Goal: Task Accomplishment & Management: Complete application form

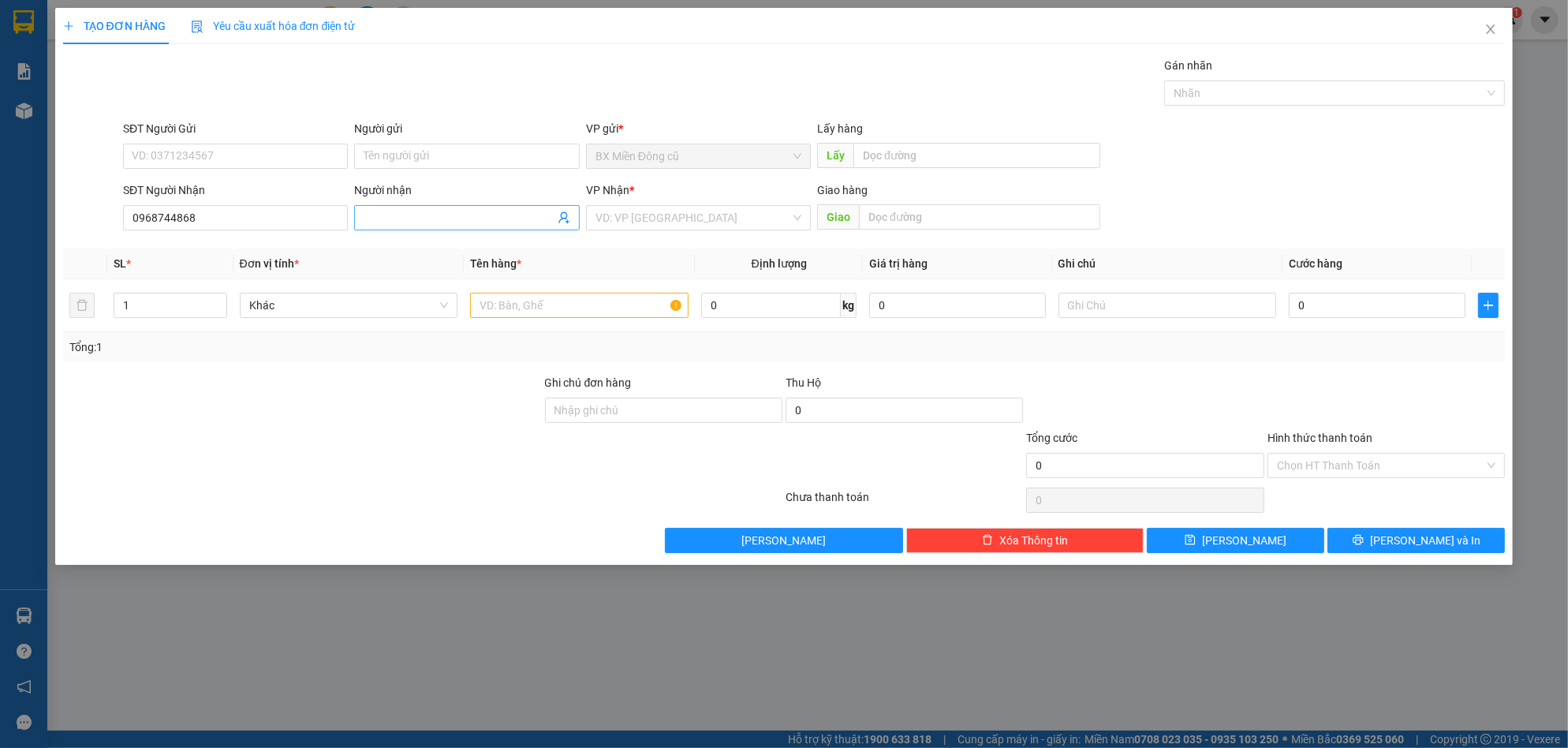
type input "0968744868"
click at [395, 208] on span at bounding box center [466, 218] width 225 height 25
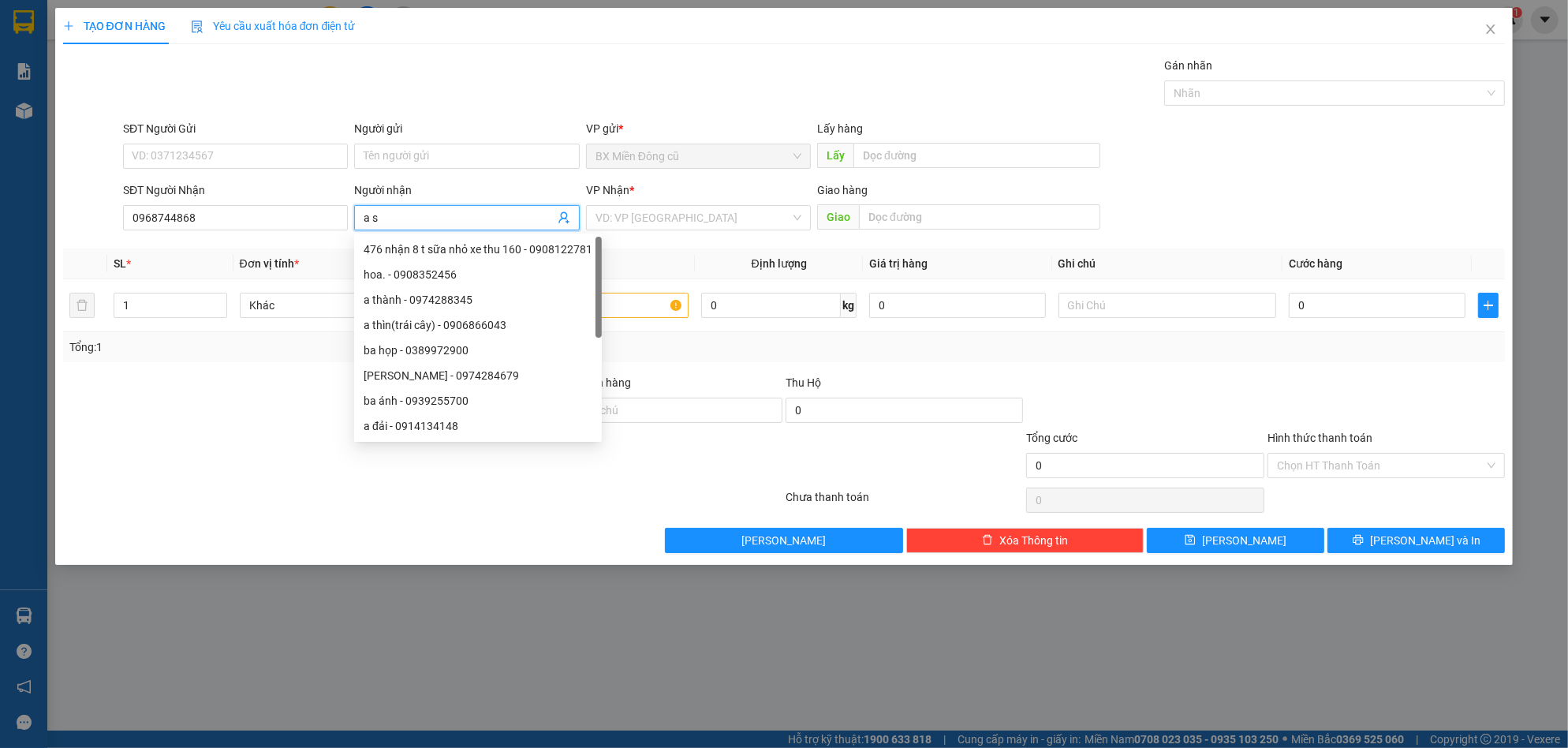
paste input "áu"
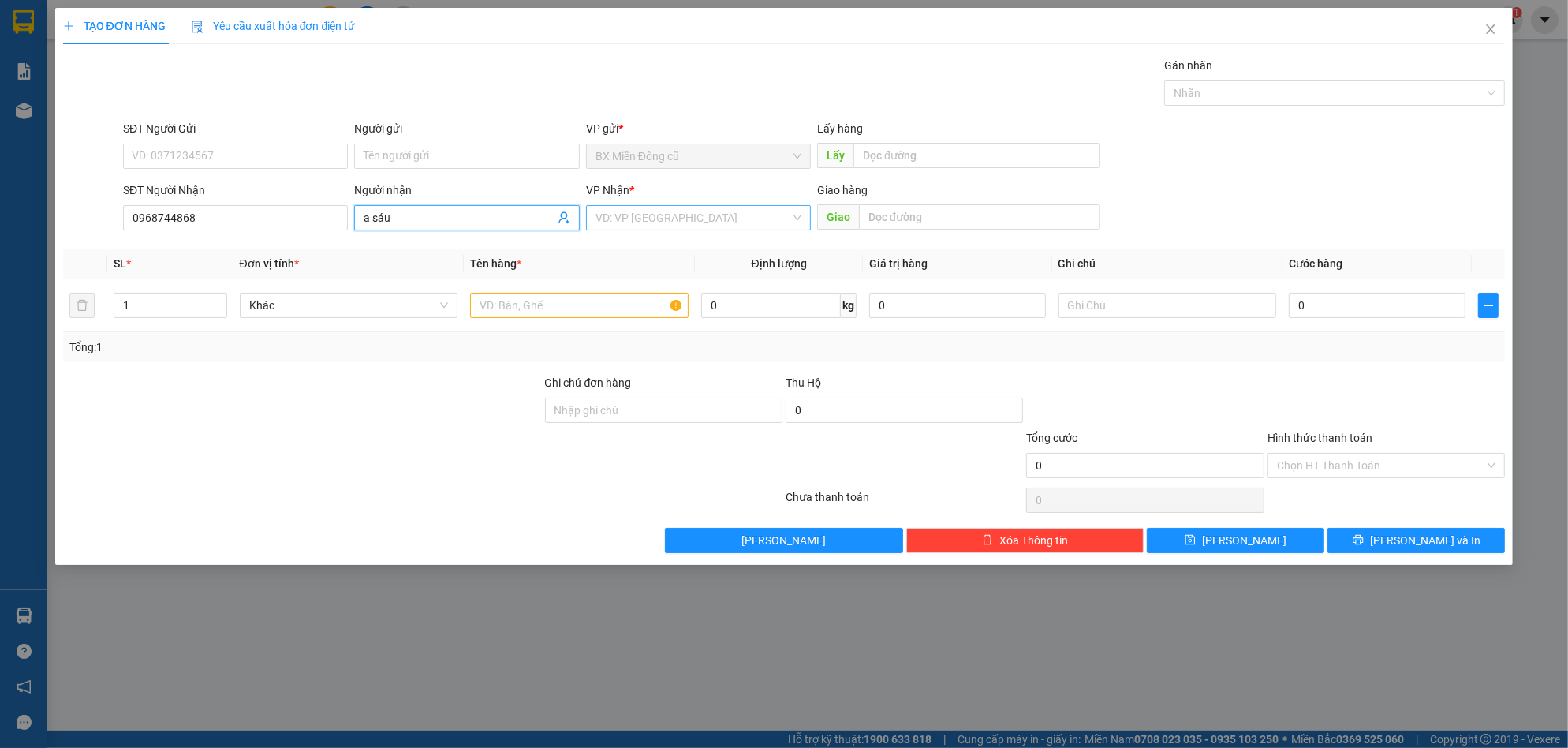
type input "a sáu"
click at [620, 216] on input "search" at bounding box center [693, 217] width 195 height 24
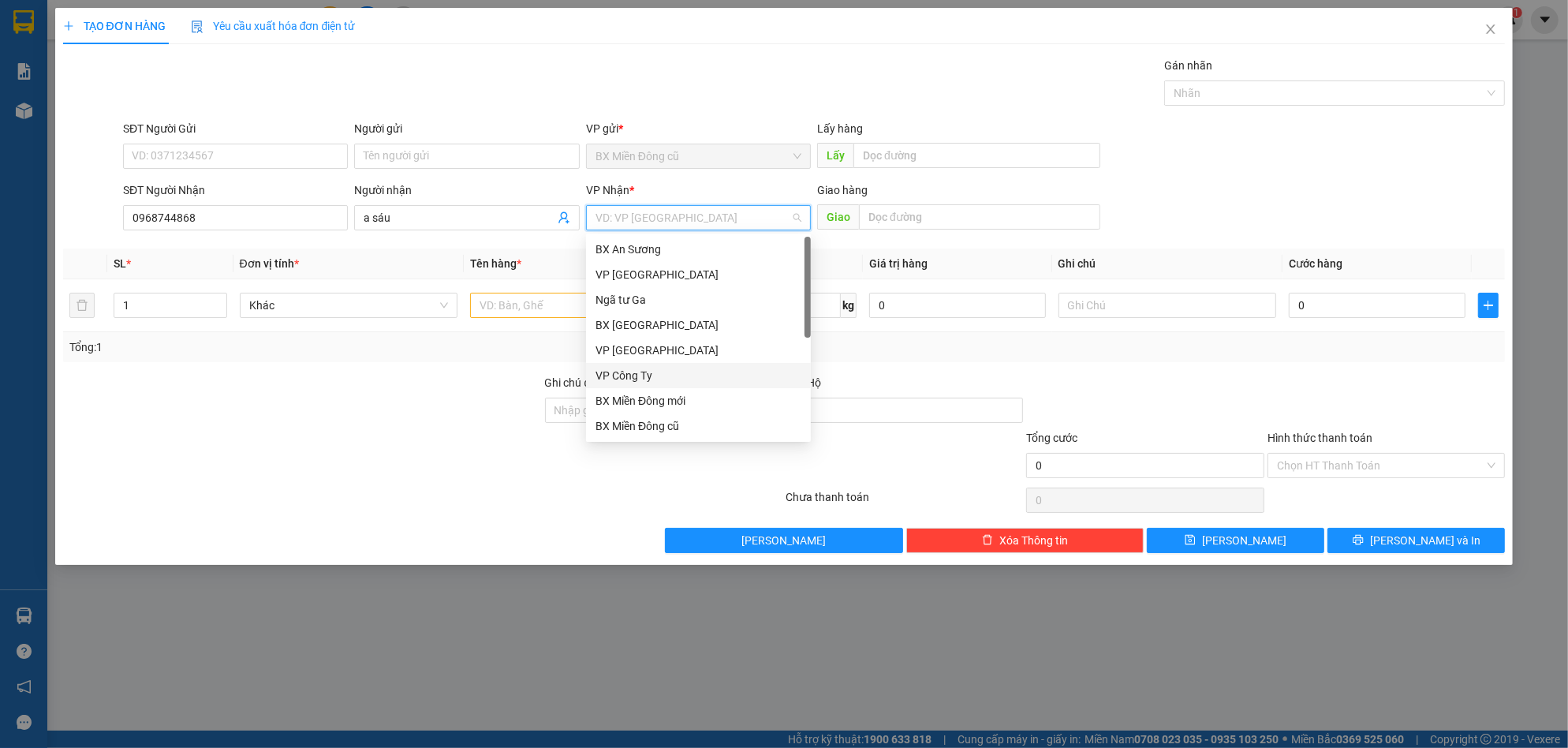
click at [641, 377] on div "VP Công Ty" at bounding box center [698, 375] width 205 height 17
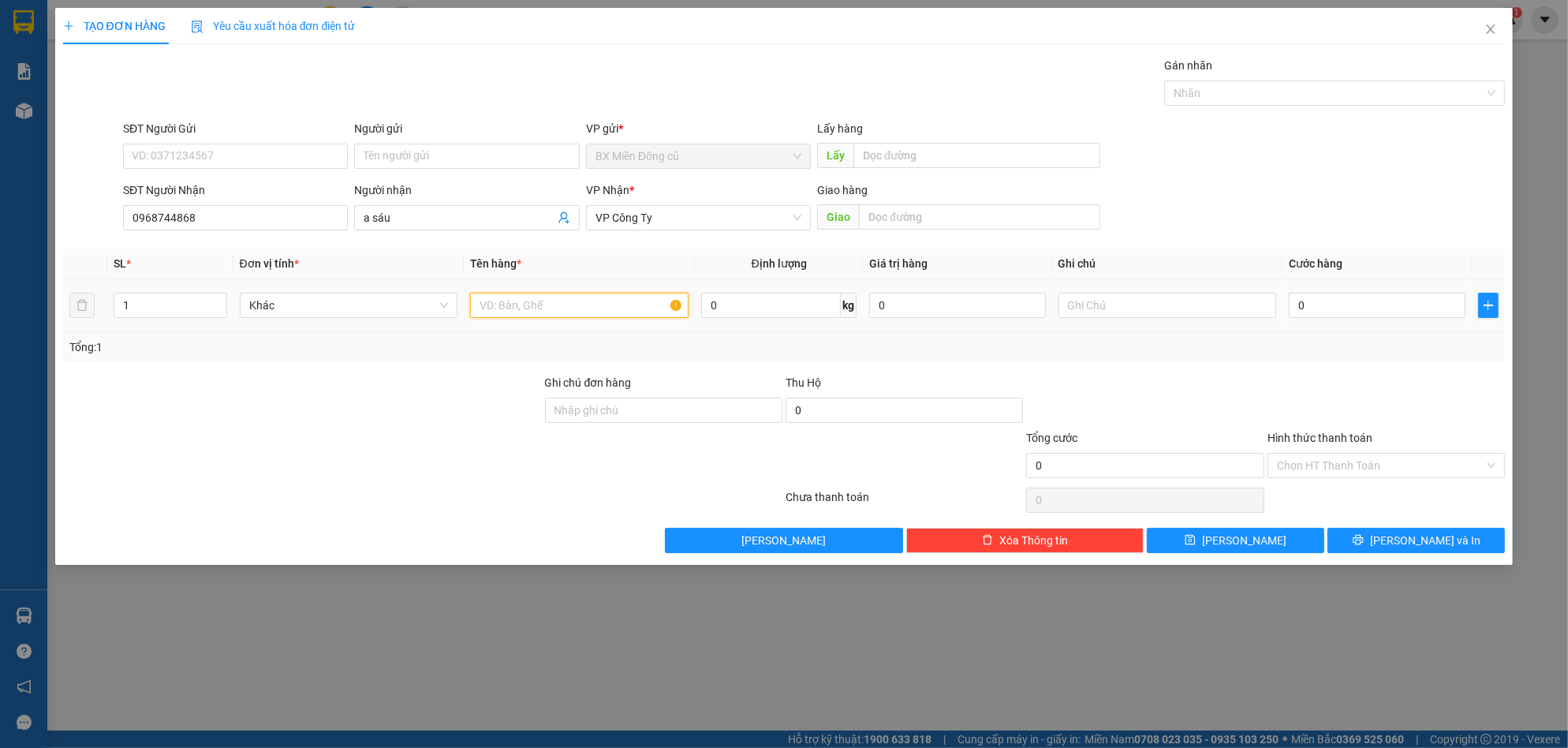
click at [540, 308] on input "text" at bounding box center [580, 305] width 219 height 25
paste input "ốp"
type input "1 xốp"
click at [1336, 309] on input "0" at bounding box center [1378, 305] width 177 height 25
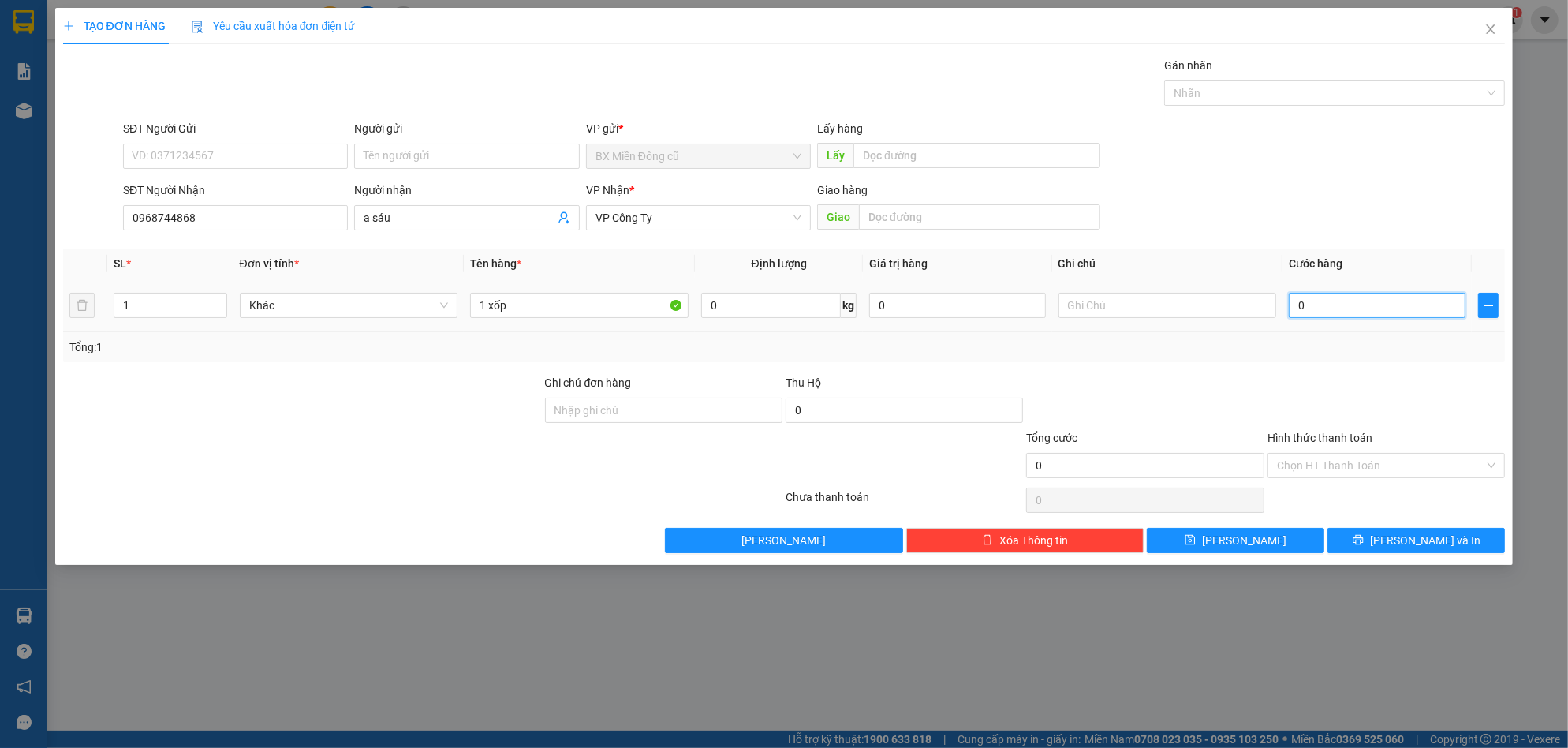
type input "1"
type input "15"
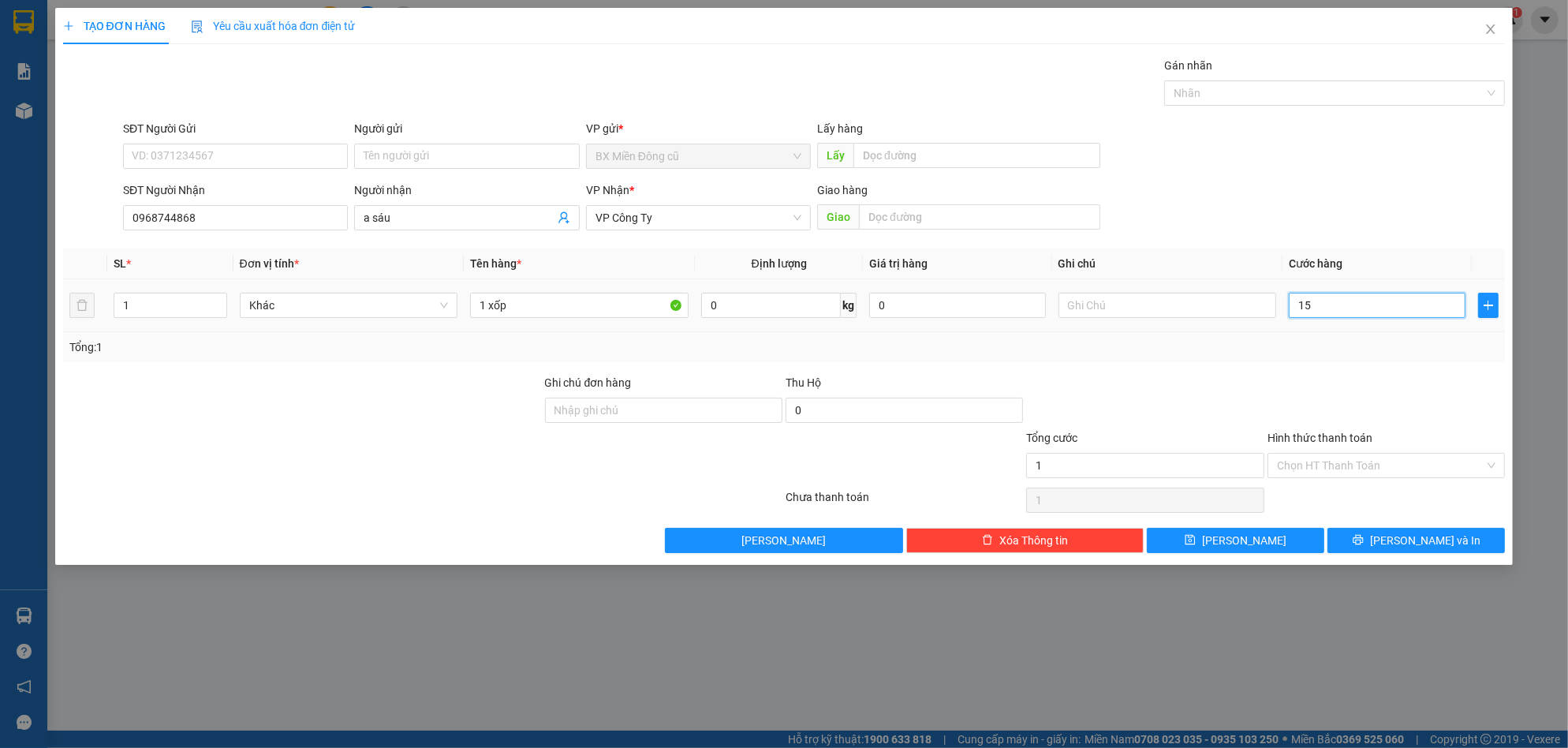
type input "15"
type input "150"
type input "1.500"
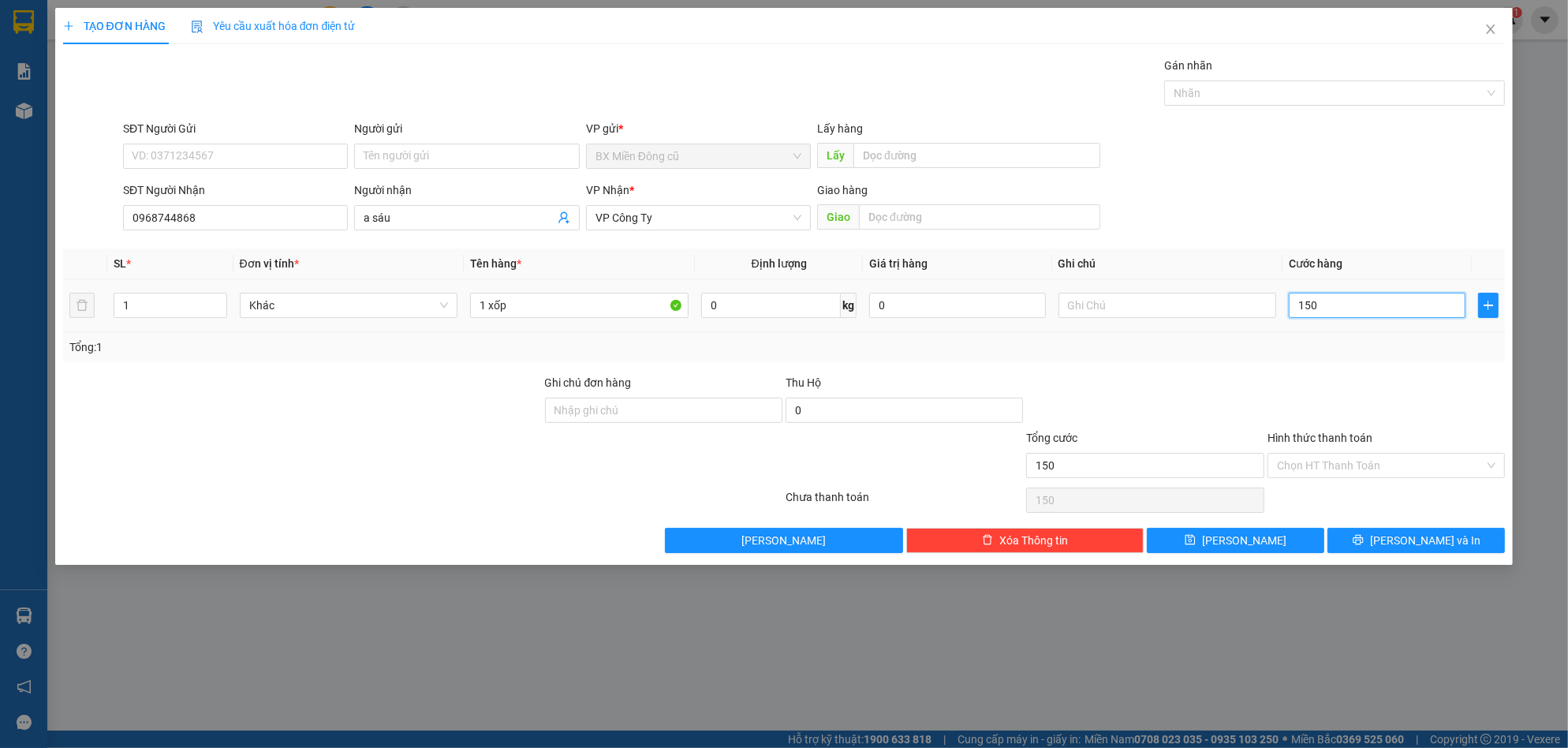
type input "1.500"
type input "15.000"
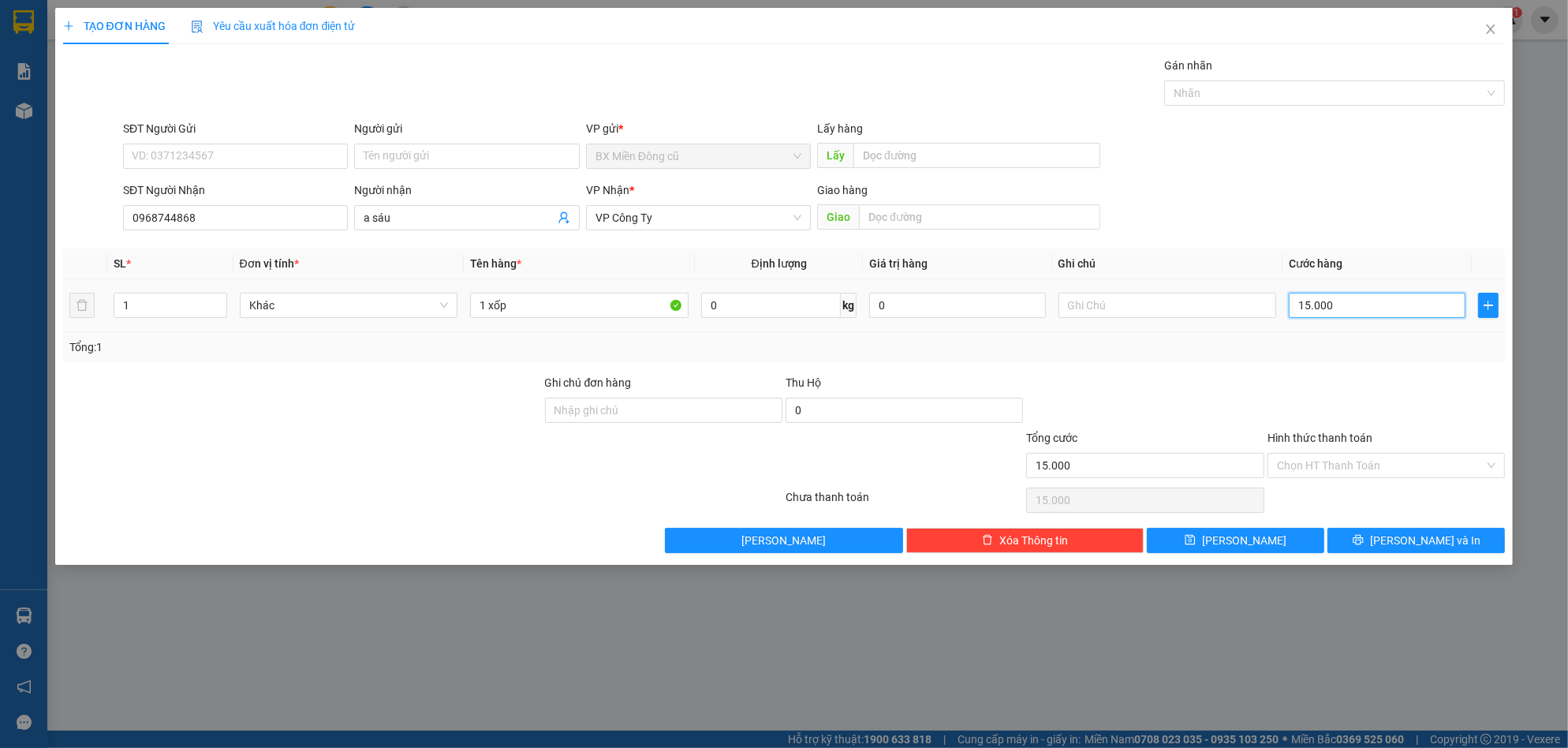
type input "150.000"
click at [1407, 471] on input "Hình thức thanh toán" at bounding box center [1380, 464] width 207 height 24
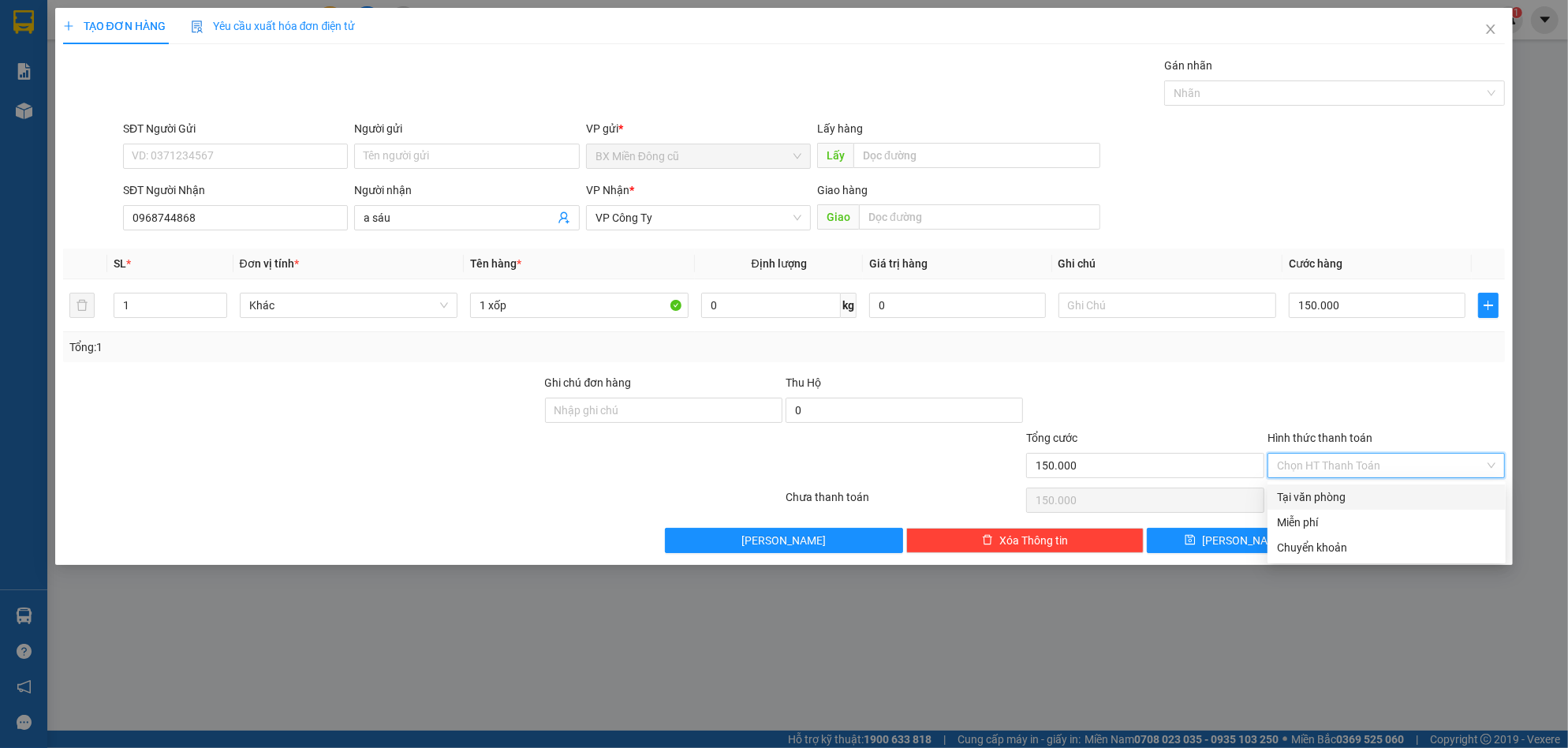
click at [1342, 491] on div "Tại văn phòng" at bounding box center [1386, 496] width 220 height 17
type input "0"
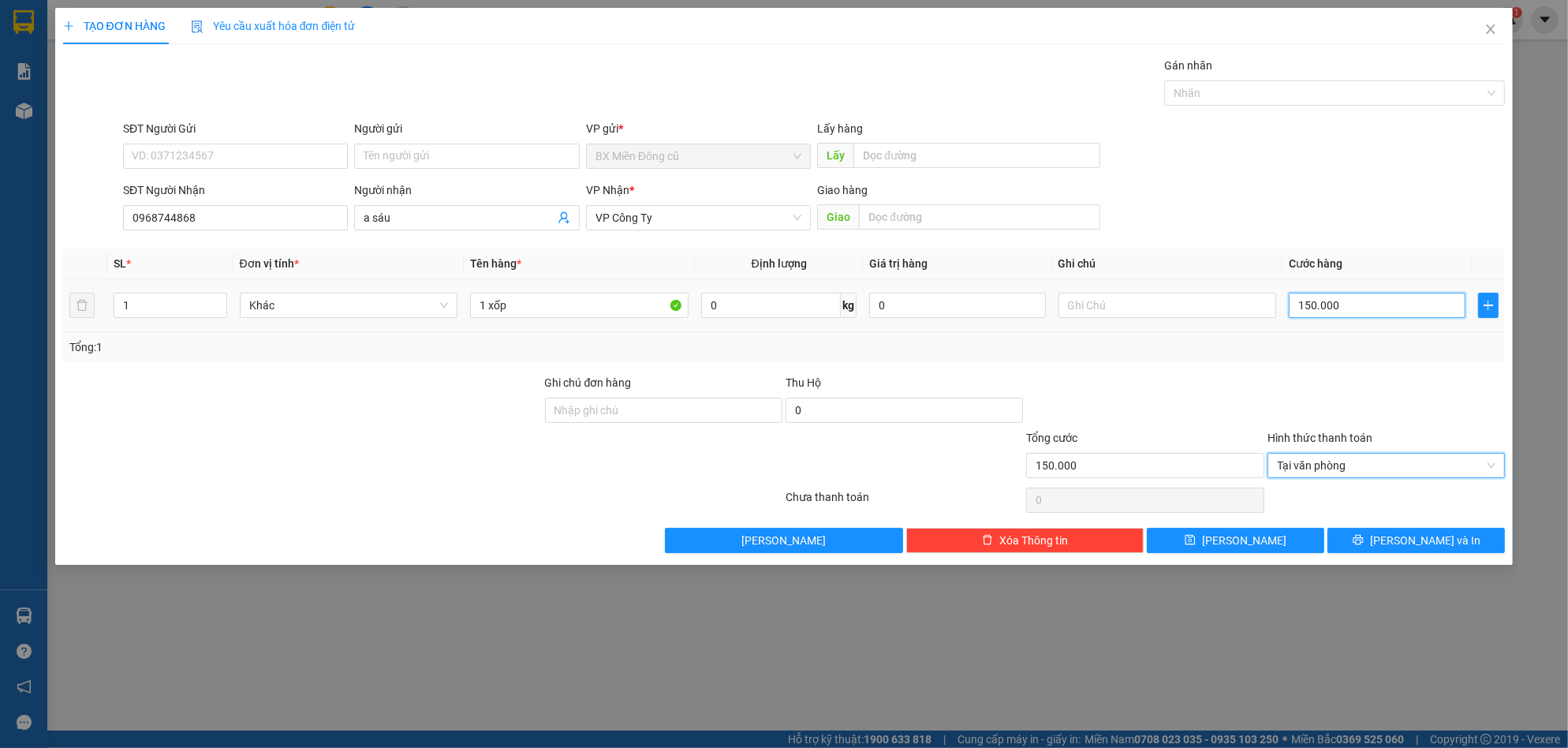
click at [1402, 302] on input "150.000" at bounding box center [1378, 305] width 177 height 25
type input "1"
type input "13"
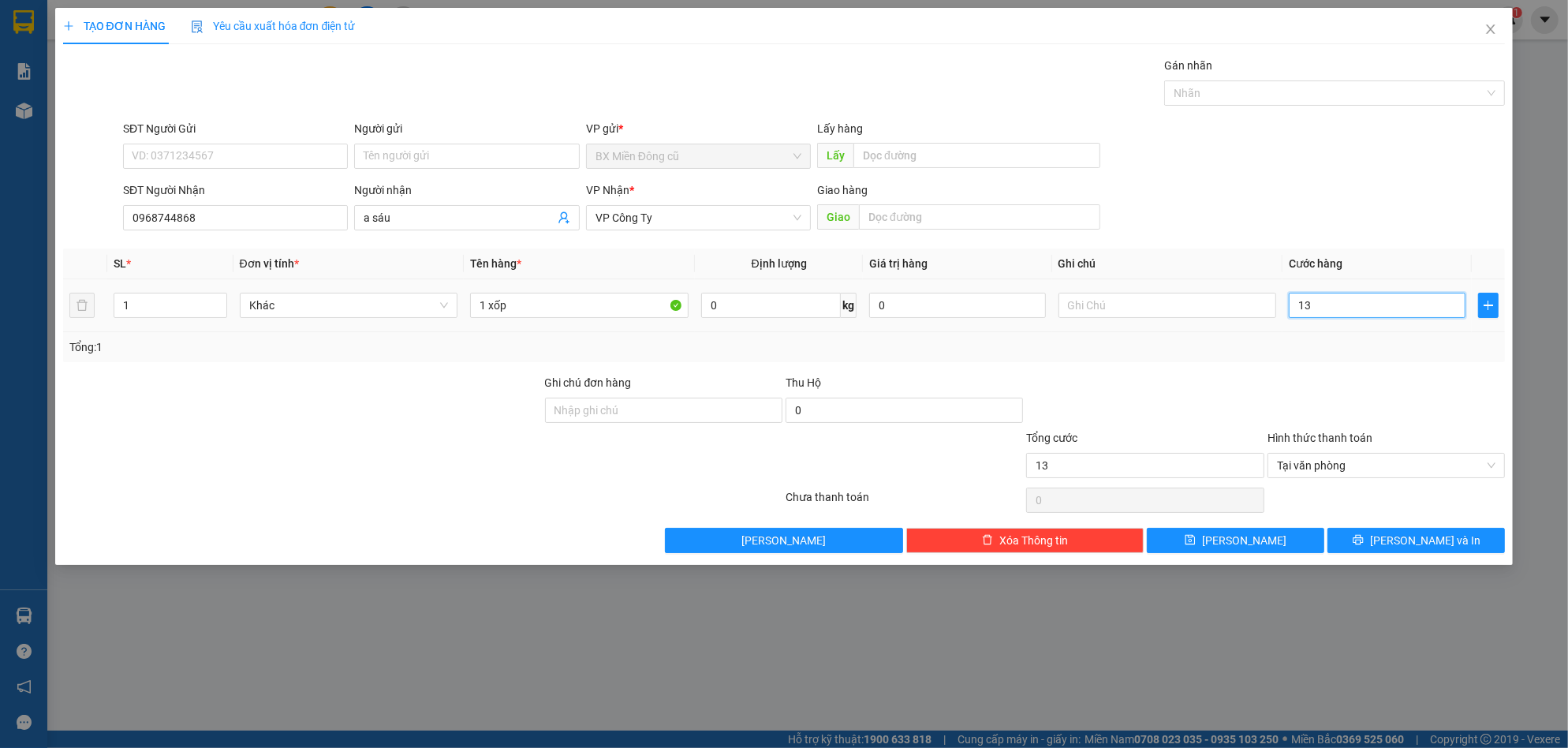
type input "130"
type input "1.300"
type input "13.000"
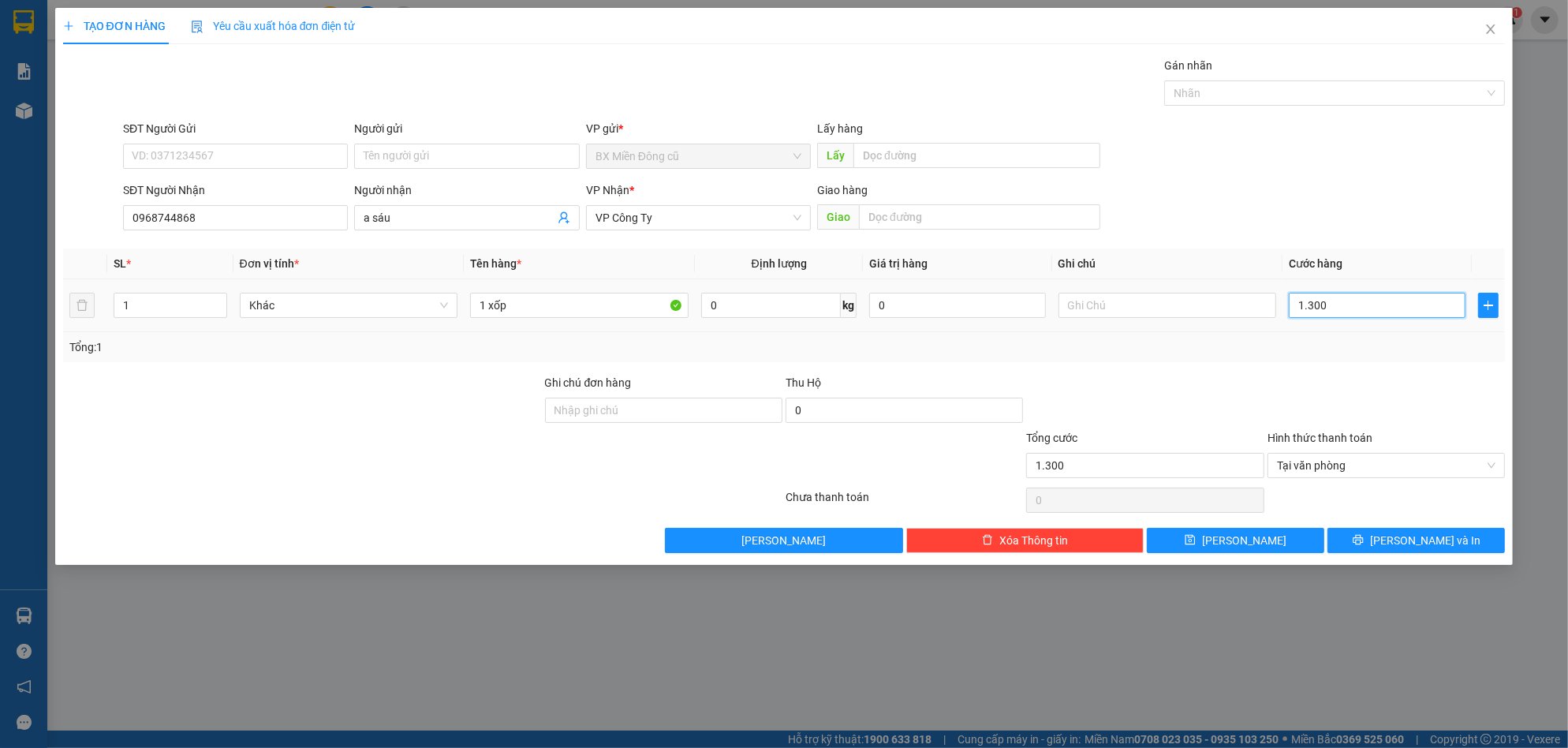
type input "13.000"
type input "130.000"
click at [1376, 313] on input "130.000" at bounding box center [1378, 305] width 177 height 25
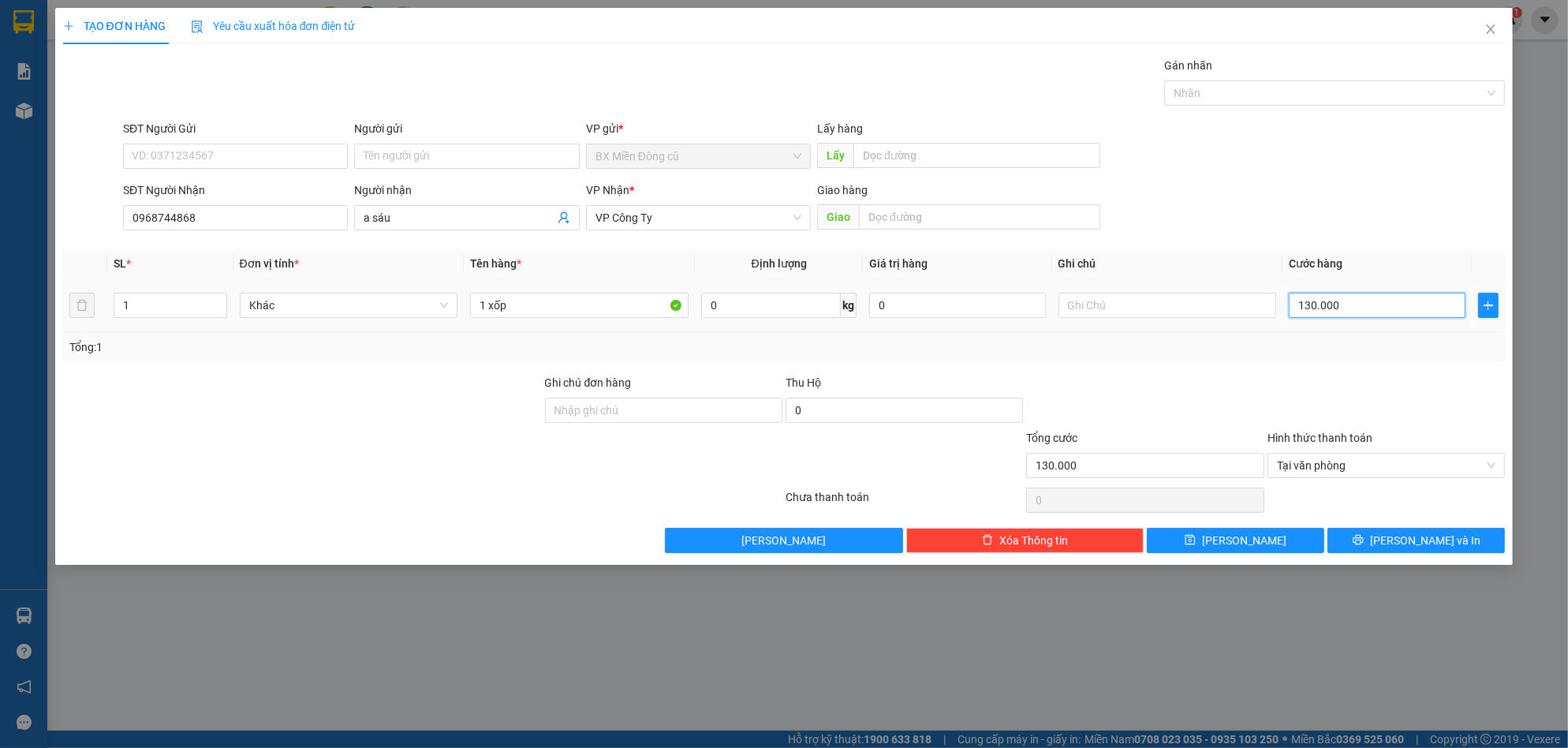
type input "1"
type input "12"
type input "120"
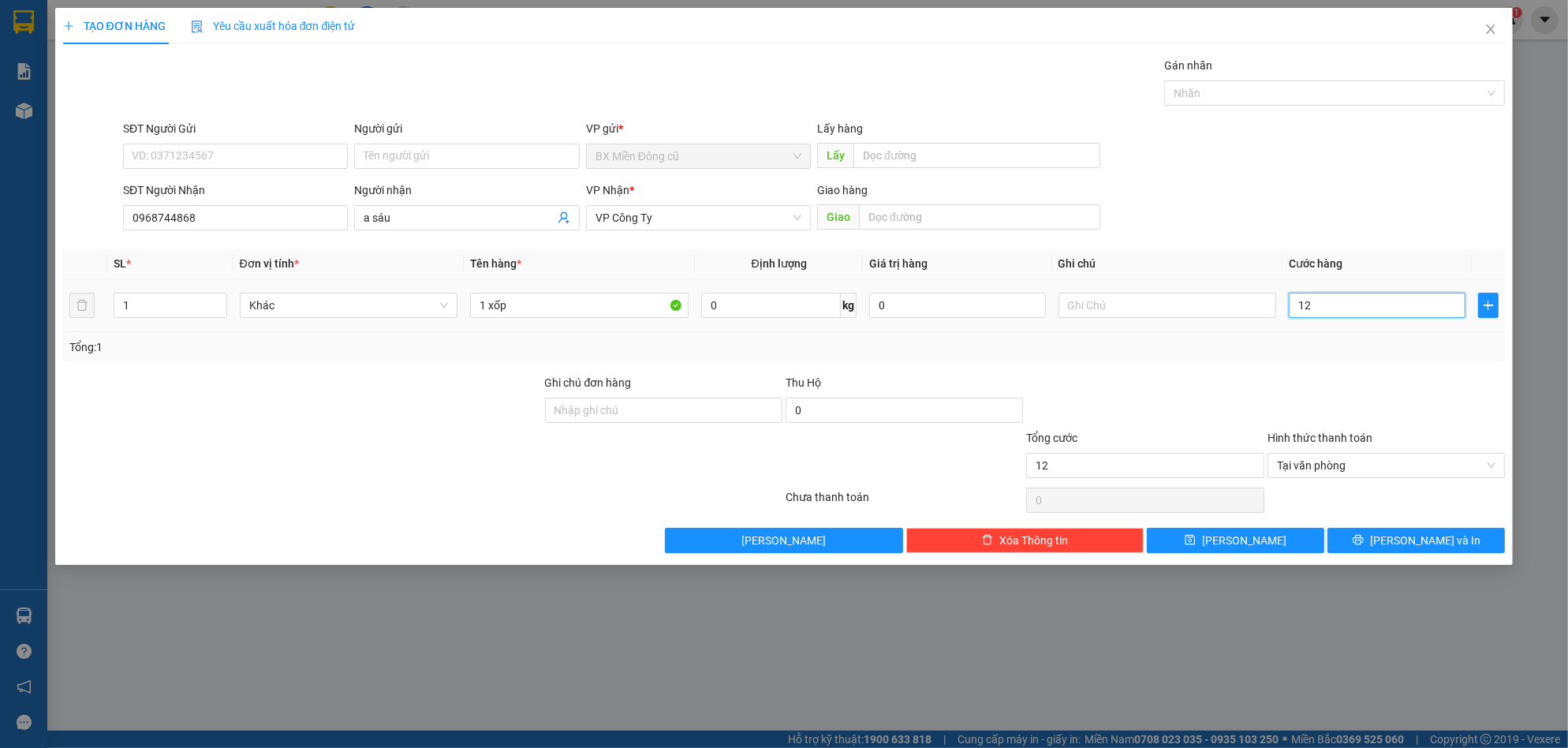
type input "120"
type input "1.200"
type input "12.000"
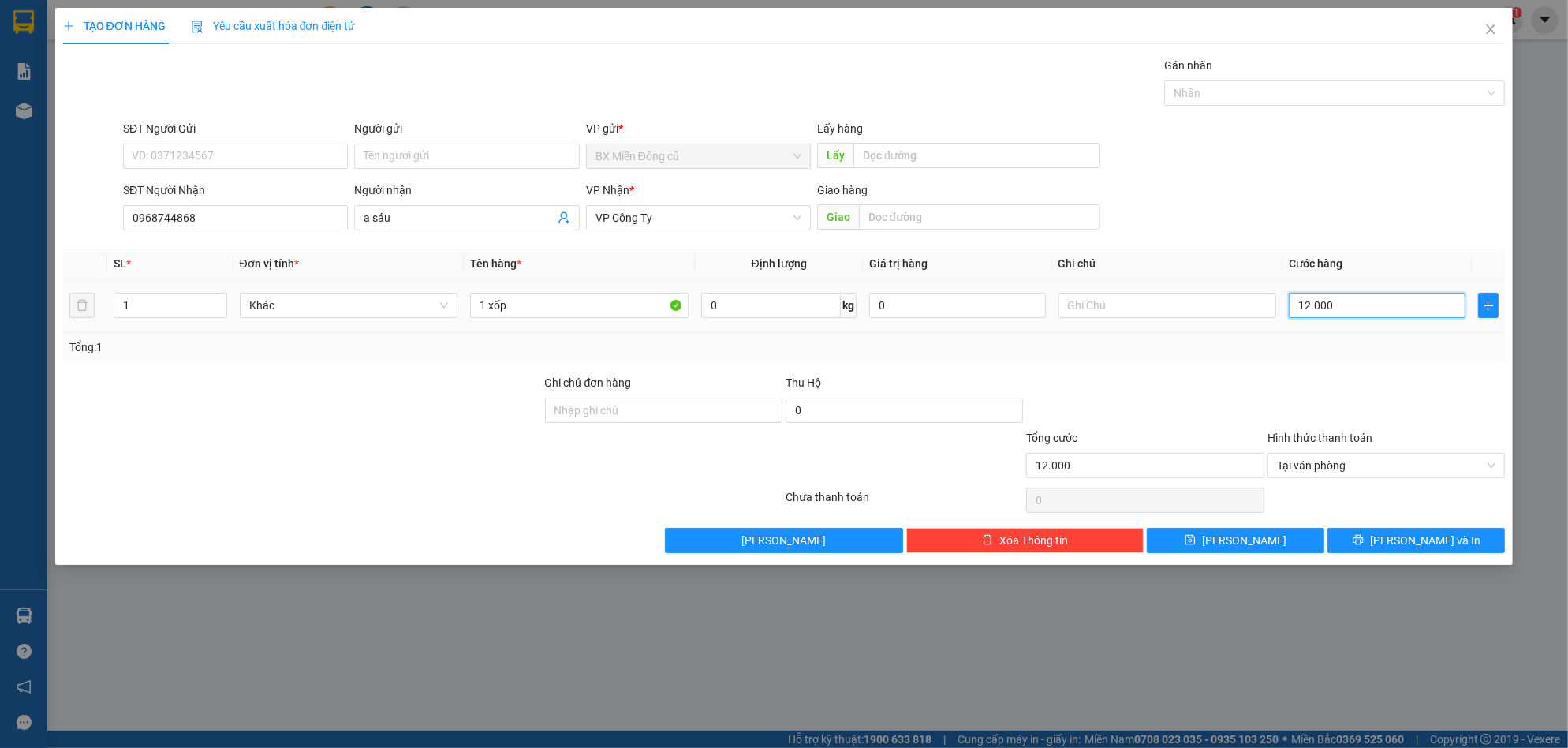
type input "120.000"
click at [622, 298] on input "1 xốp" at bounding box center [580, 305] width 219 height 25
paste input "ó"
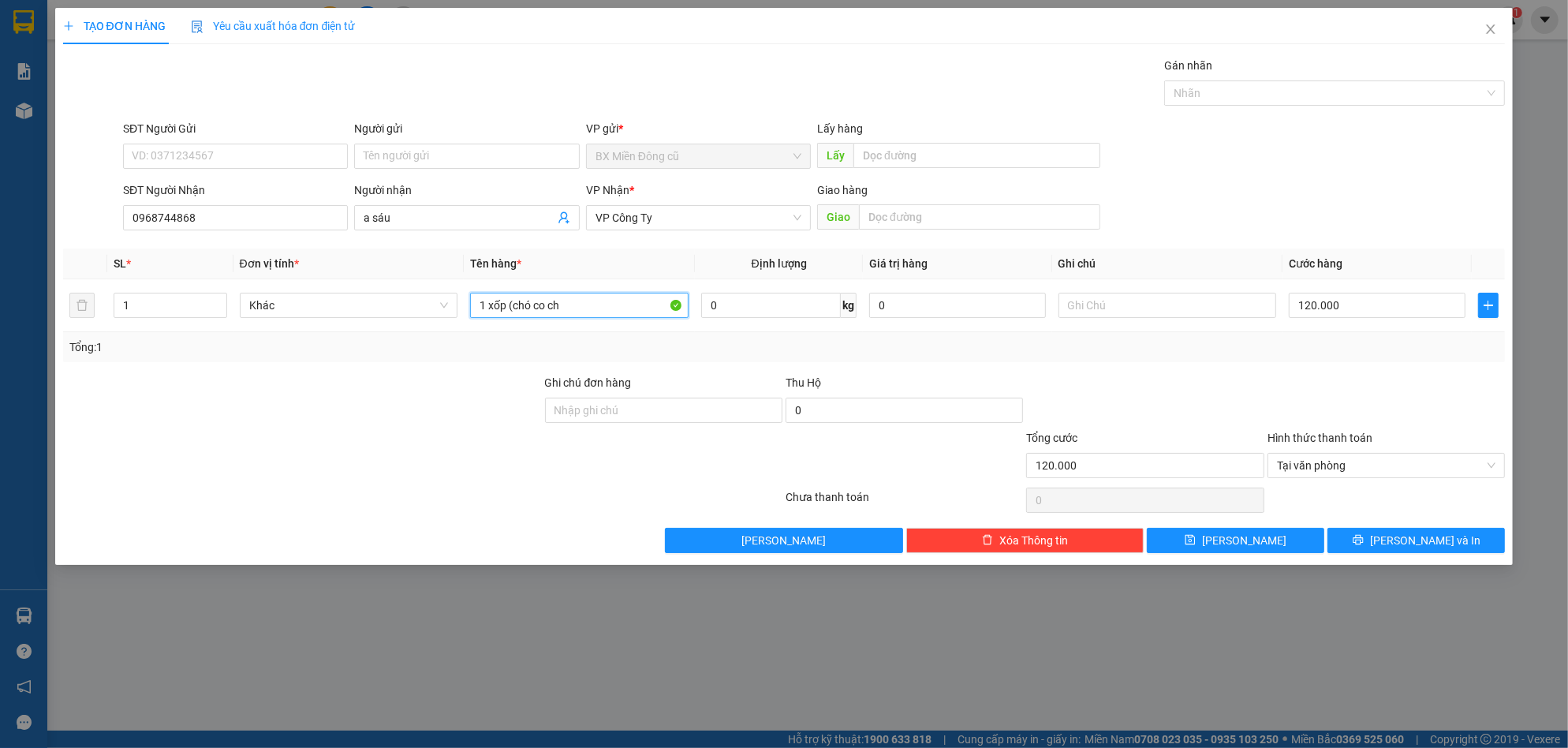
paste input "êt"
paste input "ết"
paste input "đen"
paste input "ên"
paste input "ền"
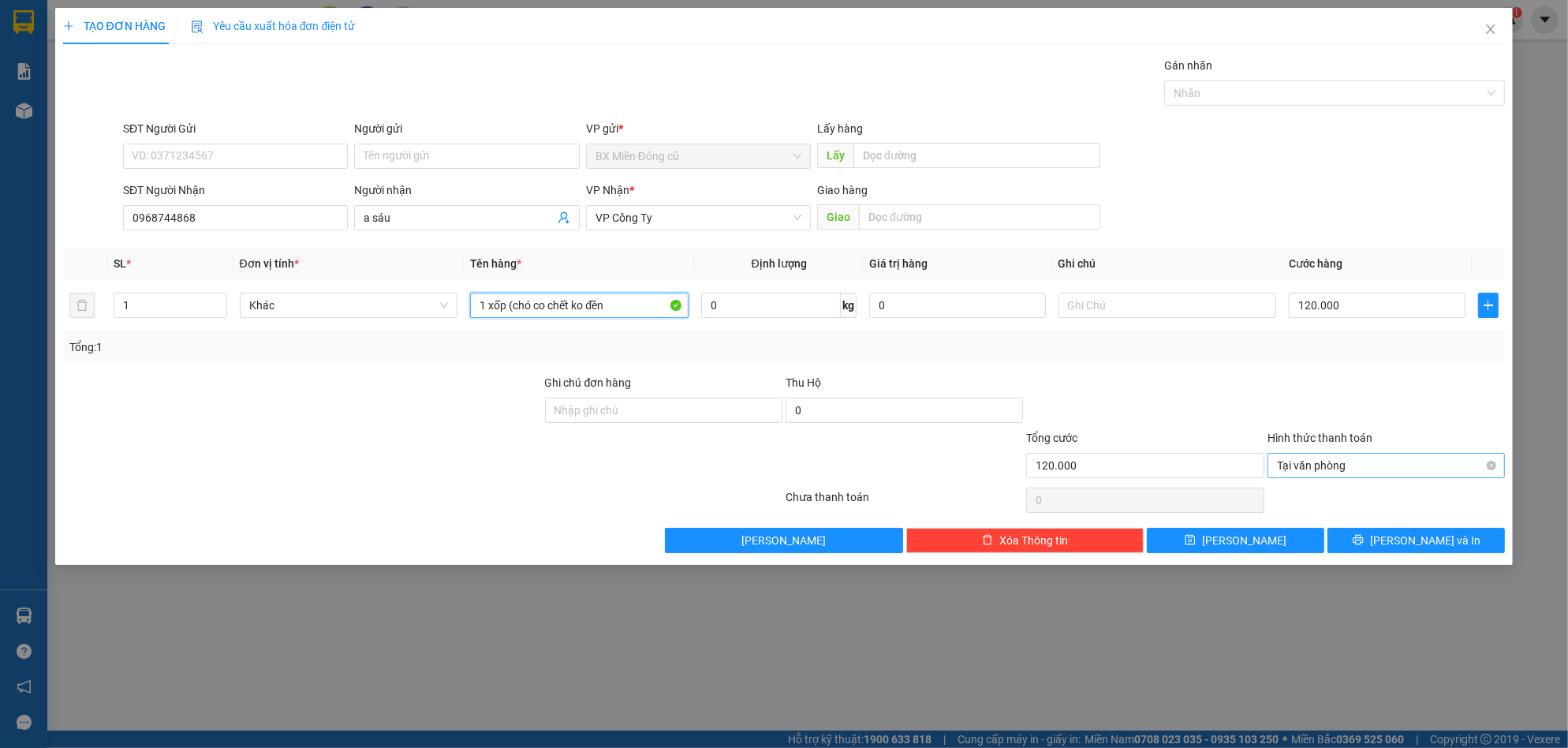
click at [1396, 468] on span "Tại văn phòng" at bounding box center [1386, 464] width 219 height 24
type input "1 xốp (chó co chết ko đền"
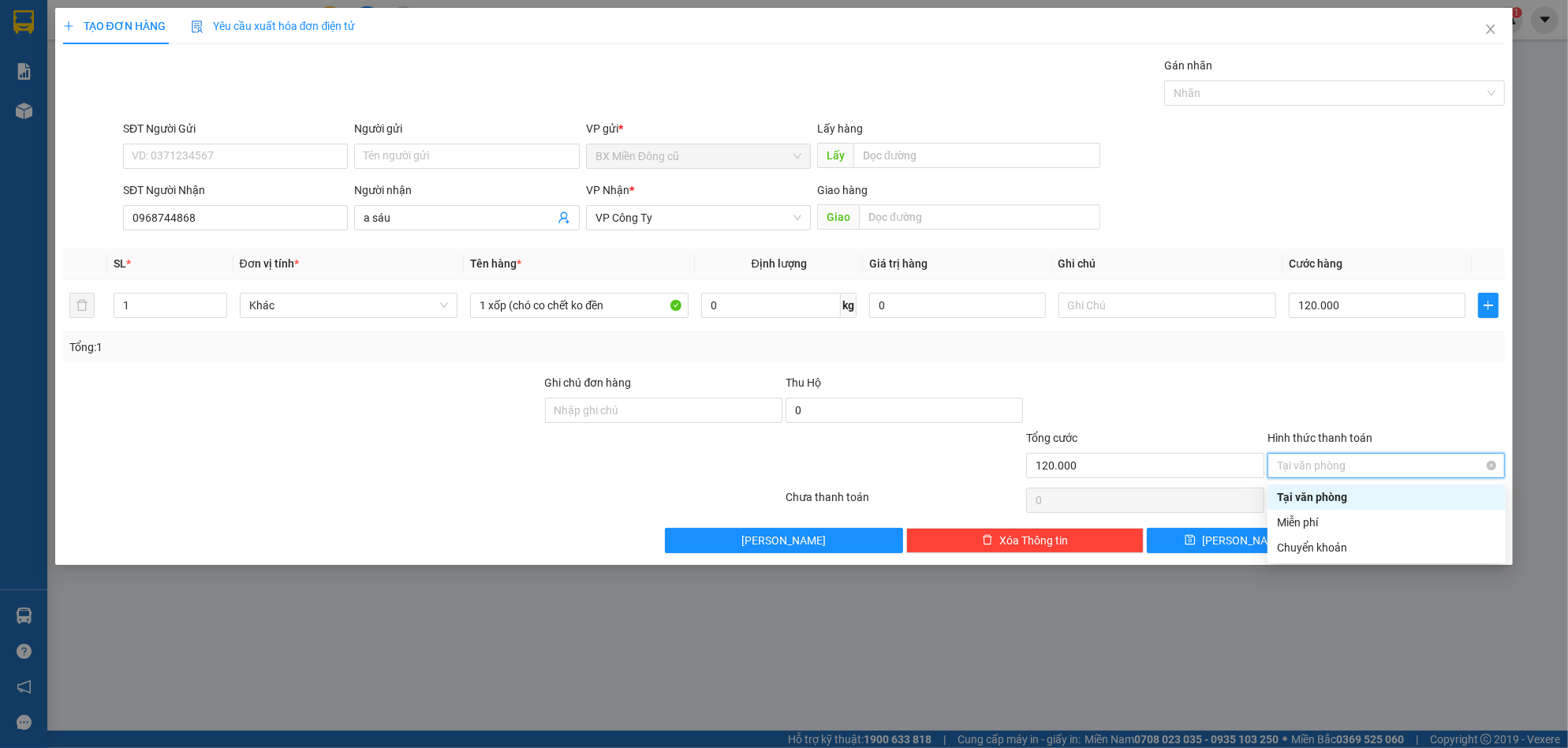
click at [1396, 467] on span "Tại văn phòng" at bounding box center [1386, 464] width 219 height 24
click at [1320, 492] on div "Tại văn phòng" at bounding box center [1386, 496] width 220 height 17
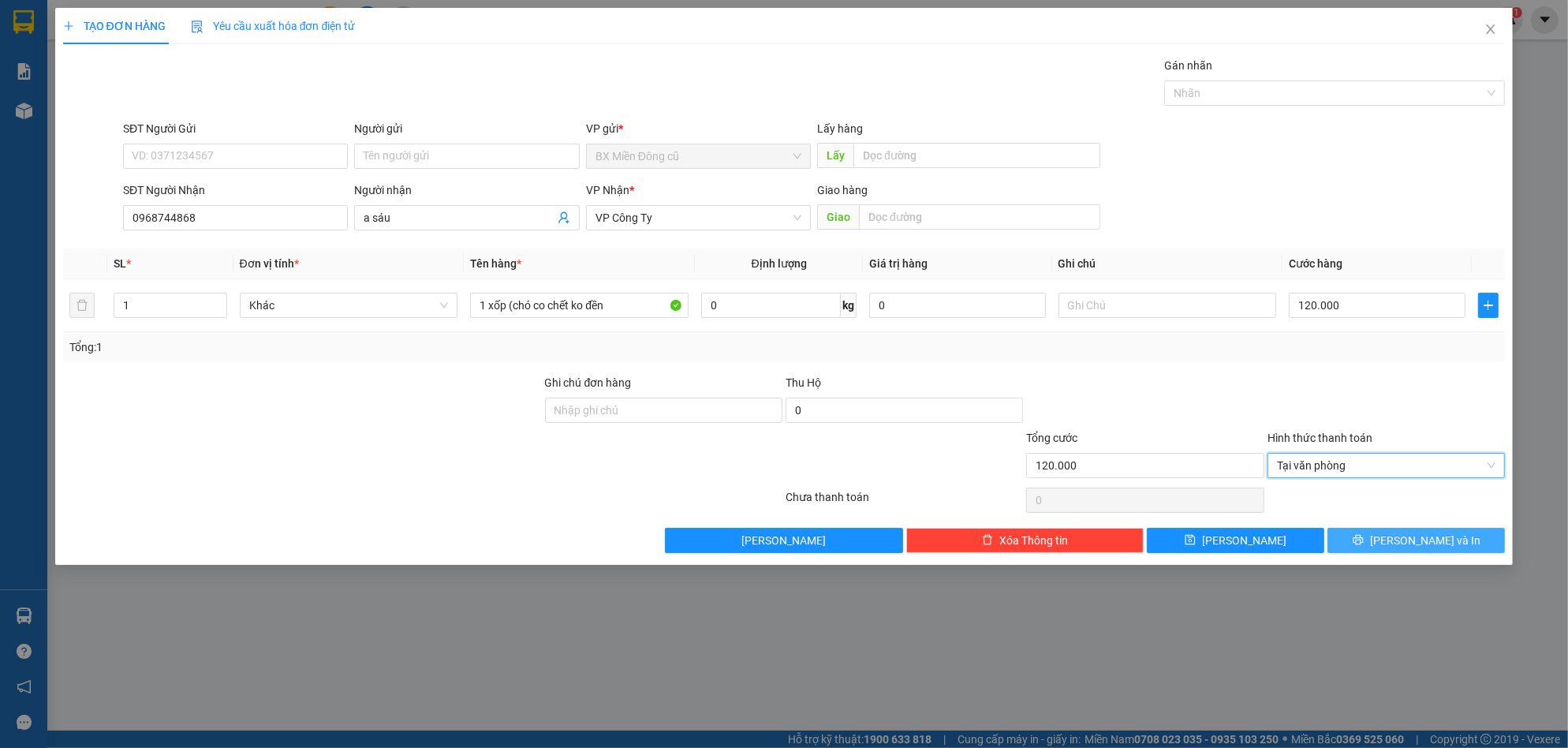
click at [1358, 542] on button "[PERSON_NAME] và In" at bounding box center [1416, 540] width 177 height 25
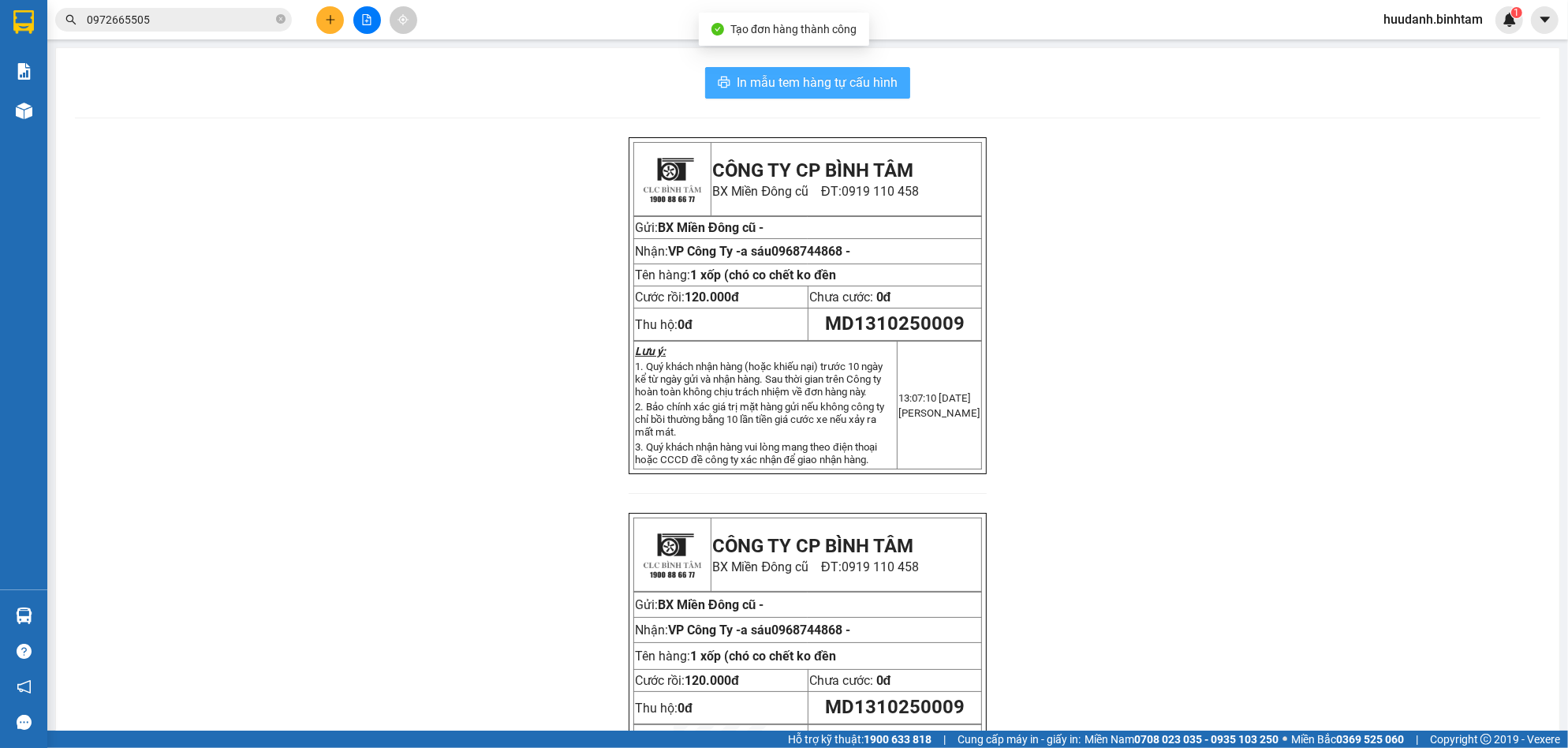
click at [800, 107] on div "In mẫu tem hàng tự cấu hình CÔNG TY CP BÌNH TÂM [GEOGRAPHIC_DATA] cũ ĐT: 0919 1…" at bounding box center [807, 465] width 1503 height 836
click at [808, 89] on span "In mẫu tem hàng tự cấu hình" at bounding box center [817, 82] width 161 height 20
click at [332, 17] on icon "plus" at bounding box center [331, 20] width 11 height 11
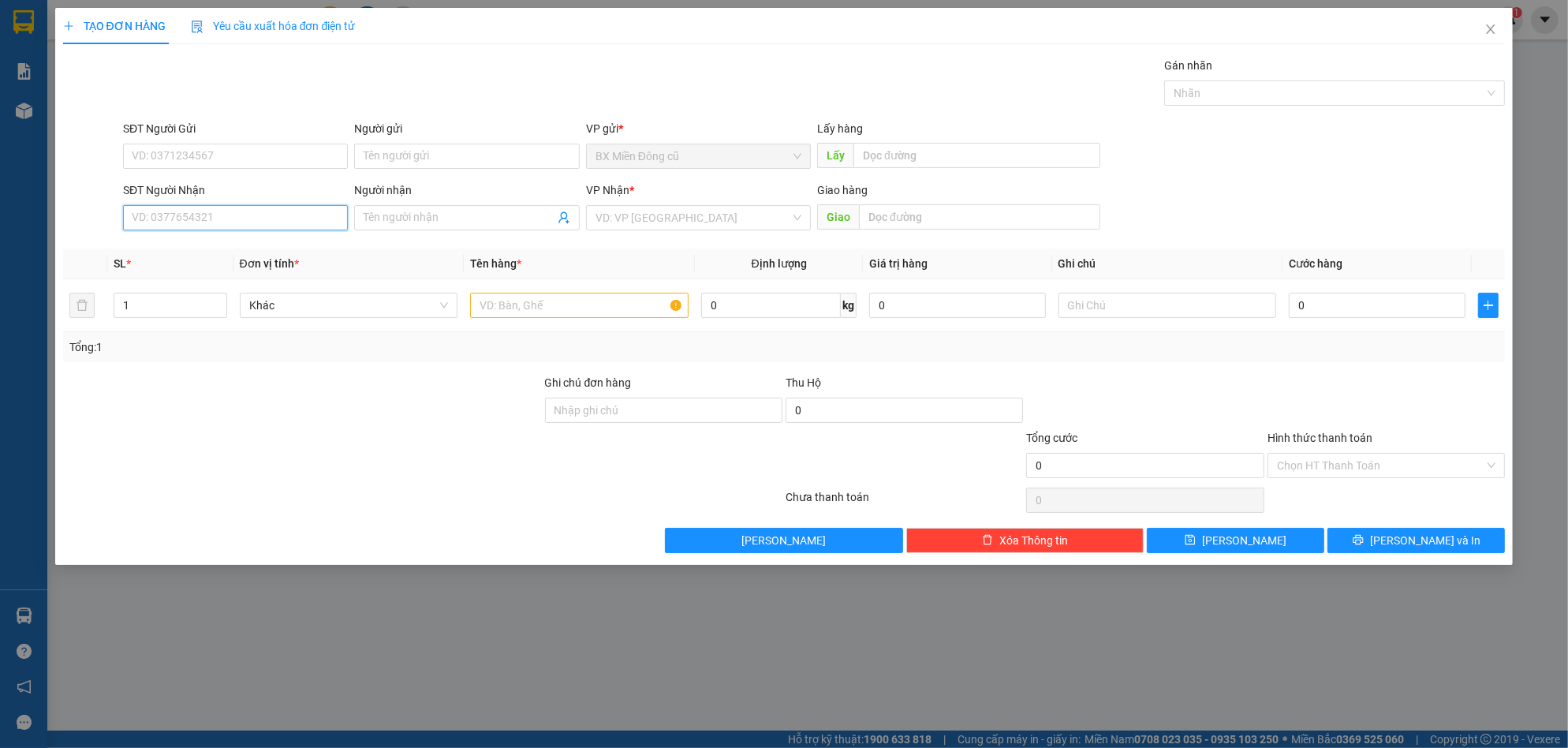
click at [203, 224] on input "SĐT Người Nhận" at bounding box center [236, 218] width 225 height 25
type input "0905446324"
click at [216, 240] on div "0905446324 - trang" at bounding box center [236, 249] width 205 height 17
type input "trang"
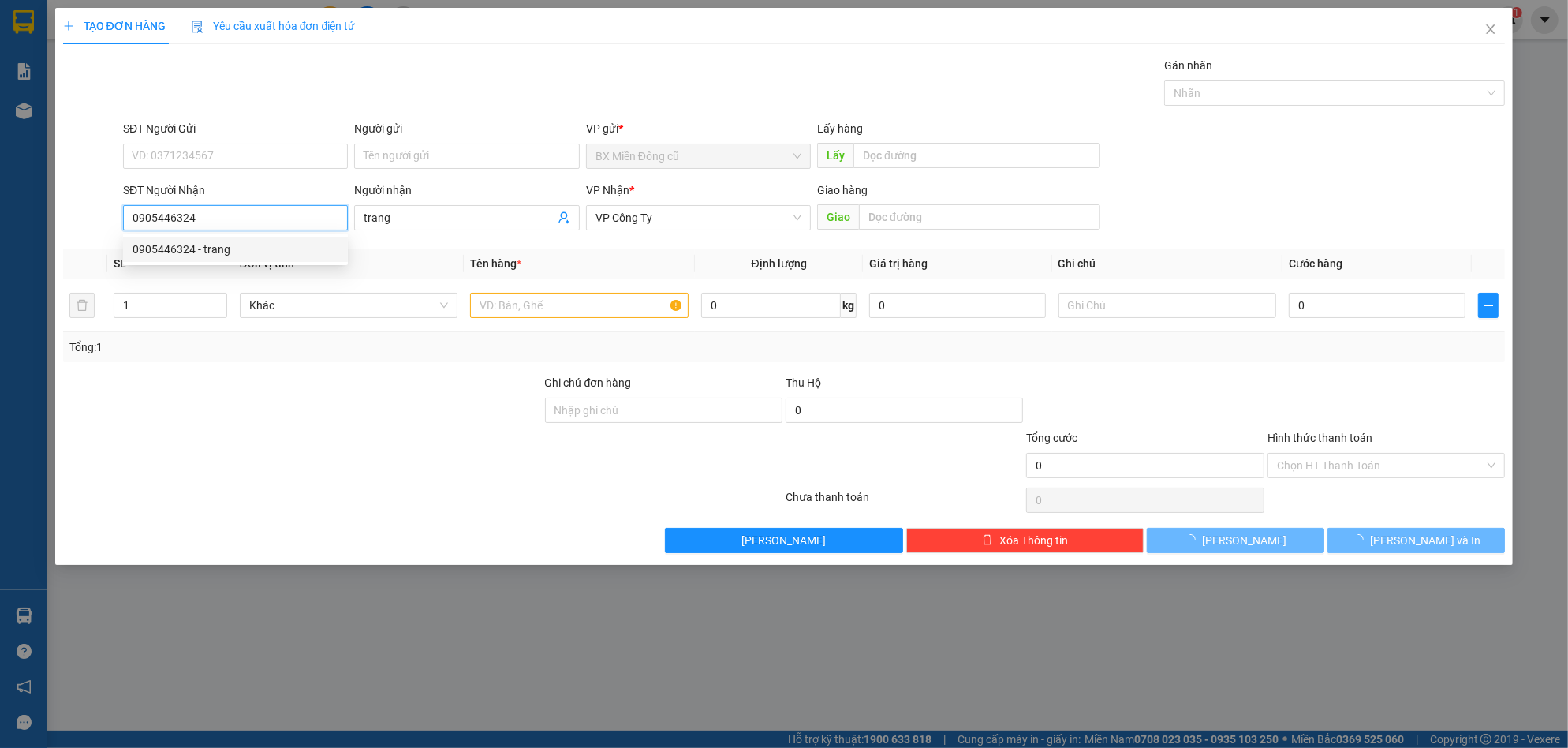
type input "100.000"
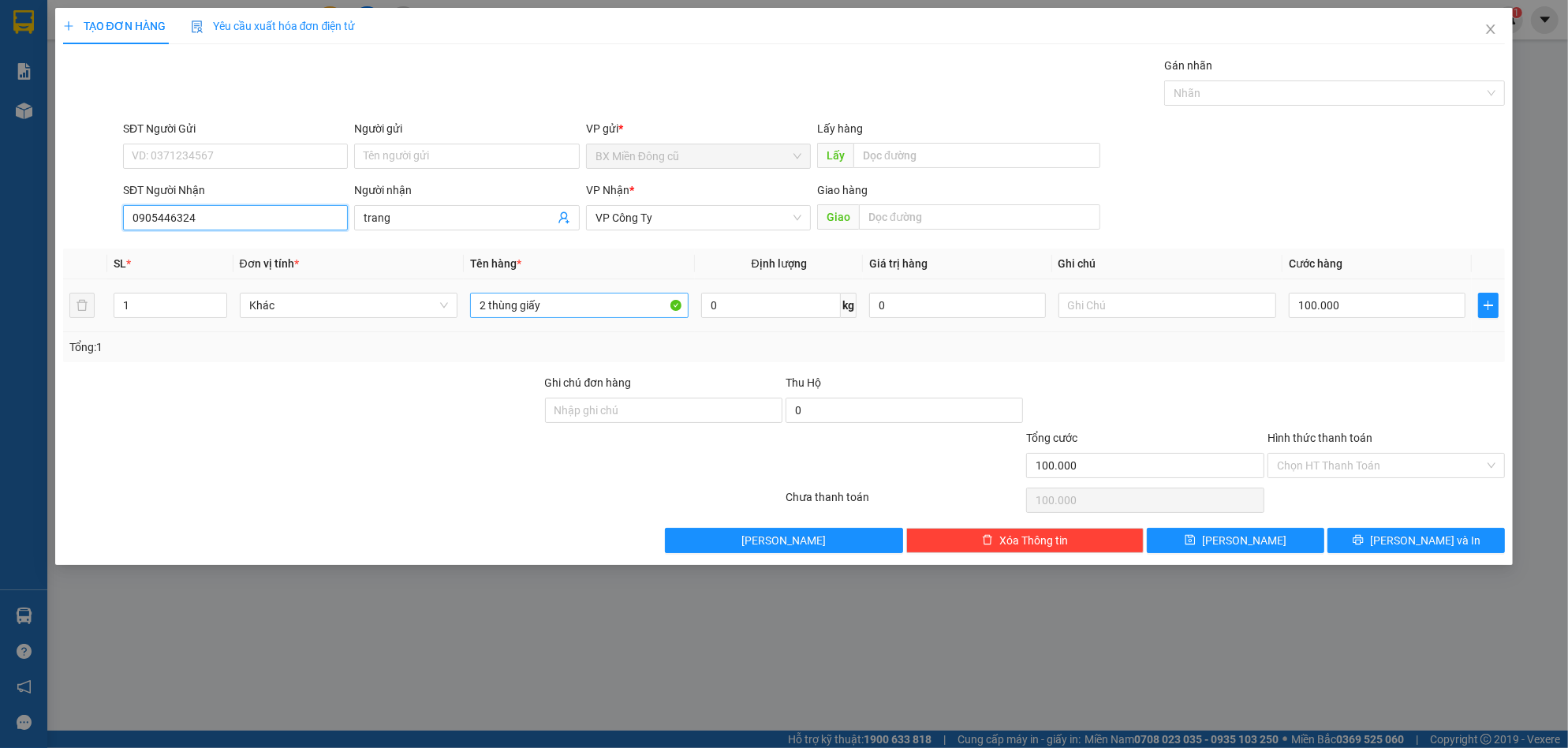
type input "0905446324"
drag, startPoint x: 483, startPoint y: 315, endPoint x: 415, endPoint y: 327, distance: 69.1
click at [427, 326] on tr "1 Khác 2 thùng giấy 0 kg 0 100.000" at bounding box center [784, 305] width 1443 height 53
type input "5 thùng giấy"
click at [1330, 297] on input "100.000" at bounding box center [1378, 305] width 177 height 25
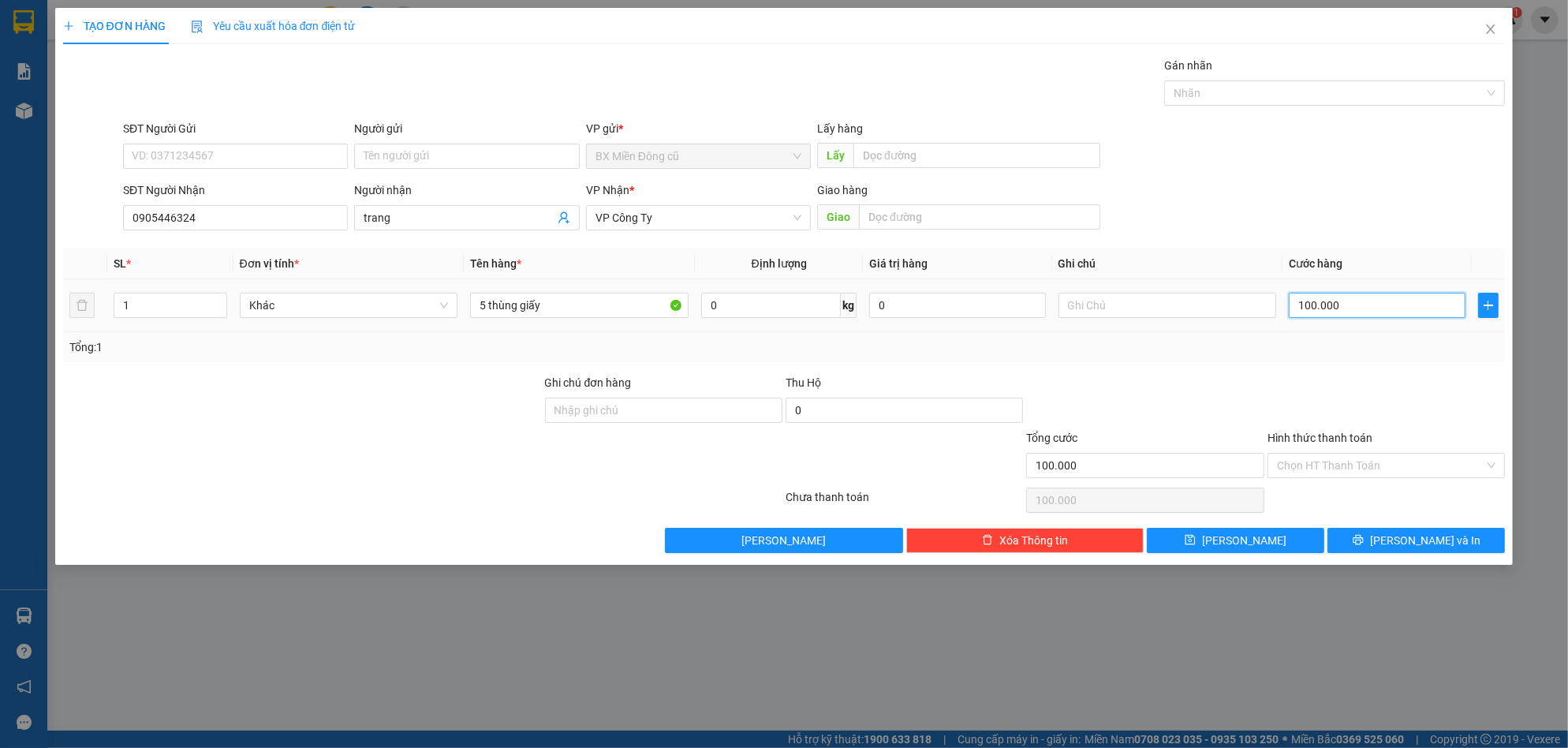
type input "2"
type input "20"
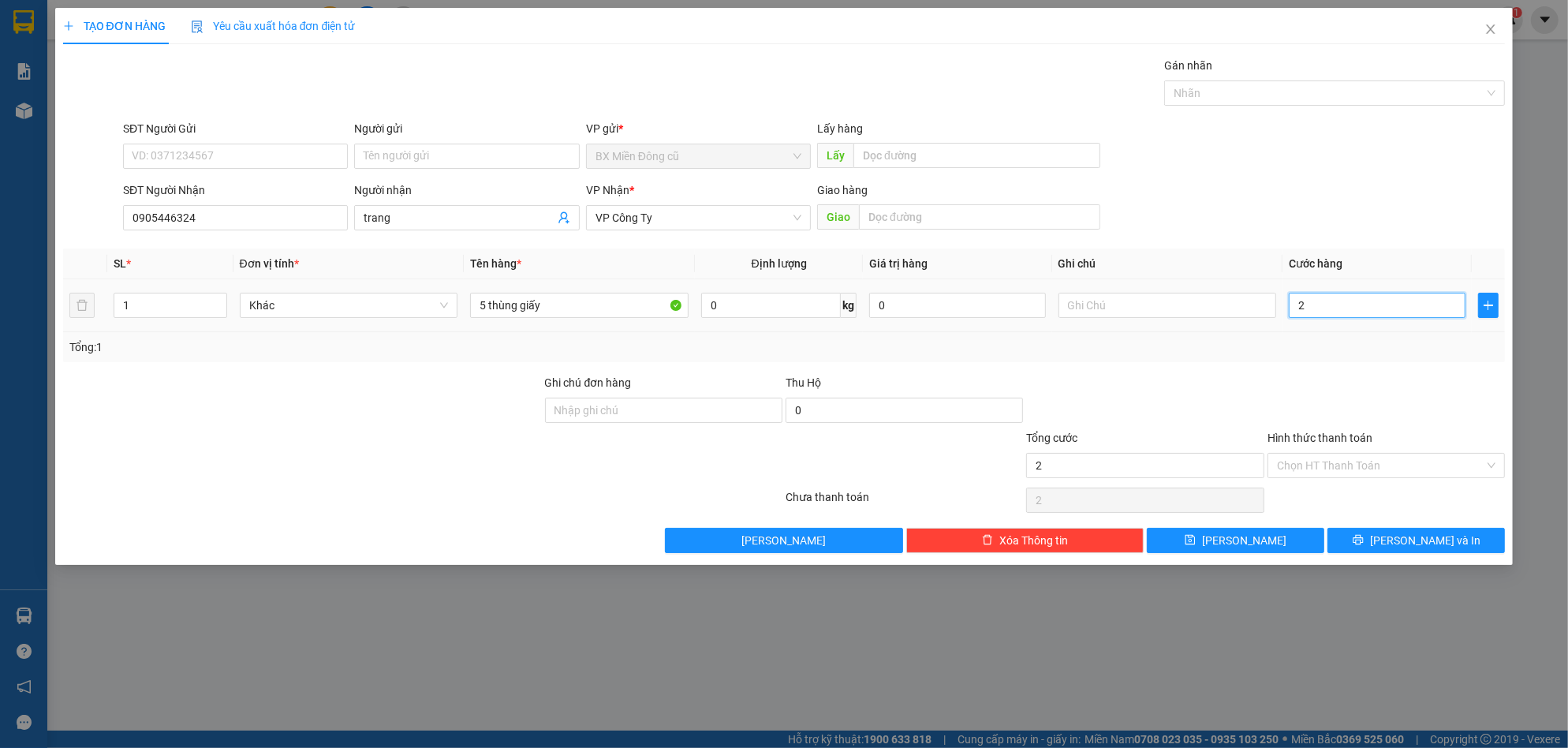
type input "20"
type input "200"
type input "2.000"
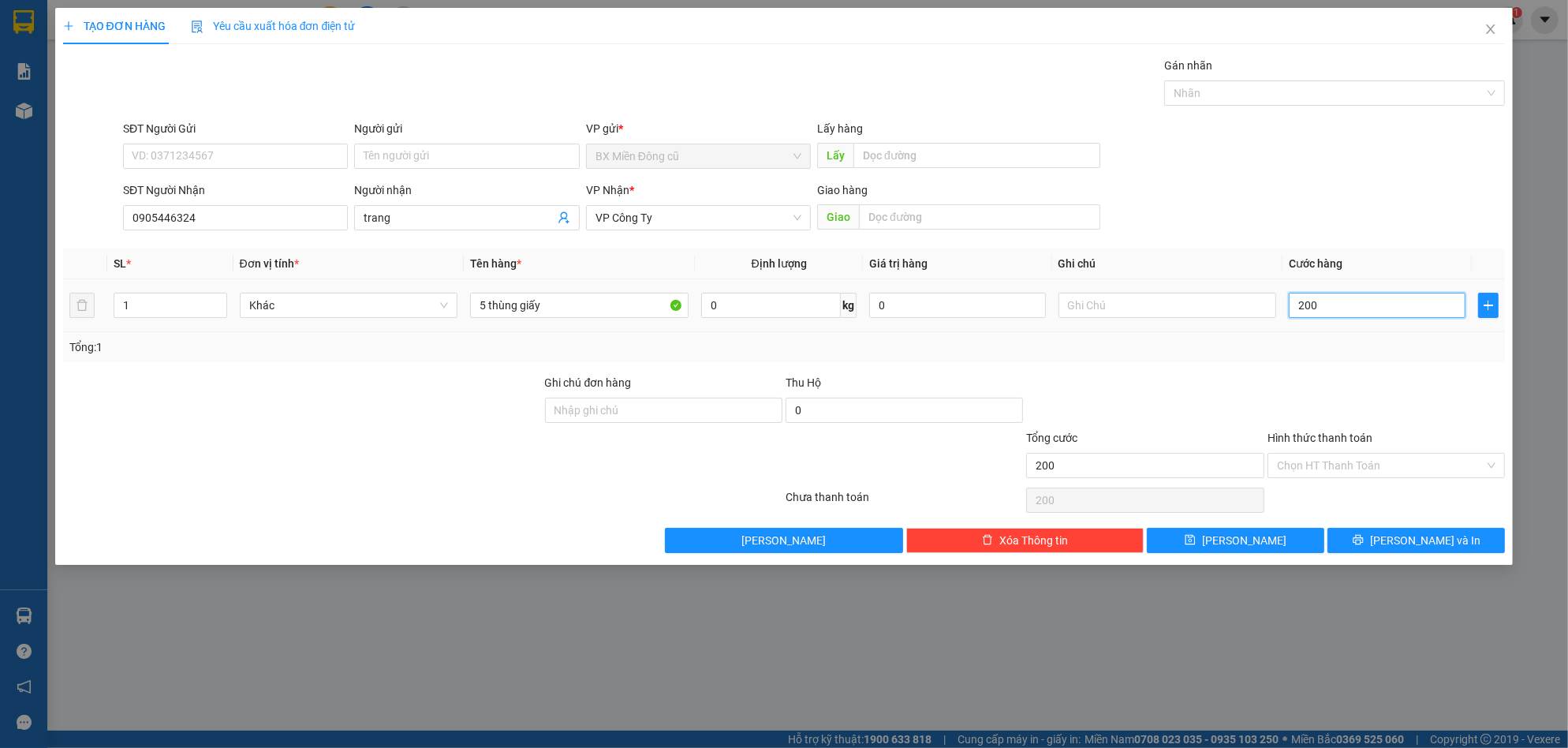
type input "2.000"
type input "20.000"
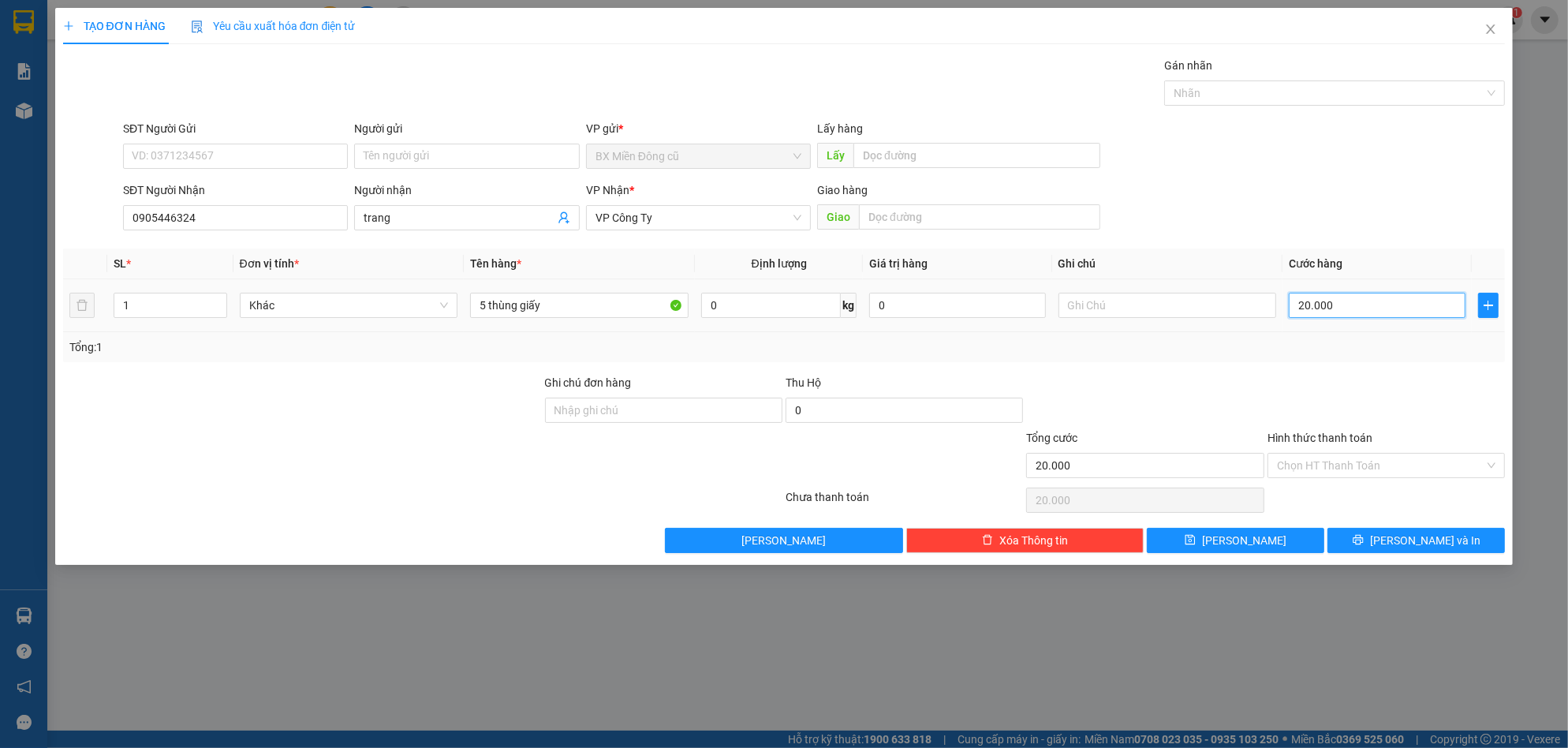
type input "200.000"
click at [1398, 542] on button "[PERSON_NAME] và In" at bounding box center [1416, 540] width 177 height 25
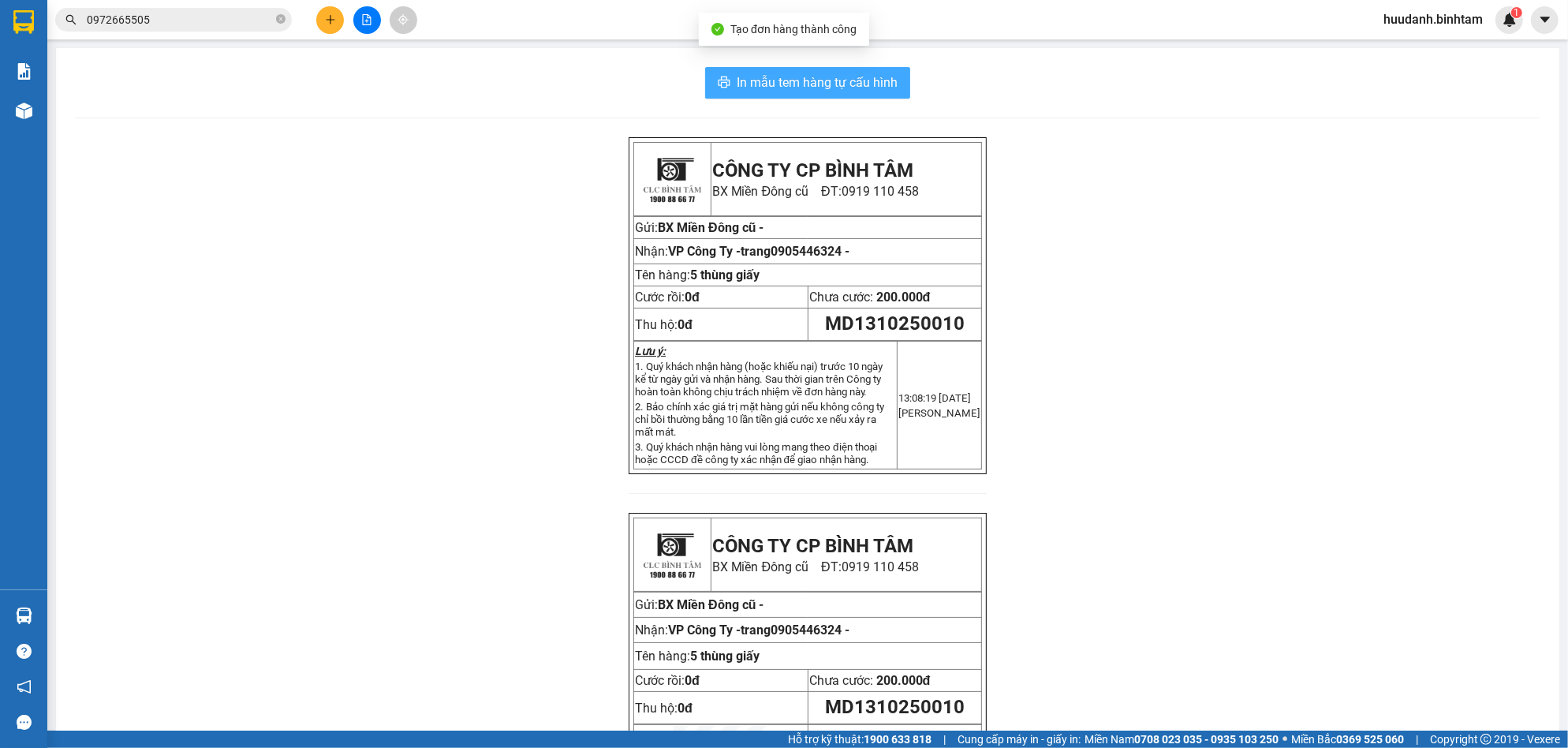
click at [793, 95] on button "In mẫu tem hàng tự cấu hình" at bounding box center [808, 82] width 205 height 31
click at [330, 31] on button at bounding box center [330, 20] width 27 height 27
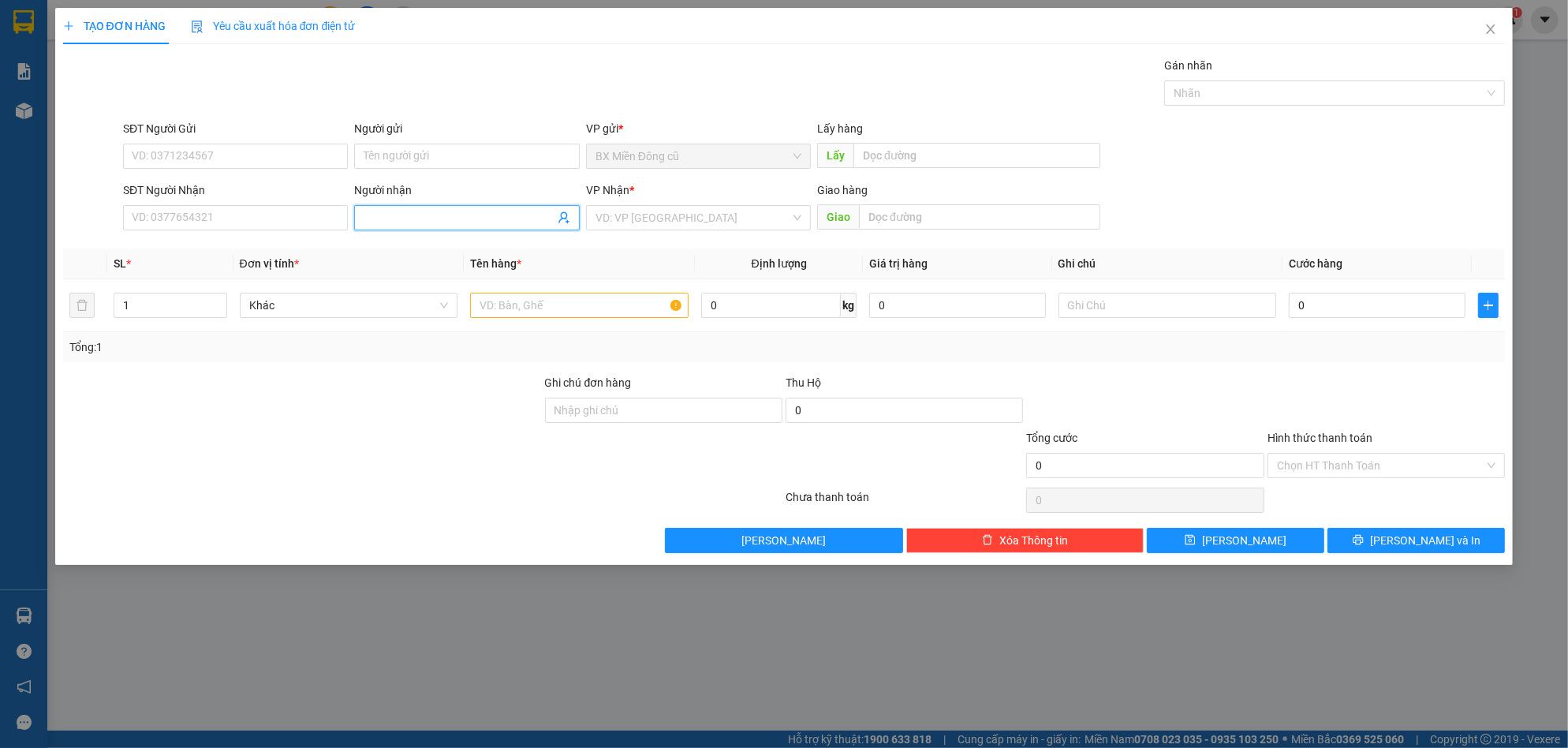
click at [384, 221] on input "Người nhận" at bounding box center [459, 218] width 190 height 17
paste input "ại"
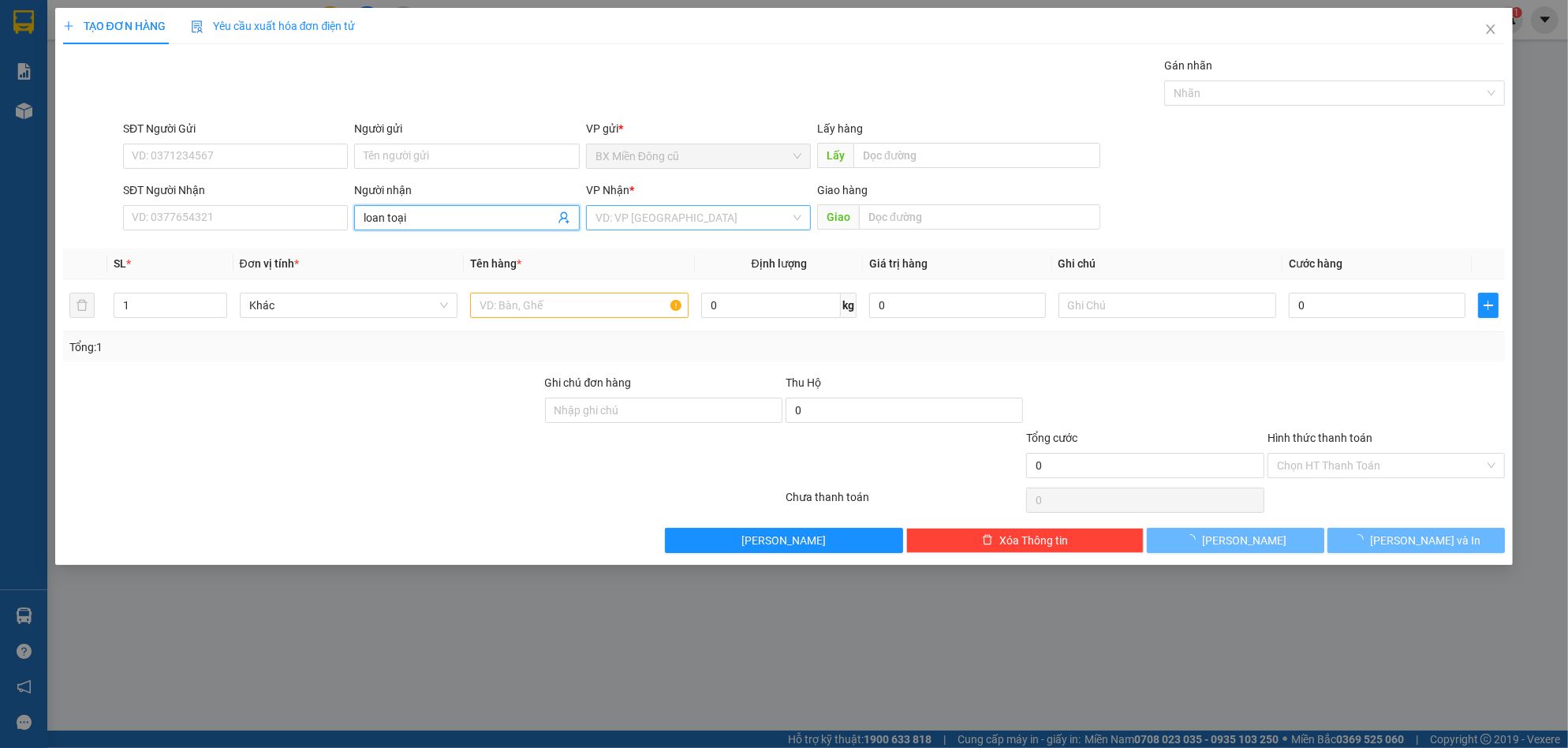
type input "loan toại"
click at [664, 210] on input "search" at bounding box center [693, 217] width 195 height 24
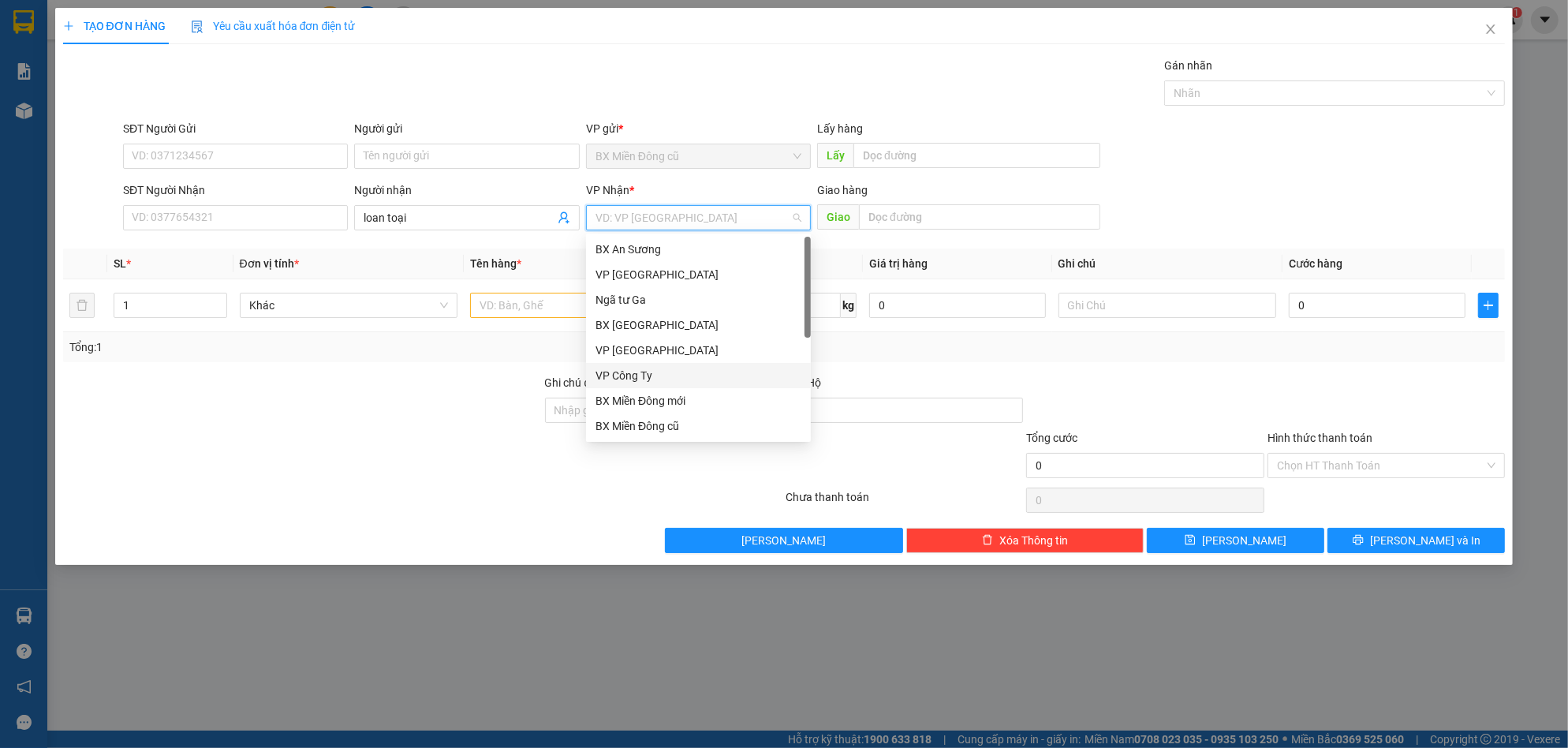
click at [635, 378] on div "VP Công Ty" at bounding box center [698, 375] width 205 height 17
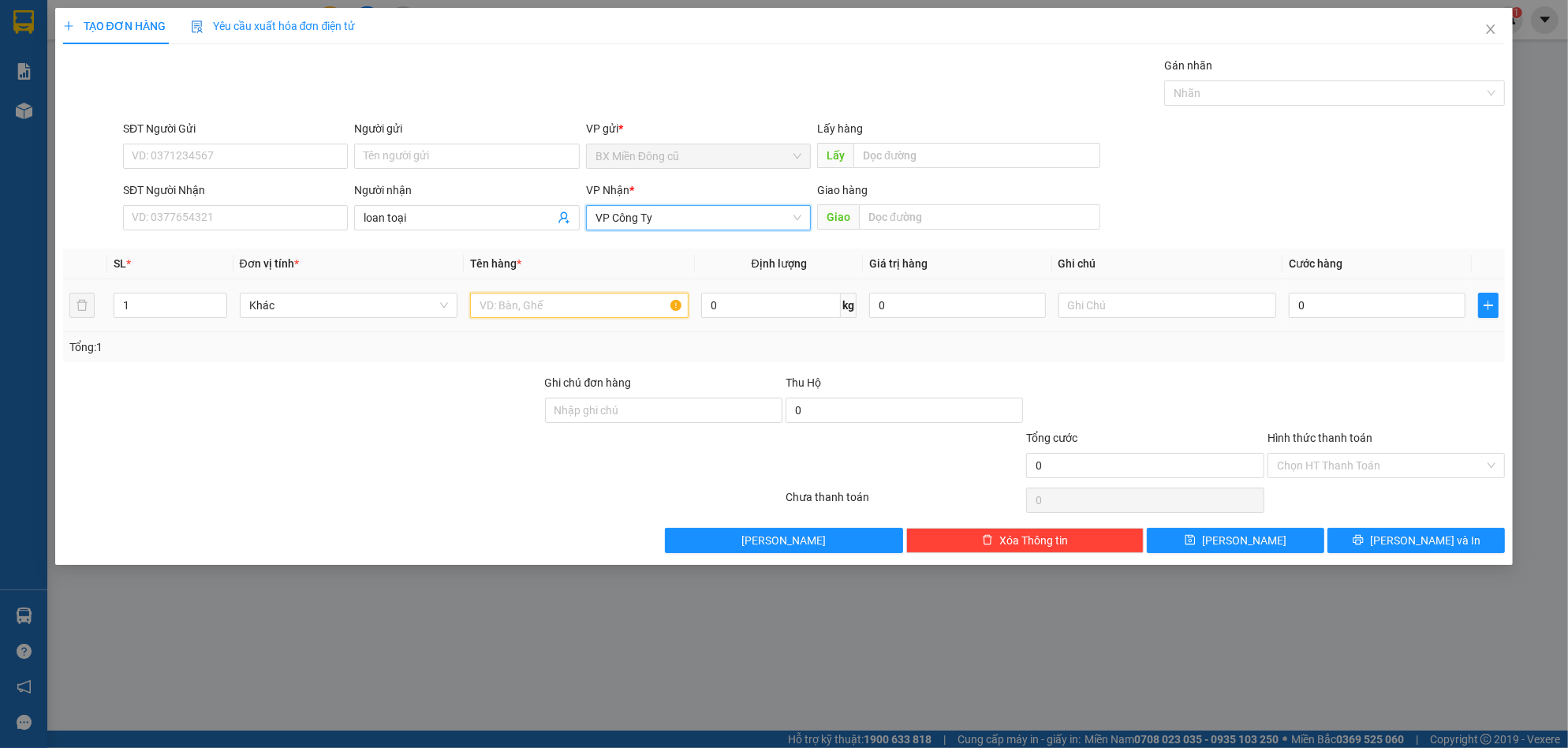
click at [550, 317] on input "text" at bounding box center [580, 305] width 219 height 25
paste input "ốp"
type input "1 xốp"
click at [1300, 307] on input "0" at bounding box center [1378, 305] width 177 height 25
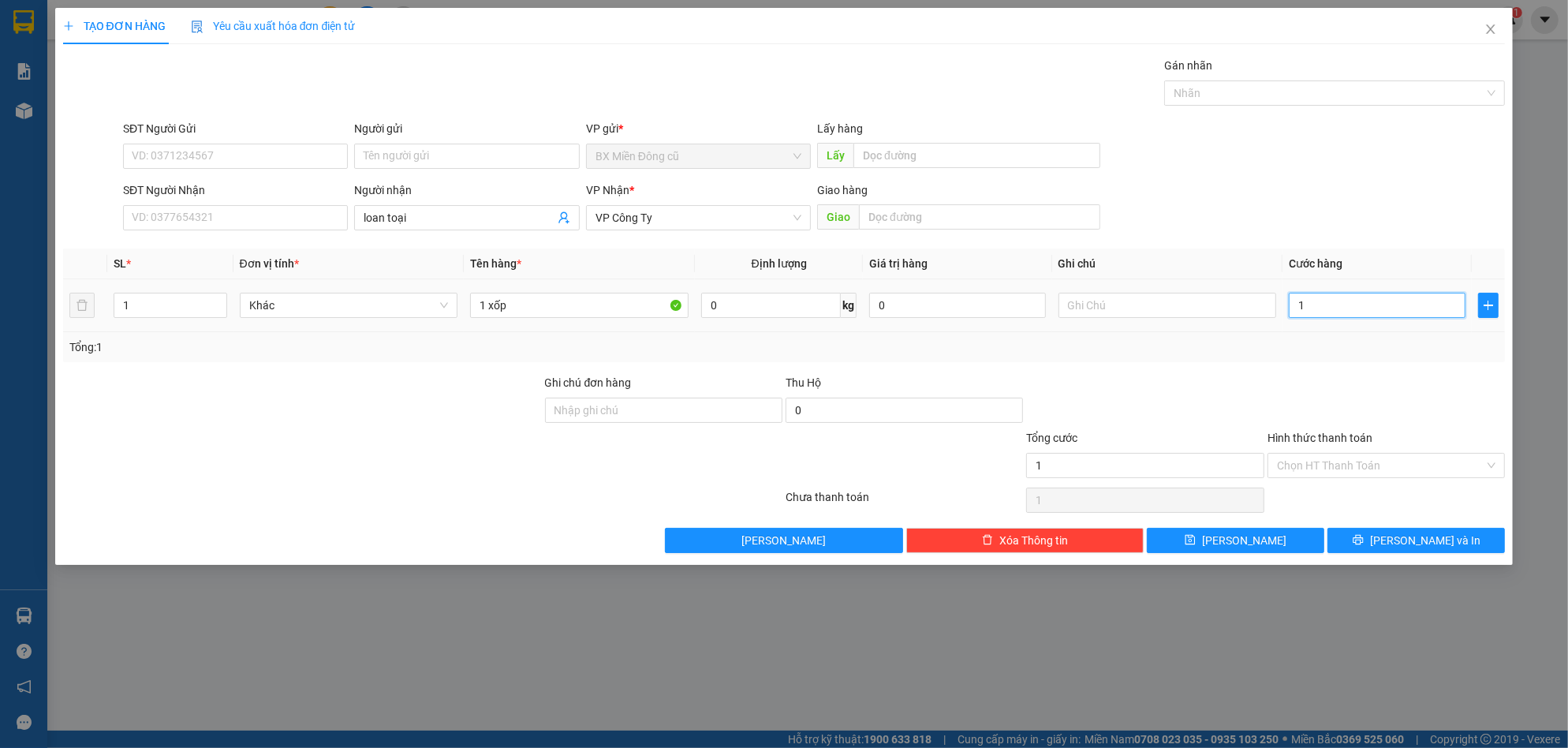
type input "1"
type input "10"
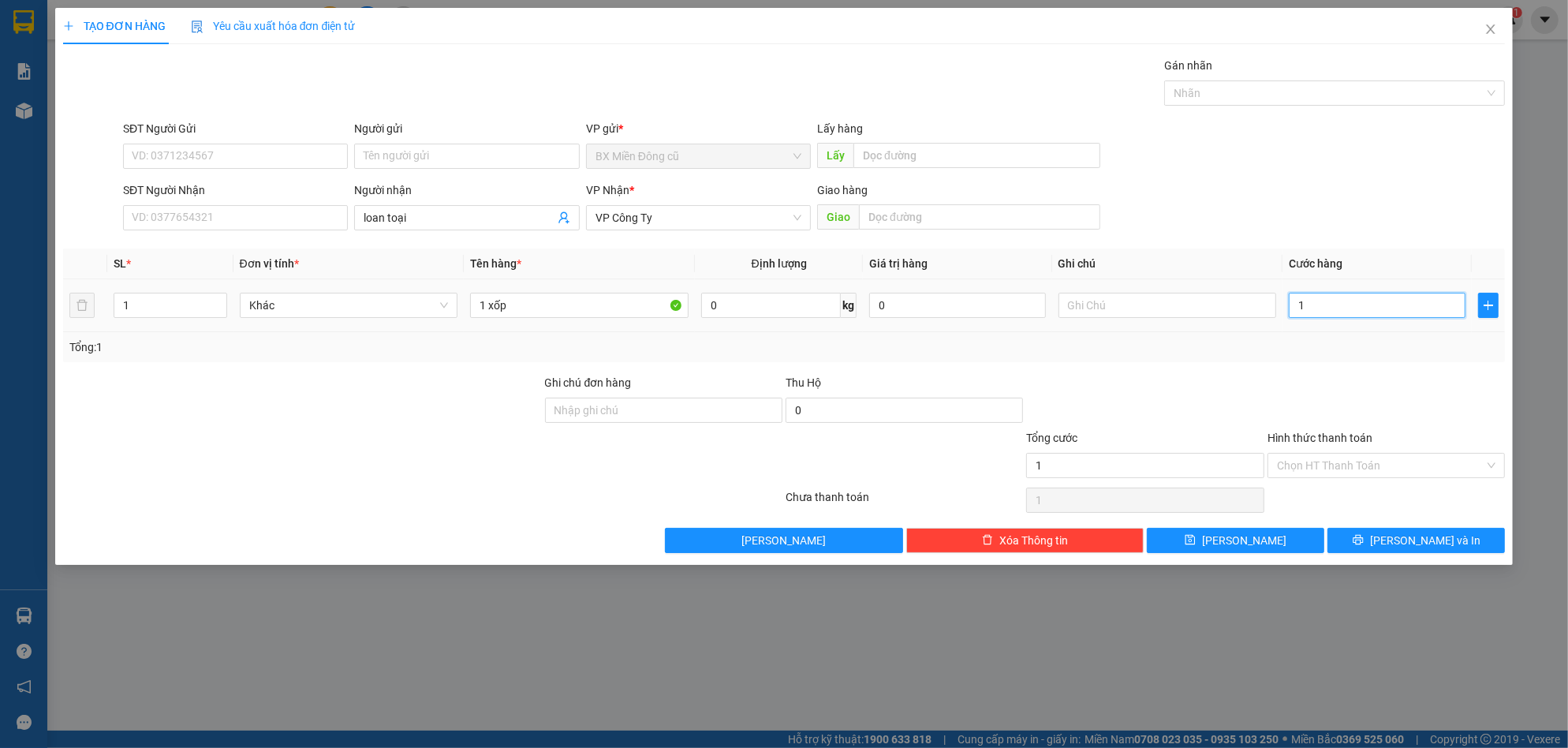
type input "10"
type input "100"
type input "1.000"
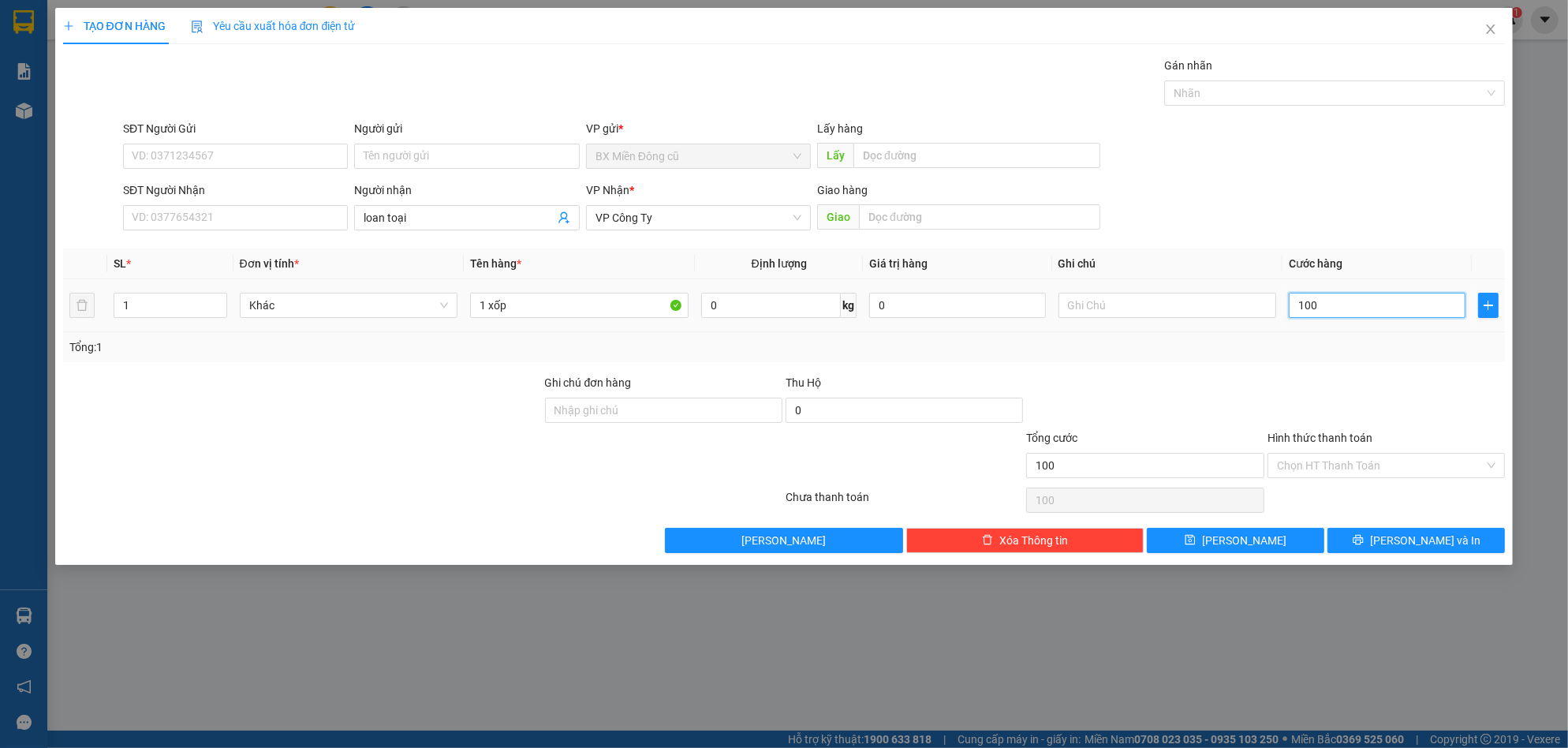
type input "1.000"
type input "10.000"
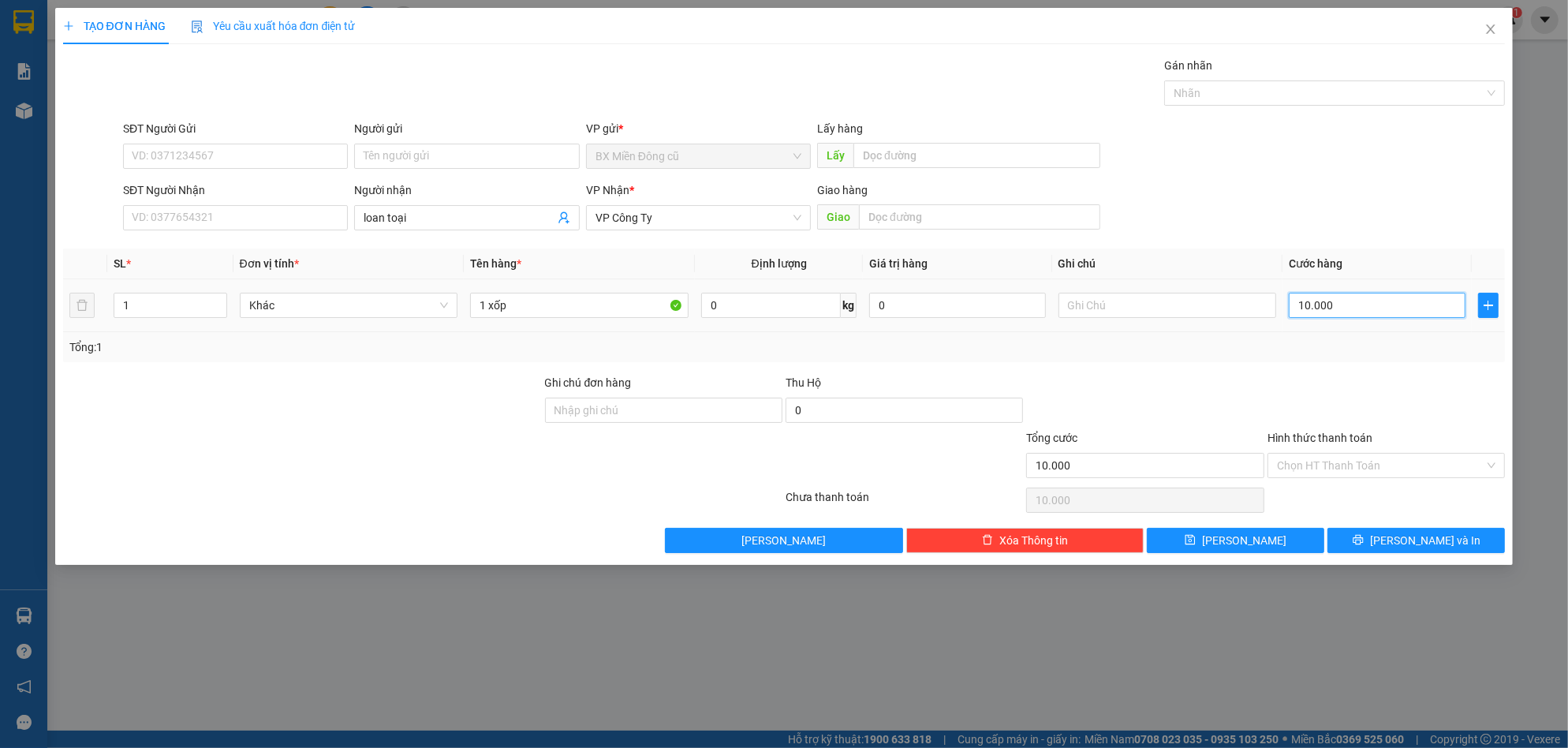
type input "100.000"
click at [1285, 540] on button "[PERSON_NAME]" at bounding box center [1235, 540] width 177 height 25
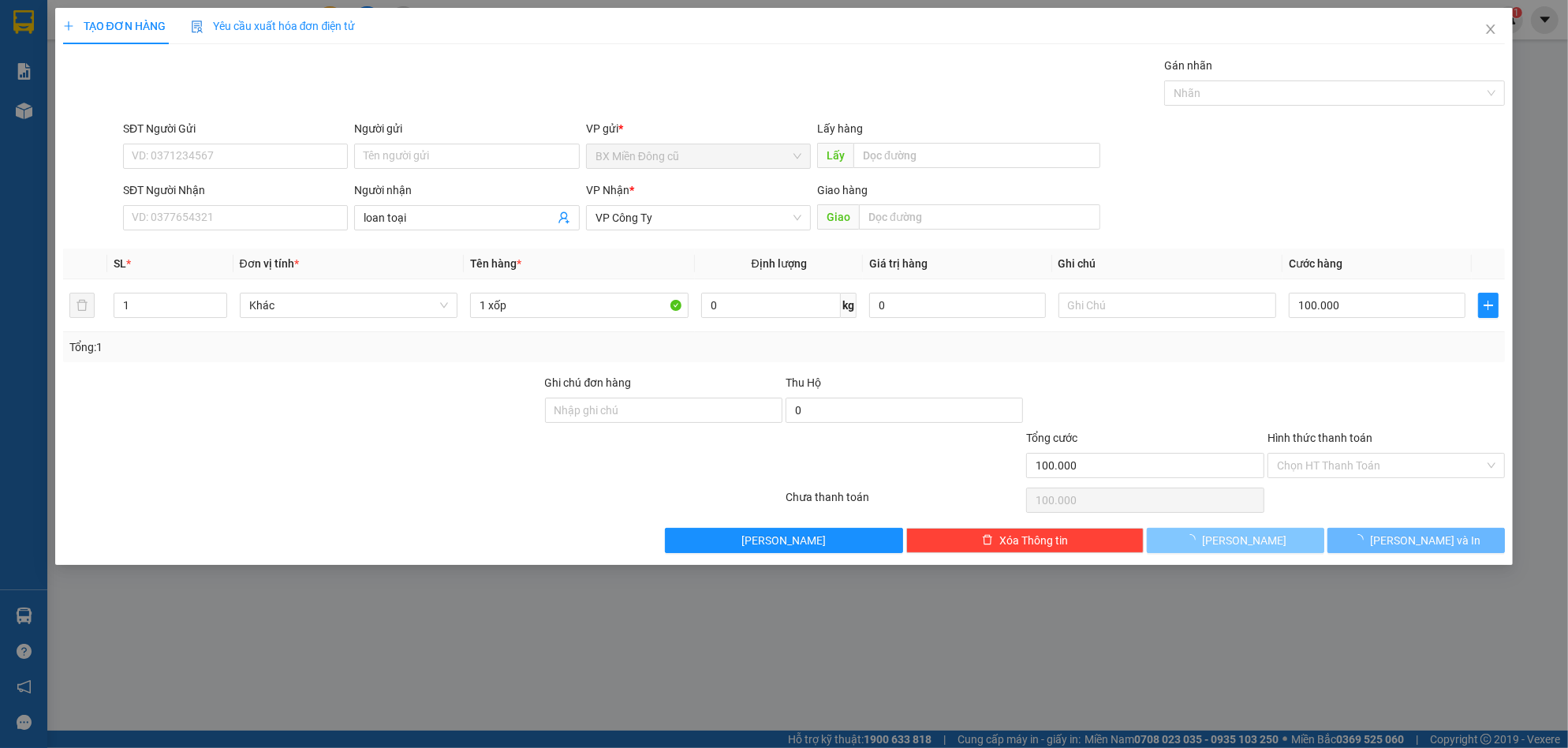
type input "0"
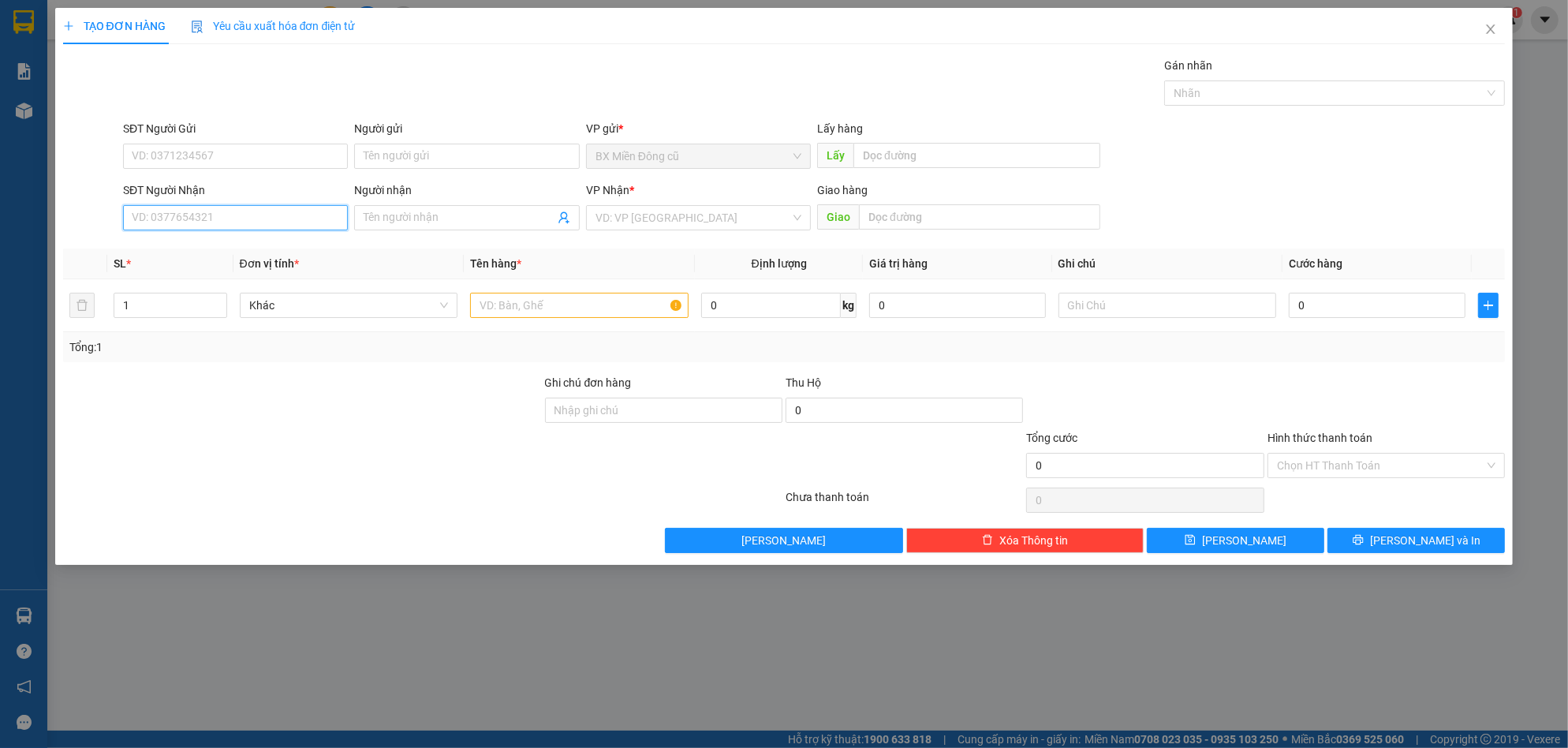
click at [273, 226] on input "SĐT Người Nhận" at bounding box center [236, 218] width 225 height 25
click at [356, 215] on span at bounding box center [466, 218] width 225 height 25
paste input "ư"
paste input "ý"
type input "như ý"
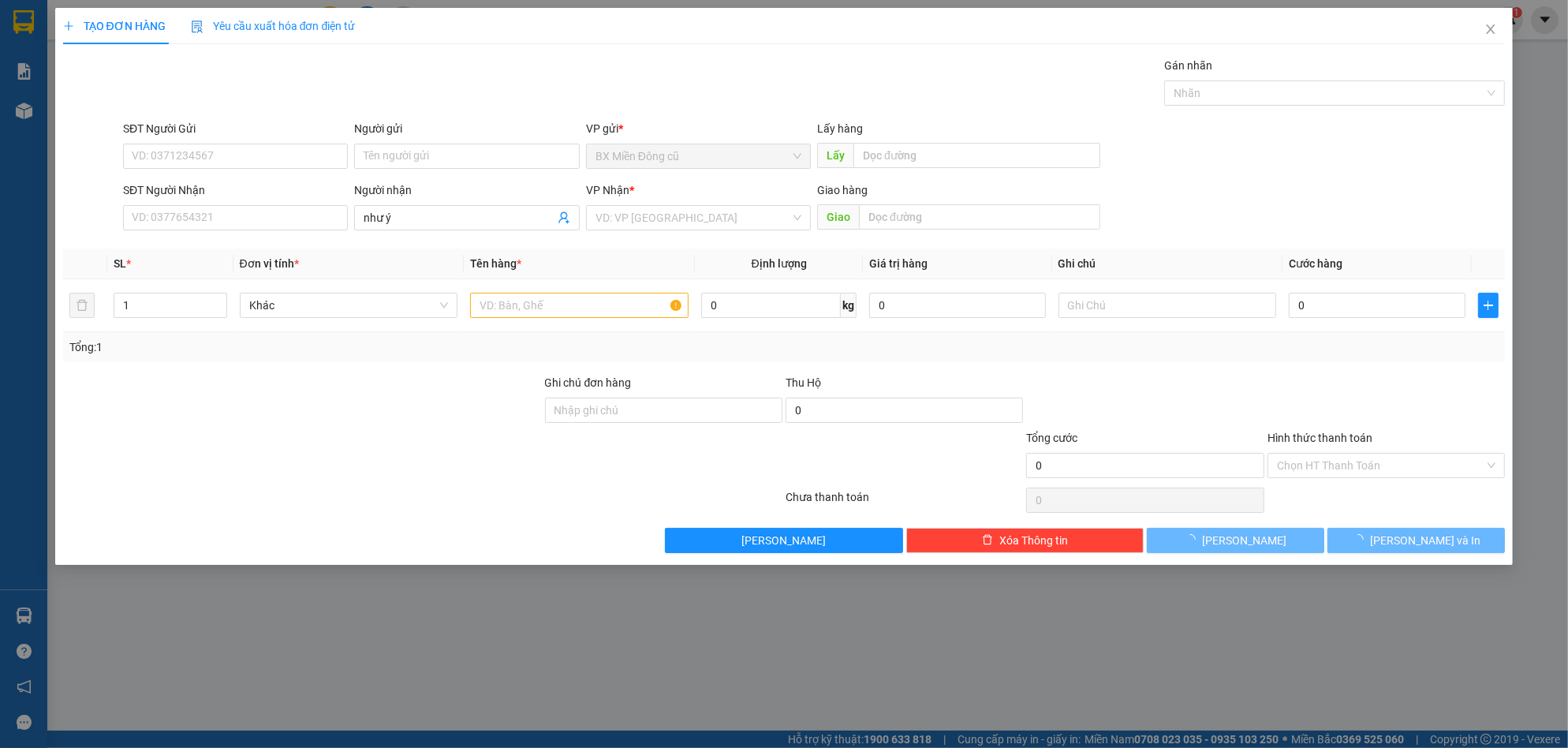
click at [622, 203] on div "VP Nhận *" at bounding box center [698, 193] width 225 height 24
click at [638, 223] on input "search" at bounding box center [693, 217] width 195 height 24
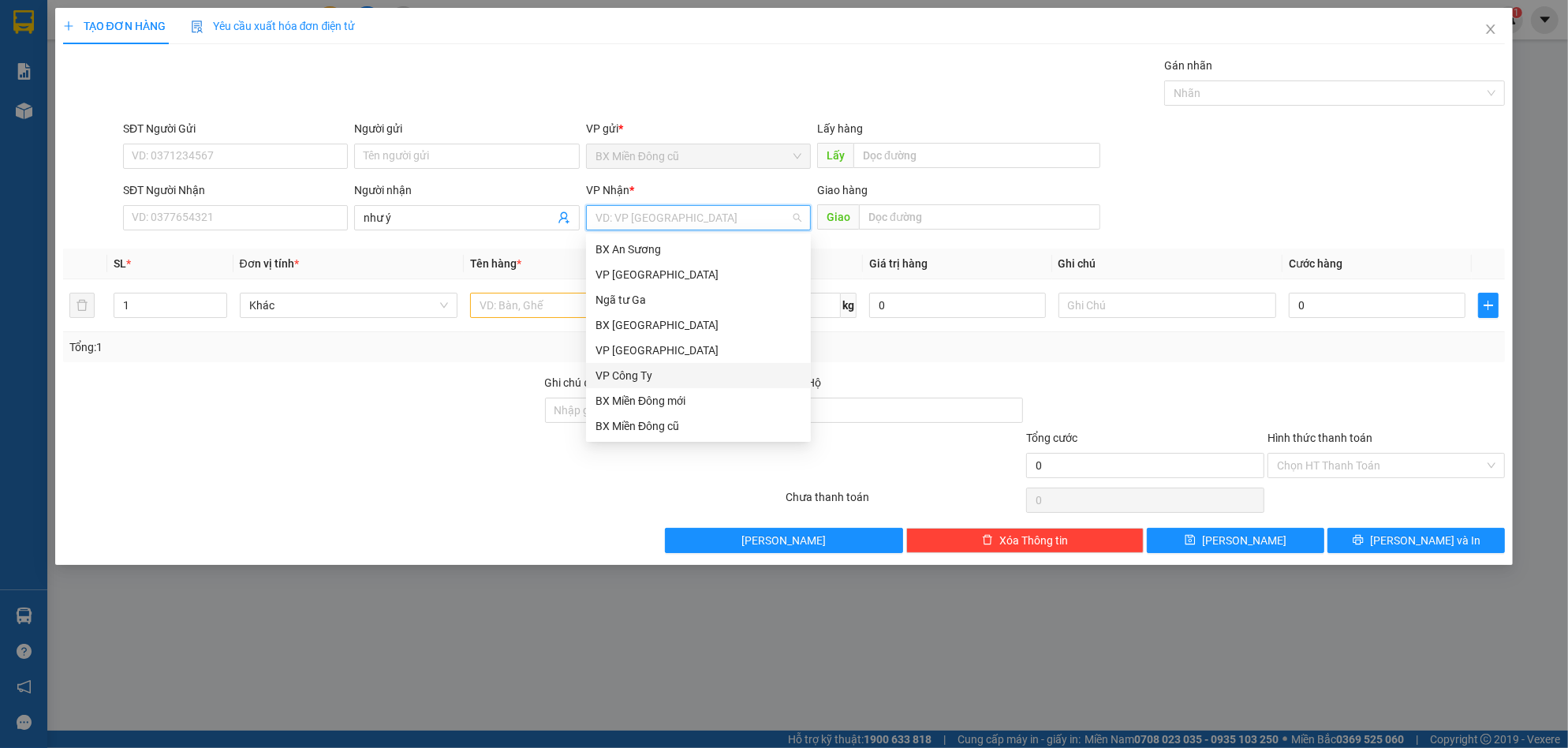
click at [639, 380] on div "VP Công Ty" at bounding box center [698, 375] width 205 height 17
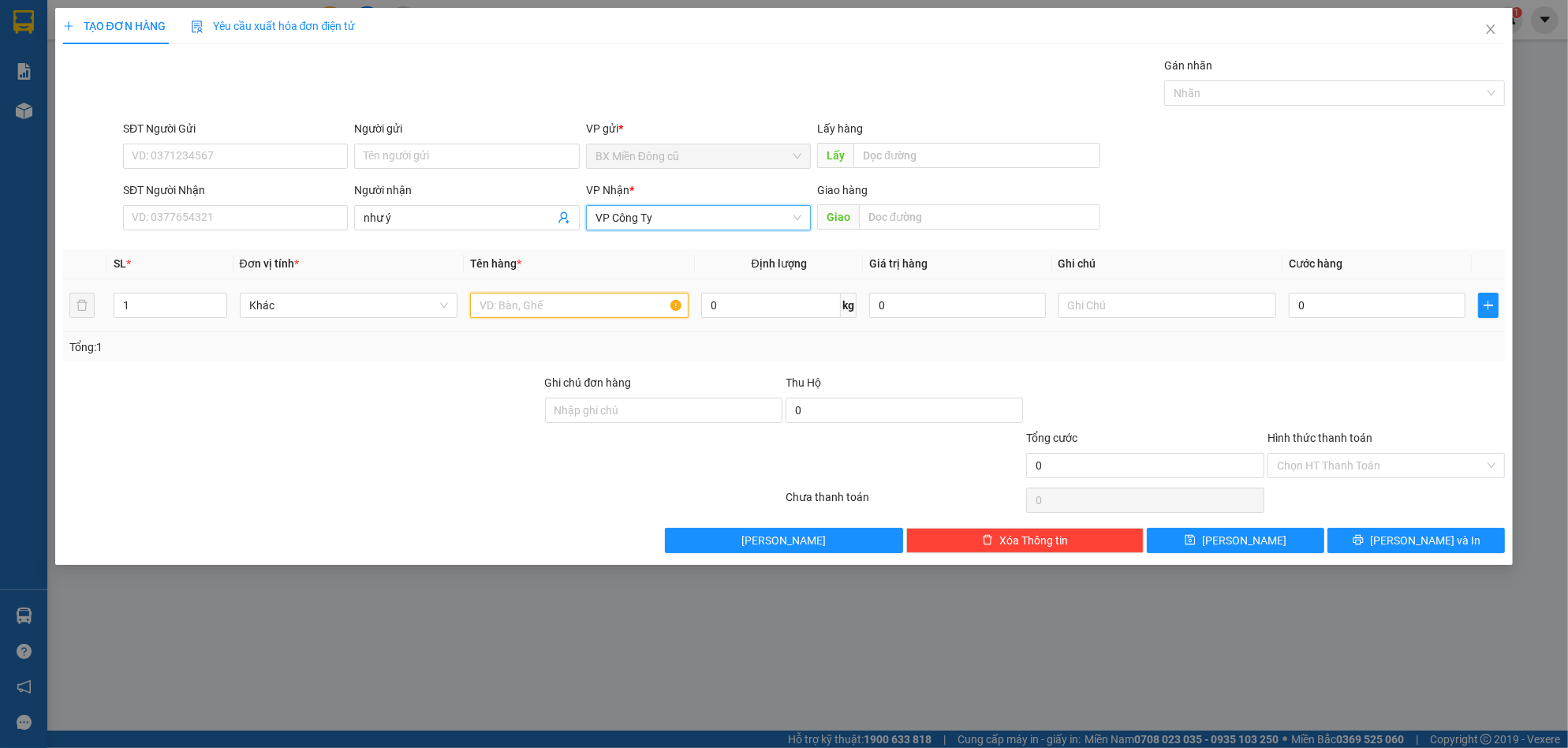
click at [536, 302] on input "text" at bounding box center [580, 305] width 219 height 25
paste input "ôp"
paste input "ốp"
type input "1 xốp"
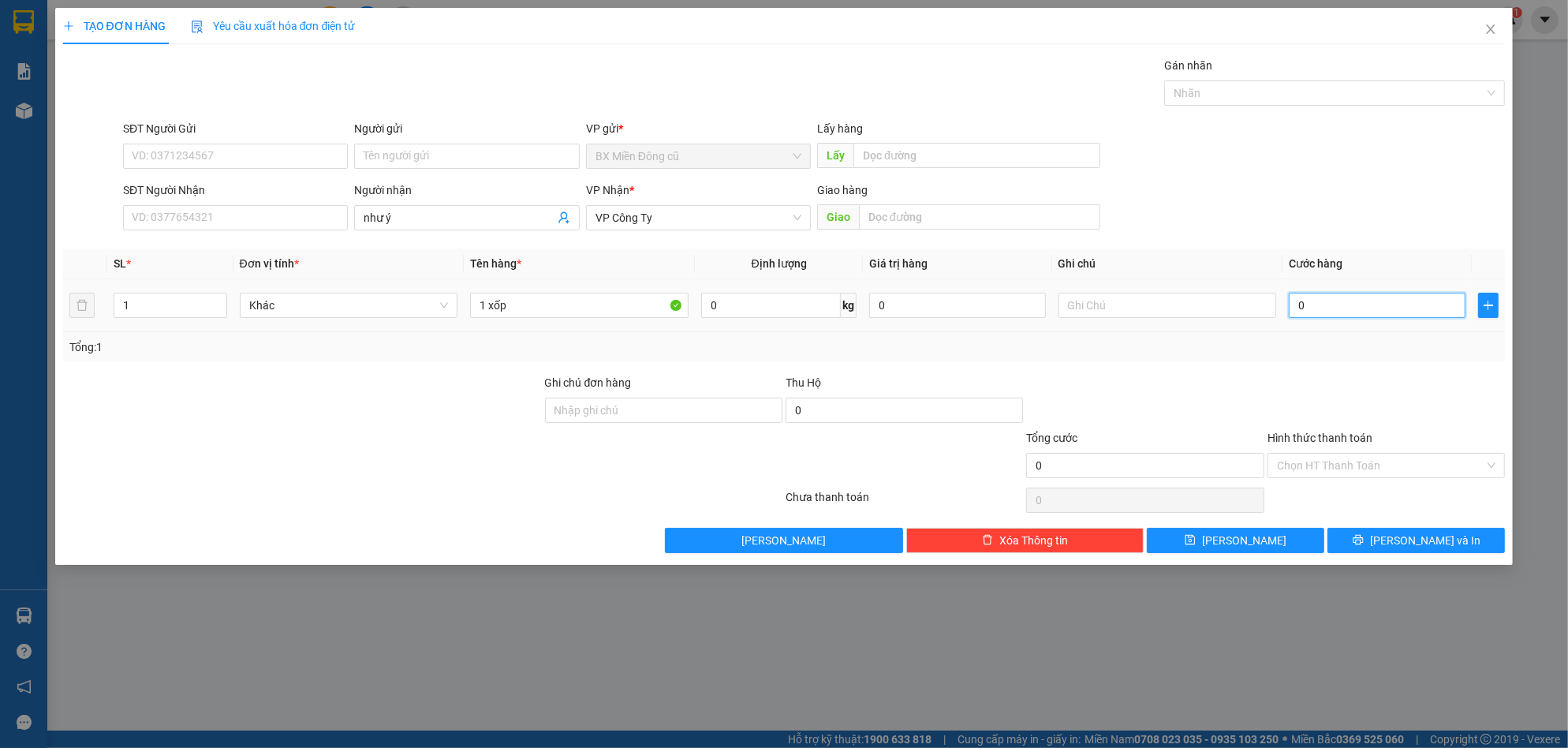
click at [1329, 317] on input "0" at bounding box center [1378, 305] width 177 height 25
type input "1"
type input "15"
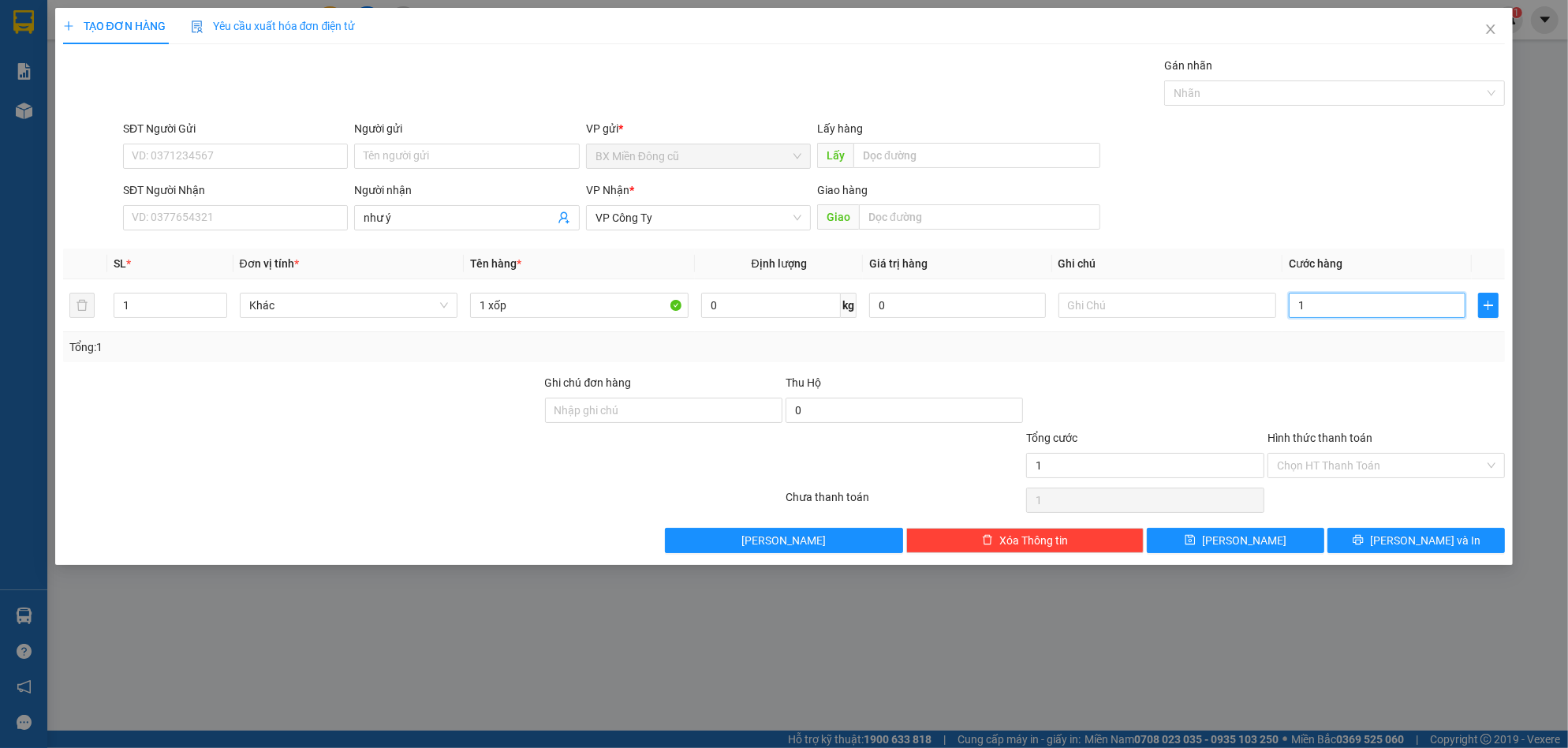
type input "15"
type input "150"
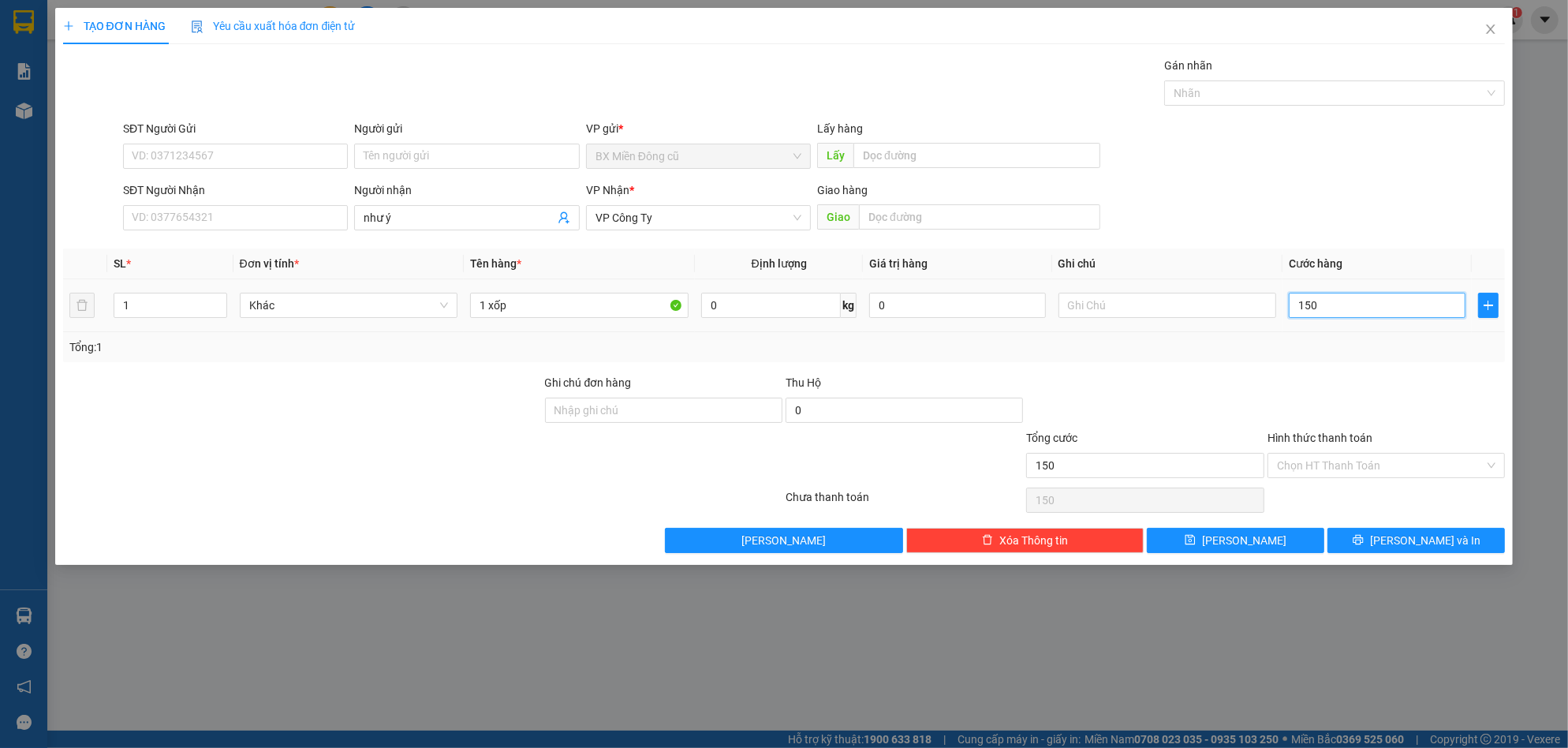
type input "1.500"
type input "15.000"
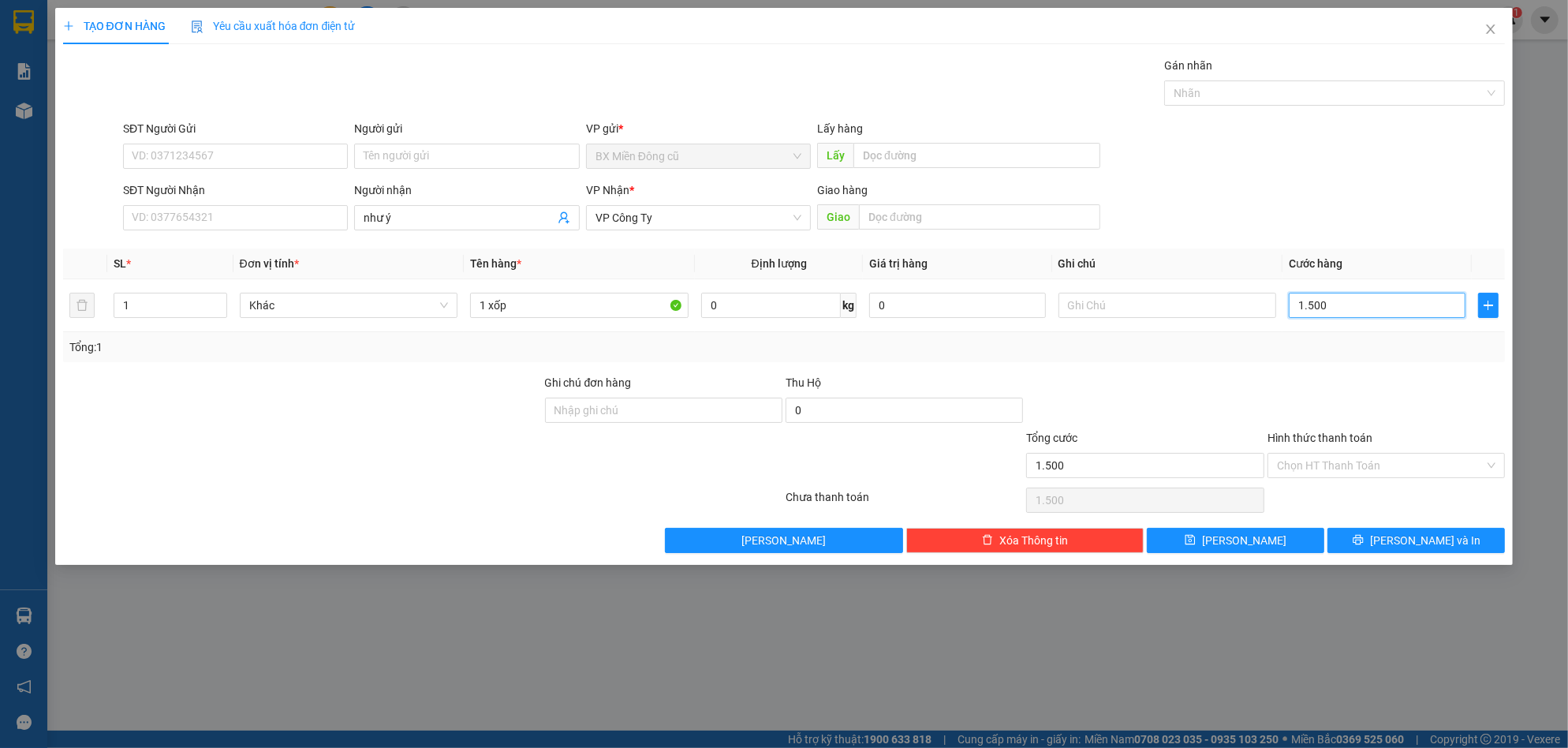
type input "15.000"
type input "150.000"
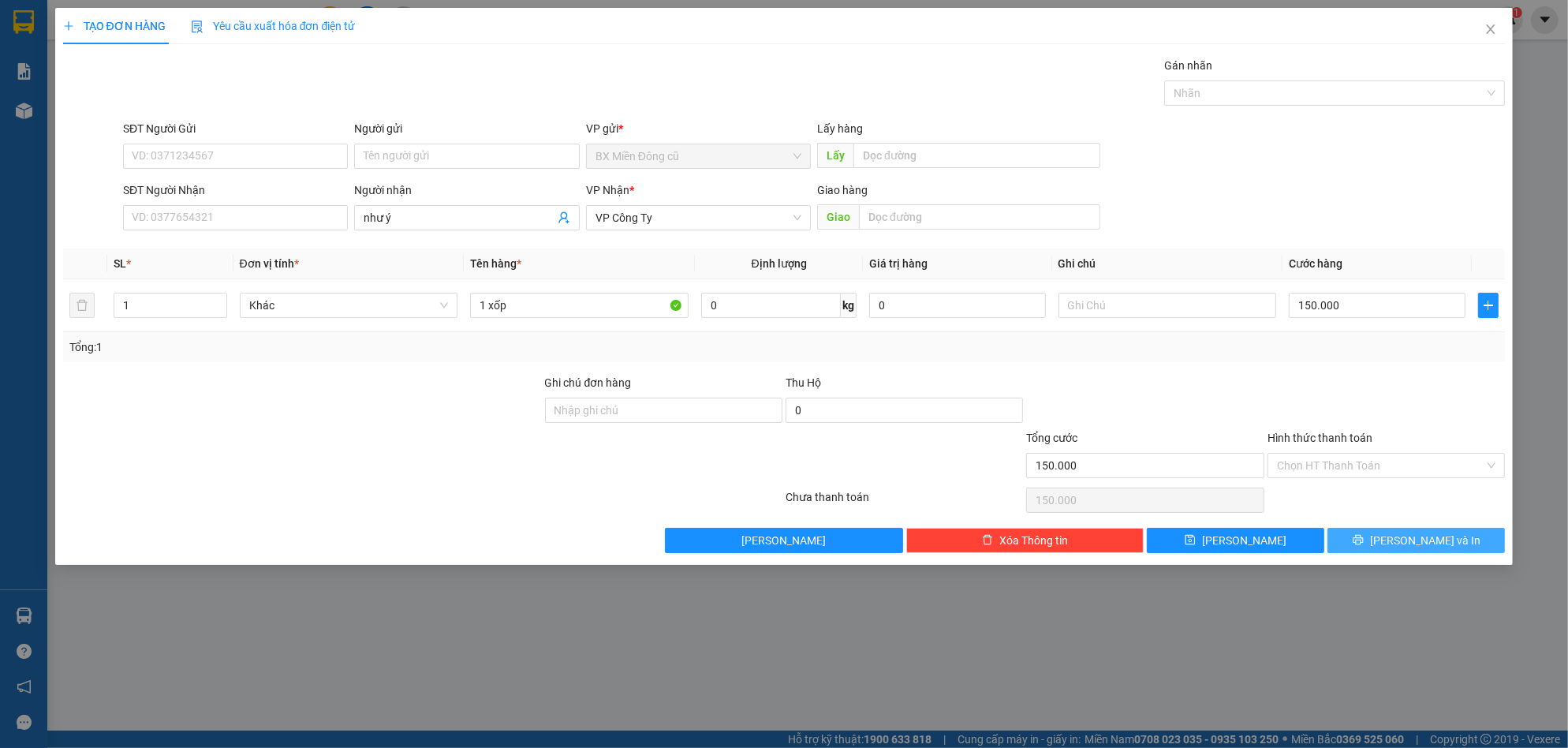
click at [1372, 547] on button "[PERSON_NAME] và In" at bounding box center [1416, 540] width 177 height 25
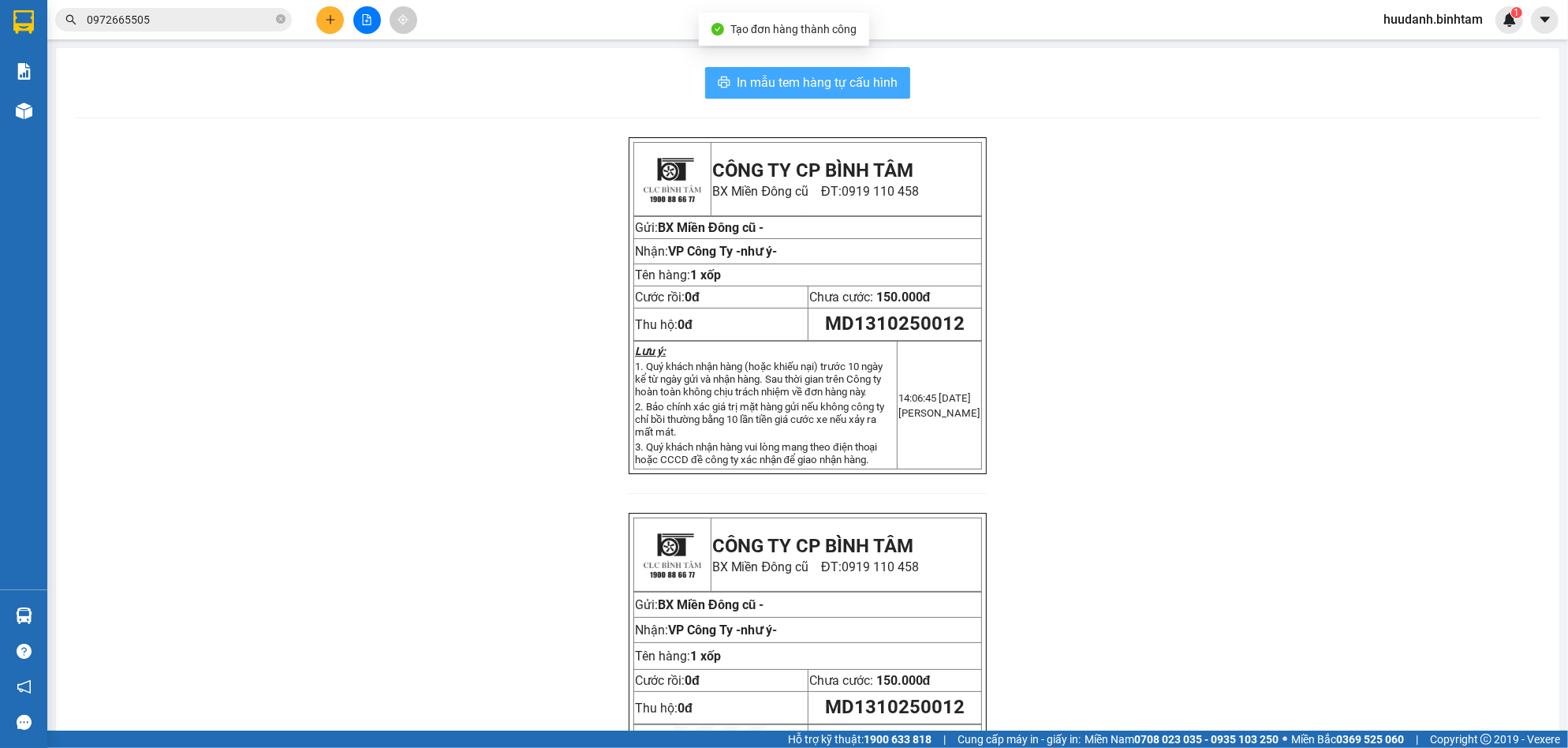
click at [886, 89] on span "In mẫu tem hàng tự cấu hình" at bounding box center [817, 82] width 161 height 20
click at [811, 75] on span "In mẫu tem hàng tự cấu hình" at bounding box center [817, 82] width 161 height 20
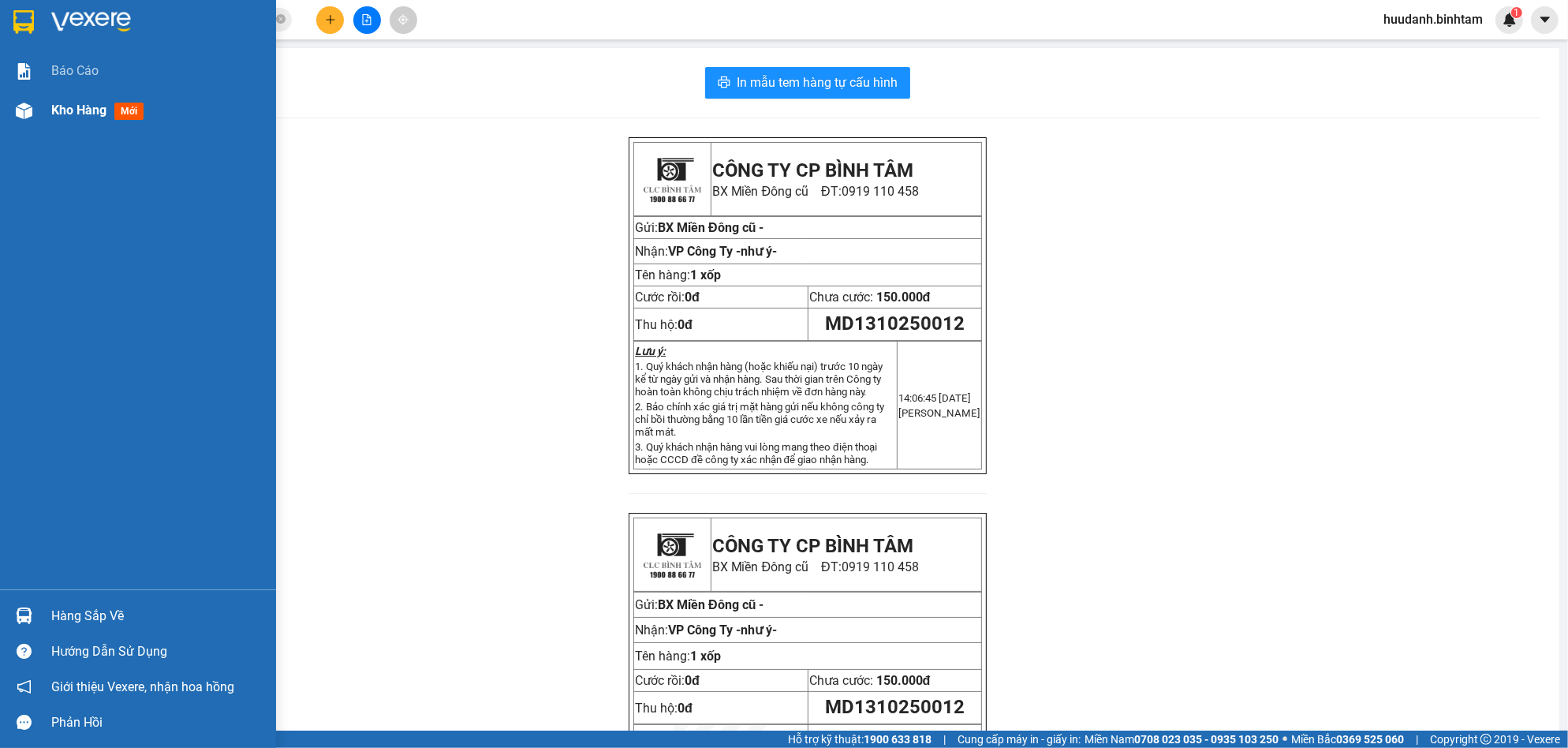
click at [85, 112] on span "Kho hàng" at bounding box center [78, 110] width 56 height 15
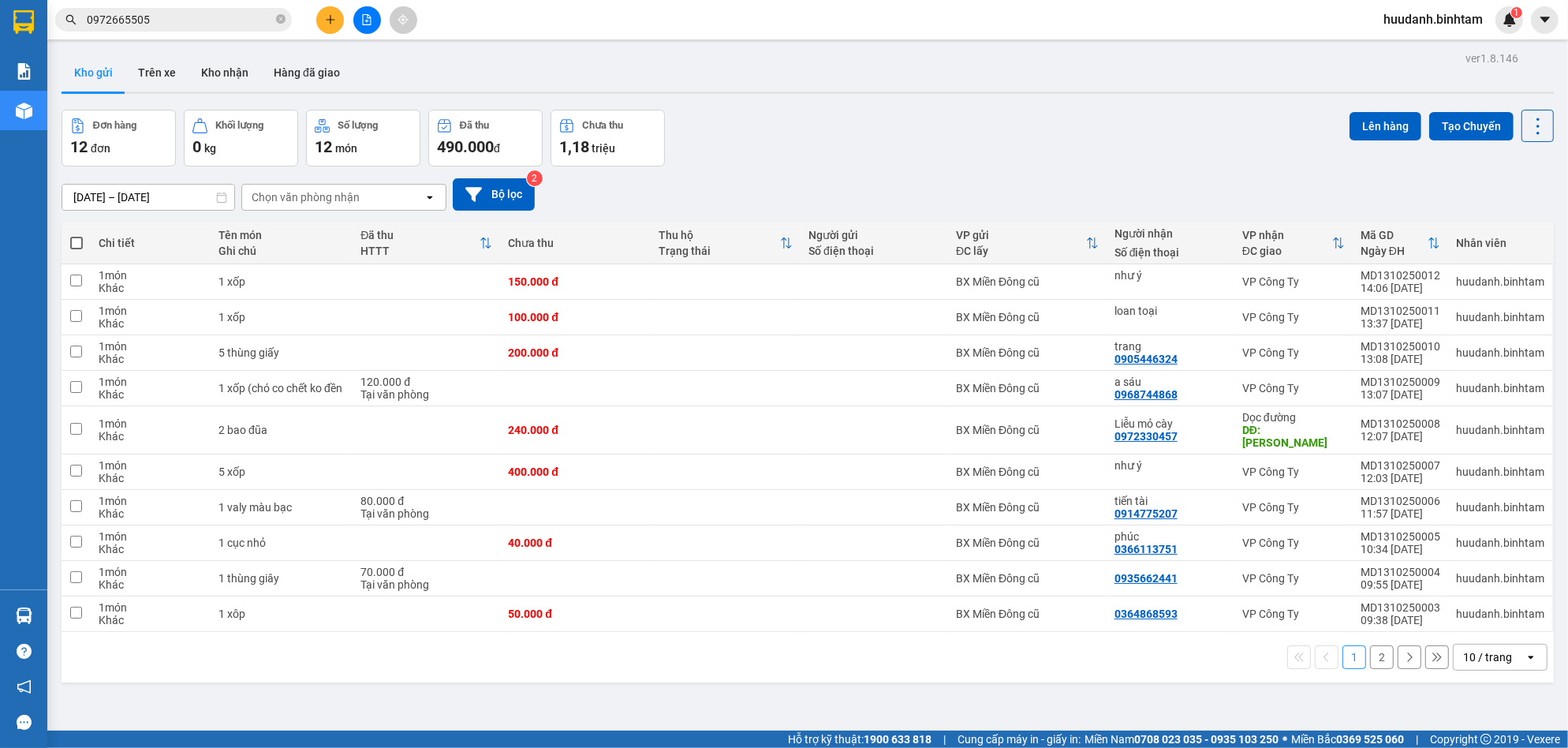
click at [1525, 652] on div "open" at bounding box center [1535, 657] width 22 height 25
click at [1497, 559] on span "50 / trang" at bounding box center [1474, 554] width 51 height 16
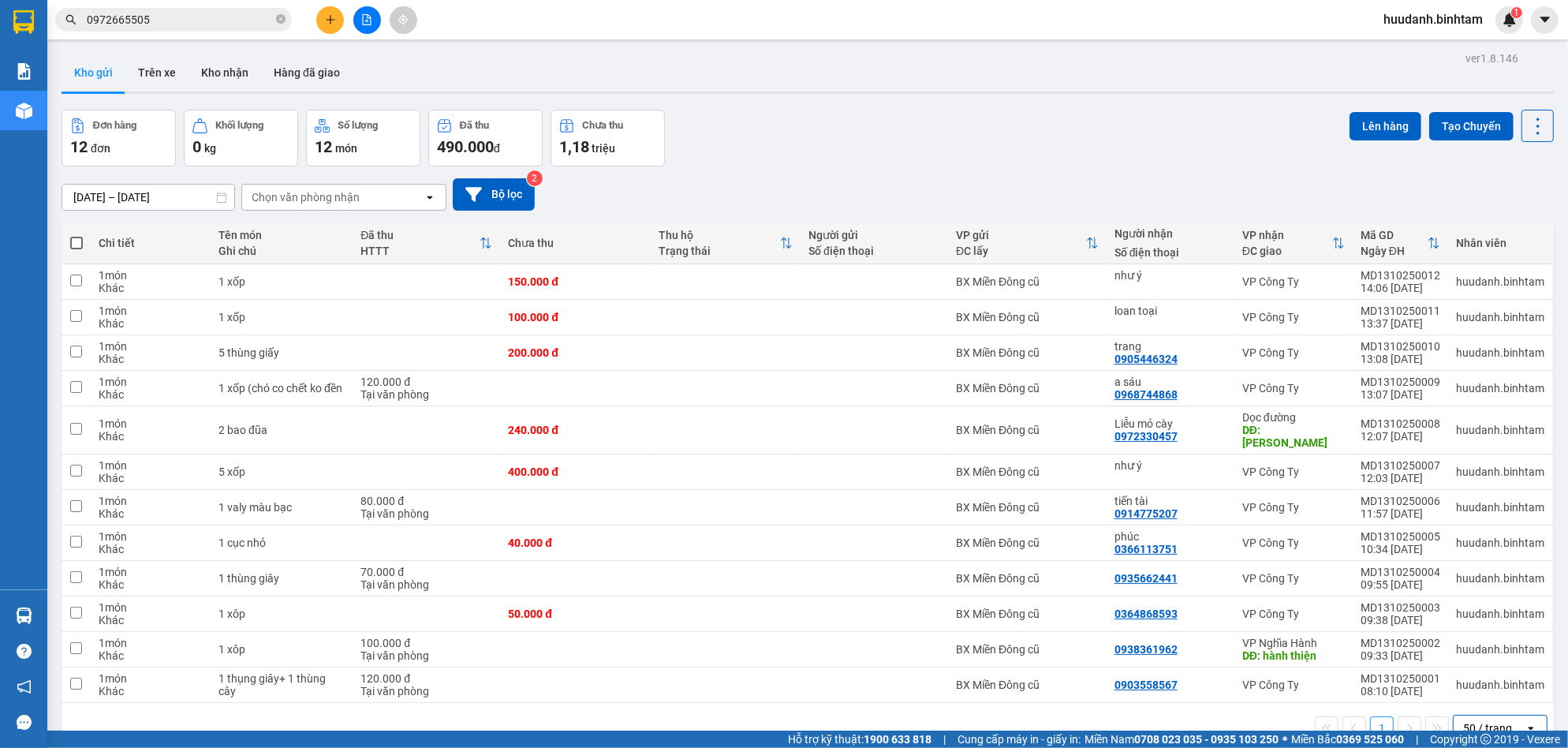
scroll to position [73, 0]
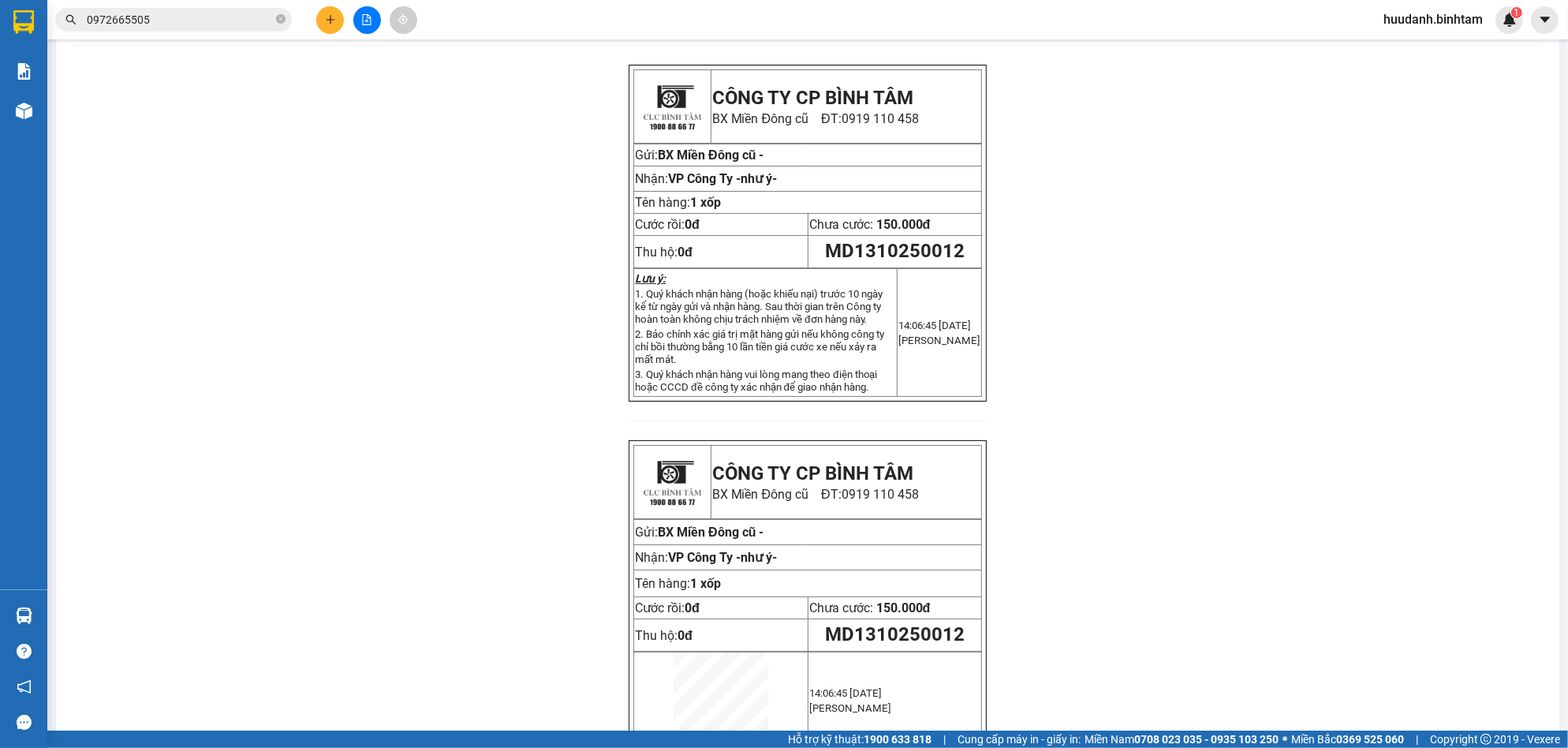
click at [344, 9] on div at bounding box center [367, 20] width 119 height 27
click at [332, 22] on icon "plus" at bounding box center [331, 20] width 11 height 11
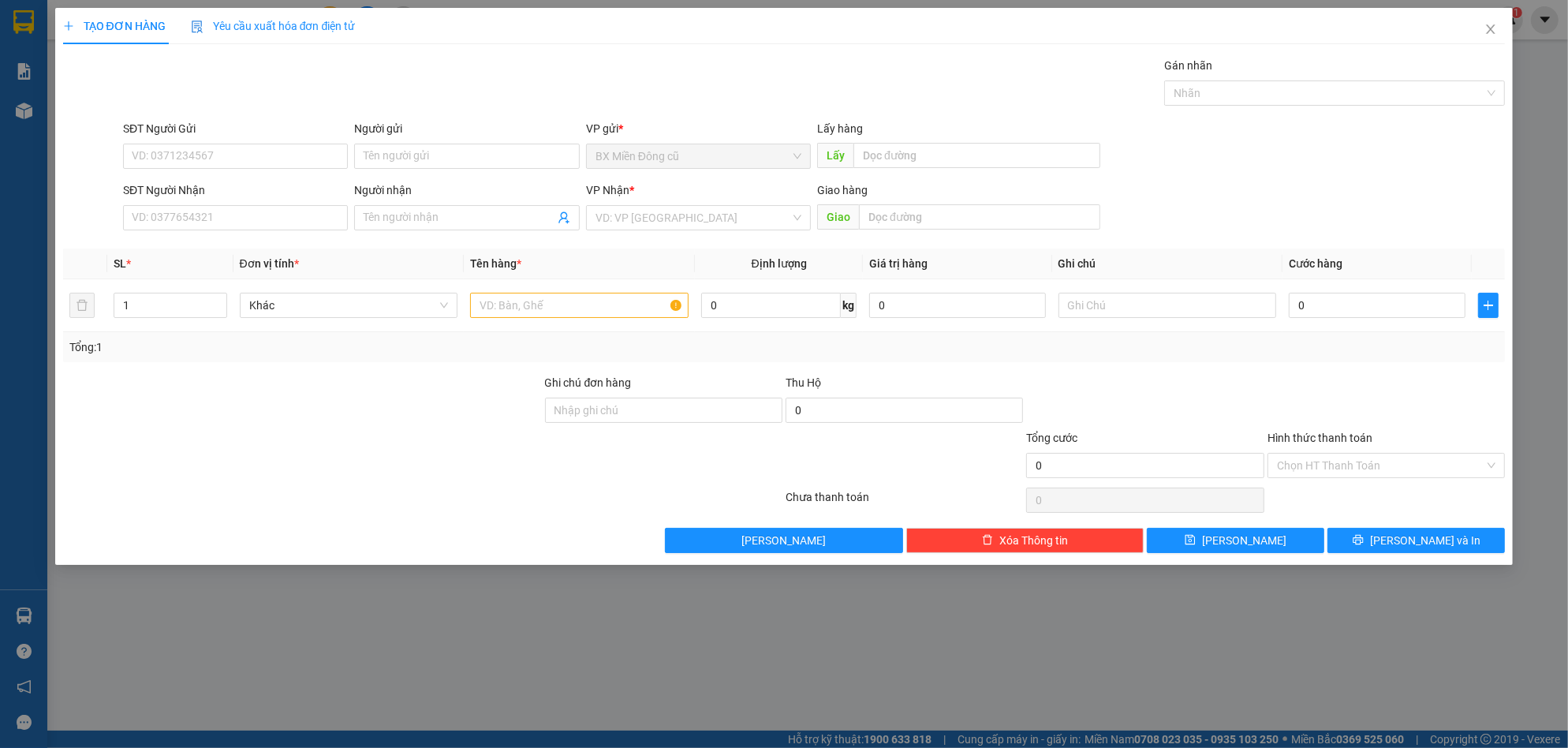
click at [189, 203] on div "SĐT Người Nhận" at bounding box center [236, 193] width 225 height 24
click at [187, 207] on input "SĐT Người Nhận" at bounding box center [236, 218] width 225 height 25
type input "0338627414"
click at [201, 253] on div "0338627414 - Thiên" at bounding box center [236, 249] width 205 height 17
type input "Thiên"
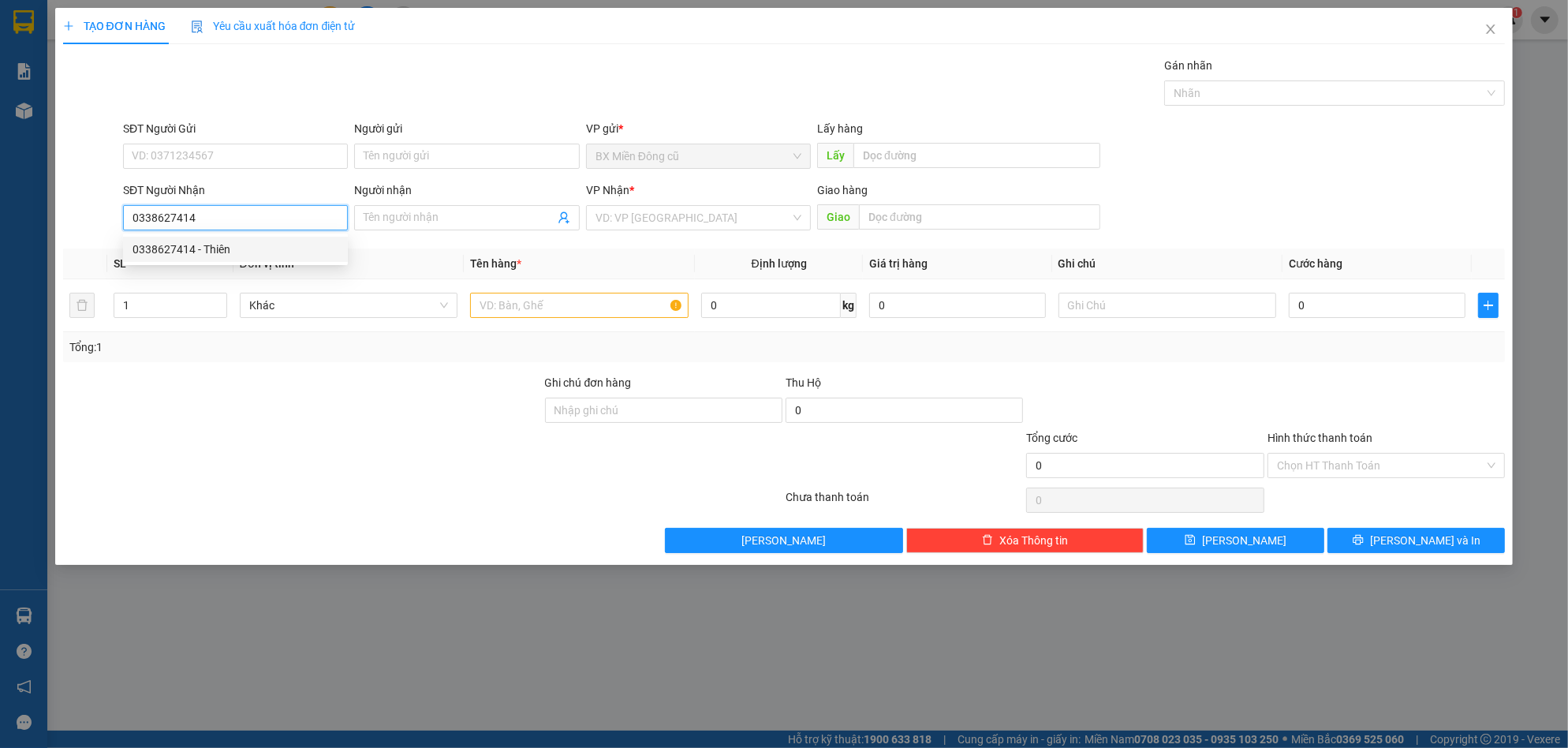
type input "tịnh khê"
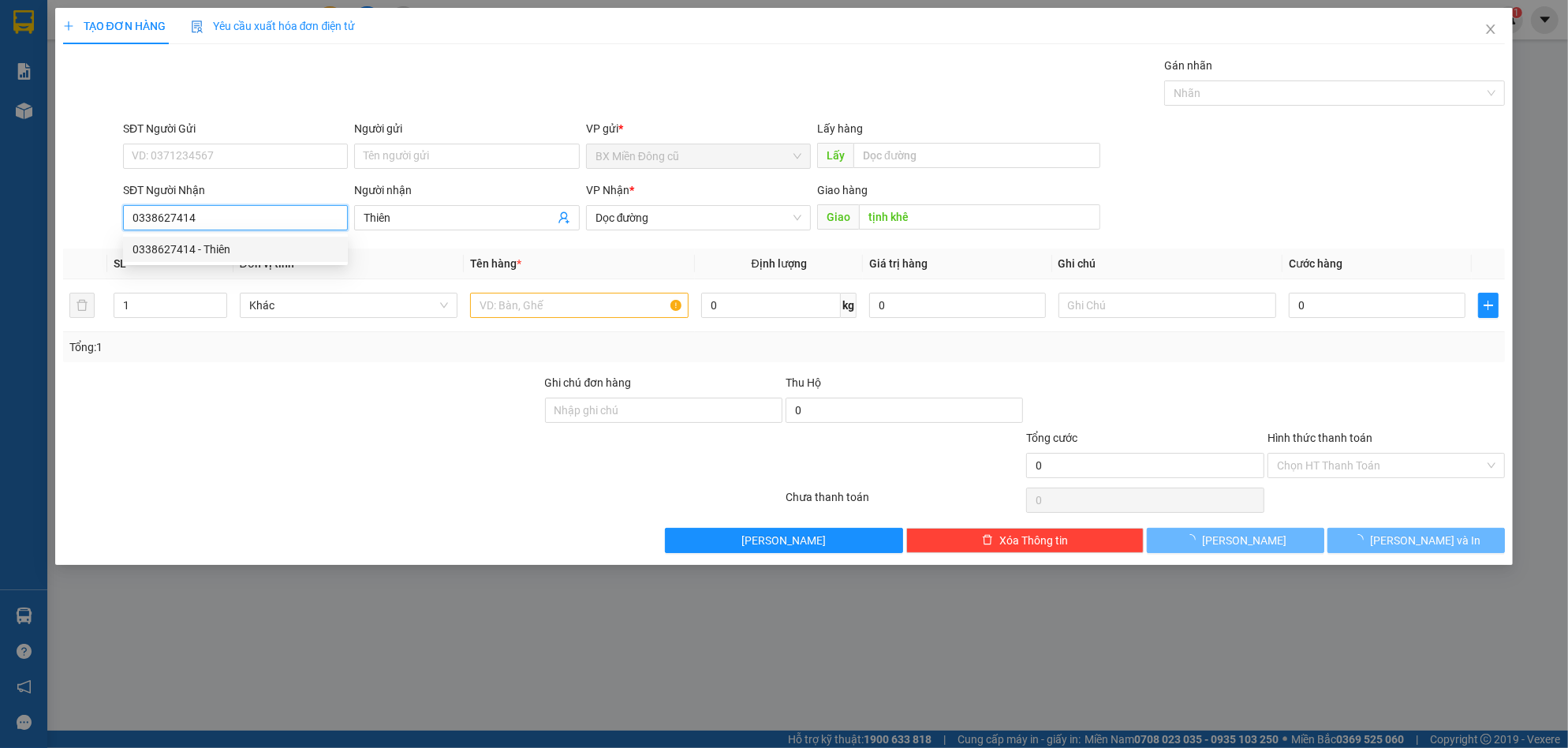
type input "120.000"
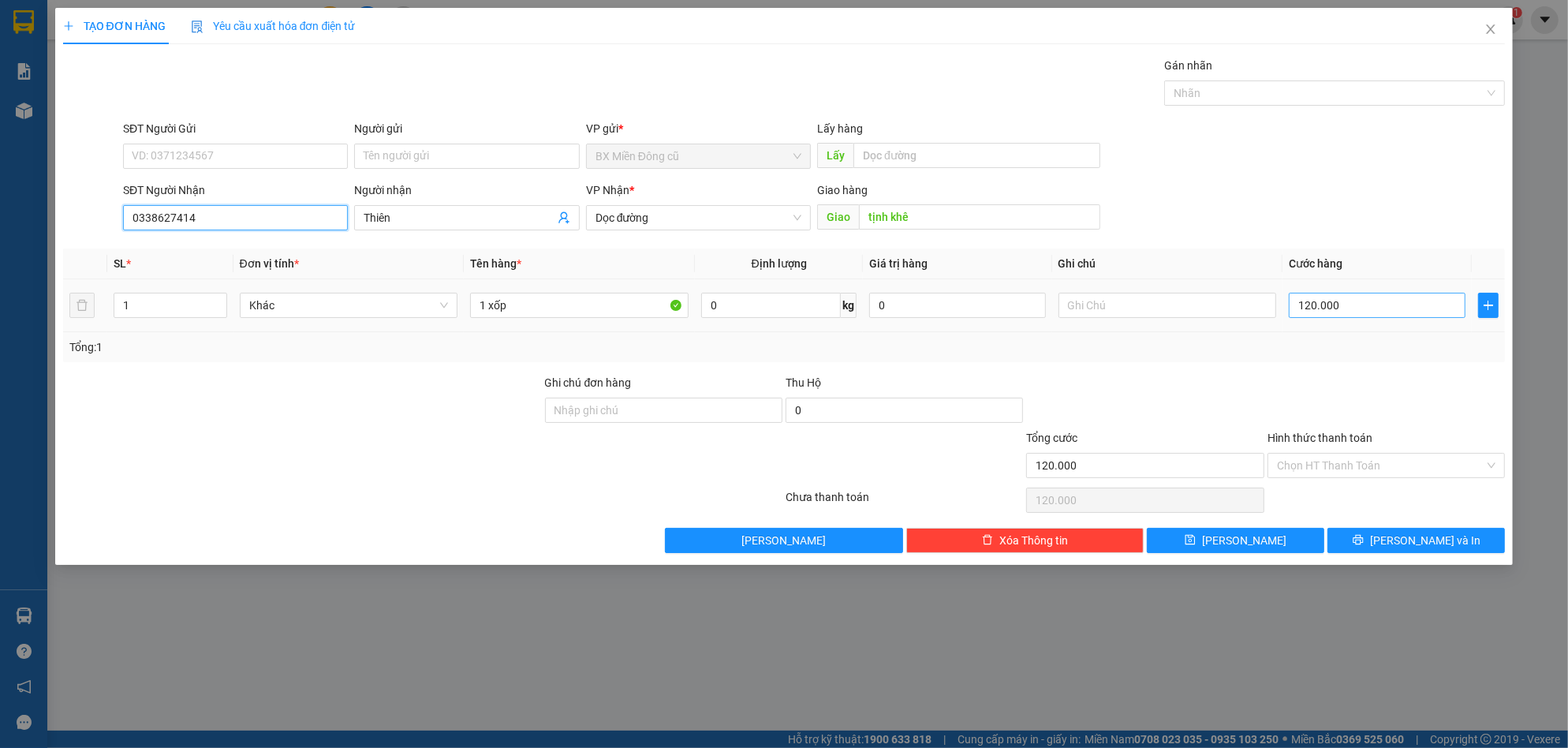
type input "0338627414"
click at [1412, 302] on input "120.000" at bounding box center [1378, 305] width 177 height 25
type input "7"
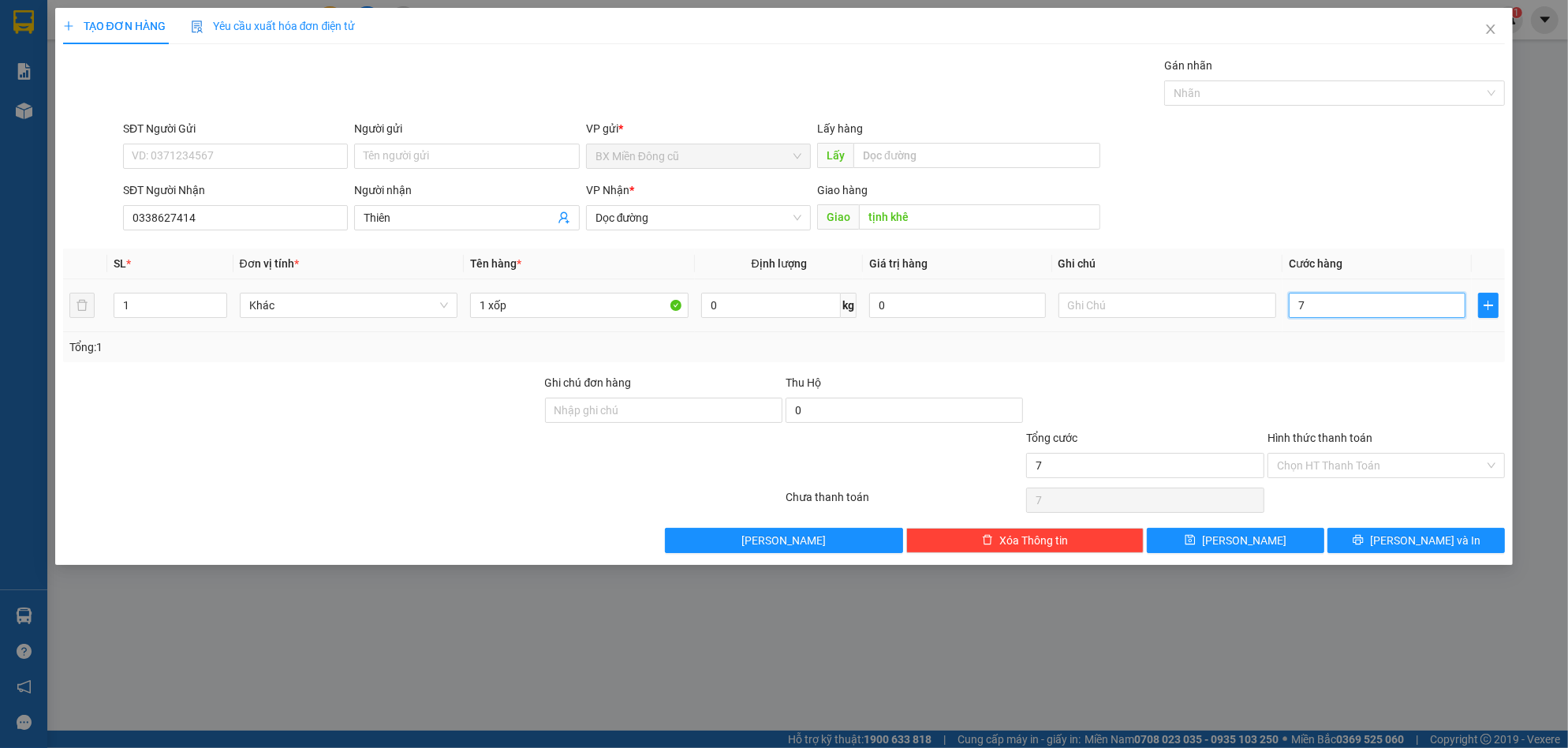
type input "70"
type input "700"
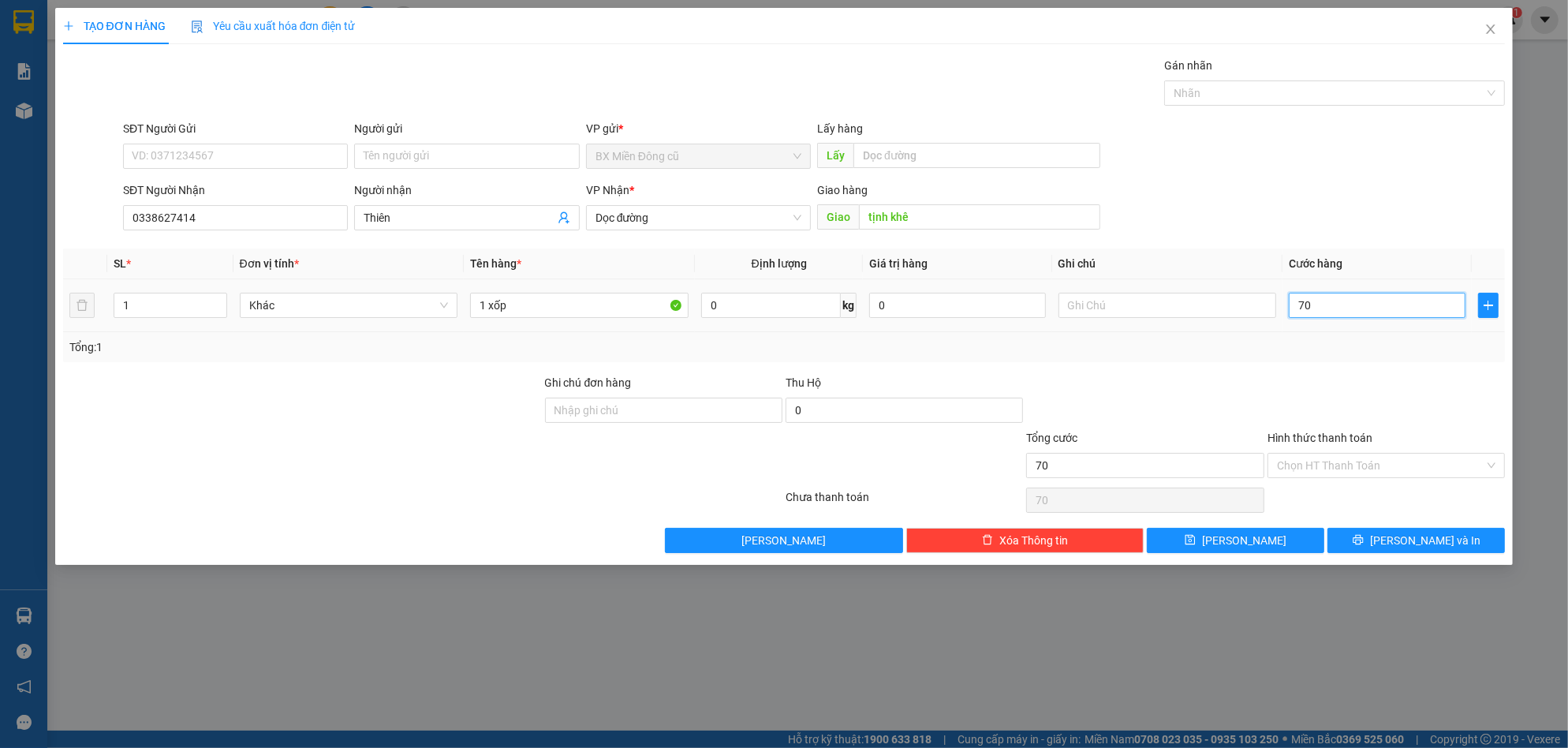
type input "700"
type input "7.000"
type input "70.000"
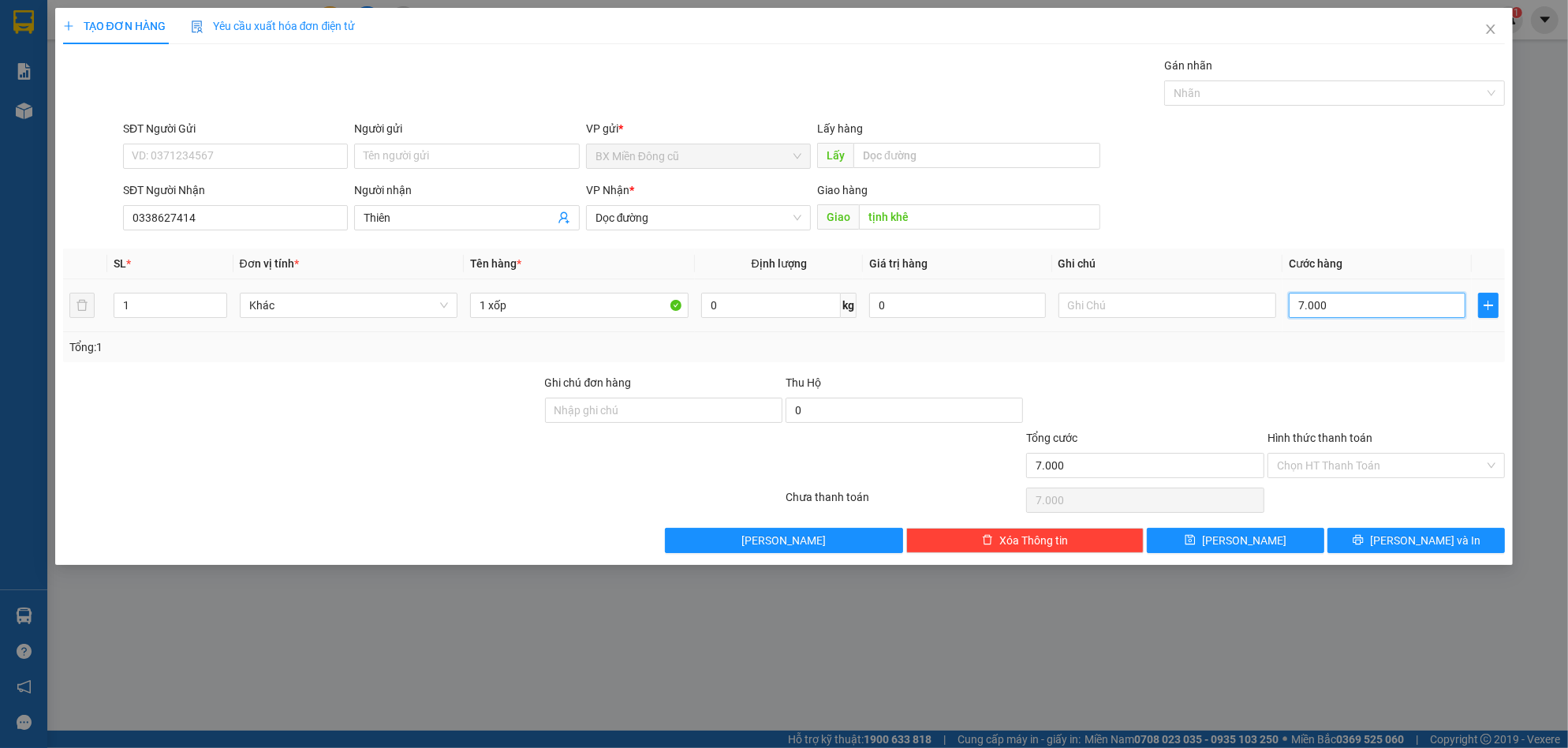
type input "70.000"
click at [1344, 309] on input "70.000" at bounding box center [1378, 305] width 177 height 25
click at [1344, 308] on input "70.000" at bounding box center [1378, 305] width 177 height 25
type input "8"
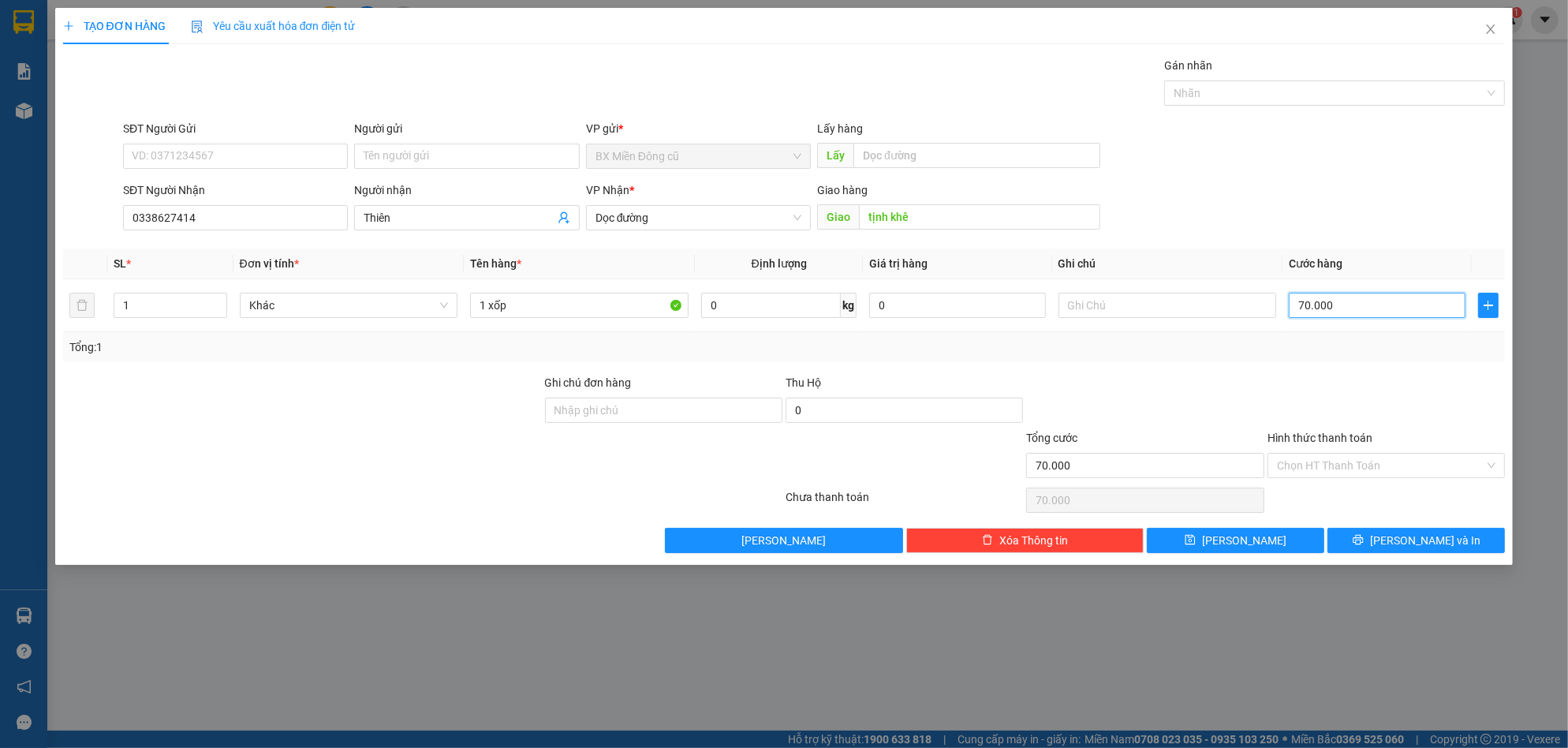
type input "8"
type input "80"
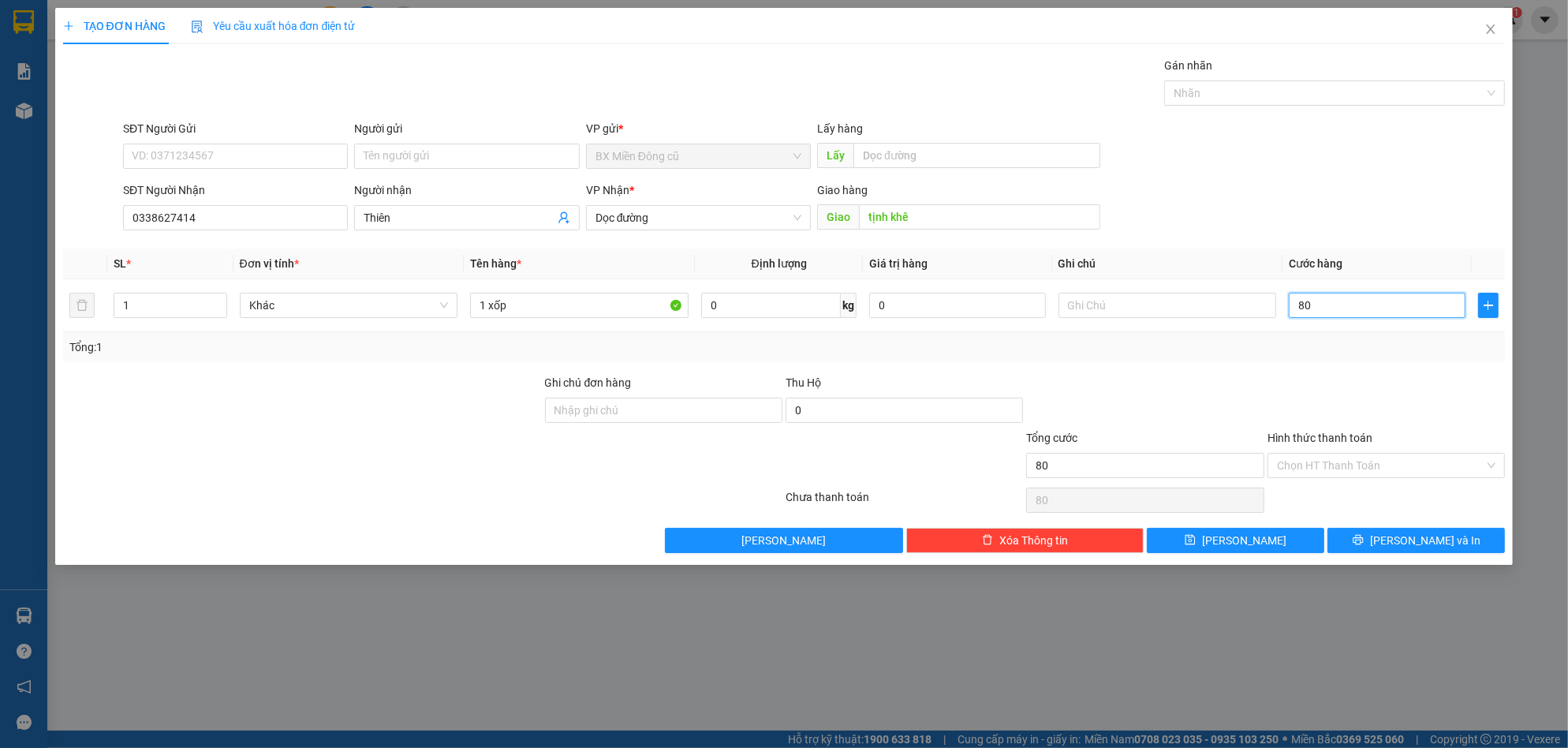
type input "800"
type input "8.000"
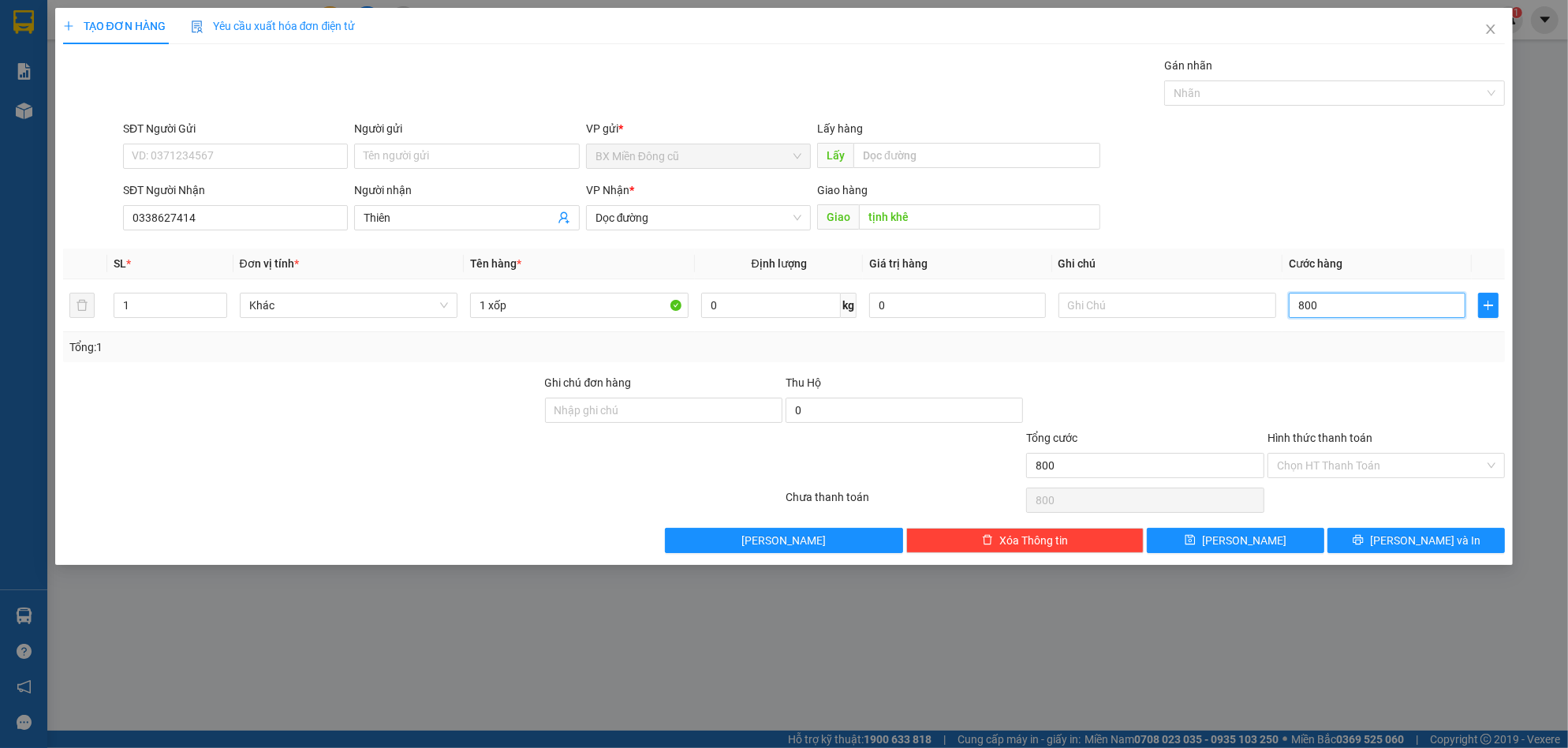
type input "8.000"
type input "80.000"
click at [1364, 537] on icon "printer" at bounding box center [1359, 540] width 11 height 11
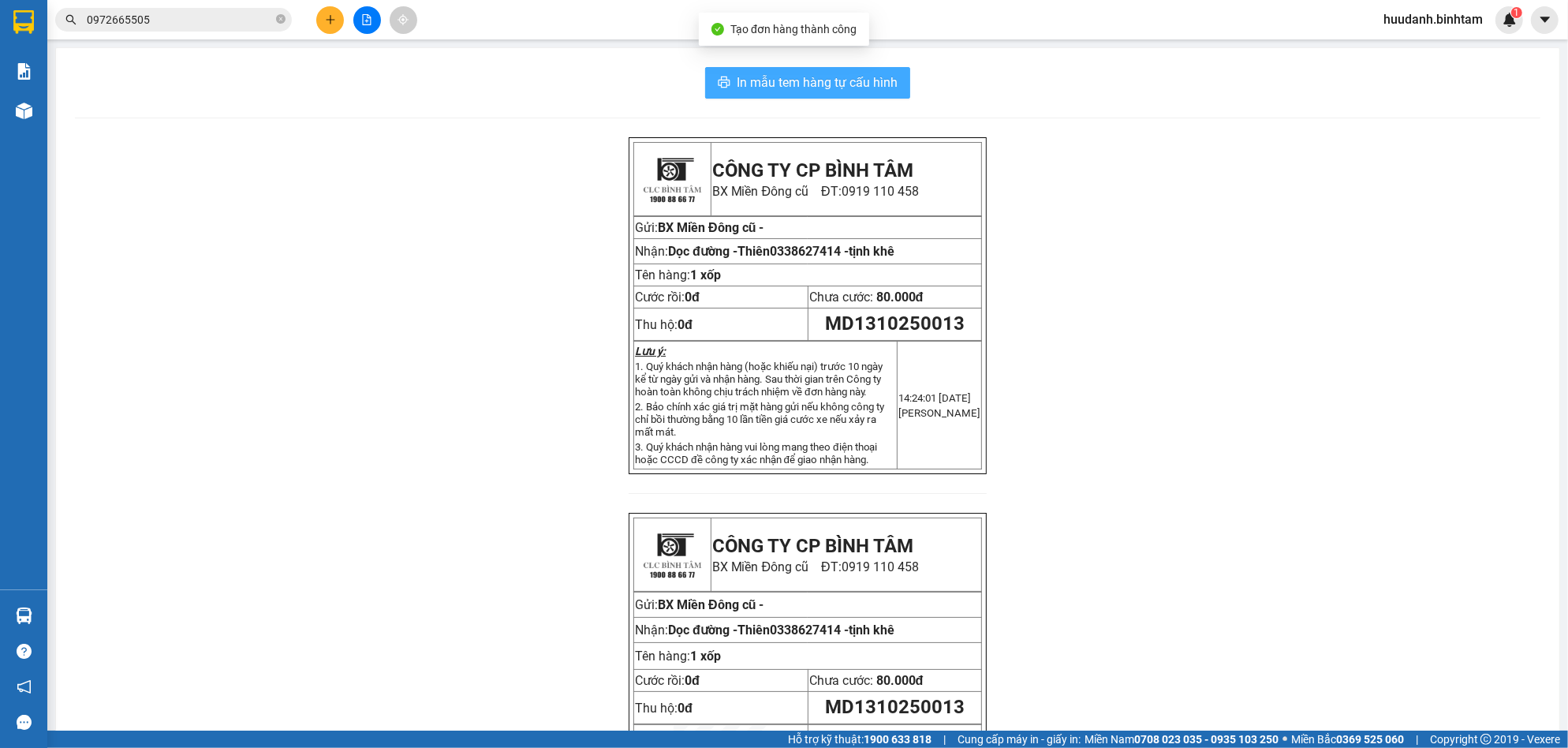
click at [790, 91] on span "In mẫu tem hàng tự cấu hình" at bounding box center [817, 82] width 161 height 20
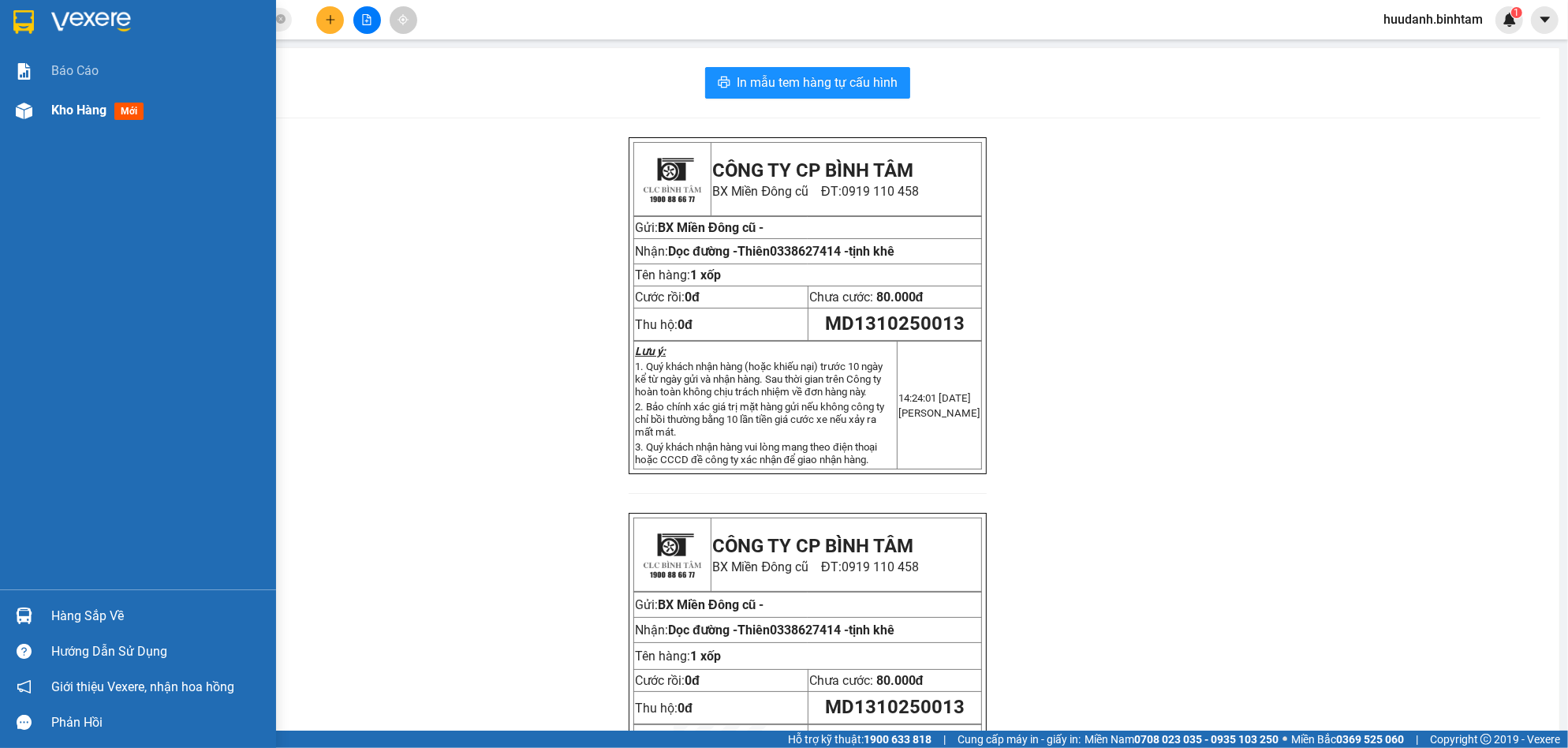
click at [102, 119] on div "Kho hàng mới" at bounding box center [100, 109] width 99 height 20
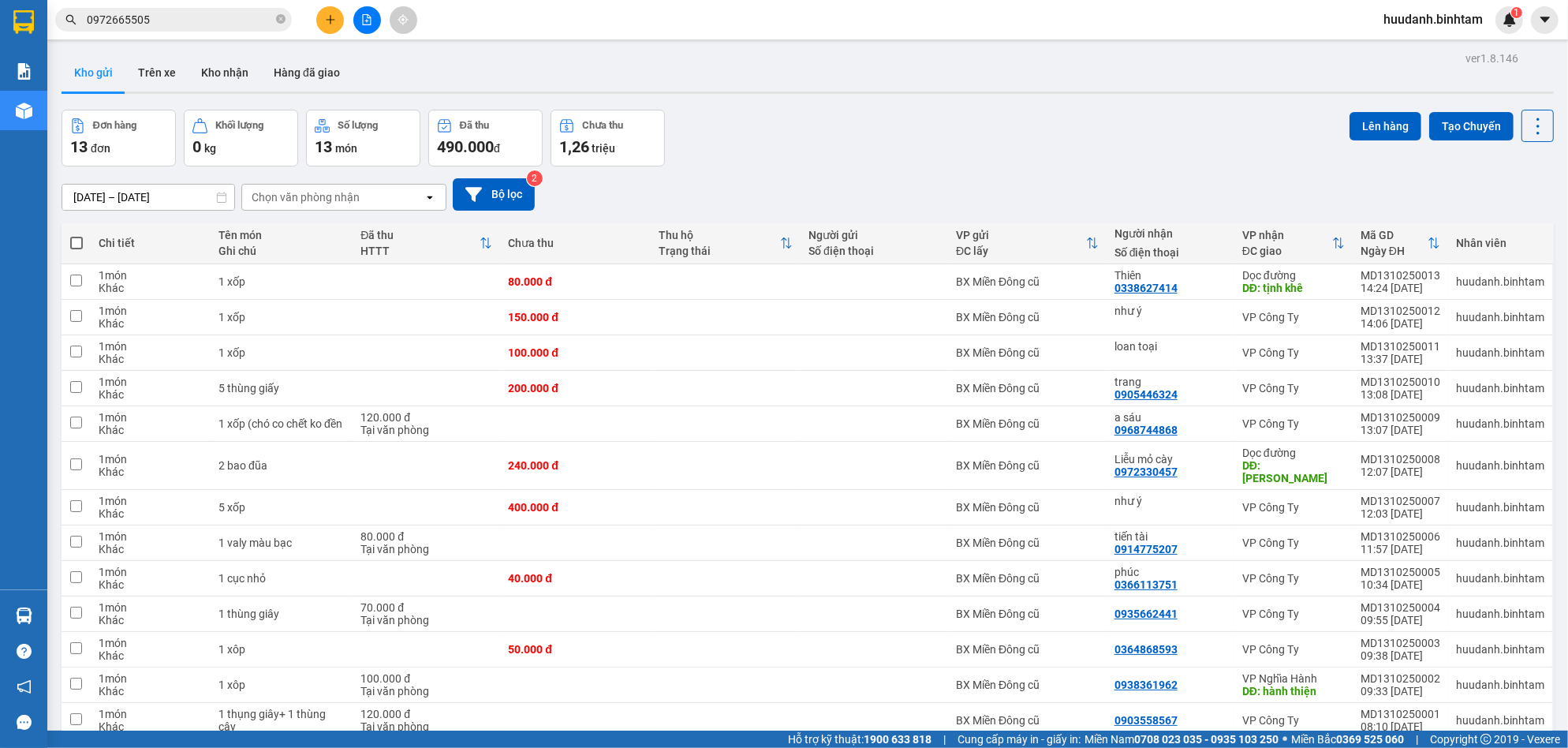
scroll to position [73, 0]
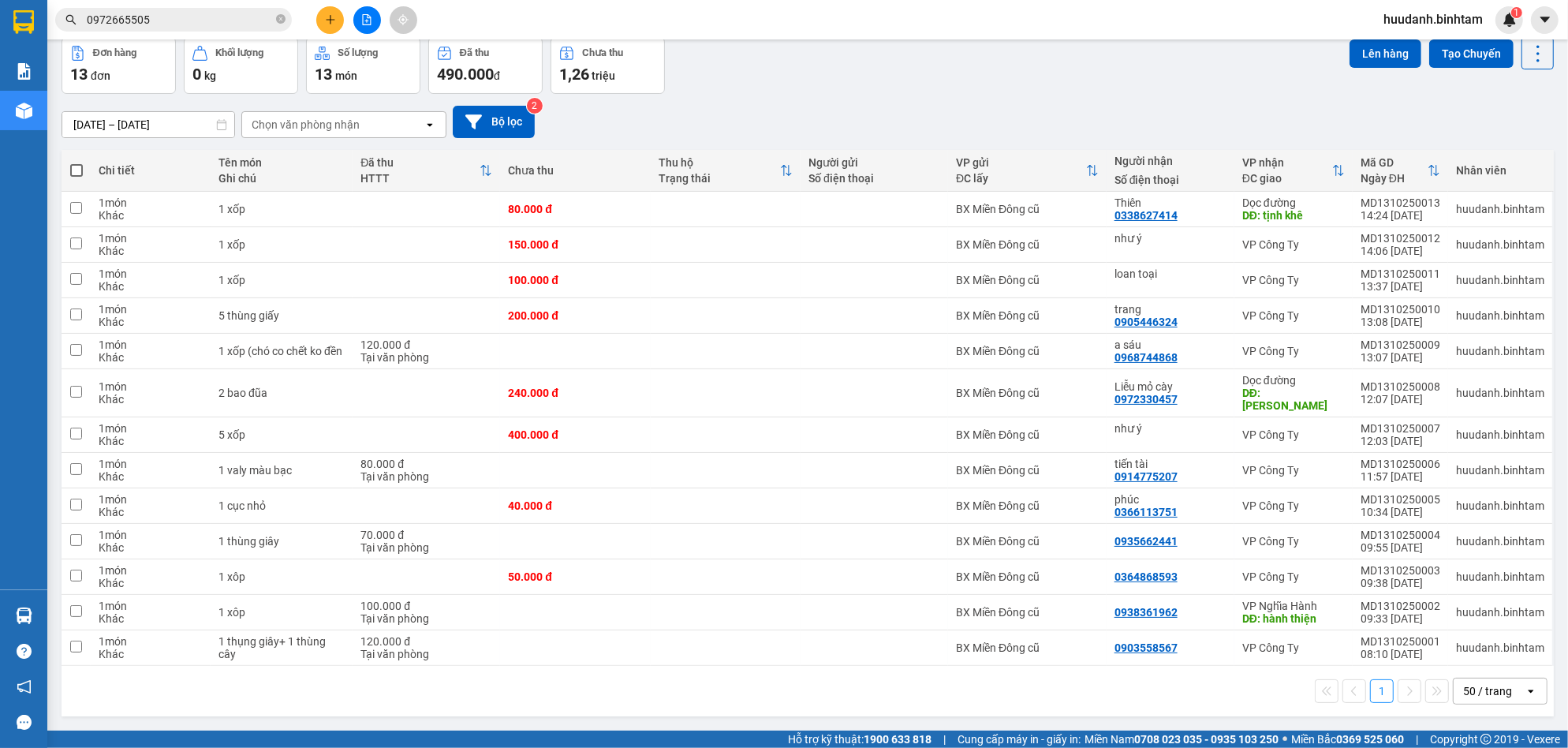
click at [82, 166] on th at bounding box center [75, 171] width 29 height 41
click at [74, 173] on span at bounding box center [75, 170] width 12 height 12
click at [76, 162] on input "checkbox" at bounding box center [76, 162] width 0 height 0
checkbox input "true"
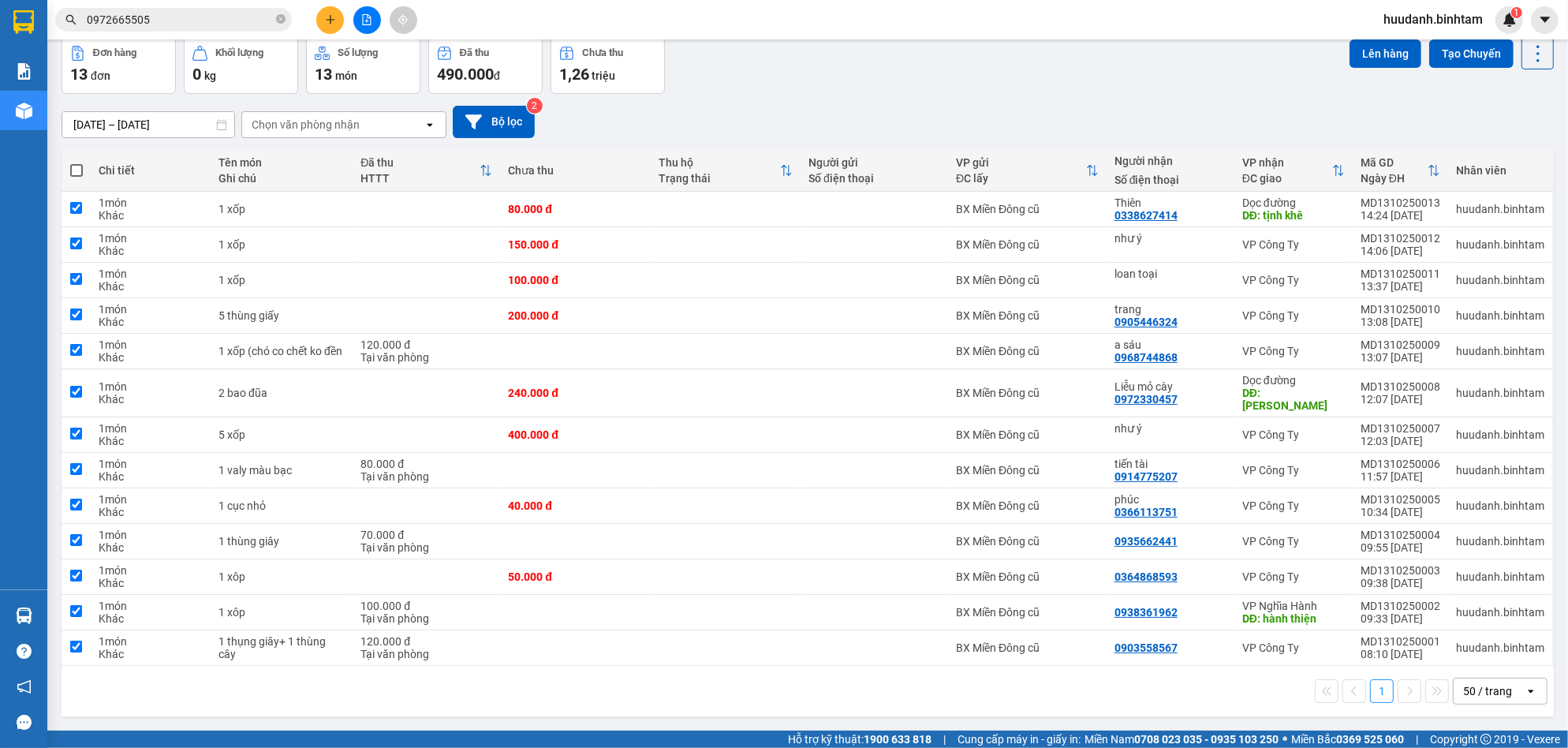
checkbox input "true"
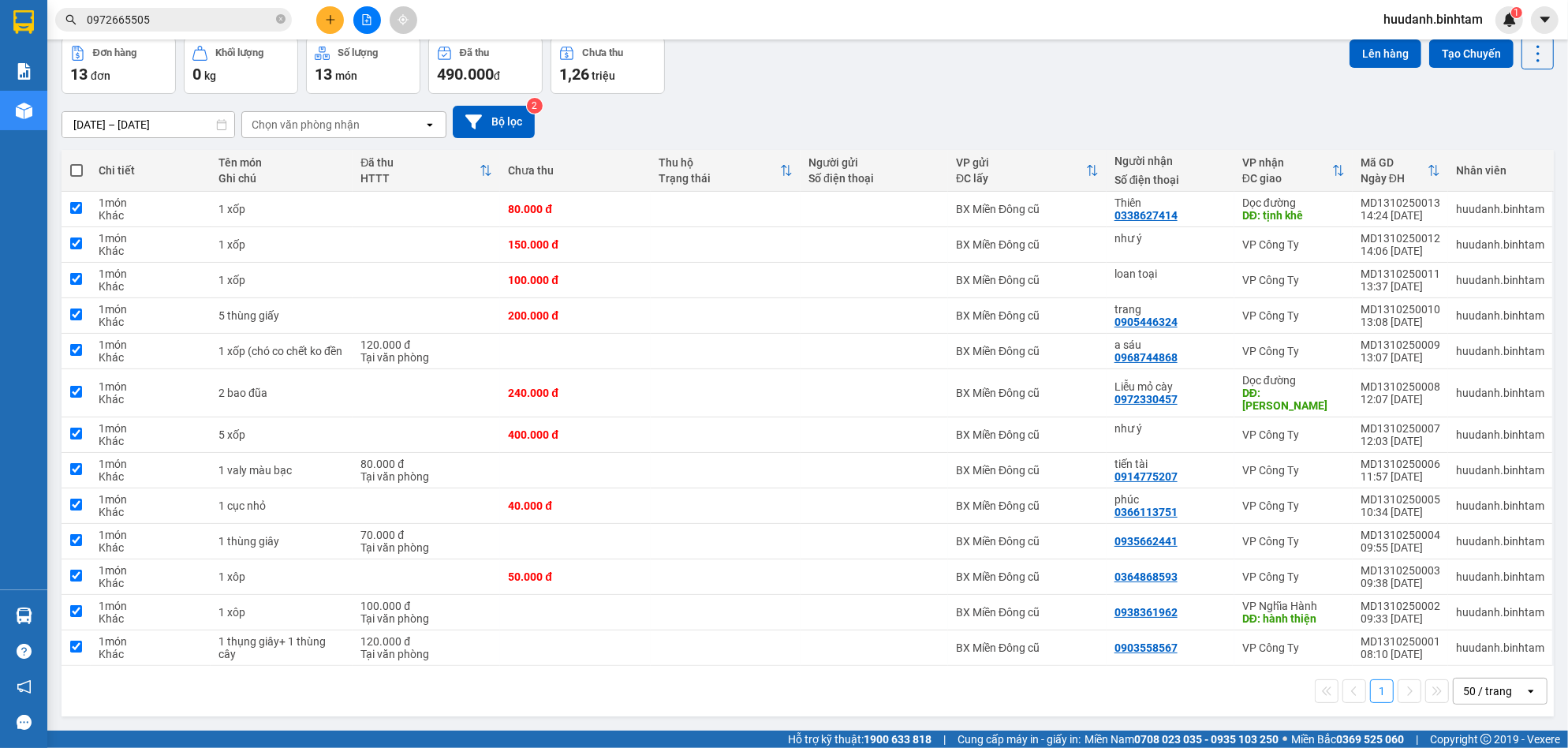
checkbox input "true"
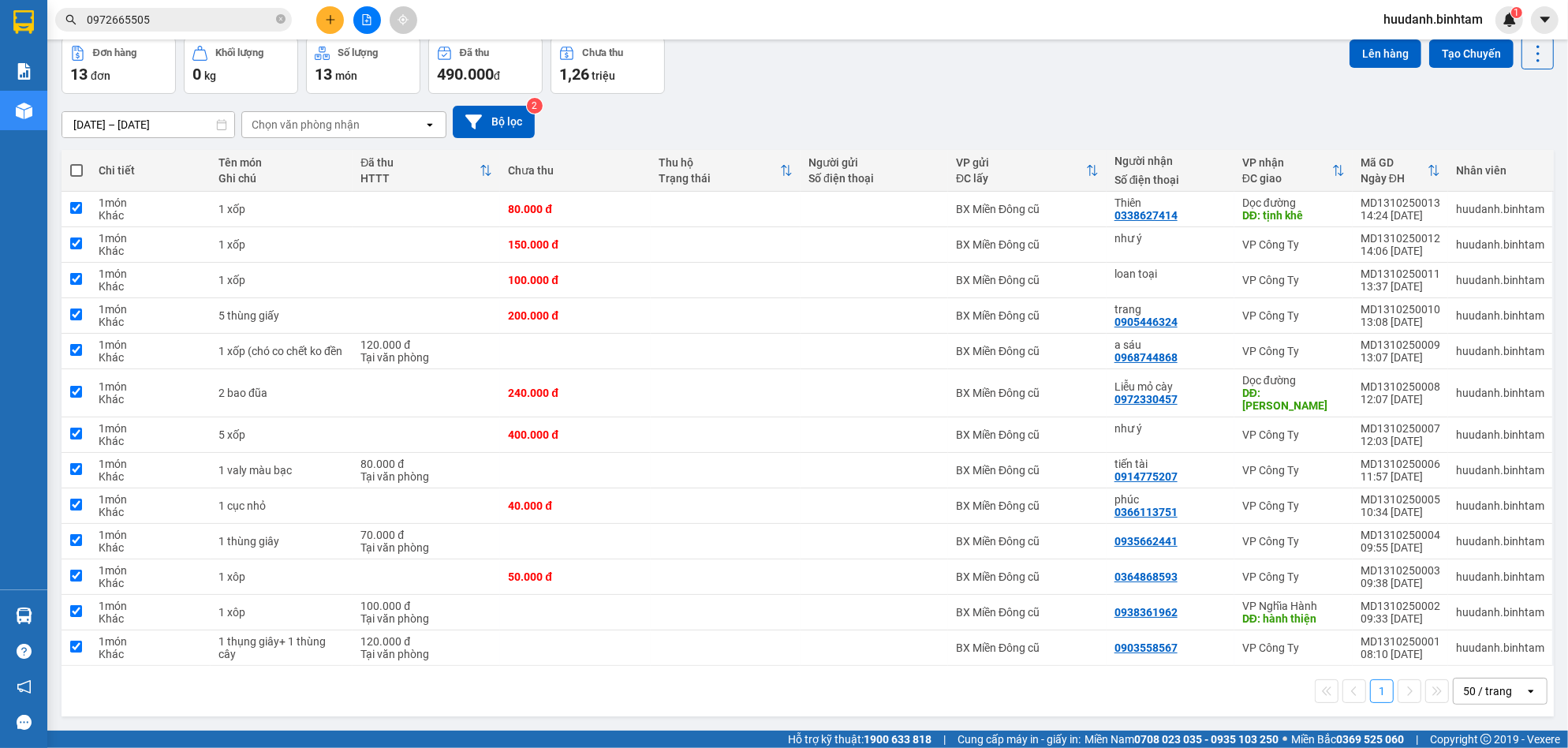
checkbox input "true"
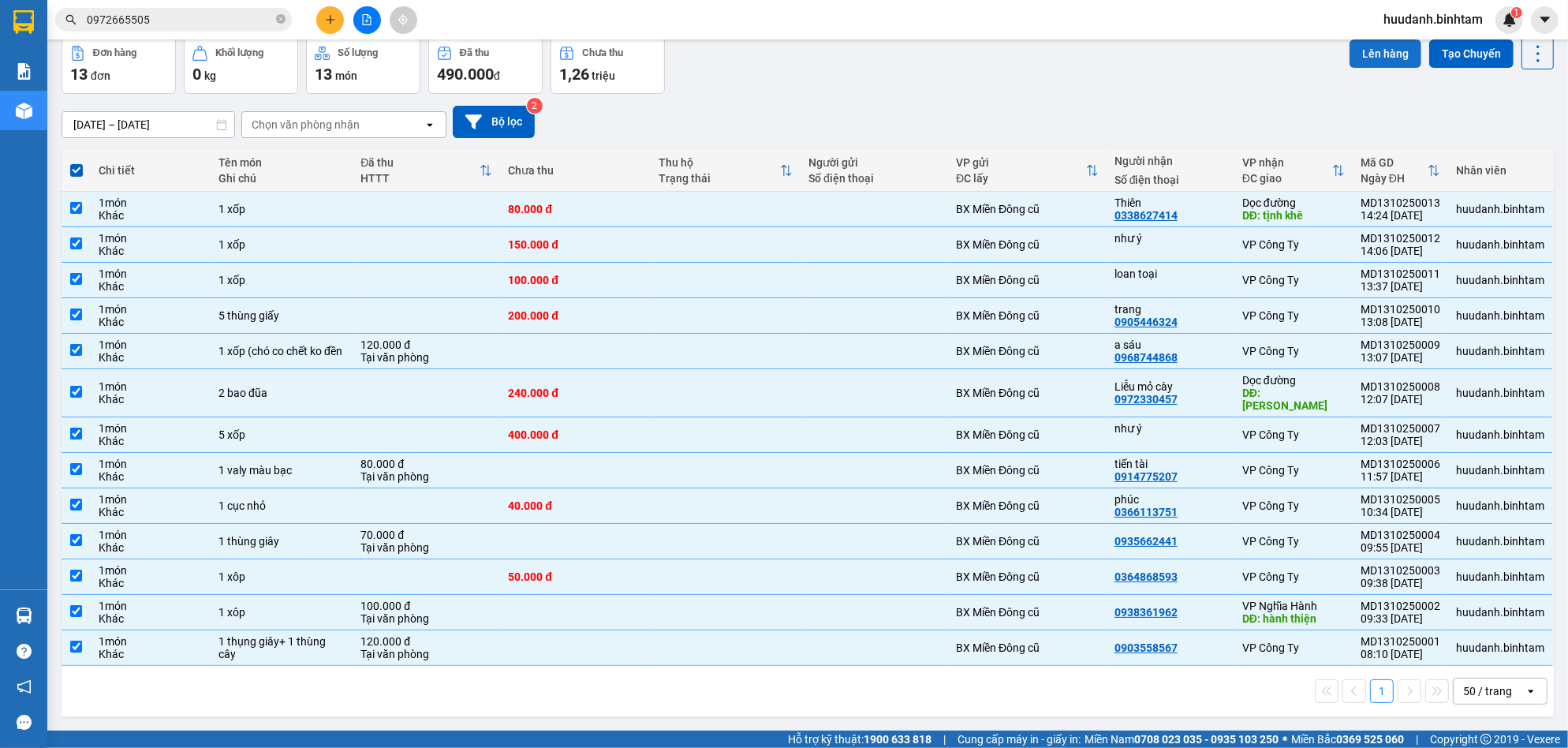
click at [1356, 46] on button "Lên hàng" at bounding box center [1385, 54] width 72 height 28
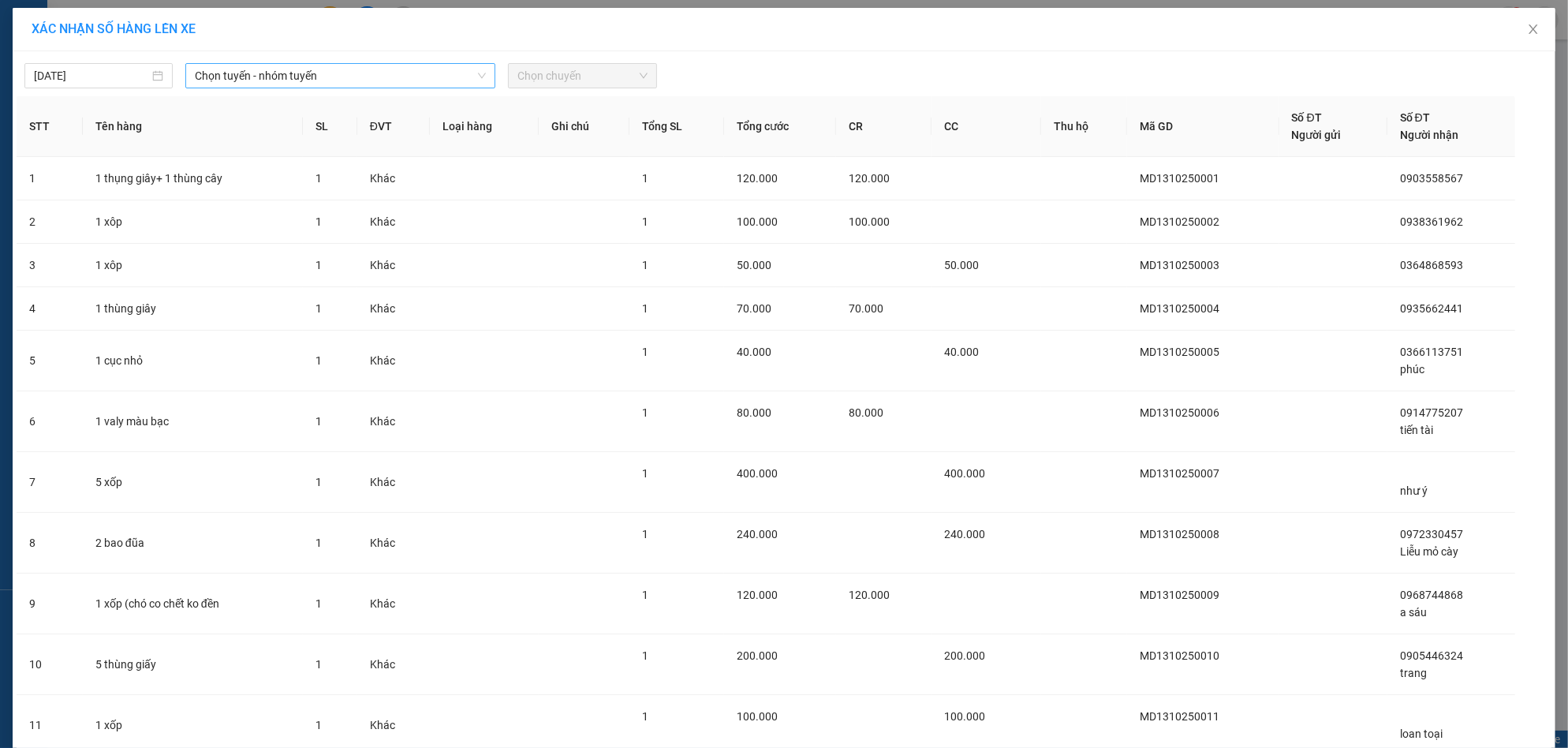
click at [278, 75] on span "Chọn tuyến - nhóm tuyến" at bounding box center [340, 75] width 291 height 24
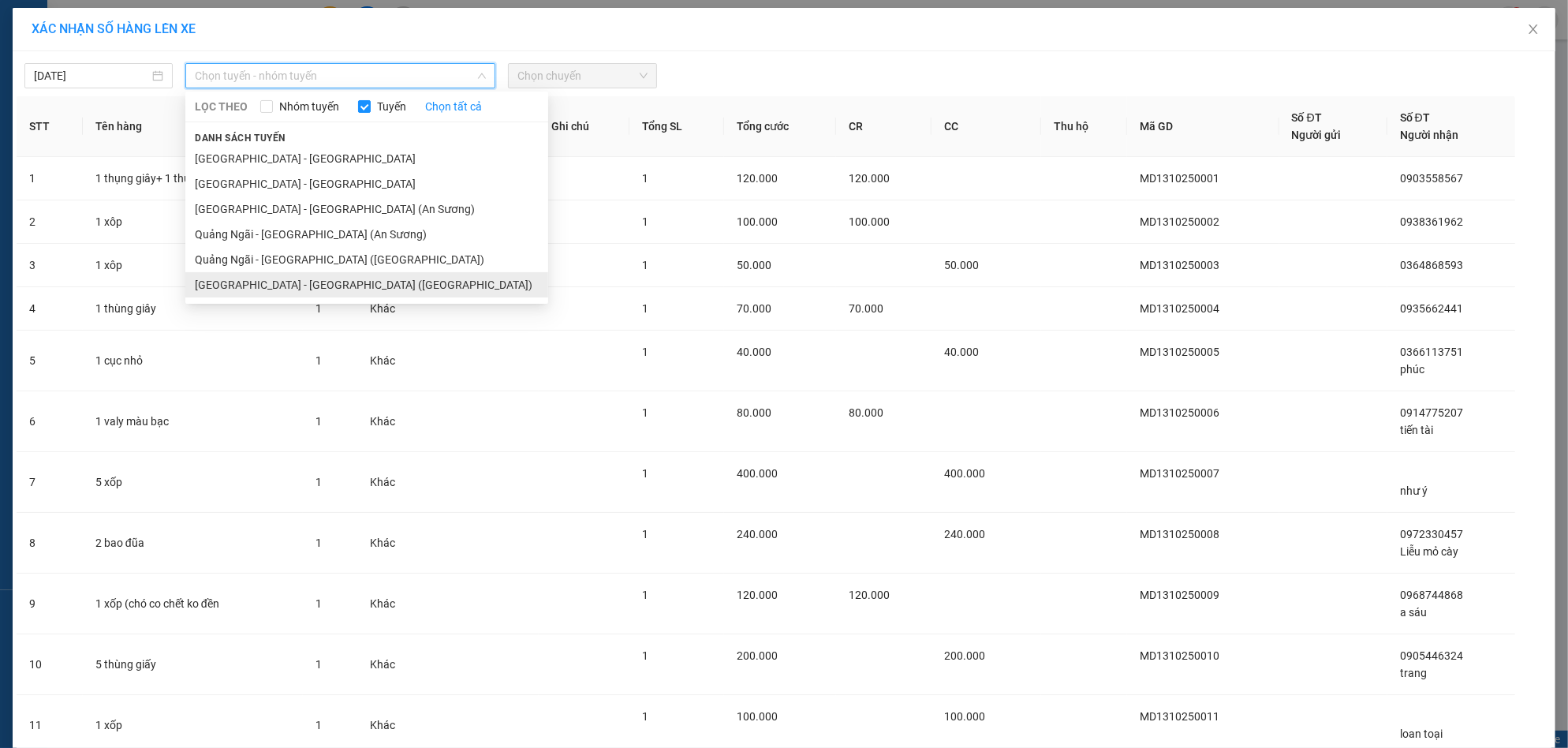
click at [370, 278] on li "[GEOGRAPHIC_DATA] - [GEOGRAPHIC_DATA] ([GEOGRAPHIC_DATA])" at bounding box center [367, 285] width 363 height 25
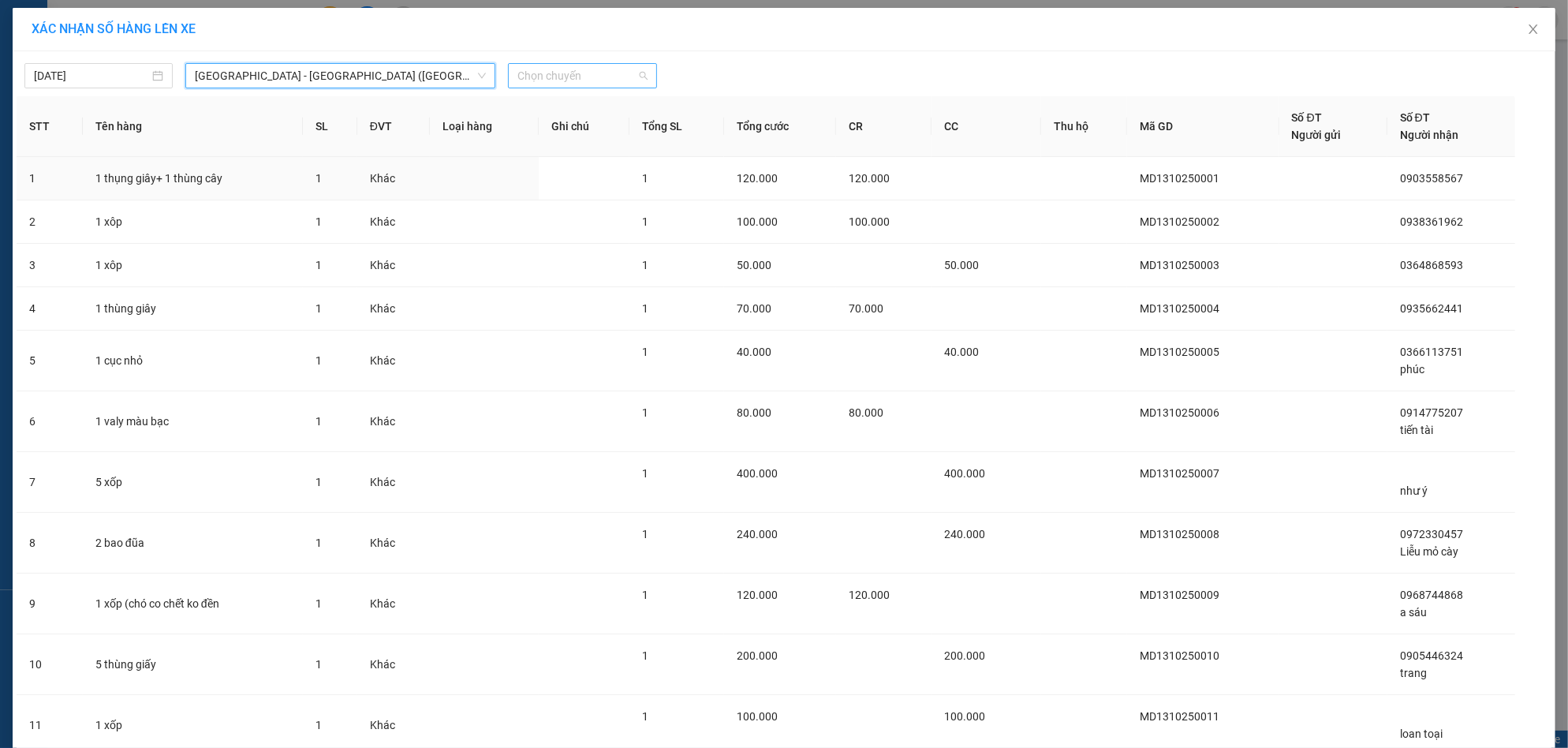
click at [552, 85] on span "Chọn chuyến" at bounding box center [581, 75] width 129 height 24
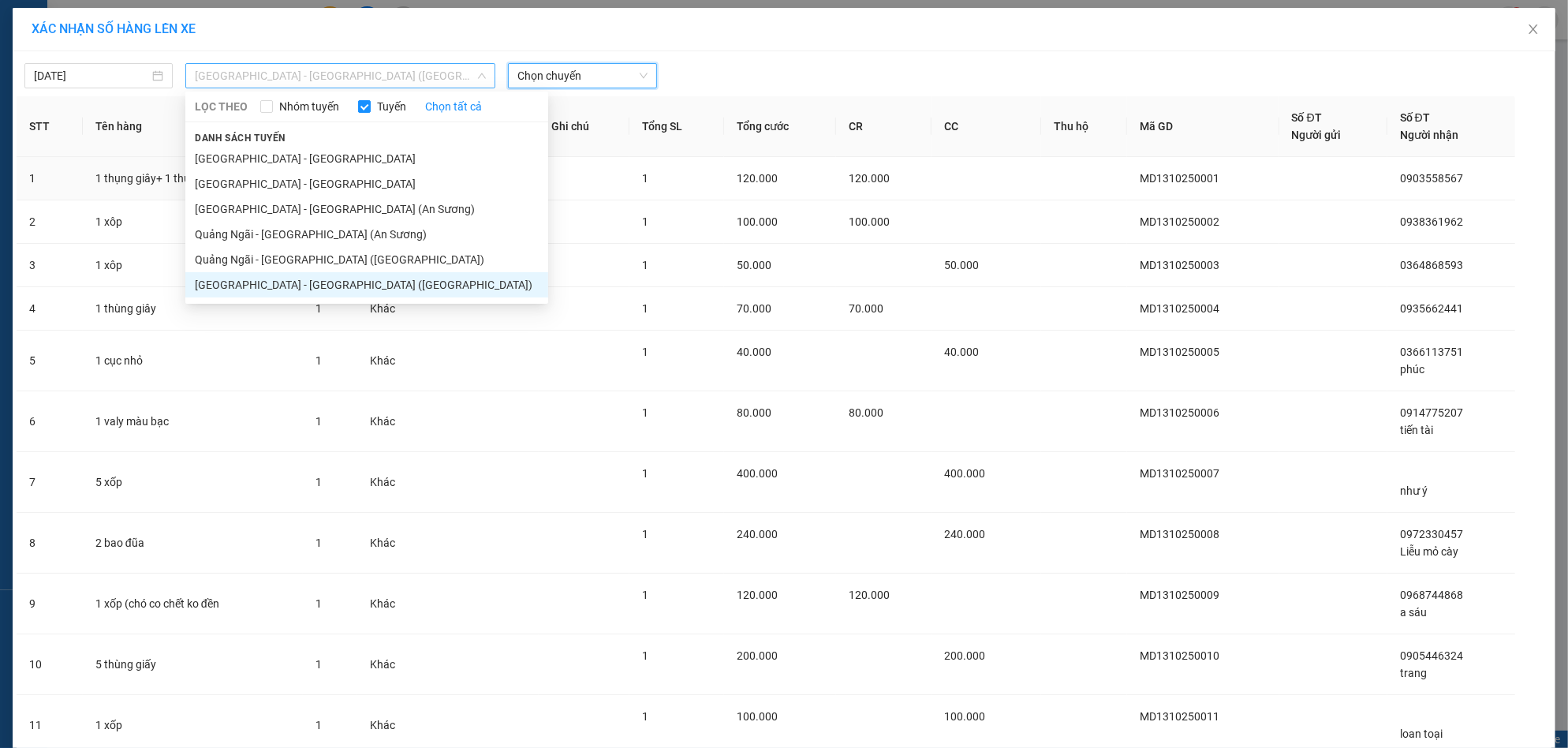
click at [395, 77] on span "[GEOGRAPHIC_DATA] - [GEOGRAPHIC_DATA] ([GEOGRAPHIC_DATA])" at bounding box center [340, 75] width 291 height 24
click at [357, 213] on li "[GEOGRAPHIC_DATA] - [GEOGRAPHIC_DATA] (An Sương)" at bounding box center [367, 208] width 363 height 25
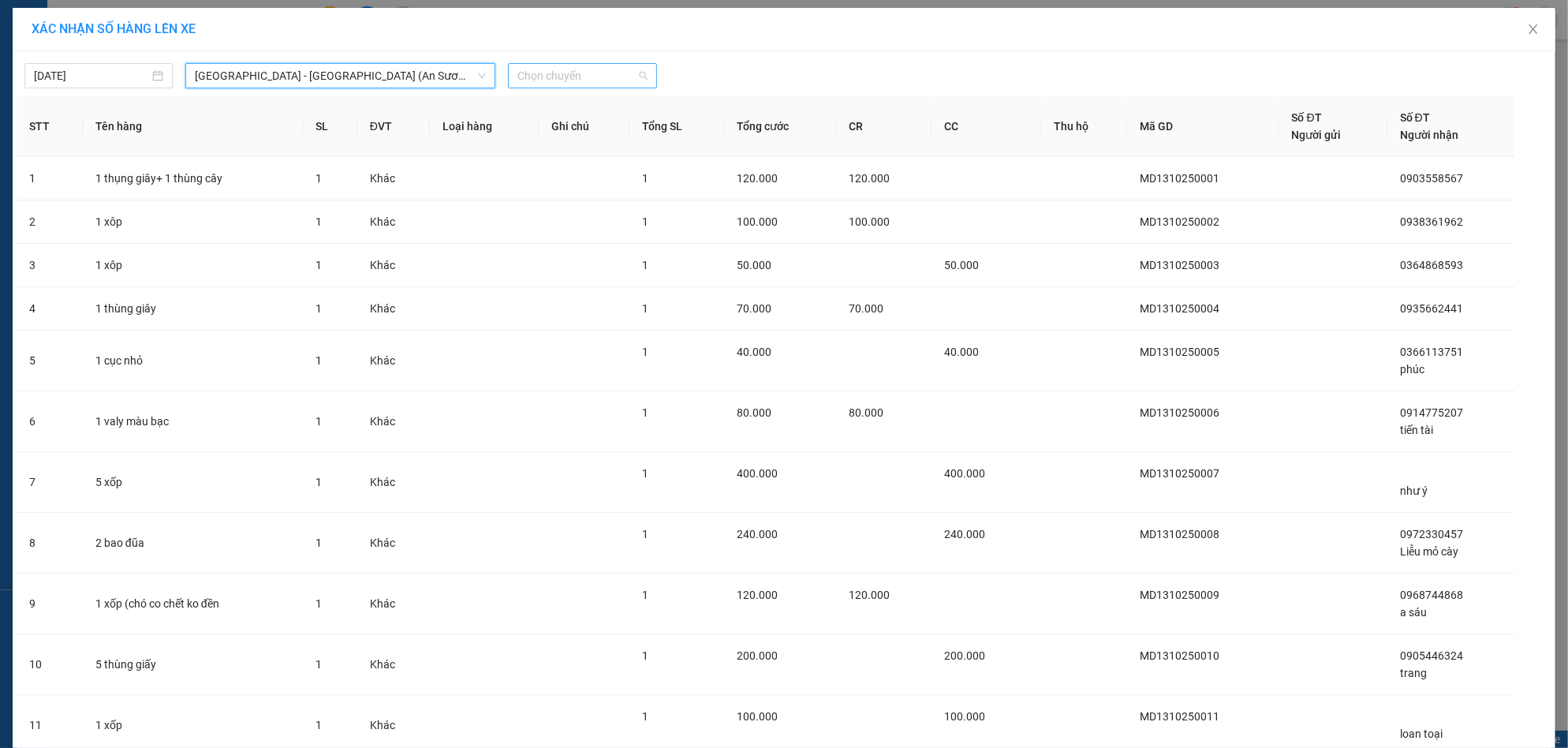
click at [533, 81] on span "Chọn chuyến" at bounding box center [581, 75] width 129 height 24
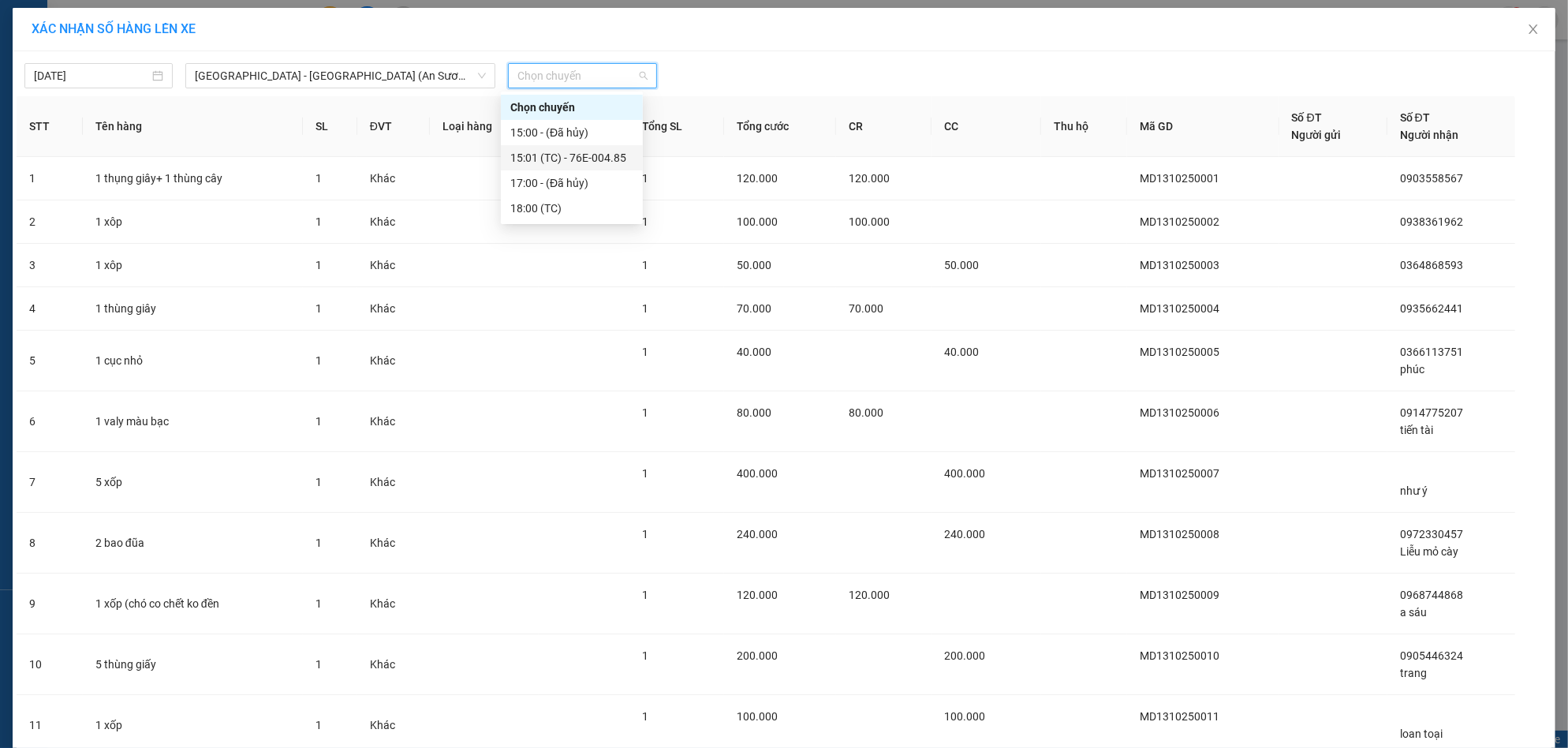
click at [612, 156] on div "15:01 (TC) - 76E-004.85" at bounding box center [572, 157] width 123 height 17
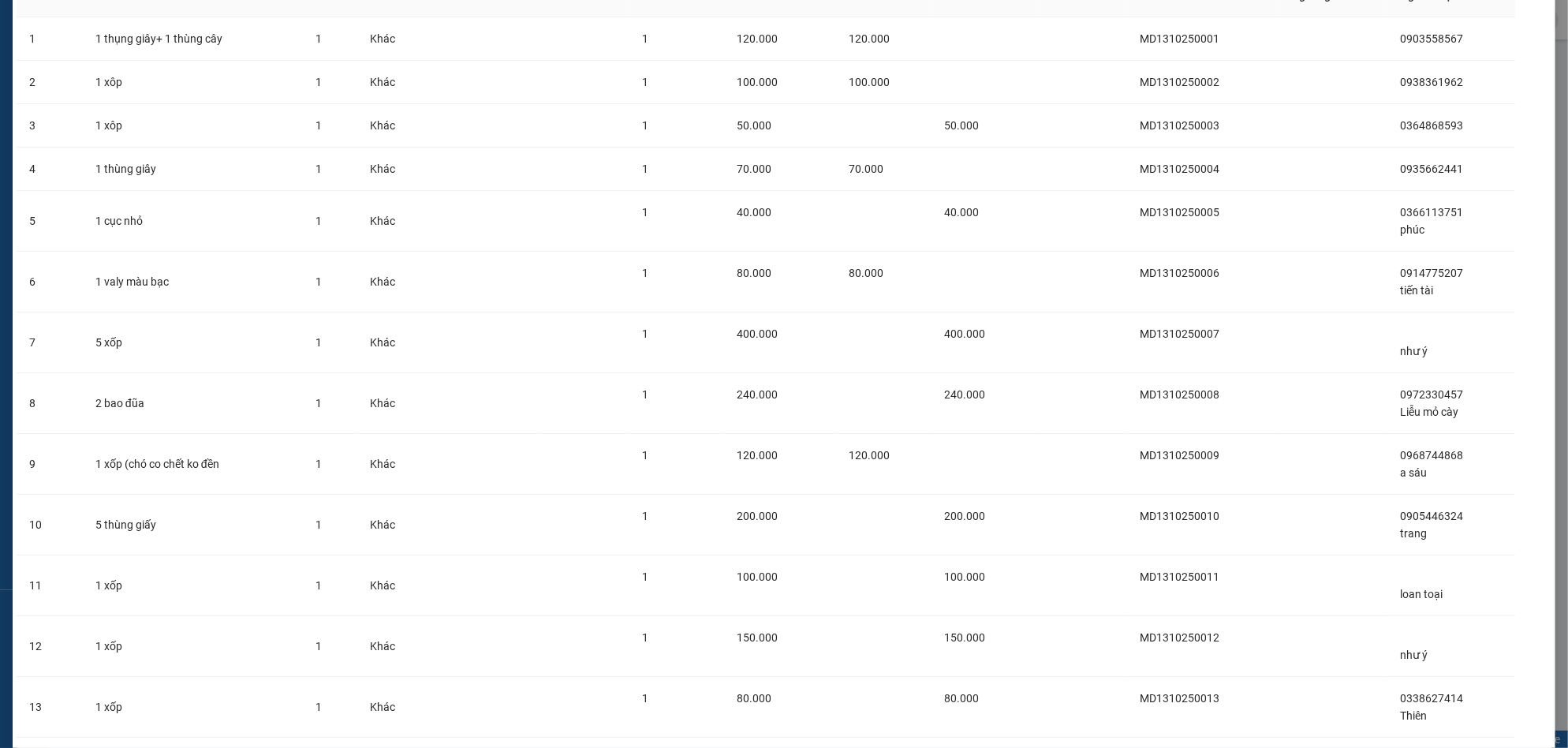
scroll to position [254, 0]
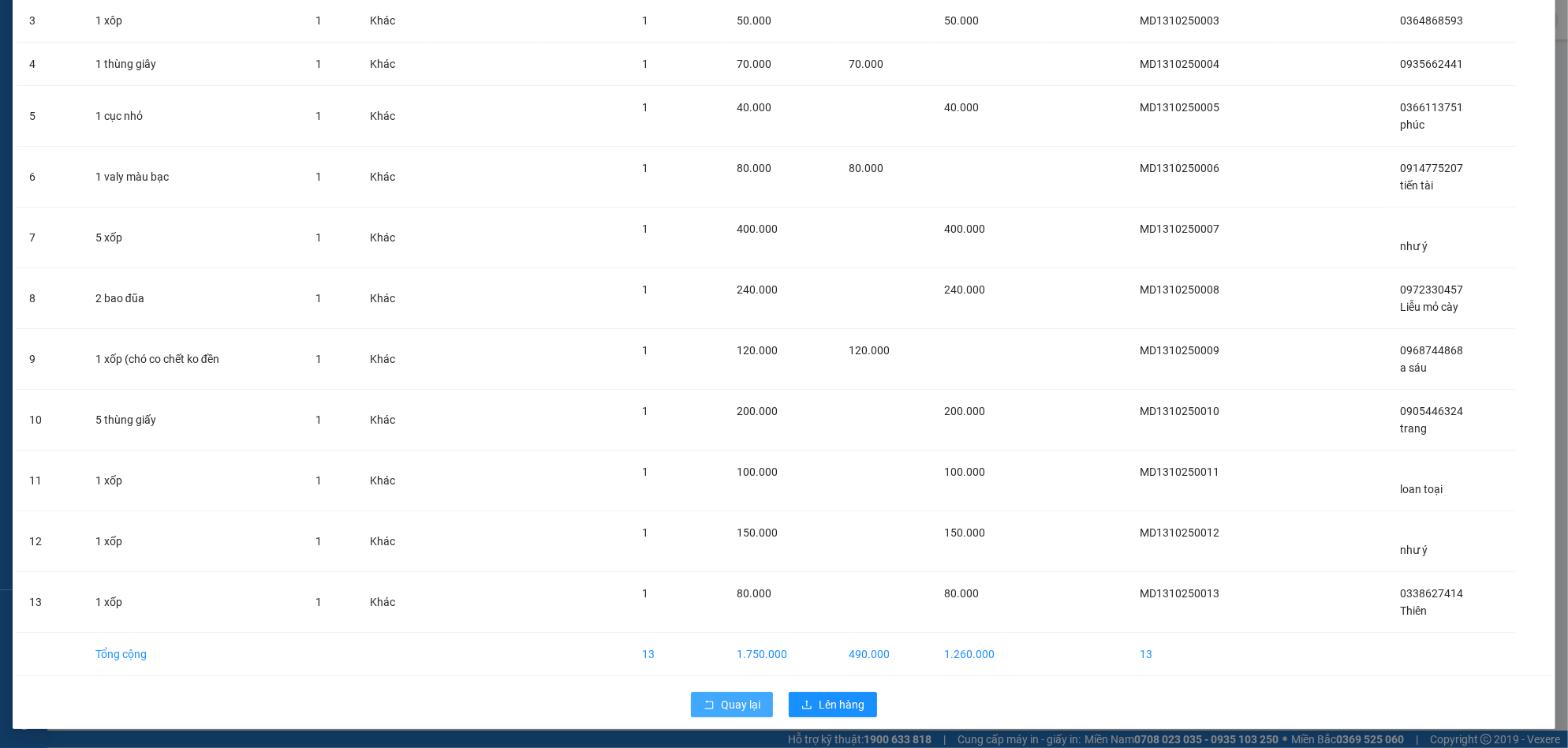
click at [705, 701] on icon "rollback" at bounding box center [710, 705] width 11 height 11
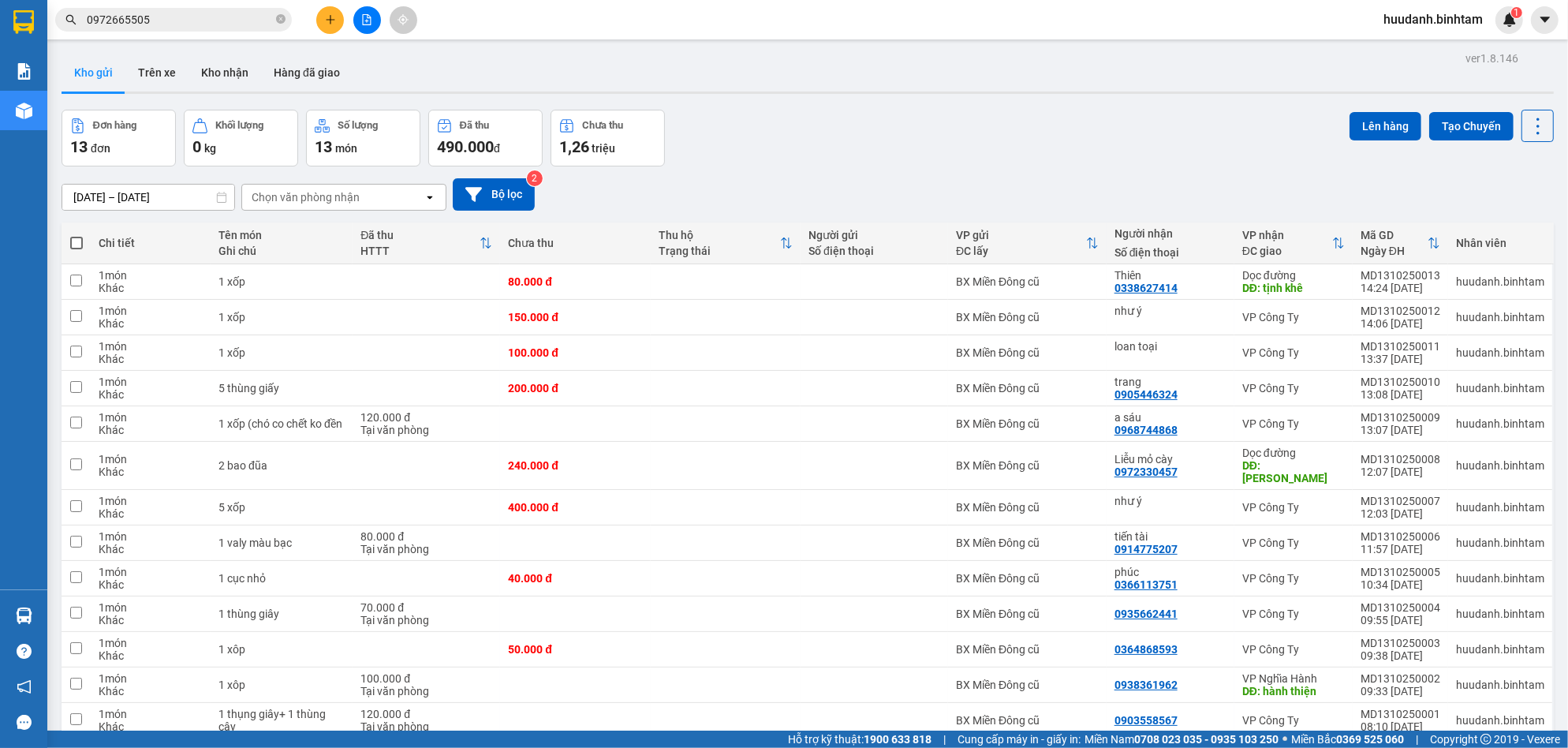
click at [86, 248] on th at bounding box center [75, 243] width 29 height 41
click at [76, 244] on span at bounding box center [75, 242] width 12 height 12
click at [76, 235] on input "checkbox" at bounding box center [76, 235] width 0 height 0
checkbox input "true"
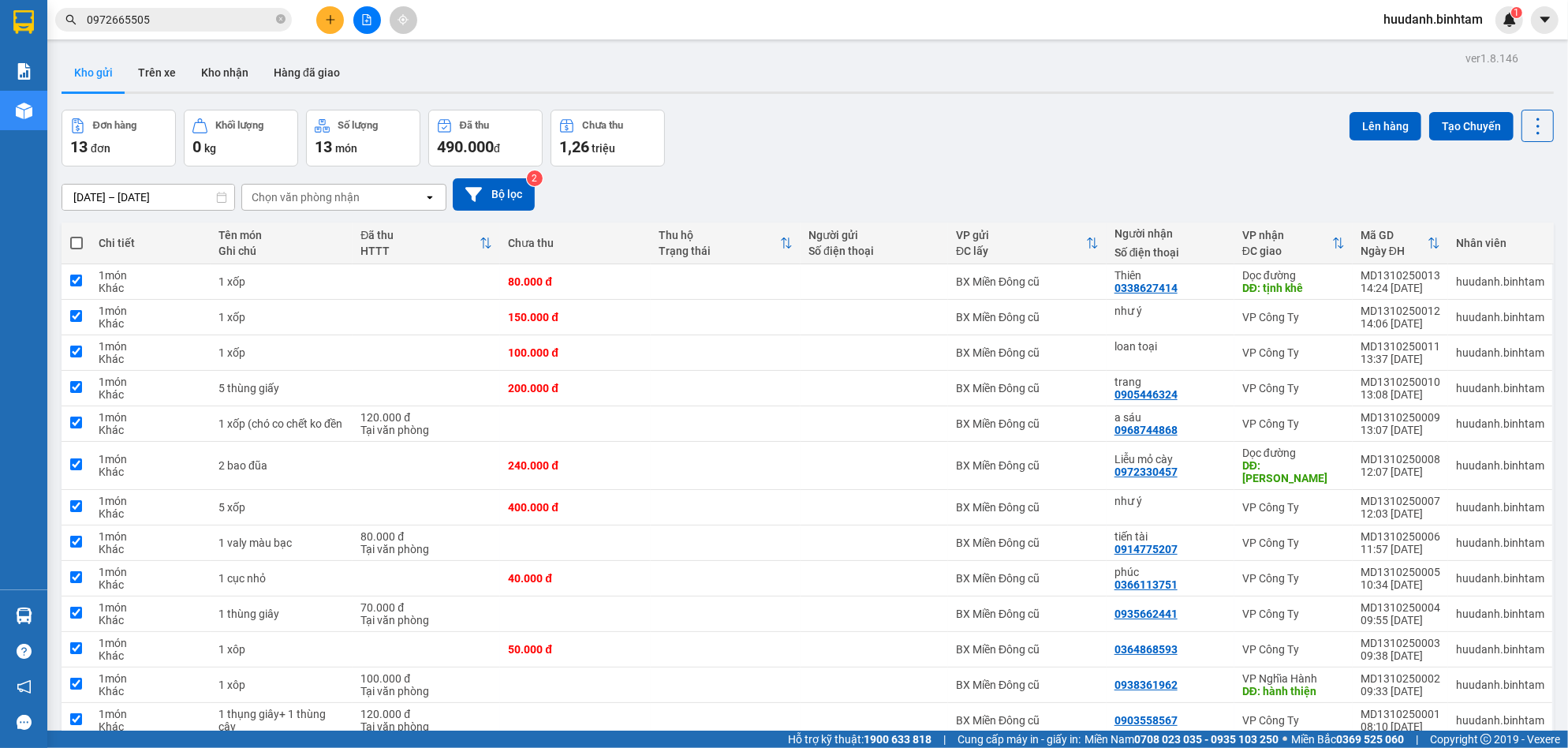
checkbox input "true"
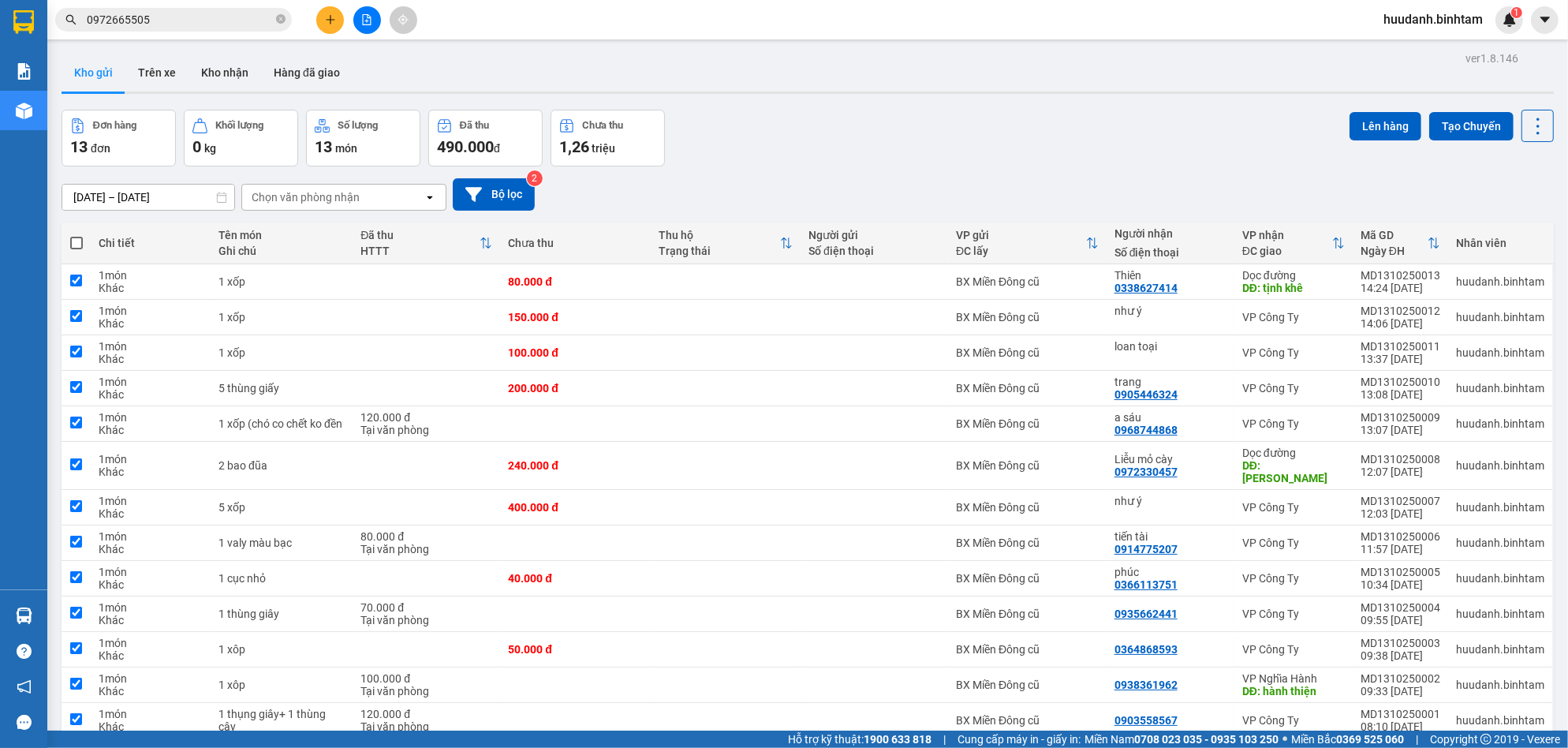
checkbox input "true"
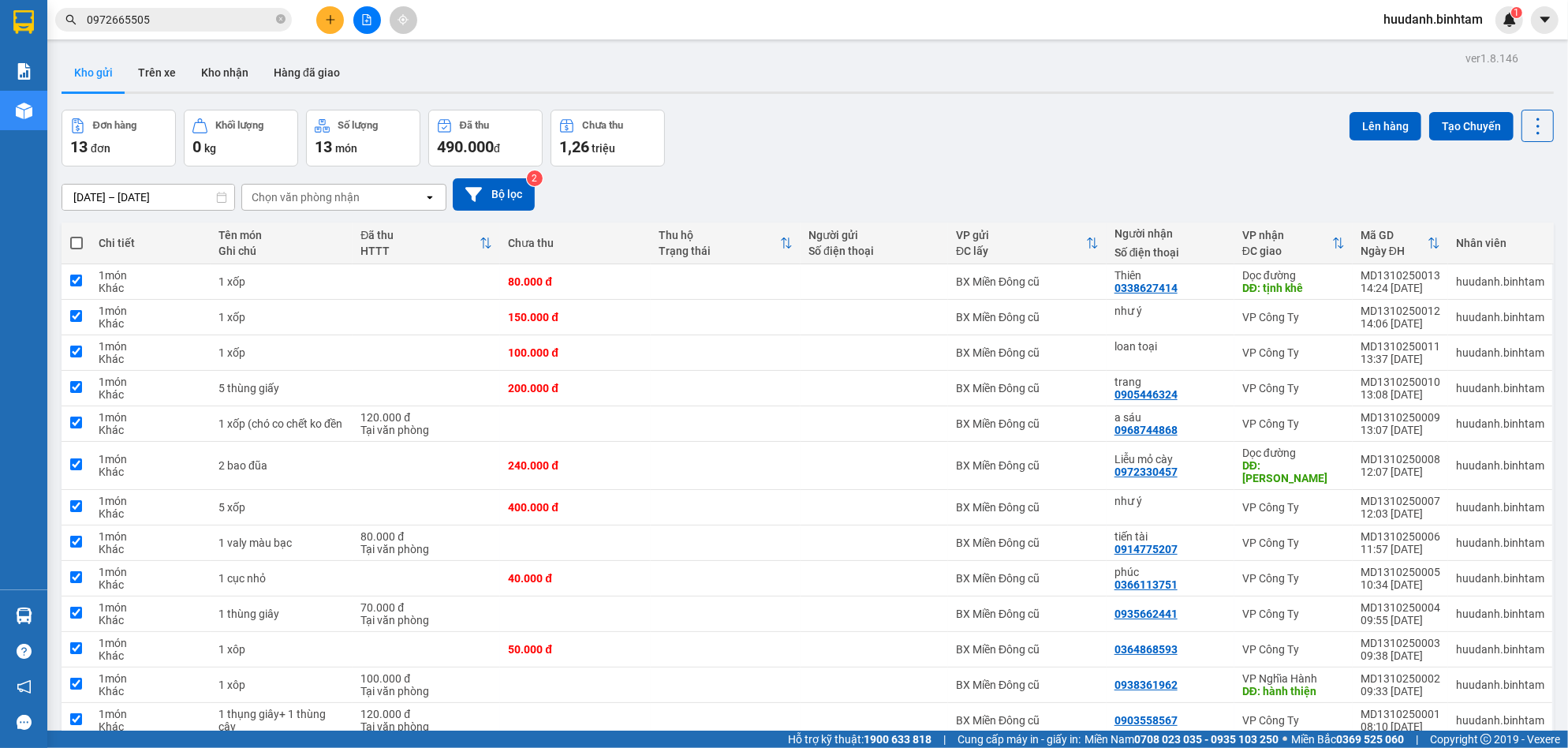
checkbox input "true"
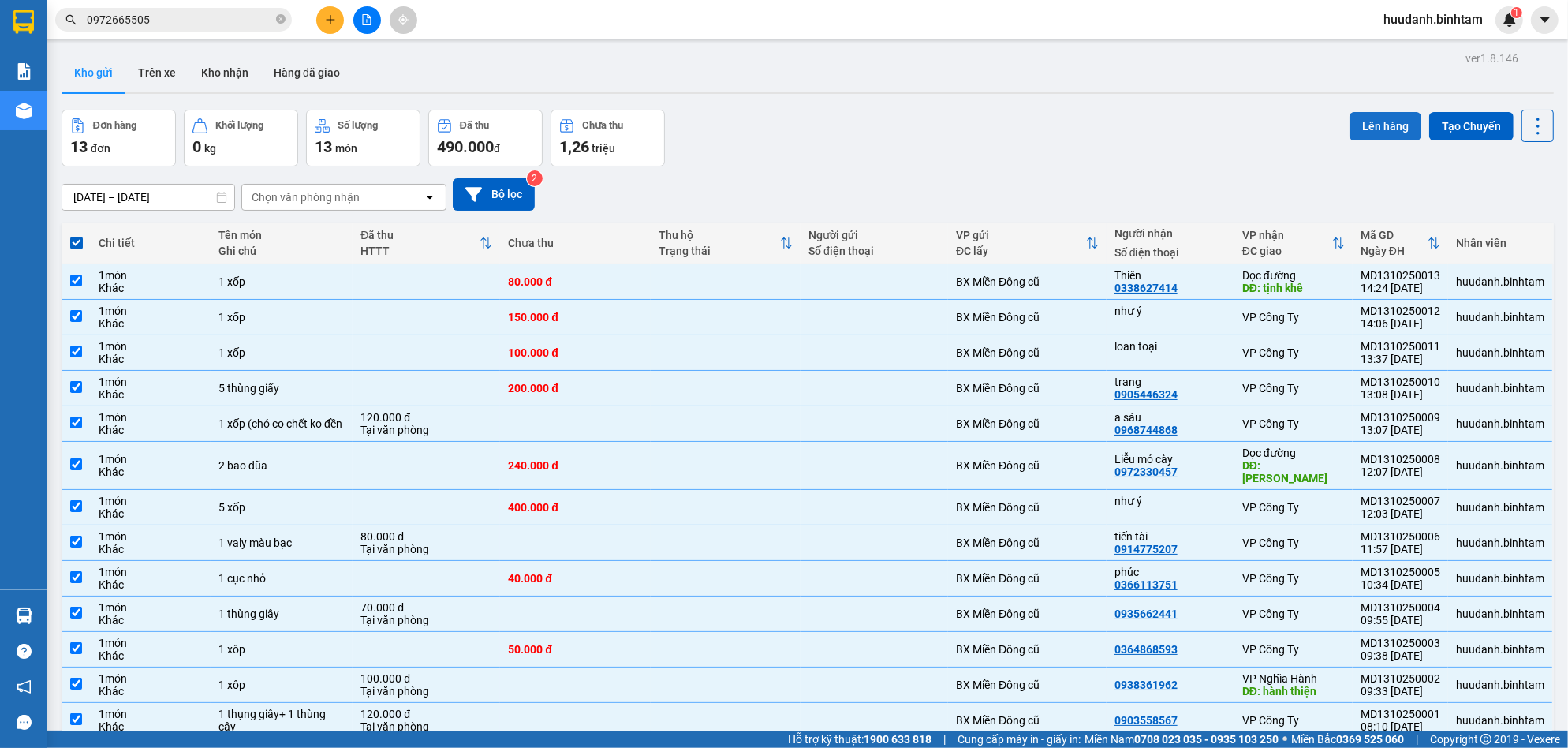
click at [1349, 136] on button "Lên hàng" at bounding box center [1385, 126] width 72 height 28
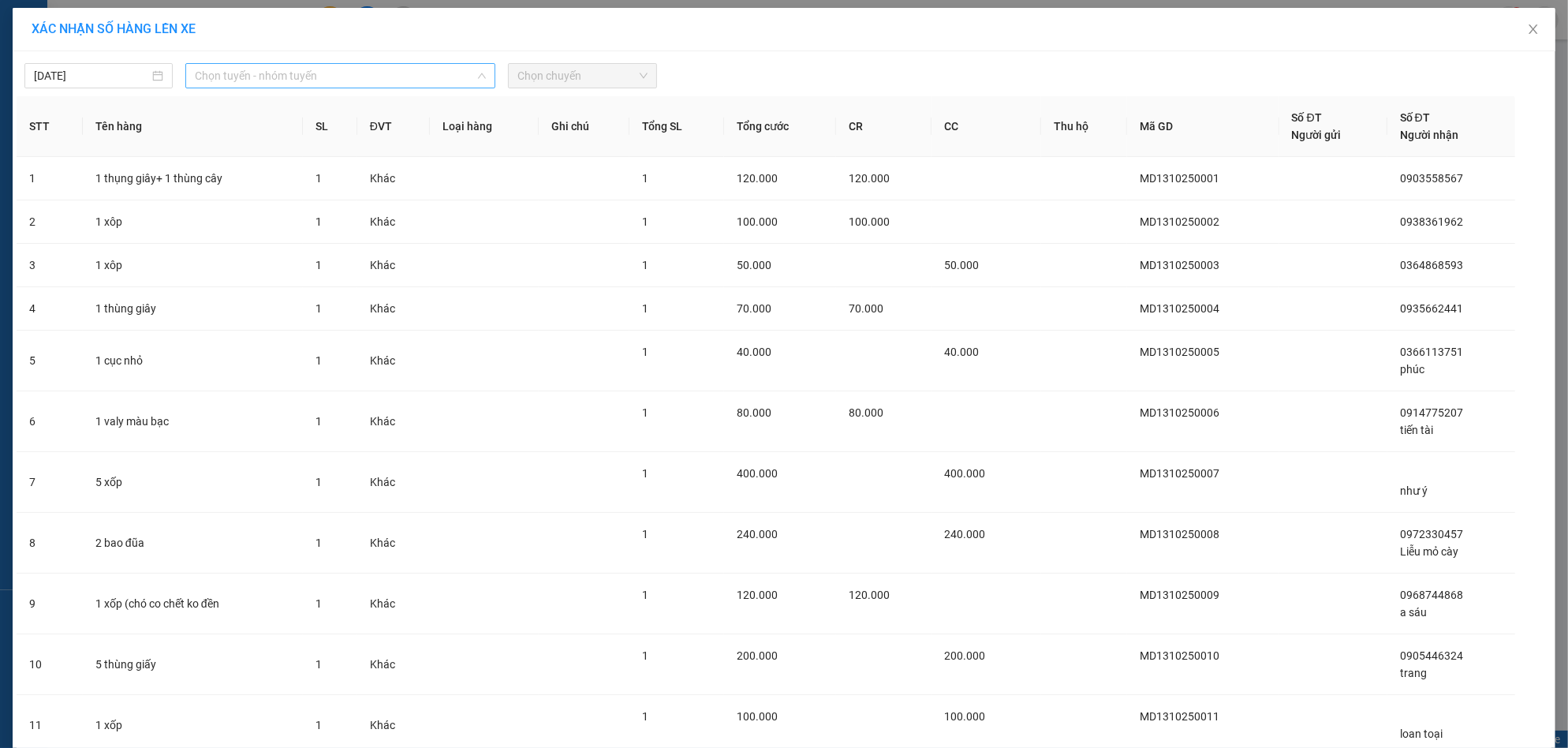
click at [461, 79] on span "Chọn tuyến - nhóm tuyến" at bounding box center [340, 75] width 291 height 24
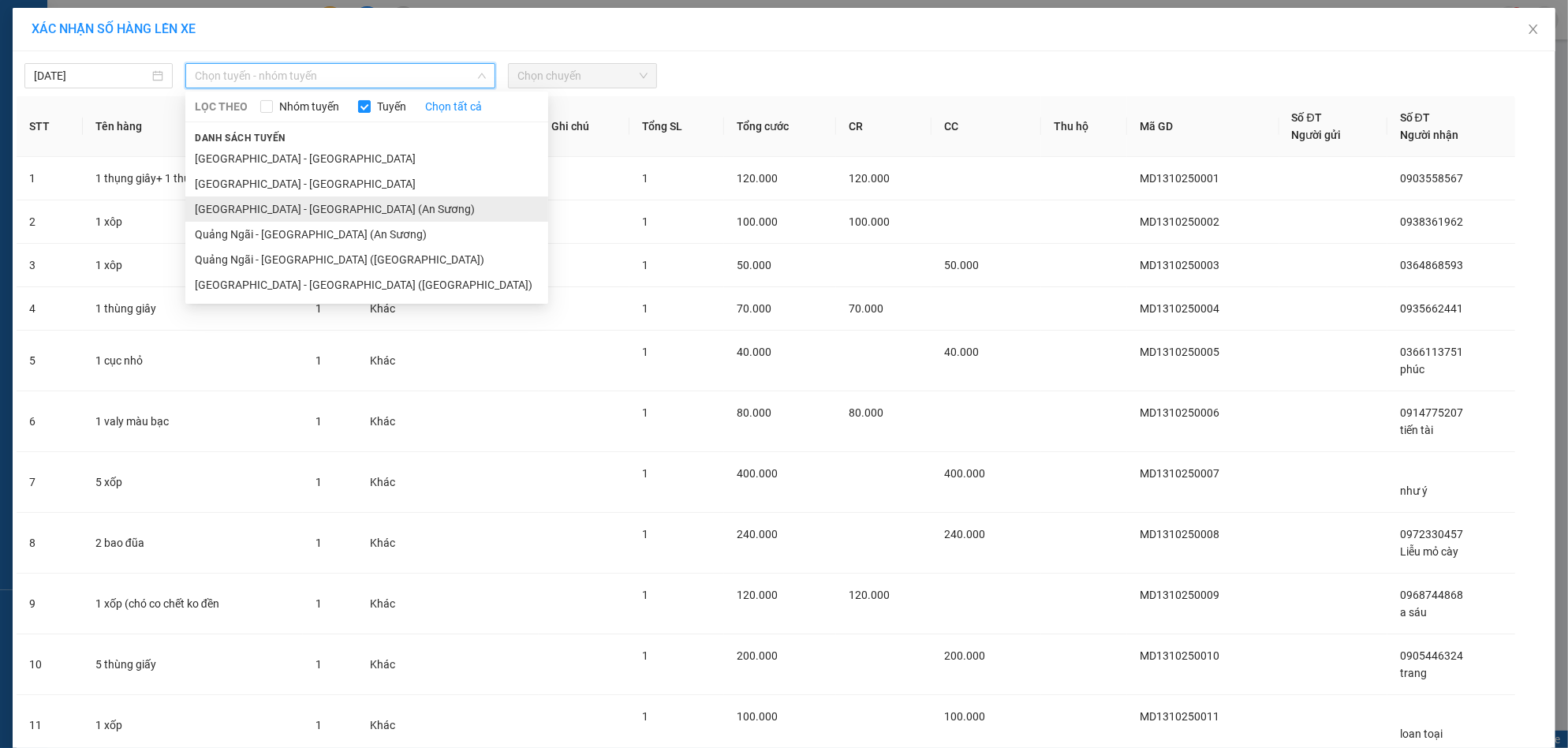
click at [268, 216] on li "[GEOGRAPHIC_DATA] - [GEOGRAPHIC_DATA] (An Sương)" at bounding box center [367, 208] width 363 height 25
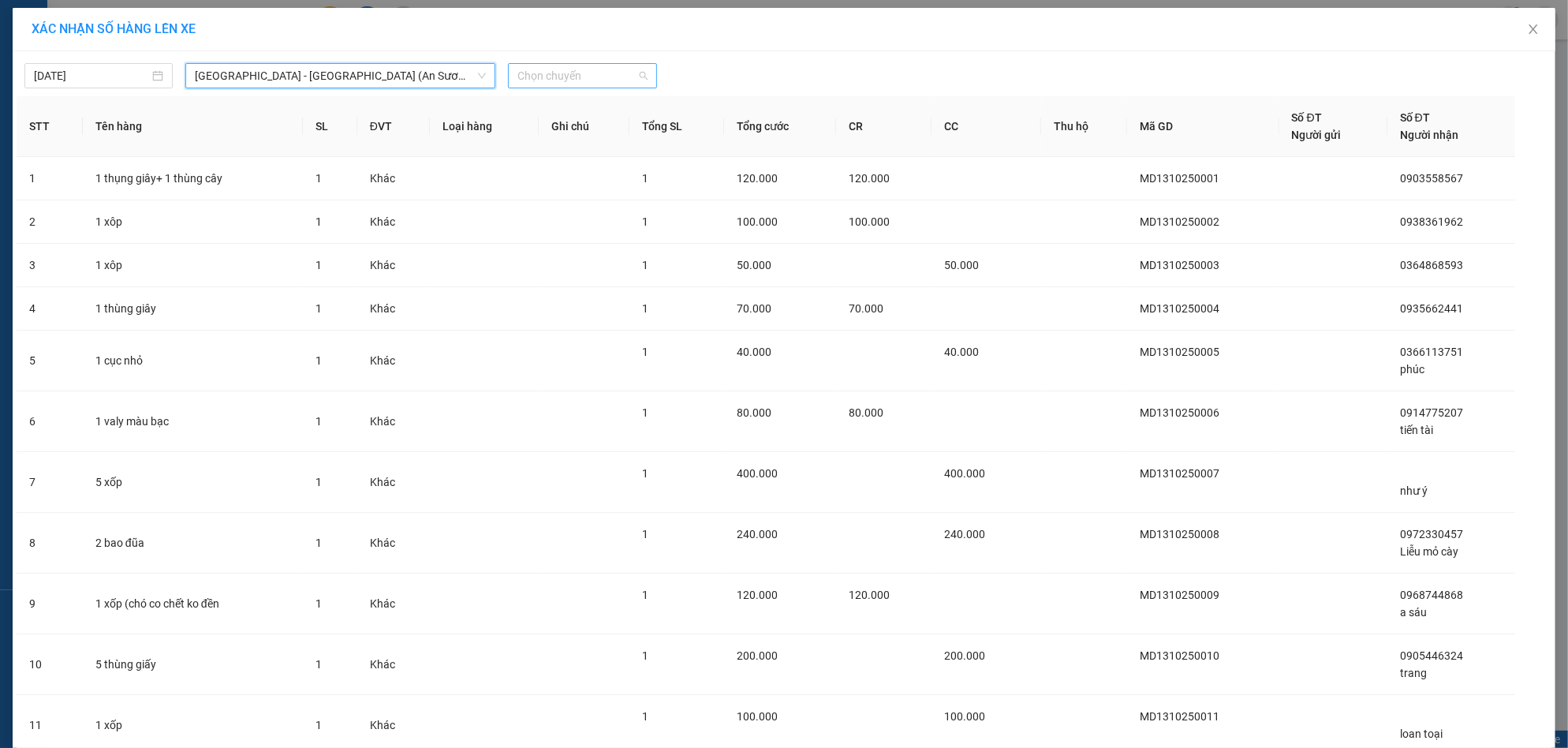
click at [528, 72] on span "Chọn chuyến" at bounding box center [581, 75] width 129 height 24
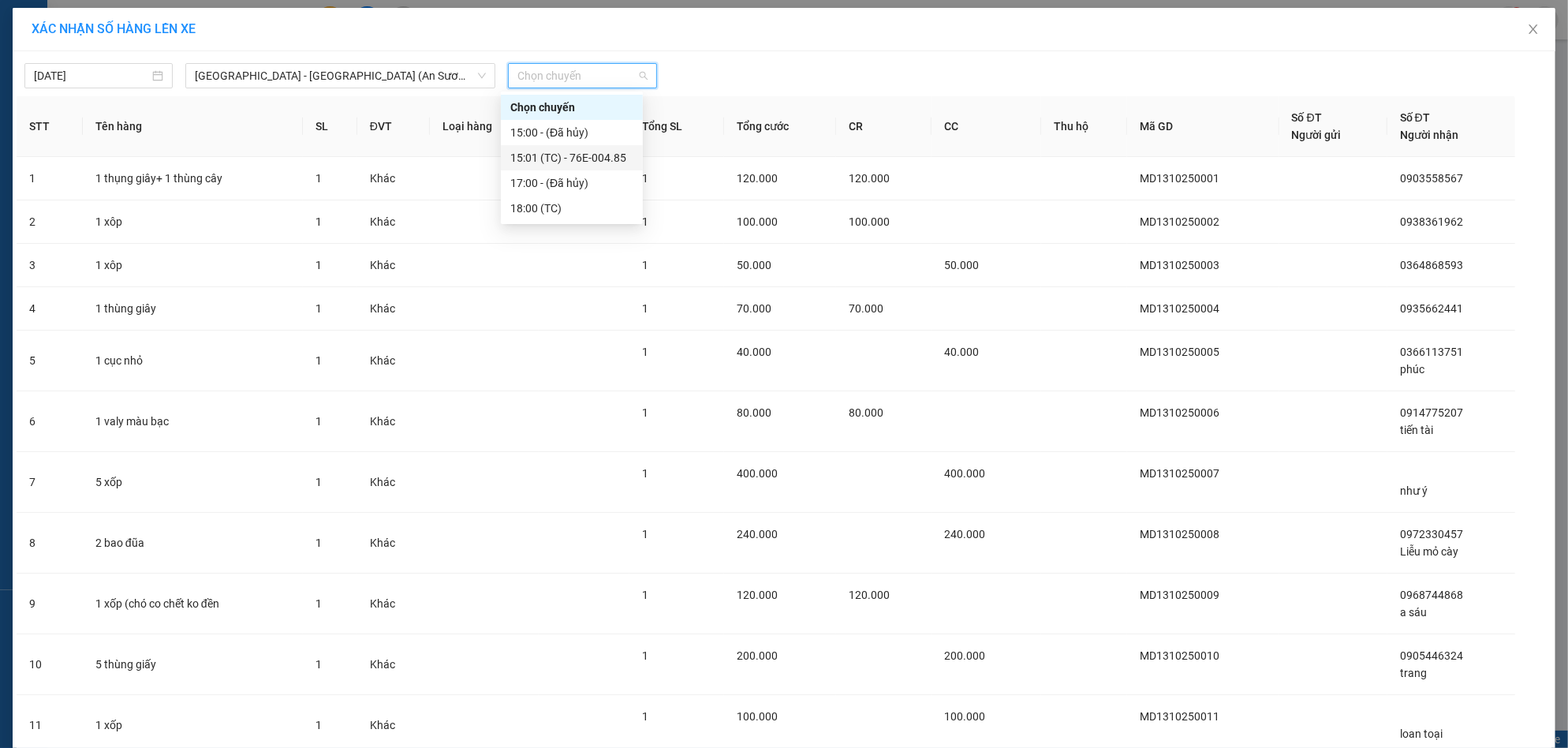
click at [574, 150] on div "15:01 (TC) - 76E-004.85" at bounding box center [572, 157] width 123 height 17
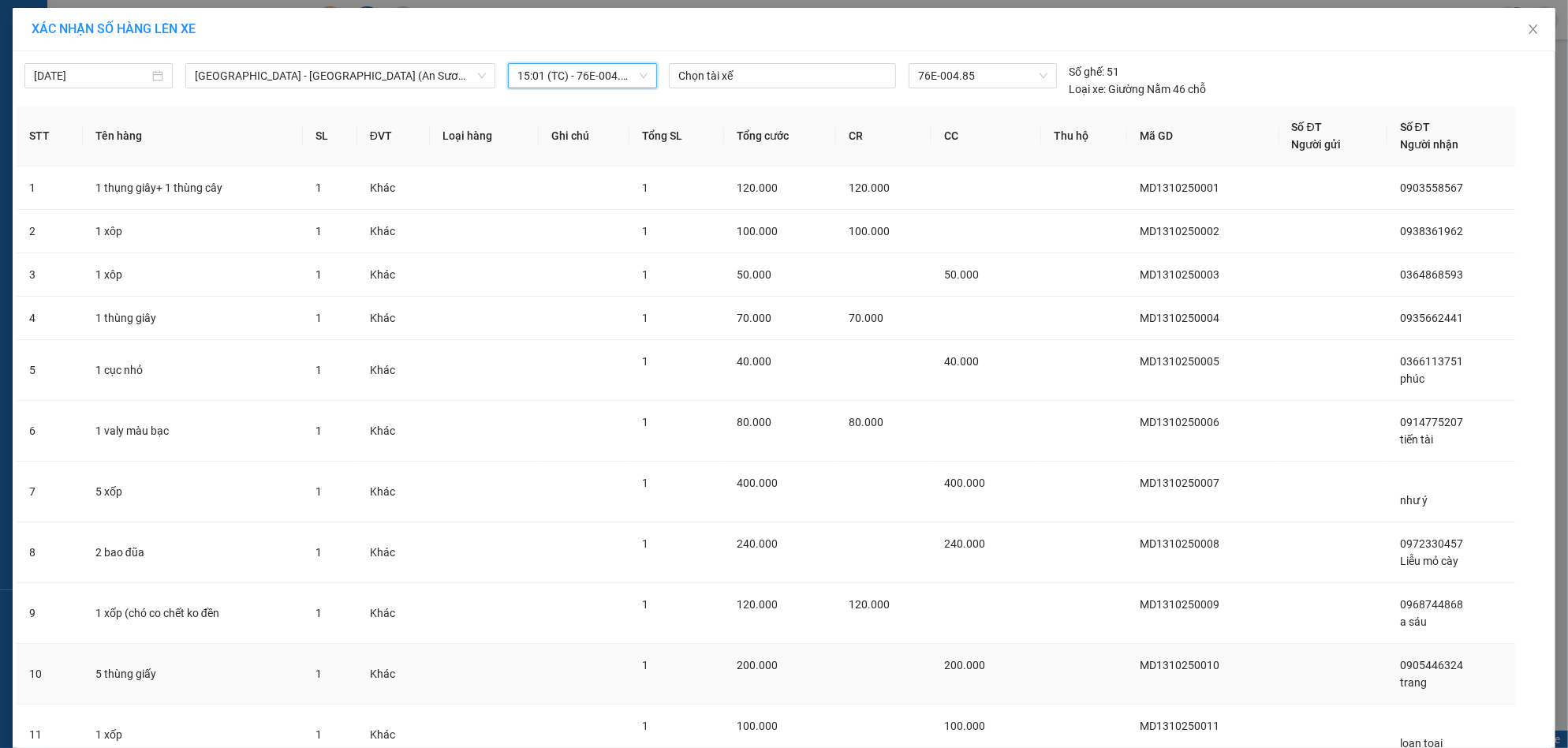
scroll to position [254, 0]
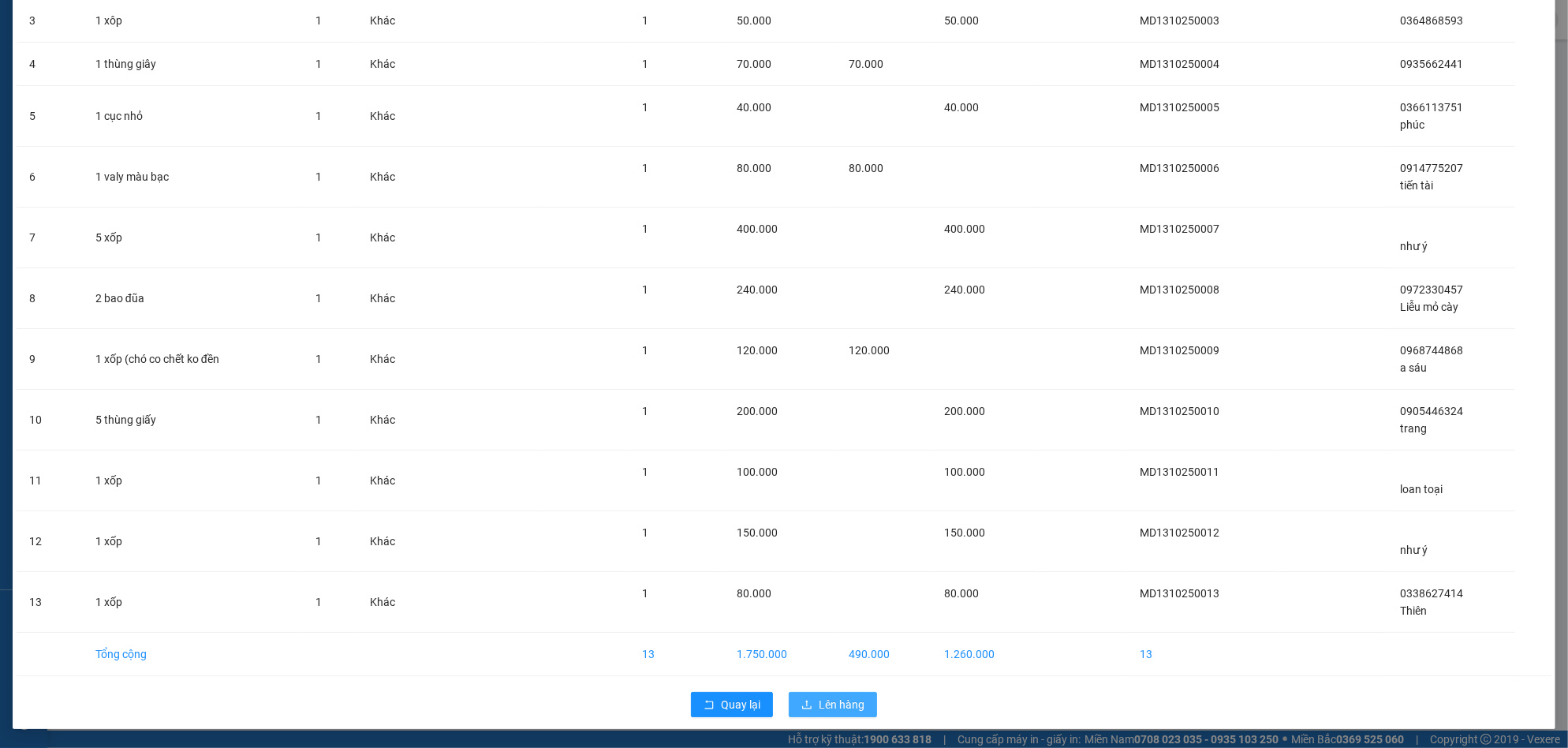
click at [850, 703] on span "Lên hàng" at bounding box center [841, 704] width 46 height 17
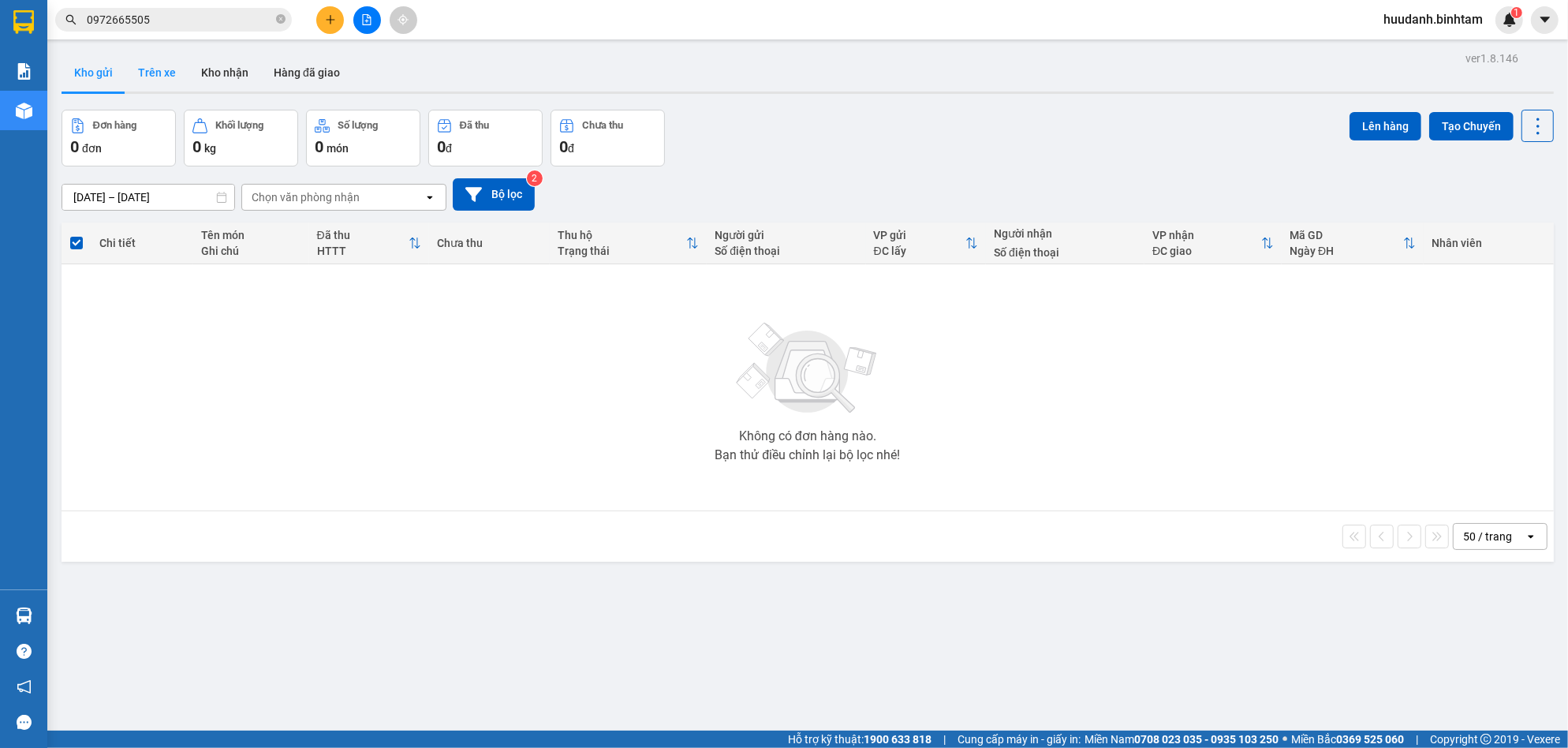
click at [172, 72] on button "Trên xe" at bounding box center [156, 73] width 63 height 38
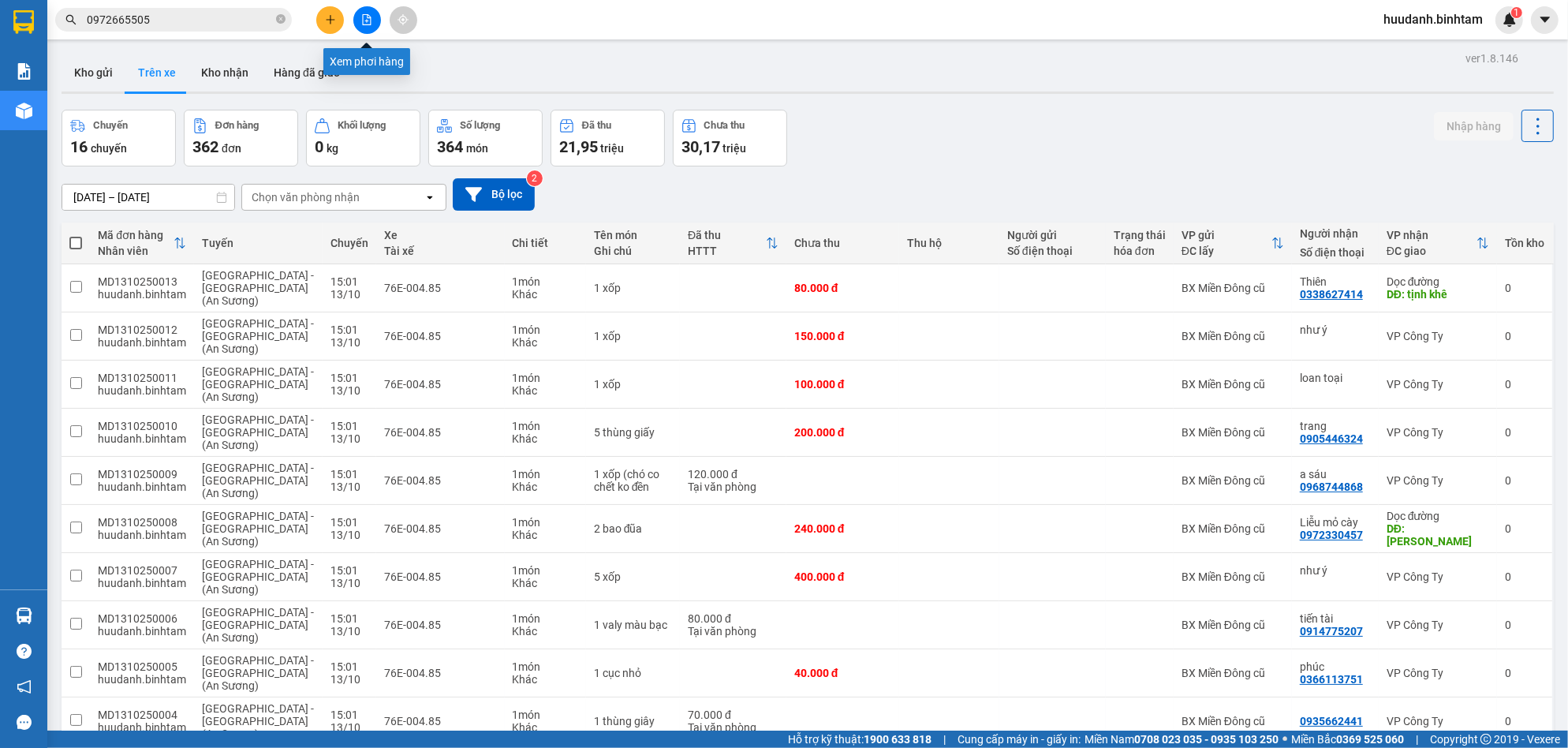
click at [368, 22] on icon "file-add" at bounding box center [367, 20] width 11 height 11
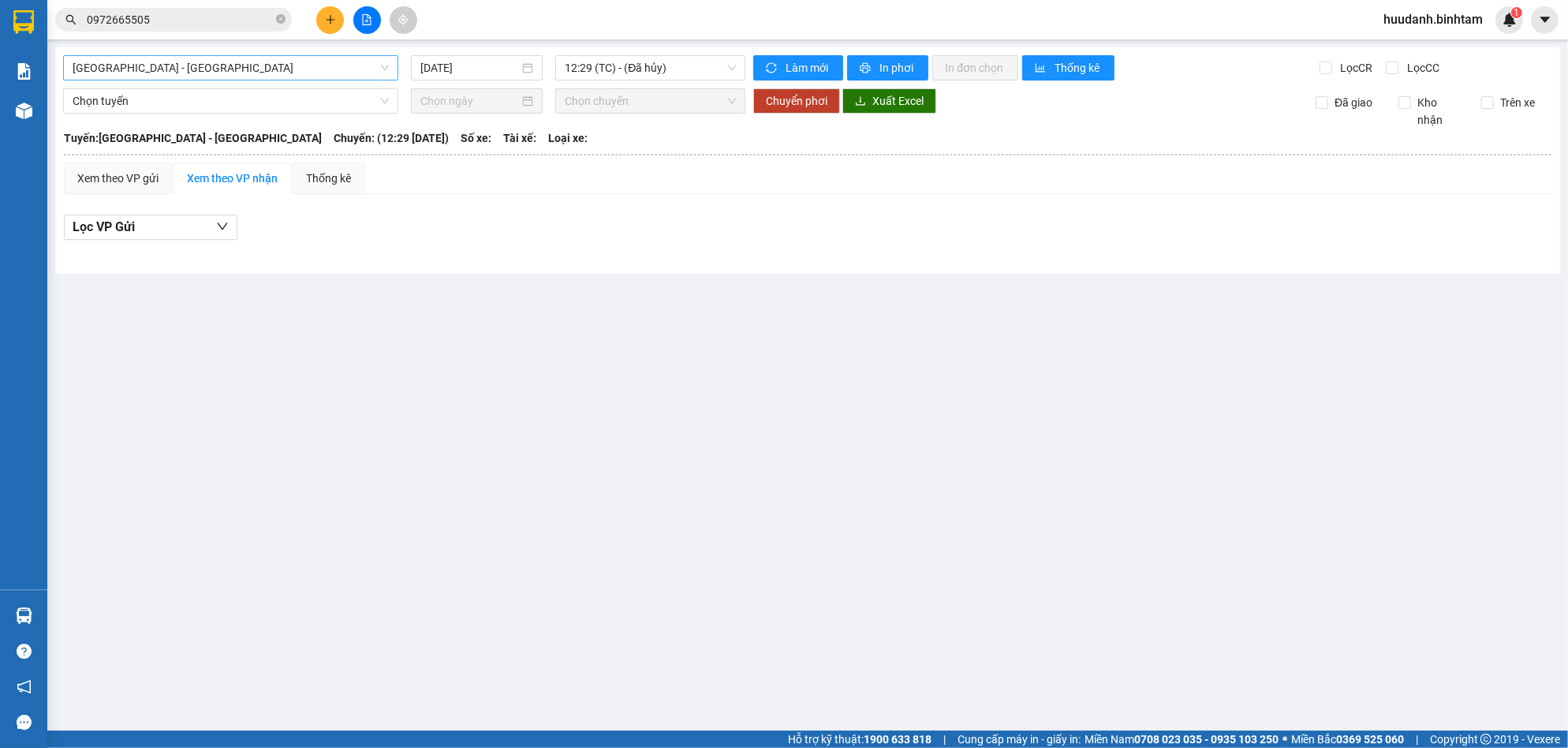
click at [286, 75] on span "[GEOGRAPHIC_DATA] - [GEOGRAPHIC_DATA]" at bounding box center [231, 67] width 317 height 24
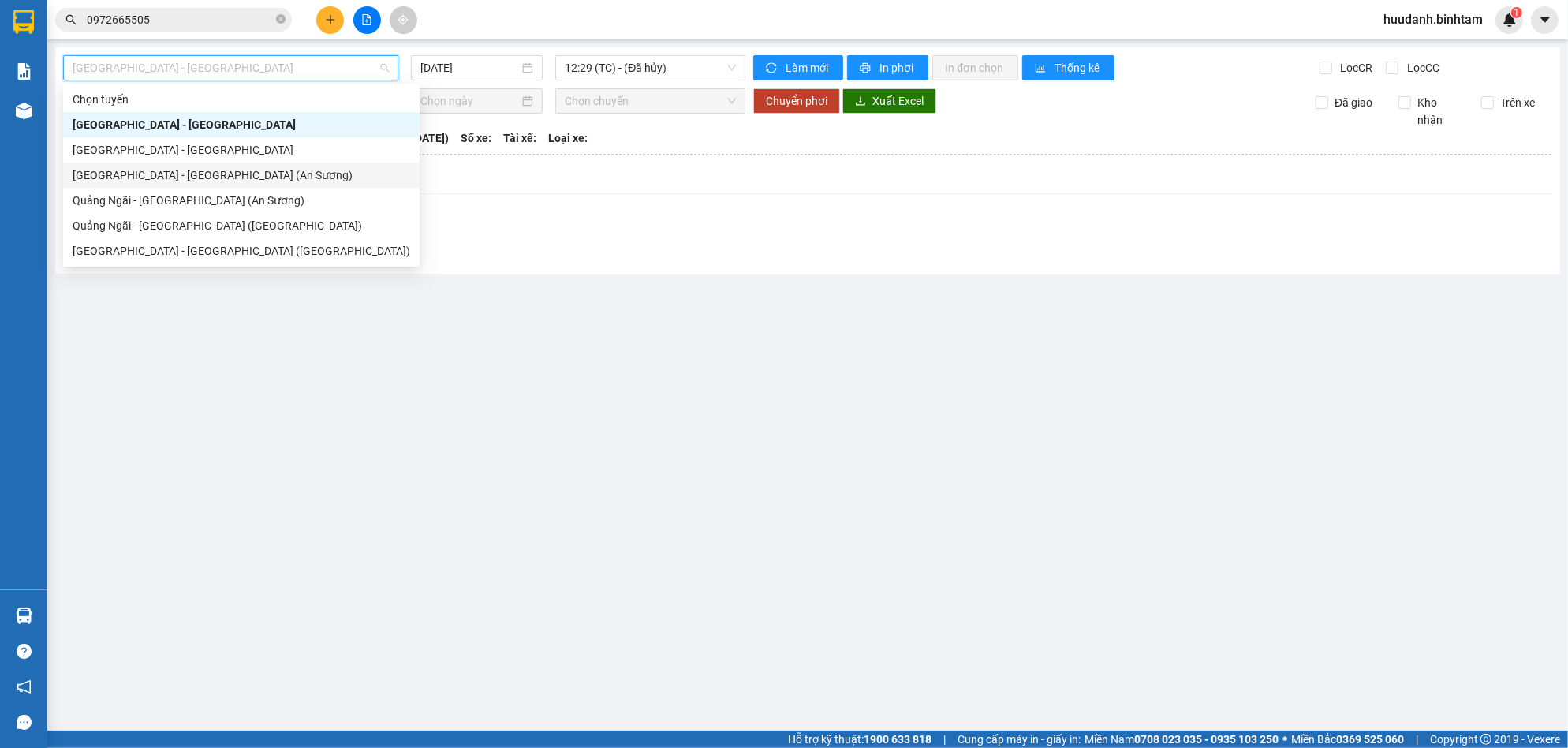
click at [233, 174] on div "[GEOGRAPHIC_DATA] - [GEOGRAPHIC_DATA] (An Sương)" at bounding box center [241, 175] width 337 height 17
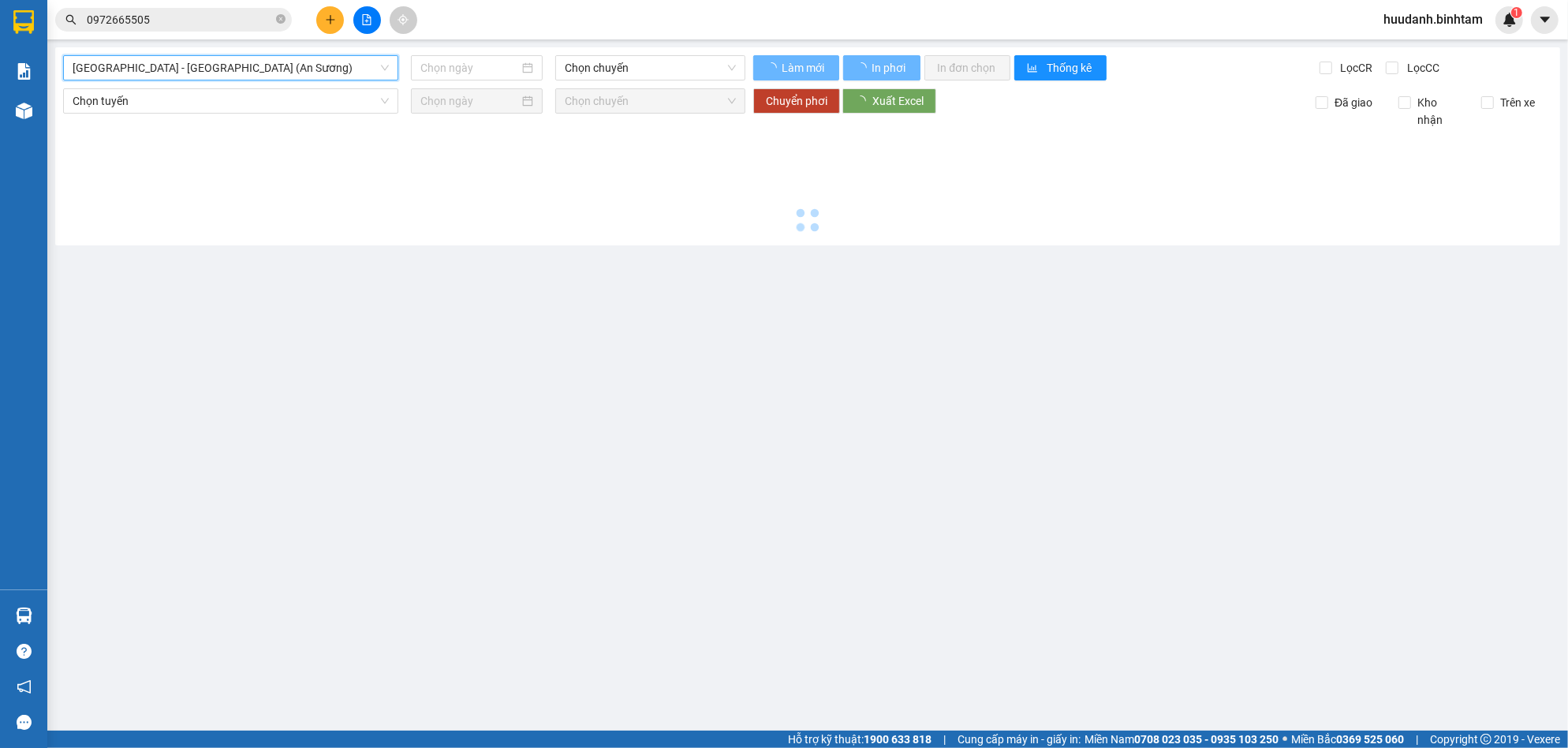
type input "[DATE]"
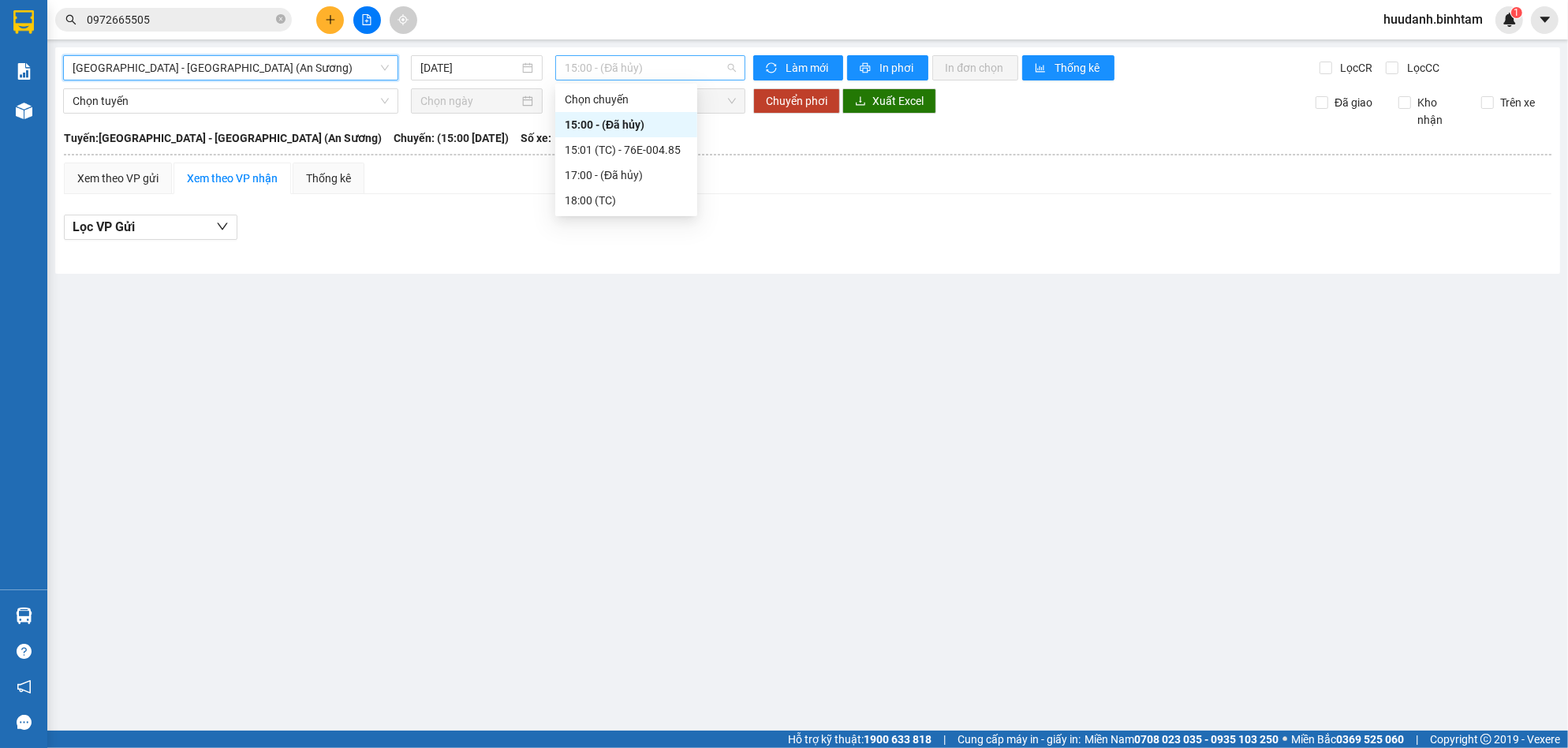
click at [647, 73] on span "15:00 - (Đã hủy)" at bounding box center [650, 67] width 172 height 24
click at [658, 142] on div "15:01 (TC) - 76E-004.85" at bounding box center [626, 150] width 123 height 17
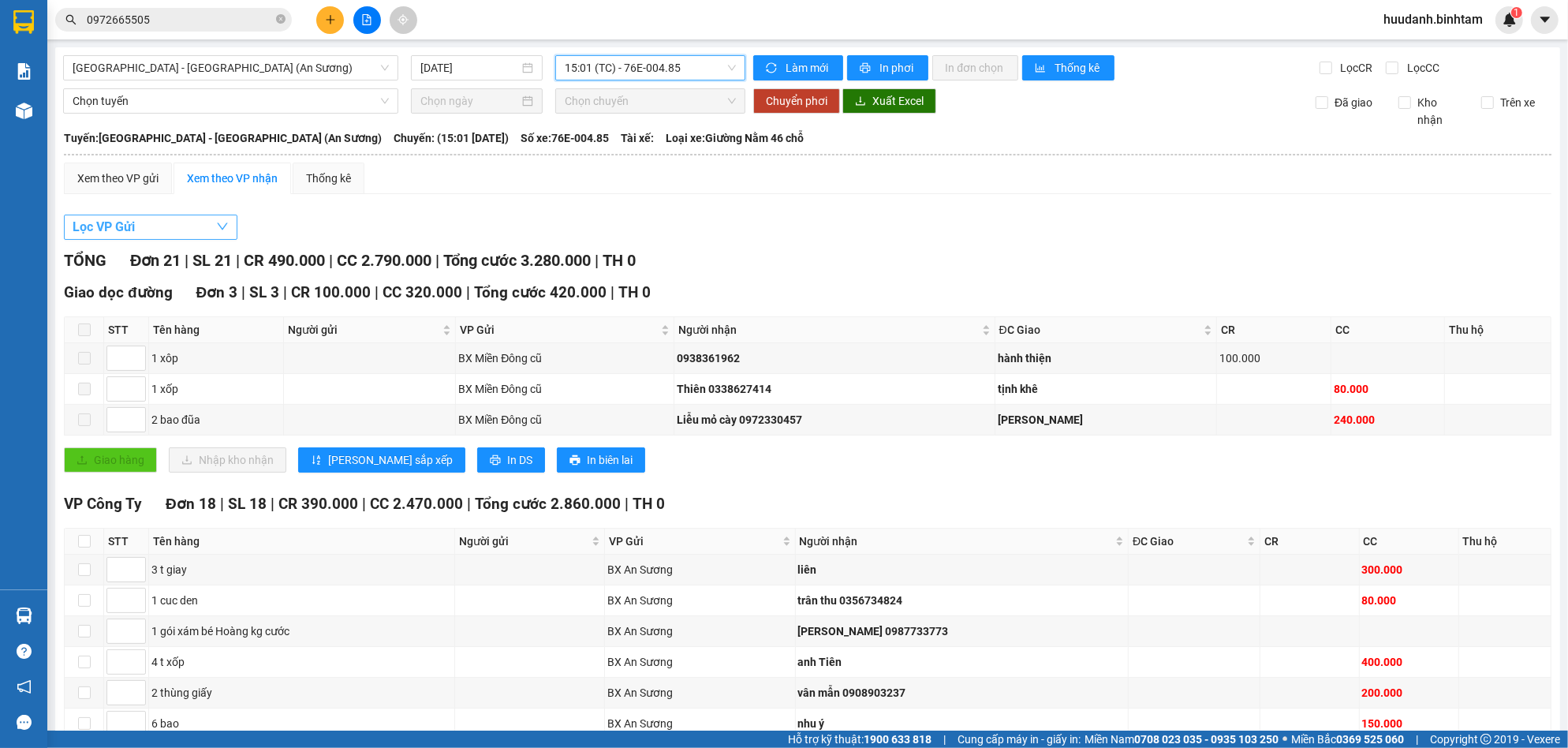
click at [118, 236] on span "Lọc VP Gửi" at bounding box center [104, 226] width 62 height 20
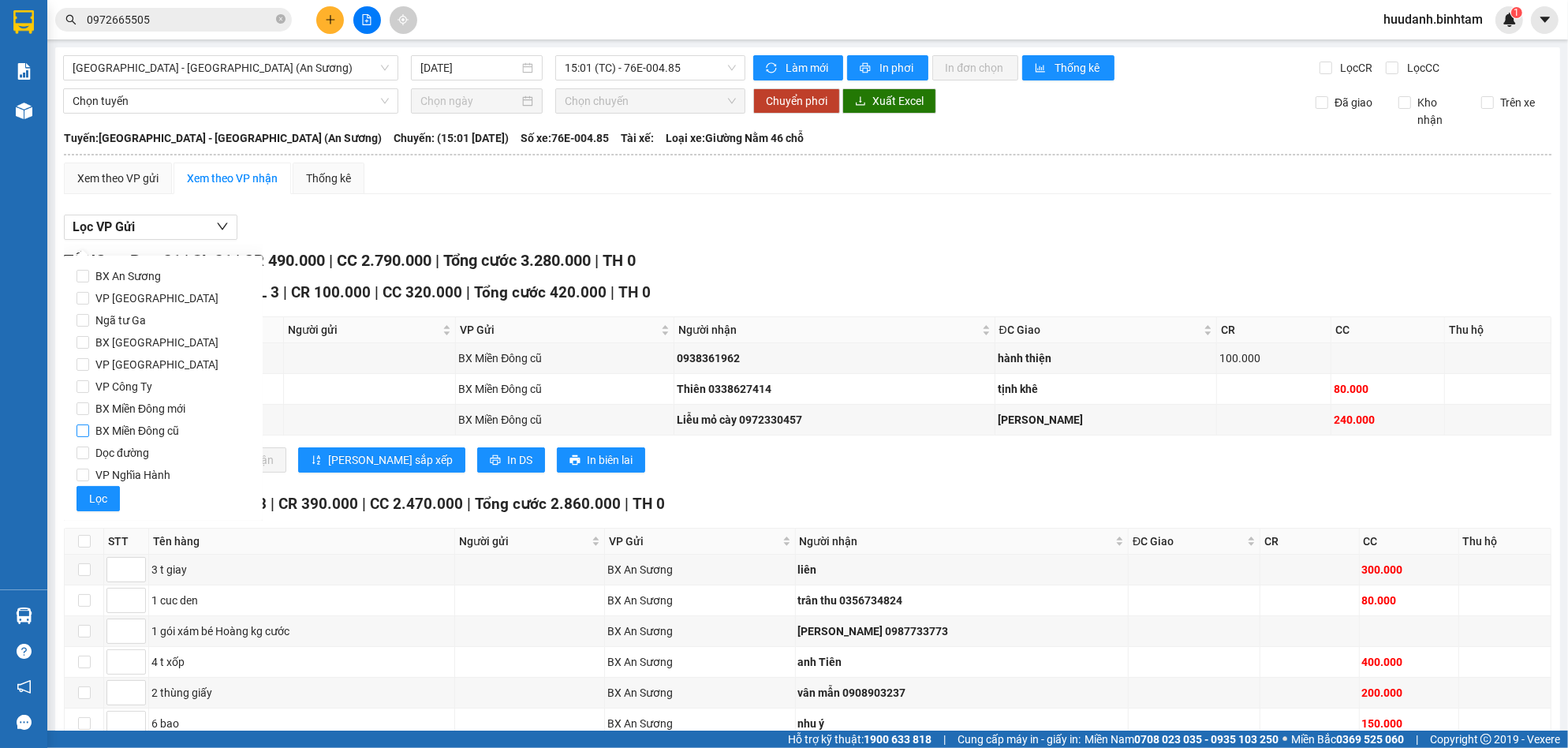
click at [143, 437] on span "BX Miền Đông cũ" at bounding box center [138, 430] width 96 height 22
click at [90, 437] on input "BX Miền Đông cũ" at bounding box center [82, 430] width 12 height 12
checkbox input "true"
click at [96, 498] on span "Lọc" at bounding box center [98, 498] width 18 height 17
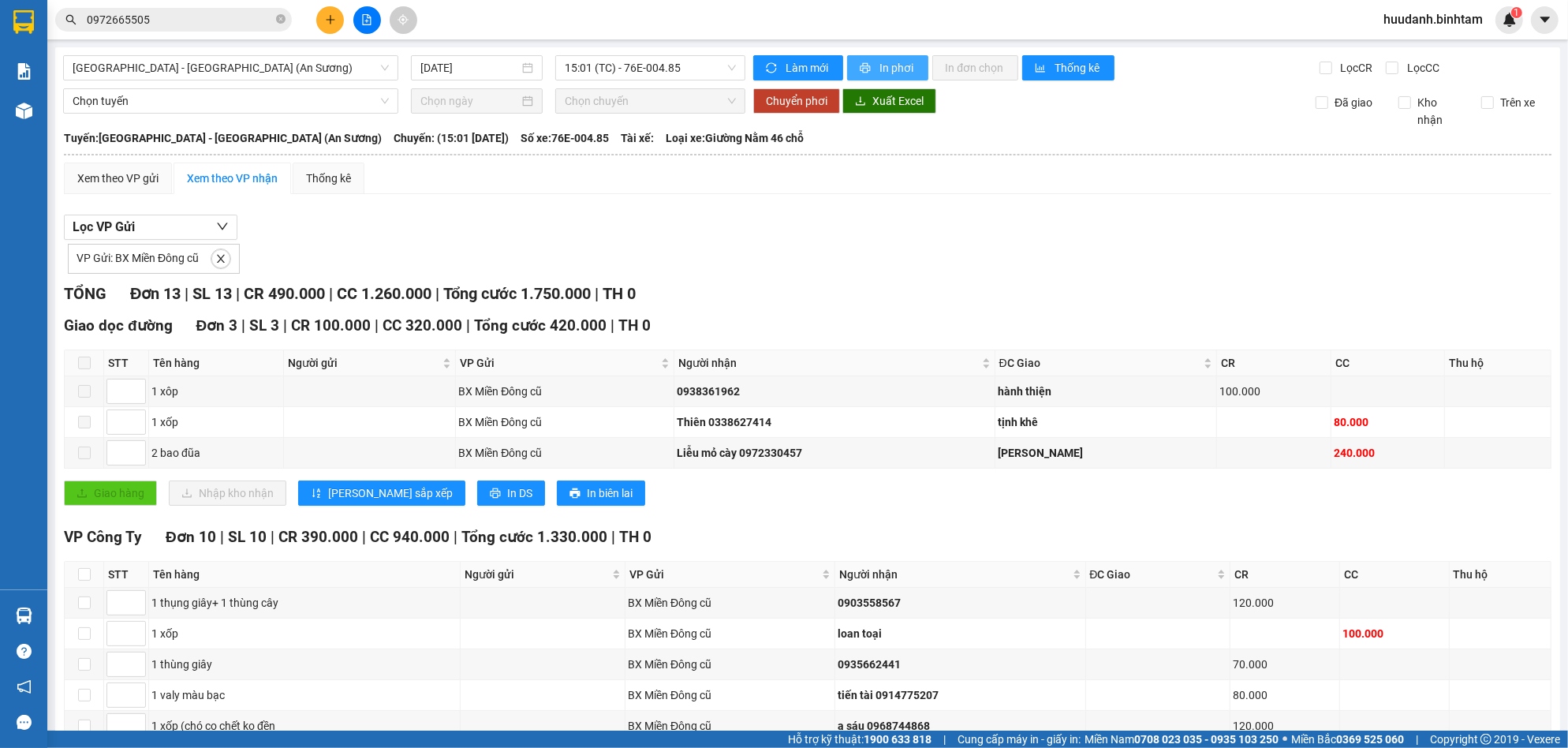
click at [884, 65] on span "In phơi" at bounding box center [897, 68] width 37 height 17
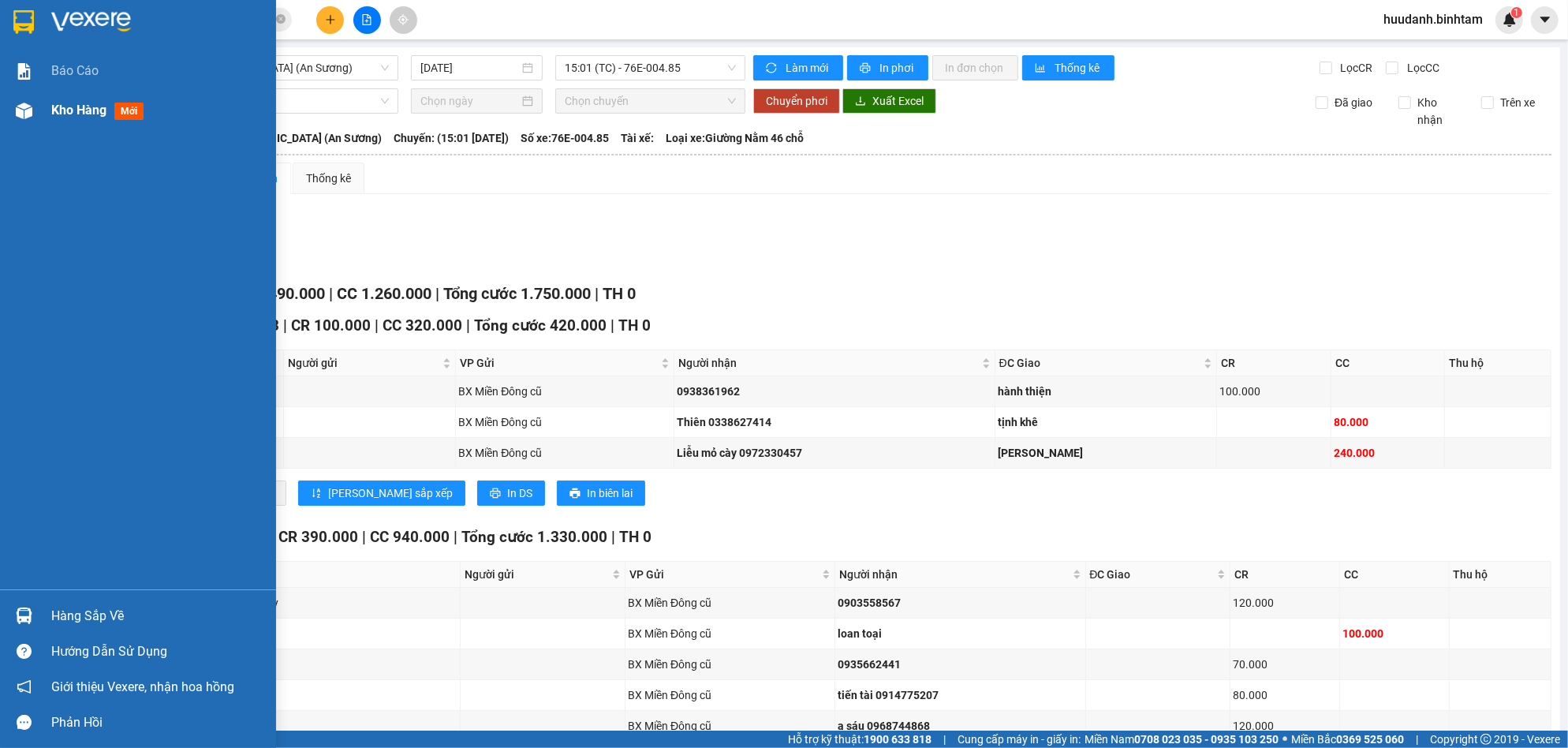
click at [66, 115] on span "Kho hàng" at bounding box center [78, 110] width 56 height 15
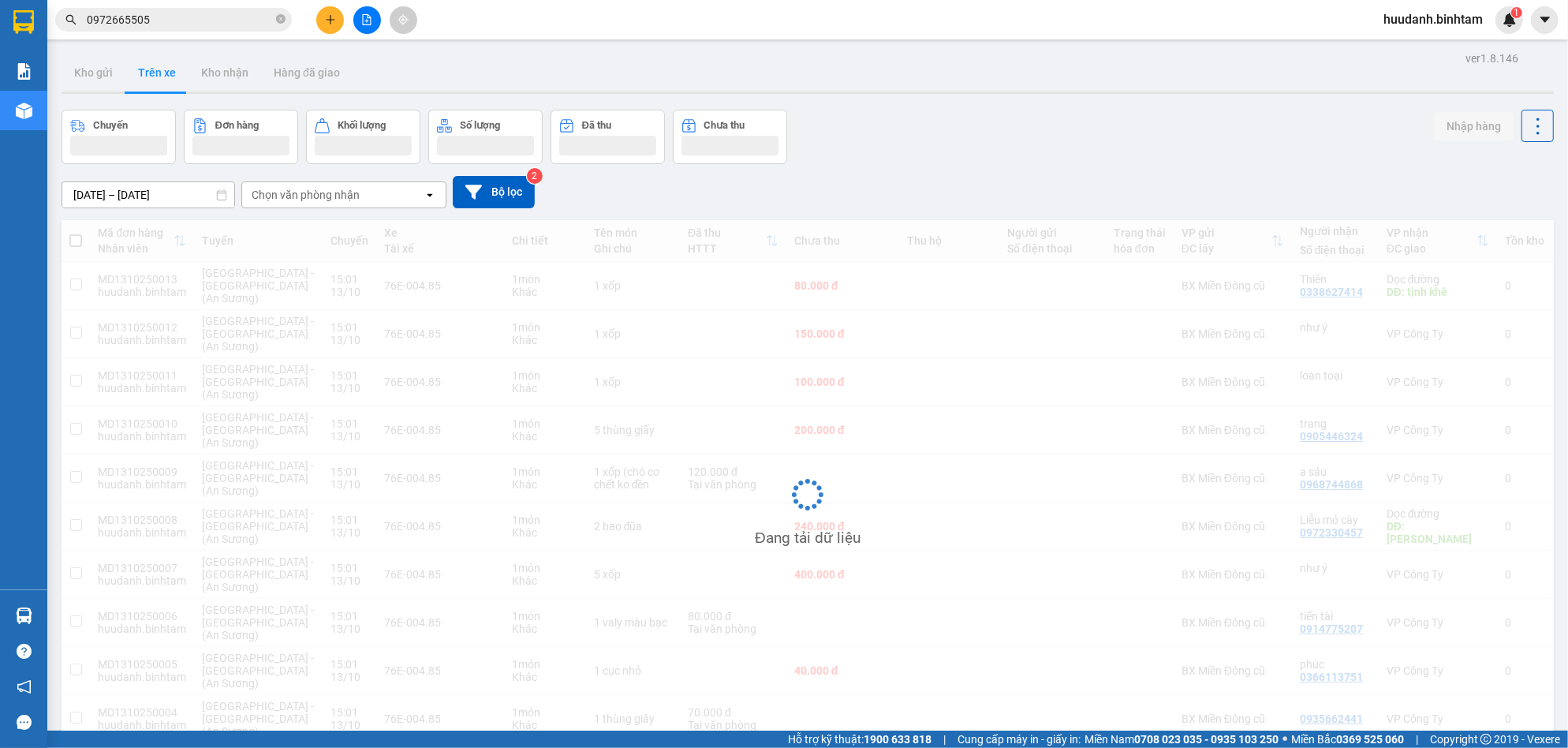
click at [333, 16] on icon "plus" at bounding box center [331, 20] width 11 height 11
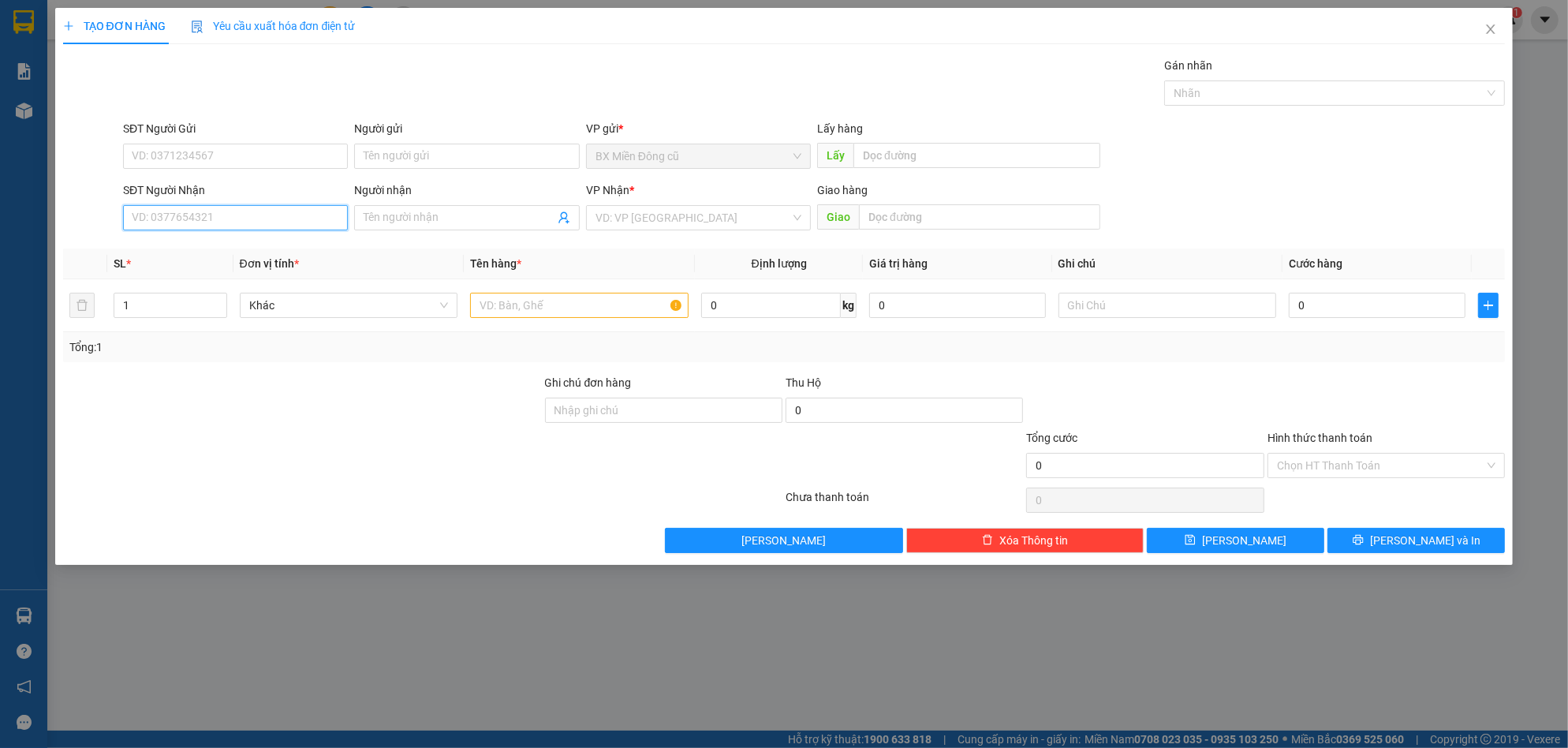
click at [227, 211] on input "SĐT Người Nhận" at bounding box center [236, 218] width 225 height 25
type input "0985075077"
click at [253, 246] on div "0985075077 - anh duyên" at bounding box center [236, 249] width 205 height 17
type input "anh duyên"
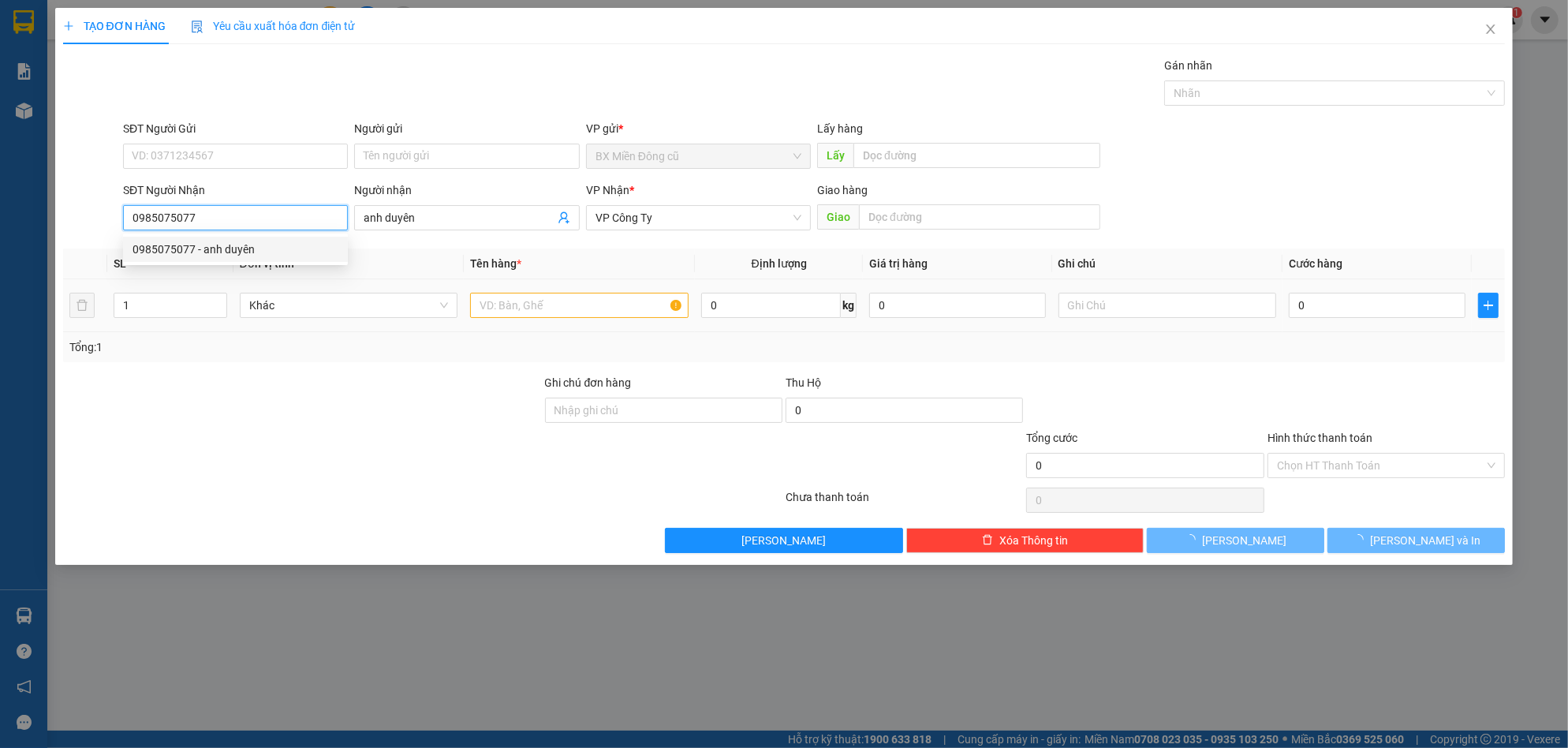
type input "70.000"
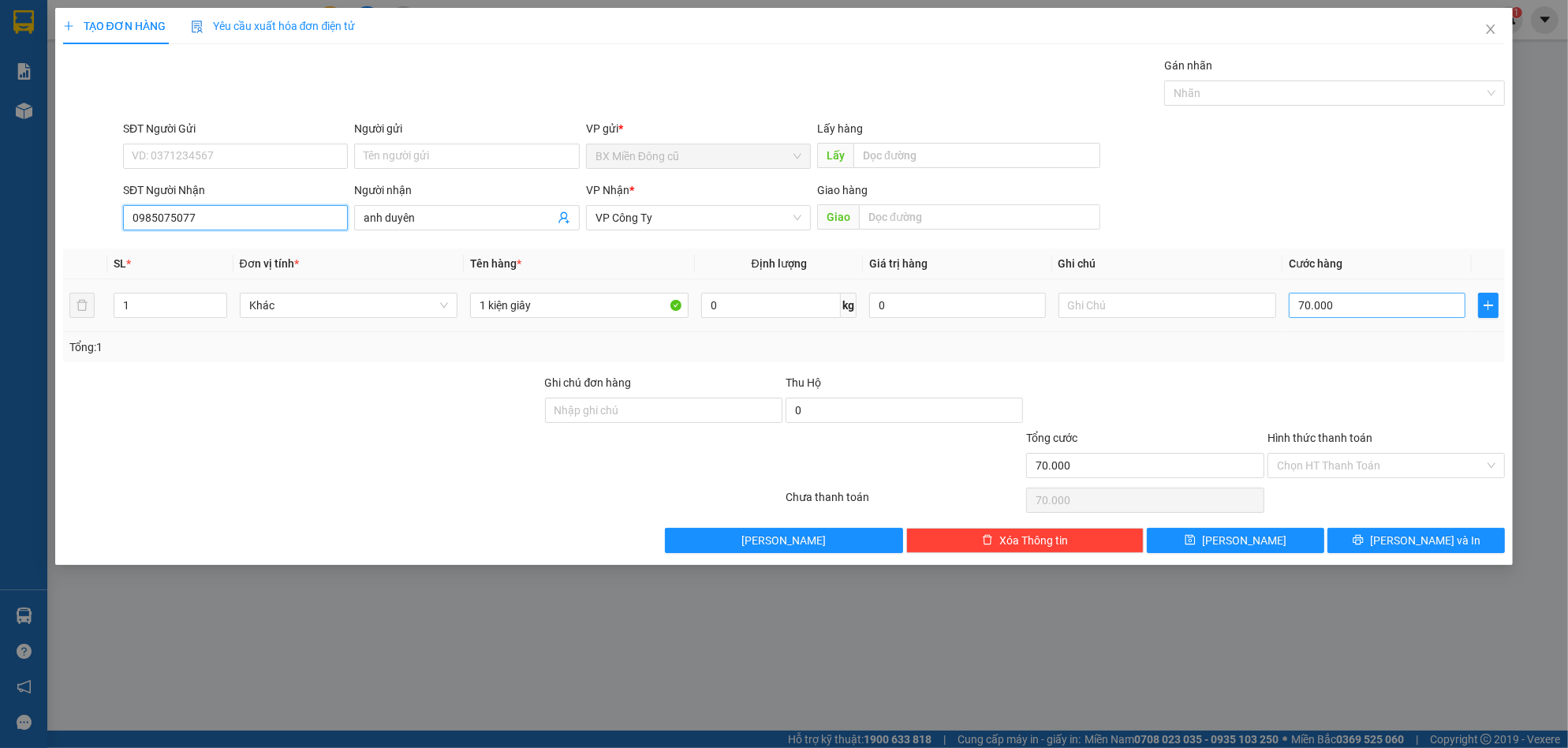
type input "0985075077"
click at [1370, 307] on input "70.000" at bounding box center [1378, 305] width 177 height 25
type input "5"
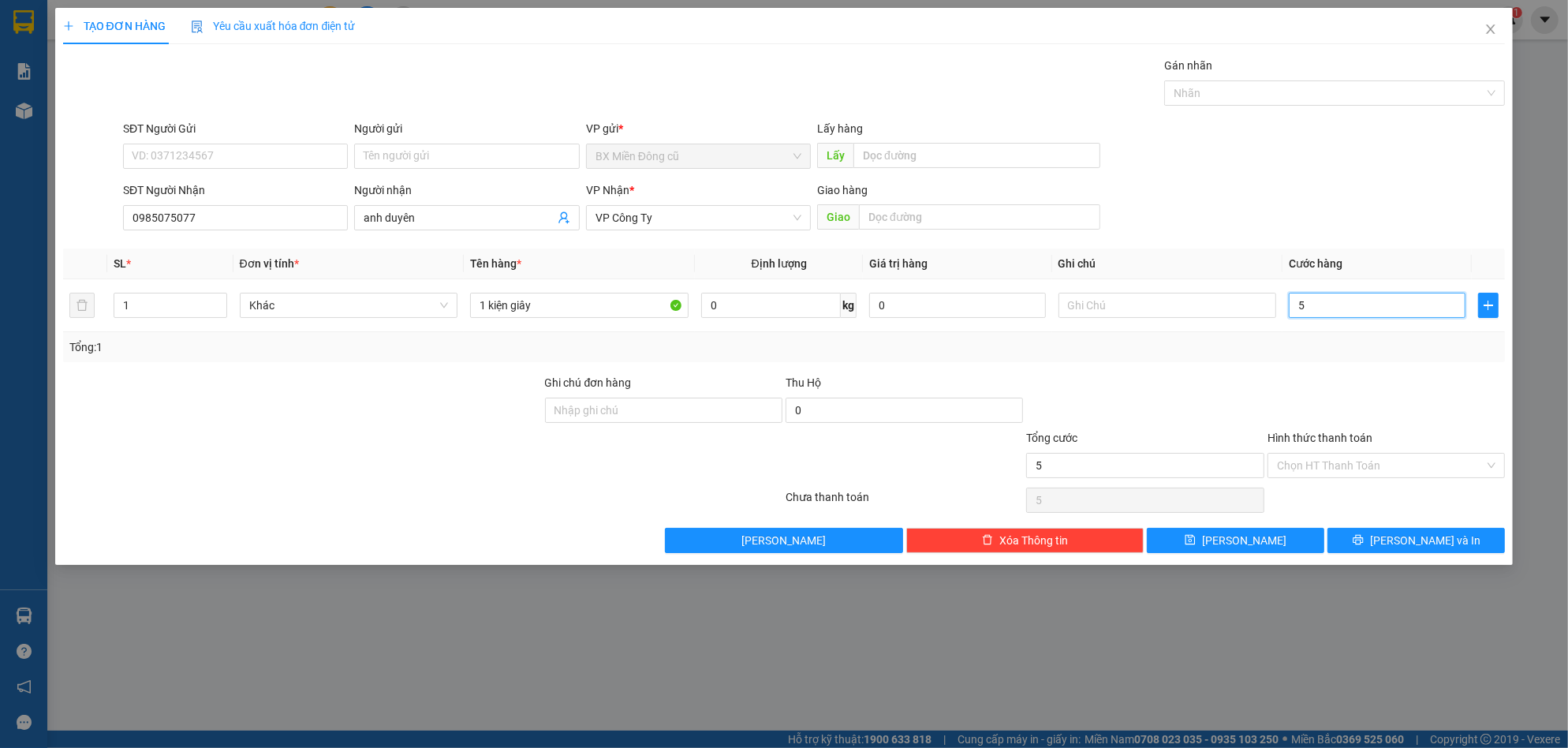
type input "50"
type input "500"
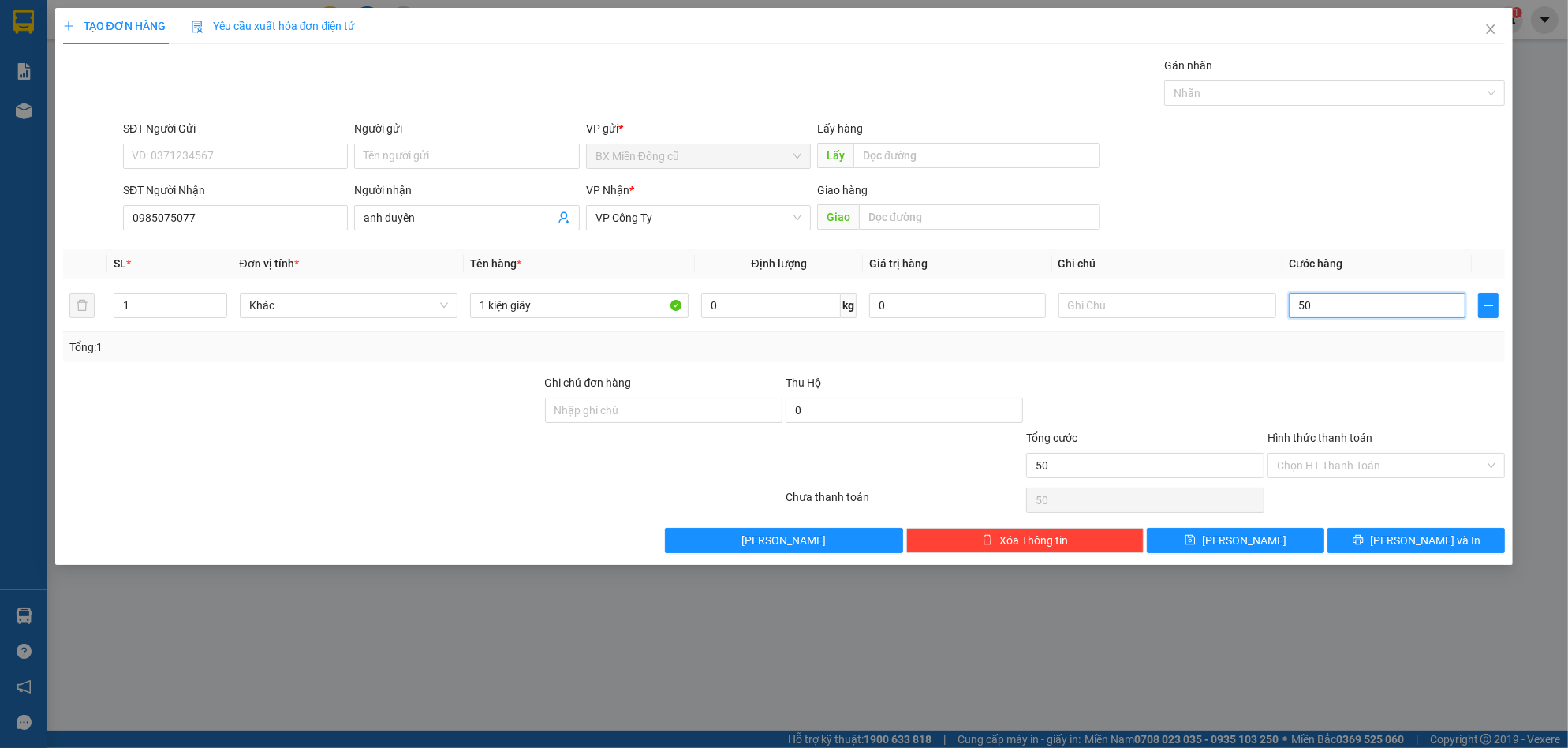
type input "500"
type input "5.000"
click at [566, 310] on input "1 kiện giây" at bounding box center [580, 305] width 219 height 25
click at [1401, 543] on button "[PERSON_NAME] và In" at bounding box center [1416, 540] width 177 height 25
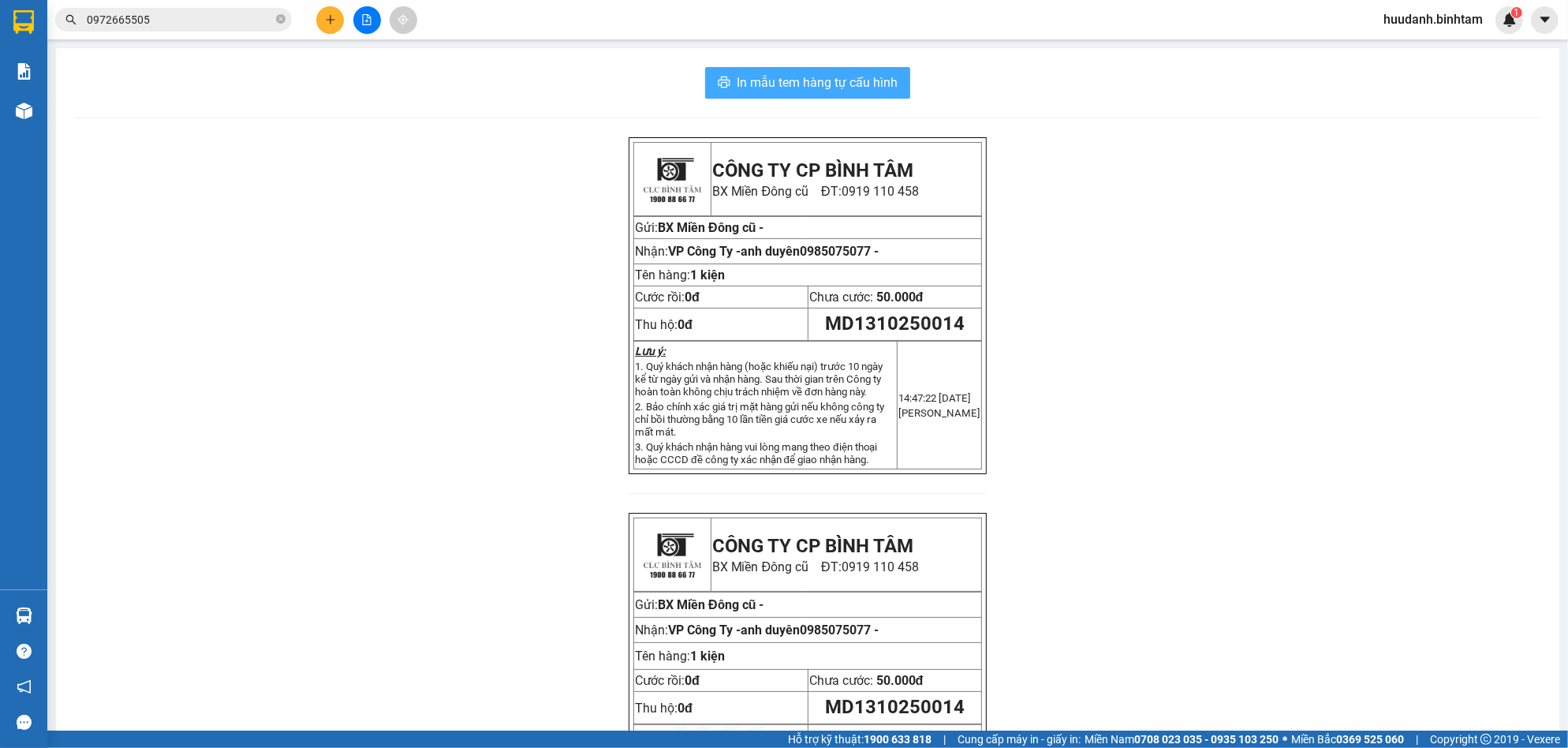
click at [841, 76] on span "In mẫu tem hàng tự cấu hình" at bounding box center [817, 82] width 161 height 20
click at [821, 83] on span "In mẫu tem hàng tự cấu hình" at bounding box center [817, 82] width 161 height 20
click at [752, 86] on span "In mẫu tem hàng tự cấu hình" at bounding box center [817, 82] width 161 height 20
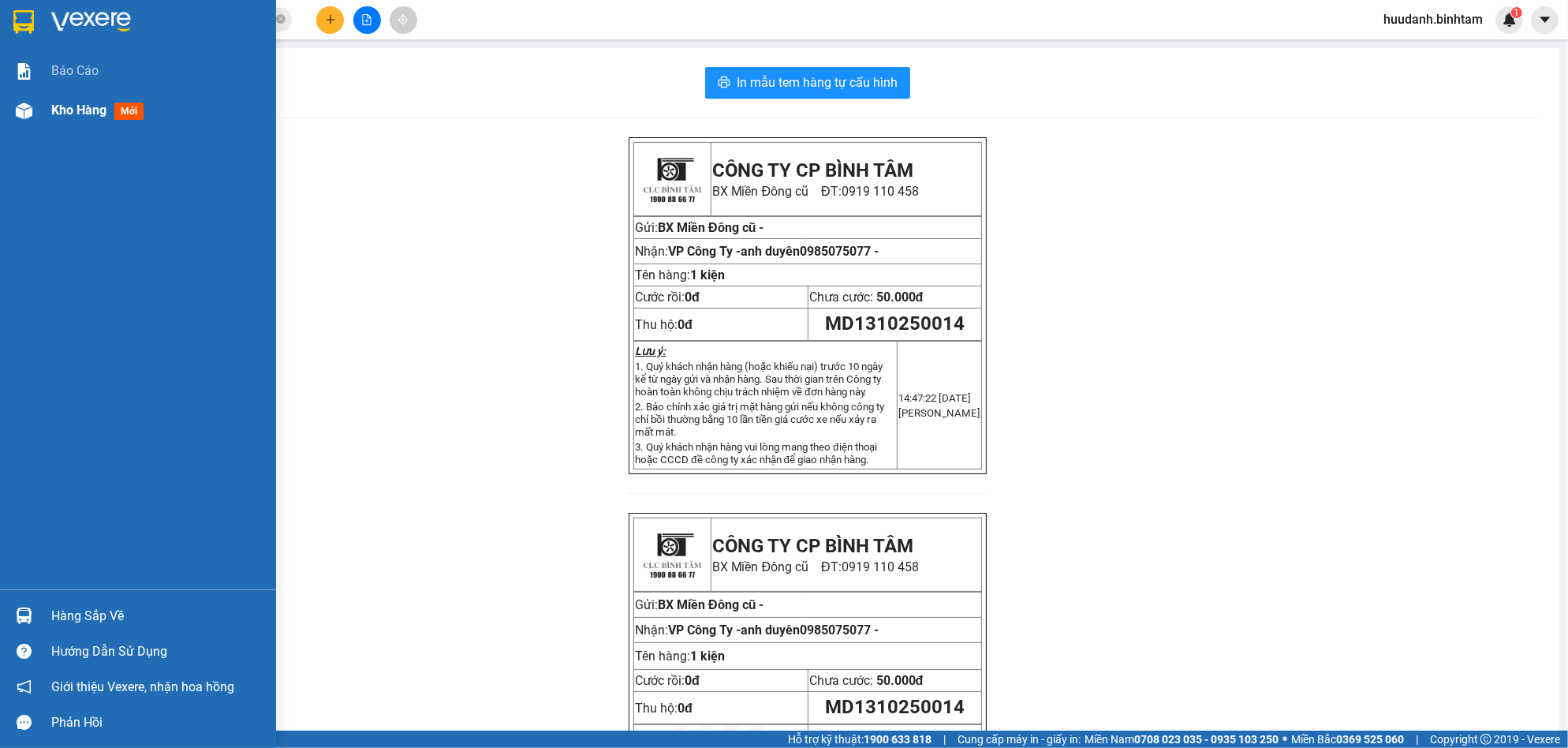
click at [105, 119] on div "Kho hàng mới" at bounding box center [100, 109] width 99 height 20
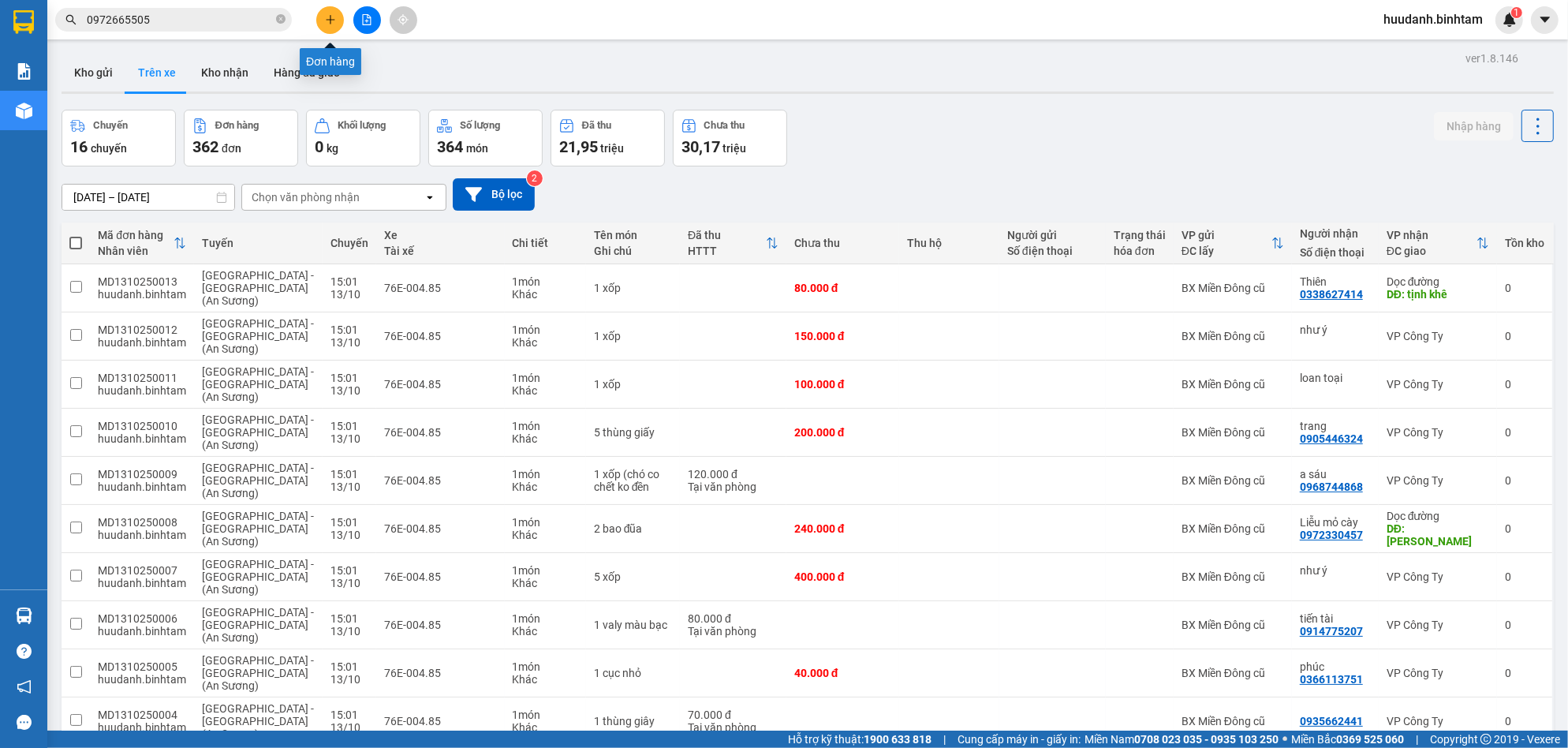
click at [322, 17] on button at bounding box center [330, 20] width 27 height 27
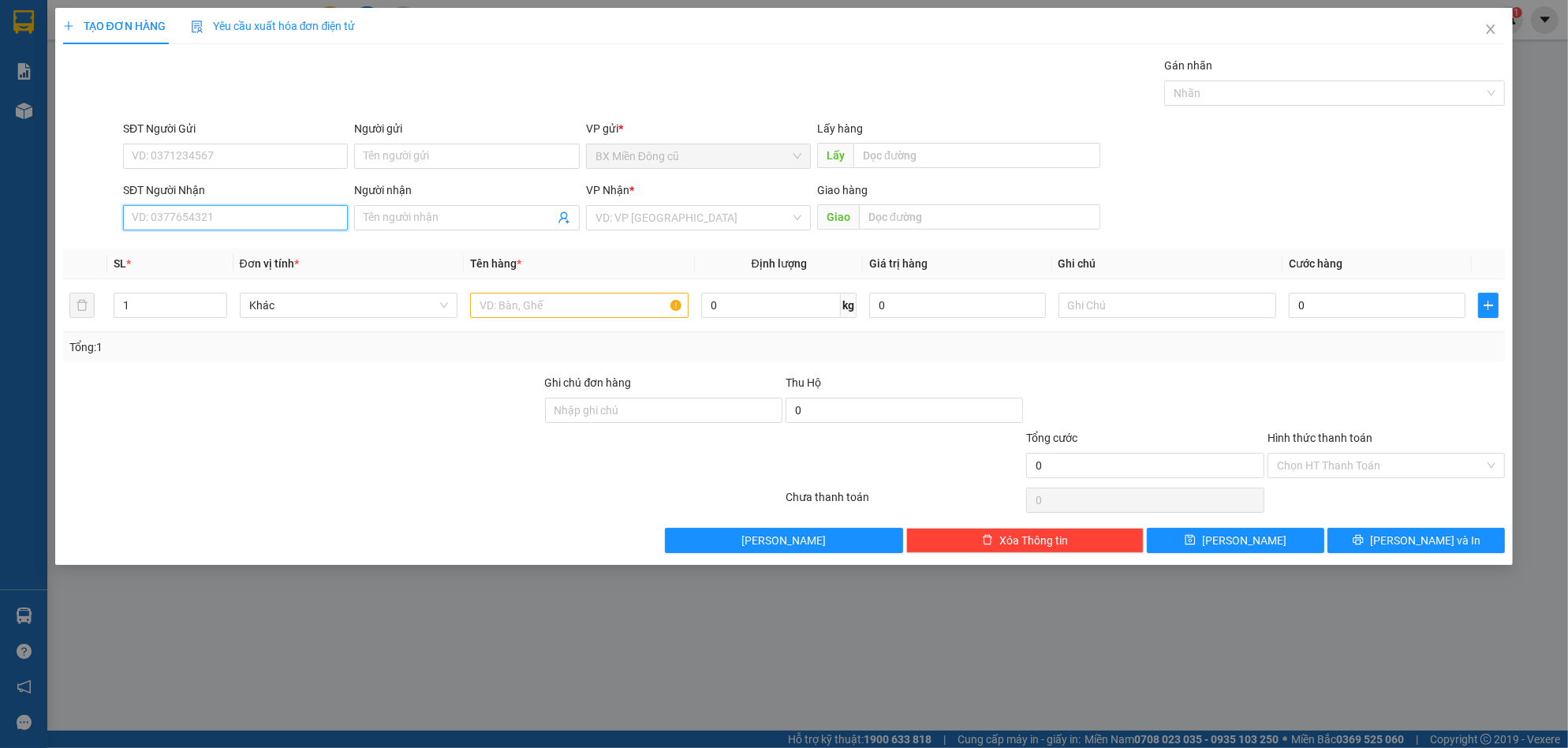
click at [291, 205] on input "SĐT Người Nhận" at bounding box center [236, 218] width 225 height 25
click at [232, 245] on div "0977229298 - a Thắng" at bounding box center [236, 249] width 205 height 17
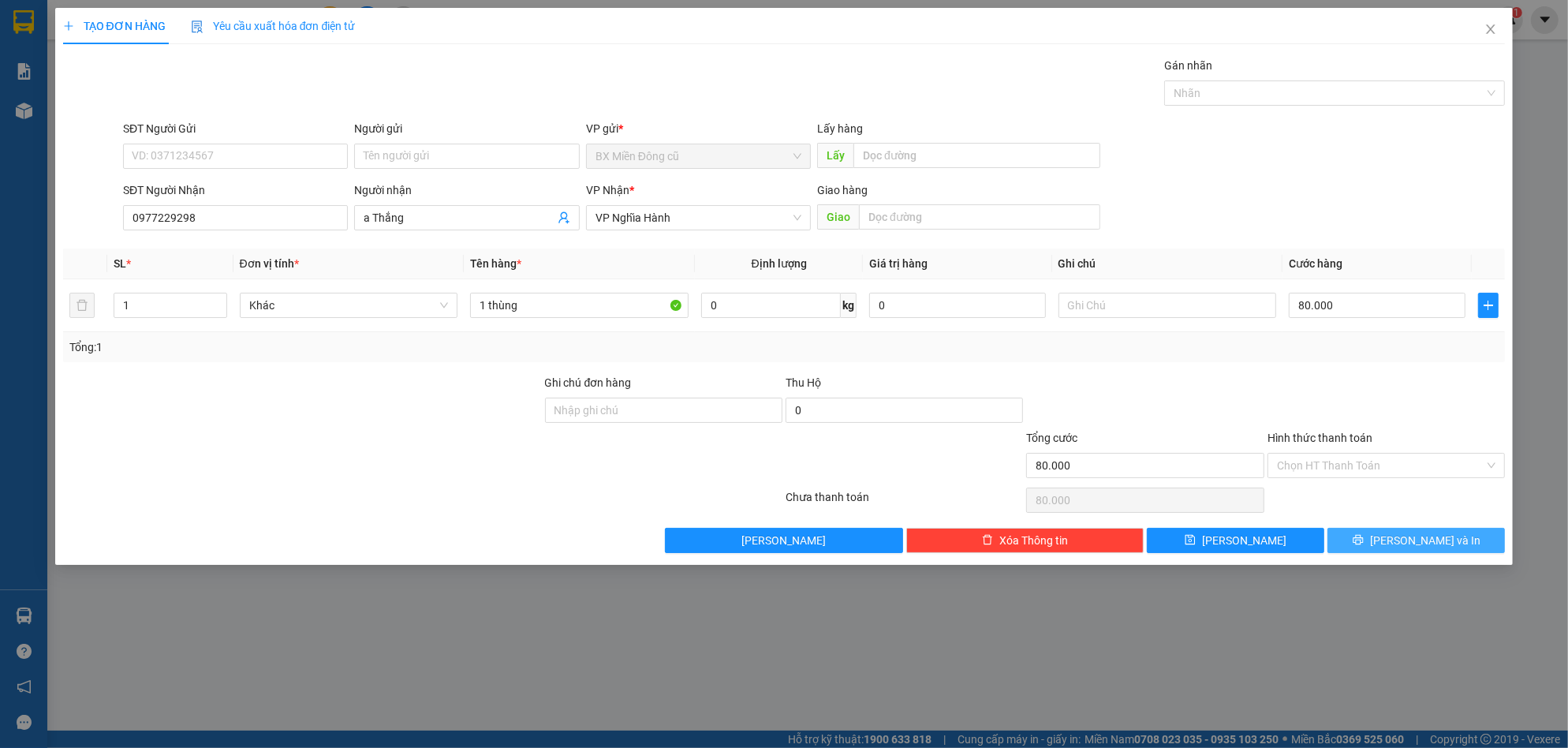
click at [1412, 538] on span "[PERSON_NAME] và In" at bounding box center [1425, 540] width 110 height 17
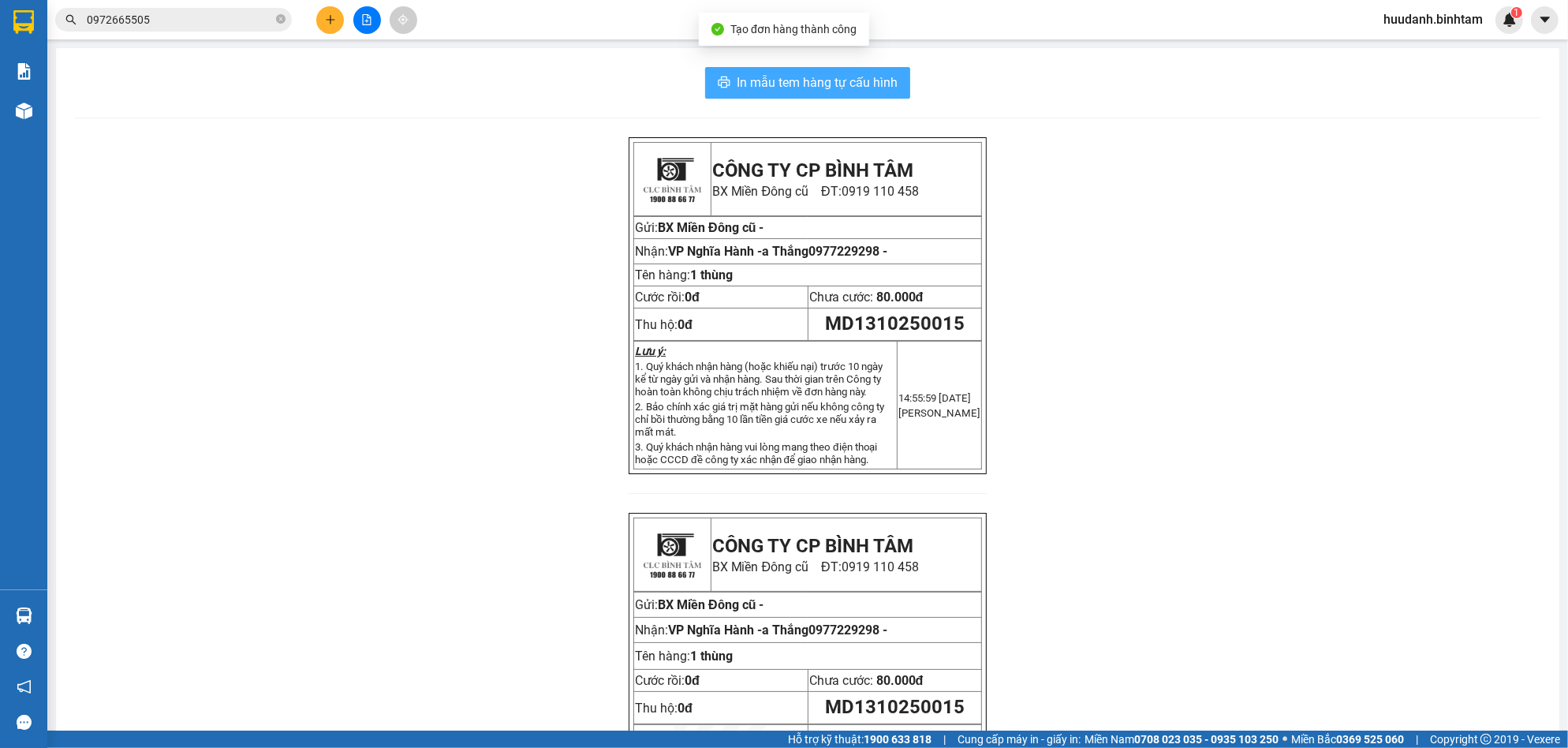
click at [825, 87] on span "In mẫu tem hàng tự cấu hình" at bounding box center [817, 82] width 161 height 20
click at [322, 17] on button at bounding box center [330, 20] width 27 height 27
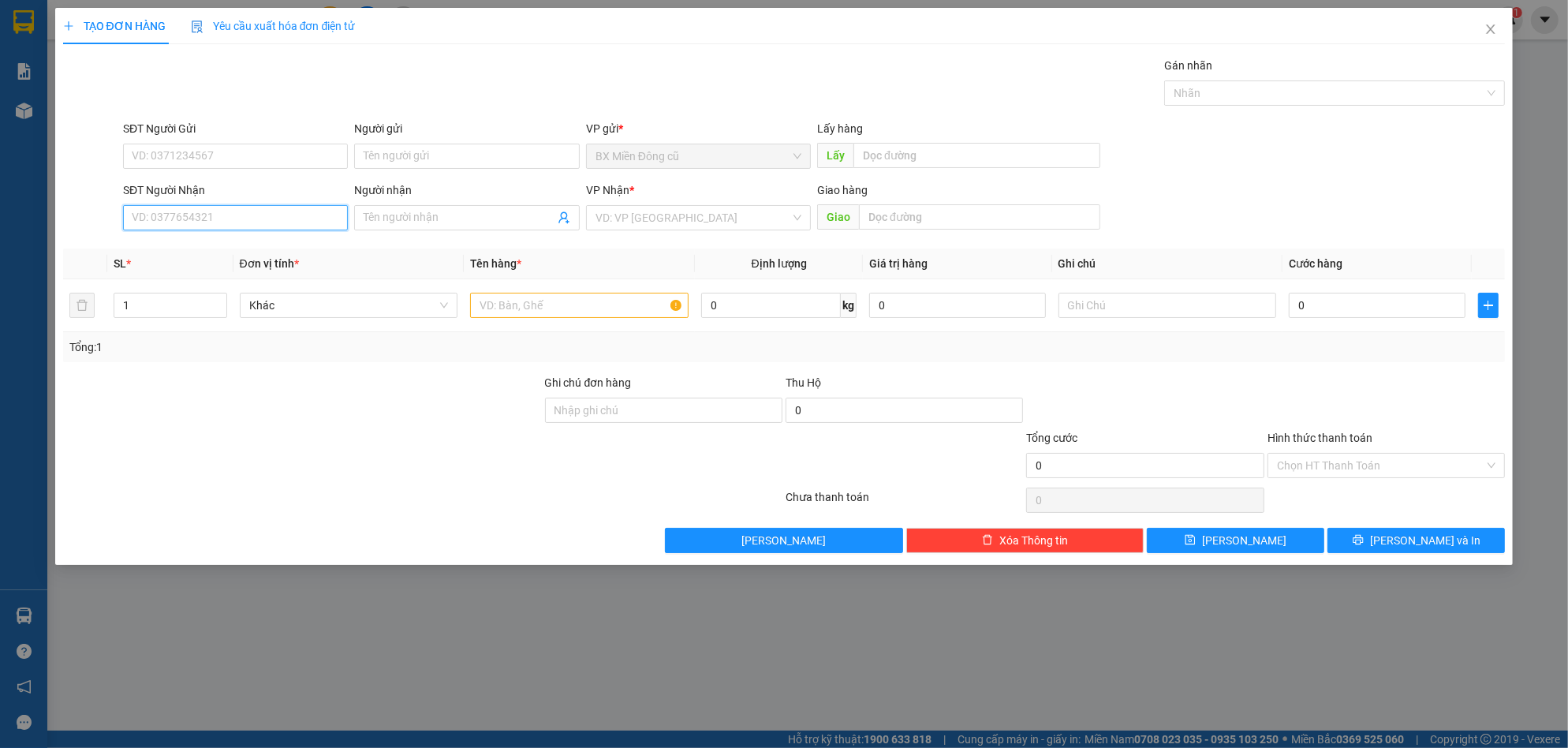
click at [280, 216] on input "SĐT Người Nhận" at bounding box center [236, 218] width 225 height 25
click at [255, 143] on input "SĐT Người Gửi" at bounding box center [236, 155] width 225 height 25
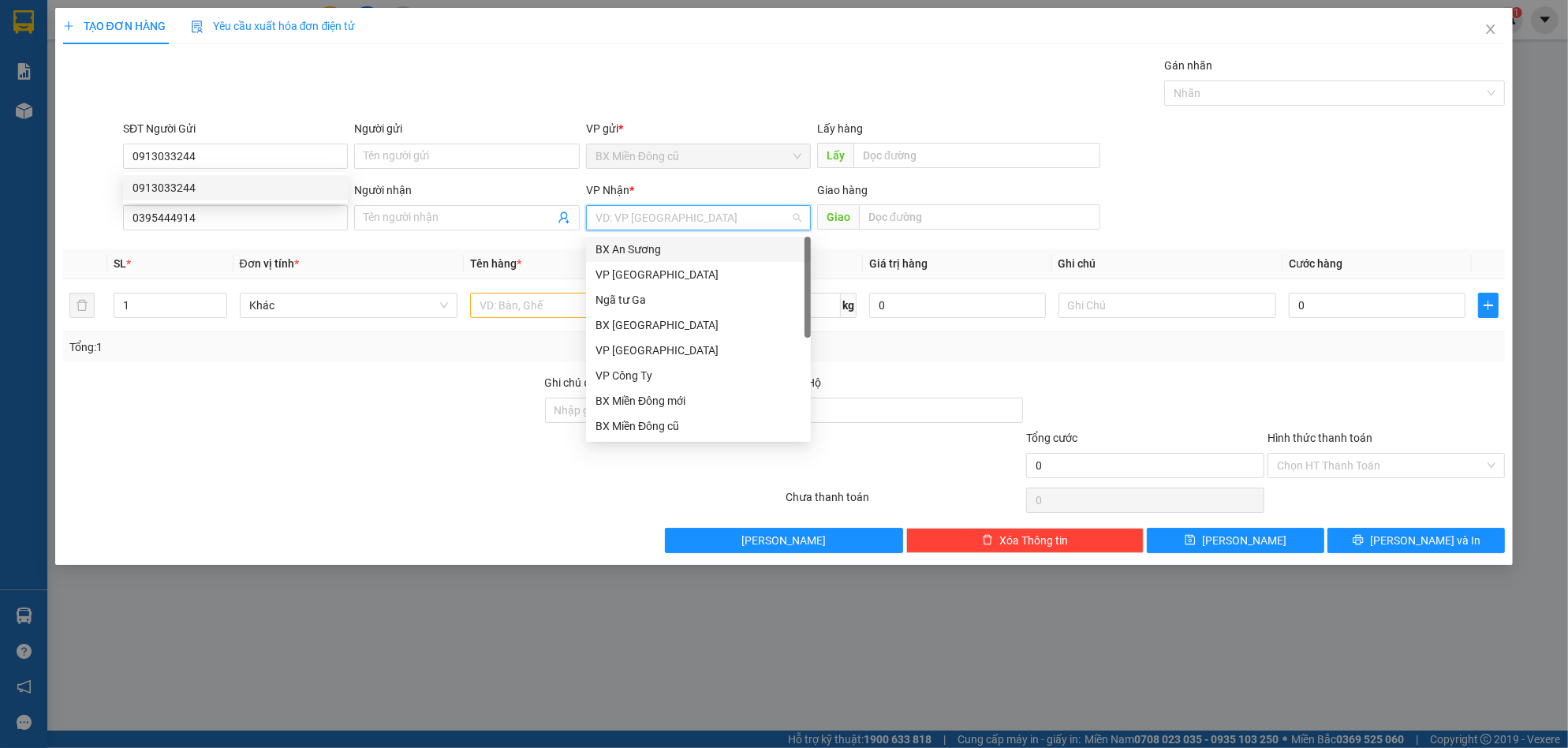
click at [641, 214] on input "search" at bounding box center [693, 217] width 195 height 24
click at [650, 374] on div "VP Công Ty" at bounding box center [698, 375] width 205 height 17
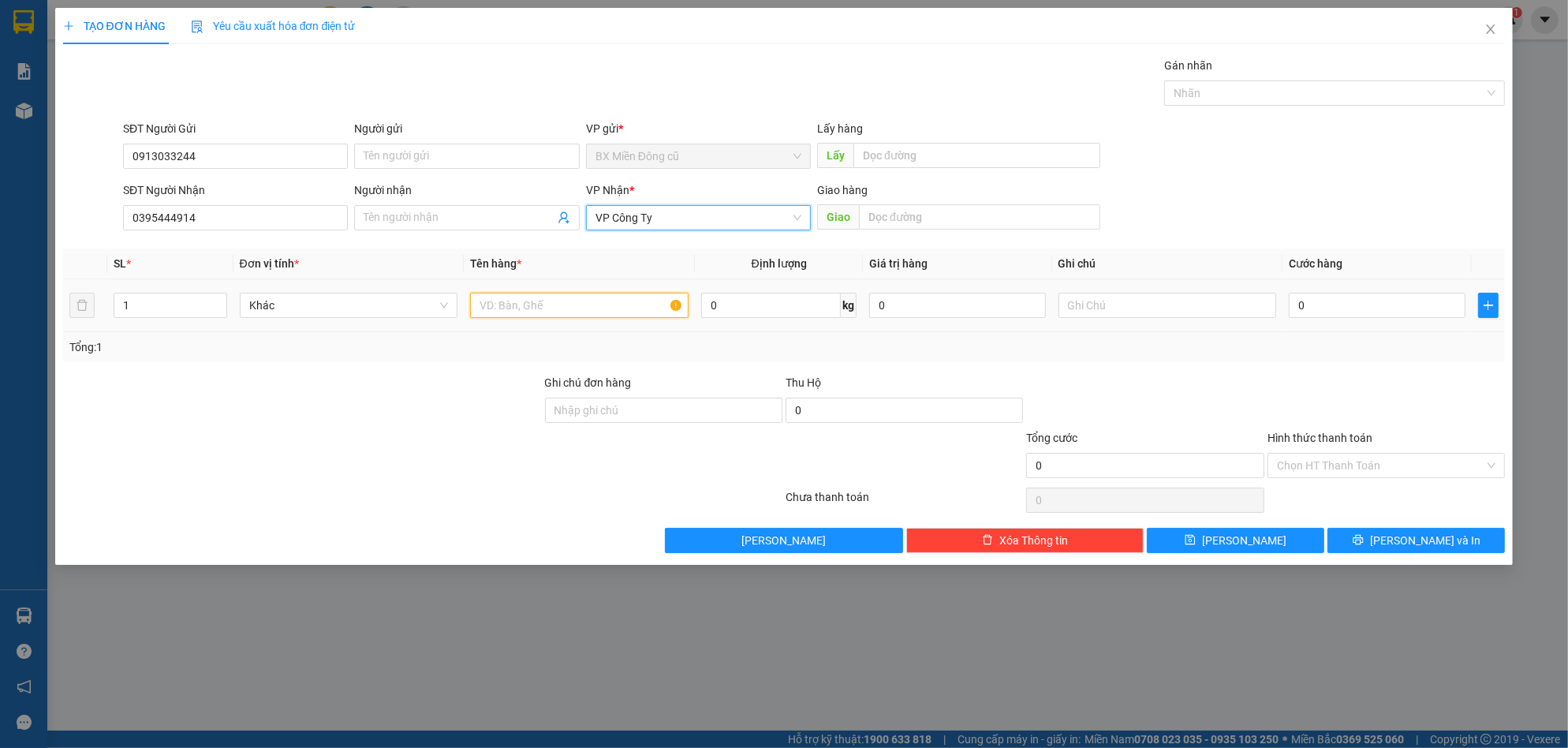
click at [596, 308] on input "text" at bounding box center [580, 305] width 219 height 25
paste input "ùng"
paste input "â"
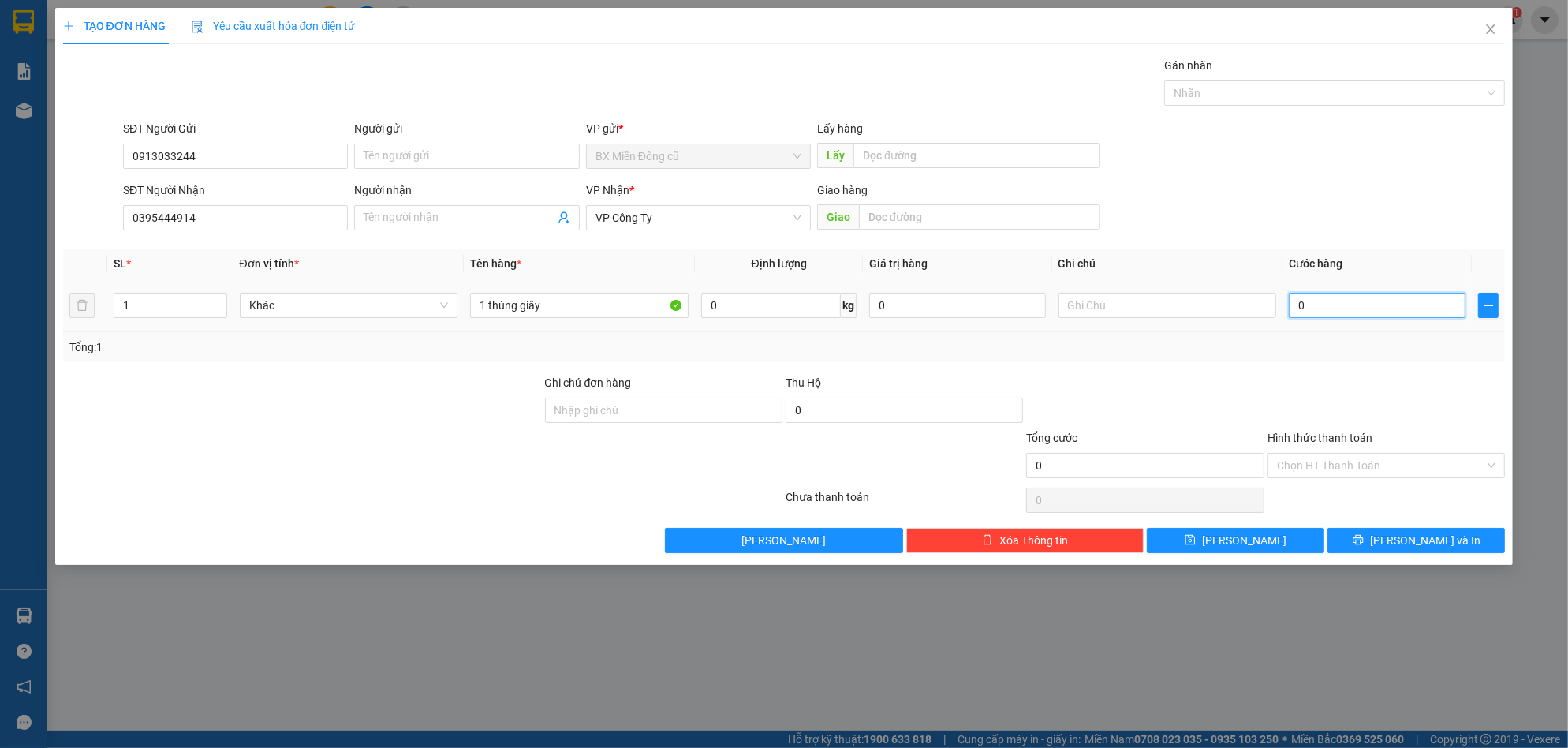
click at [1354, 308] on input "0" at bounding box center [1378, 305] width 177 height 25
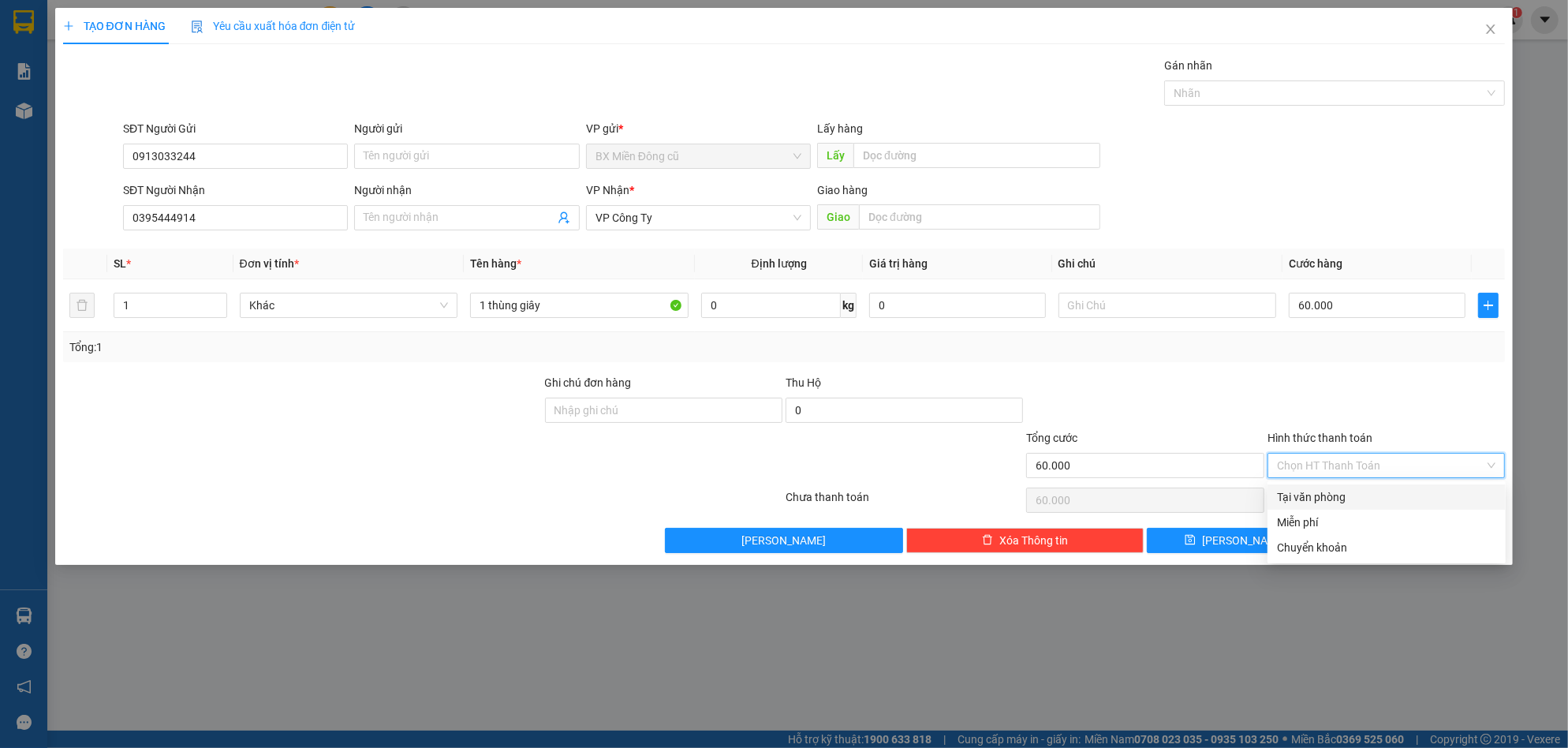
click at [1371, 467] on input "Hình thức thanh toán" at bounding box center [1380, 464] width 207 height 24
click at [1326, 491] on div "Tại văn phòng" at bounding box center [1386, 496] width 220 height 17
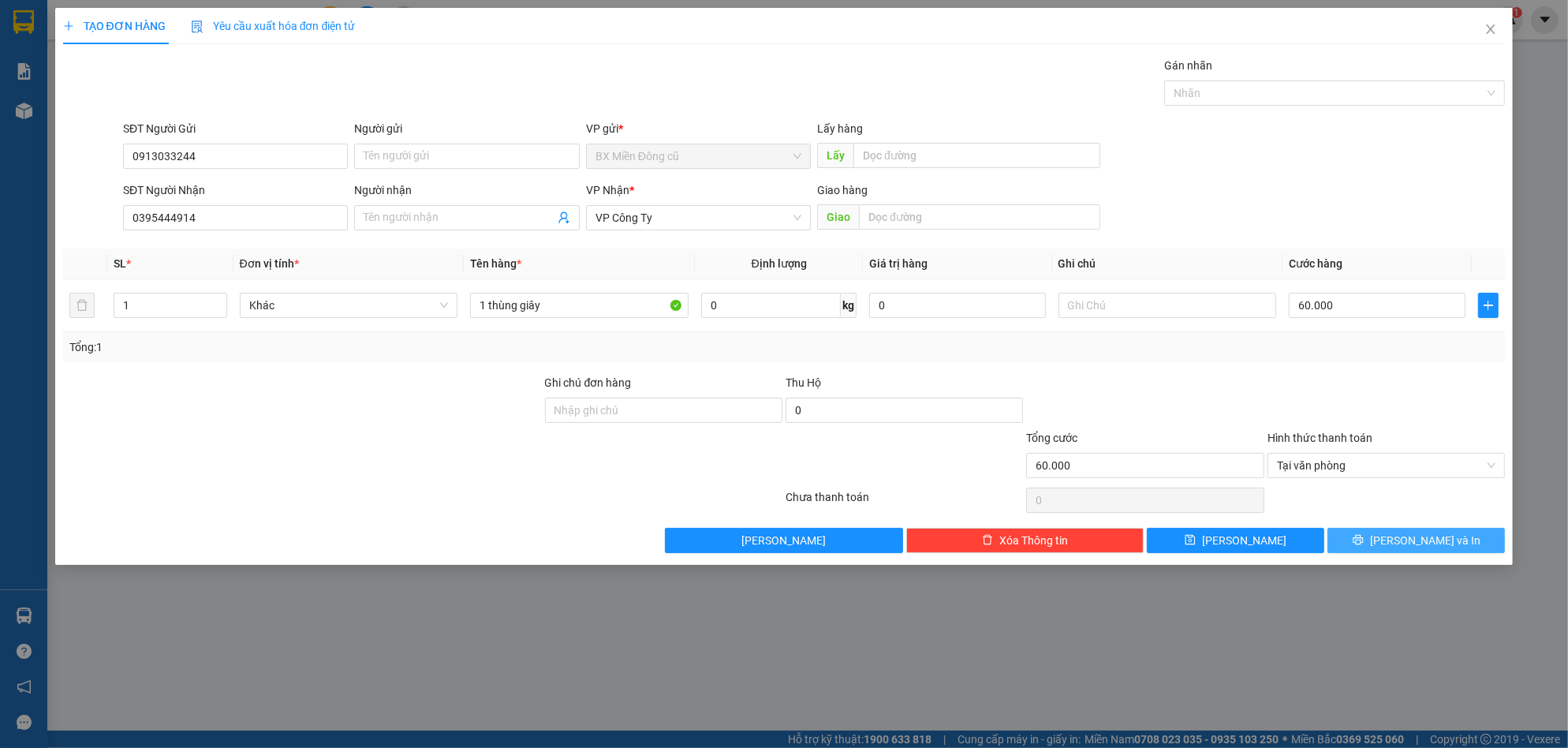
click at [1444, 535] on span "[PERSON_NAME] và In" at bounding box center [1425, 540] width 110 height 17
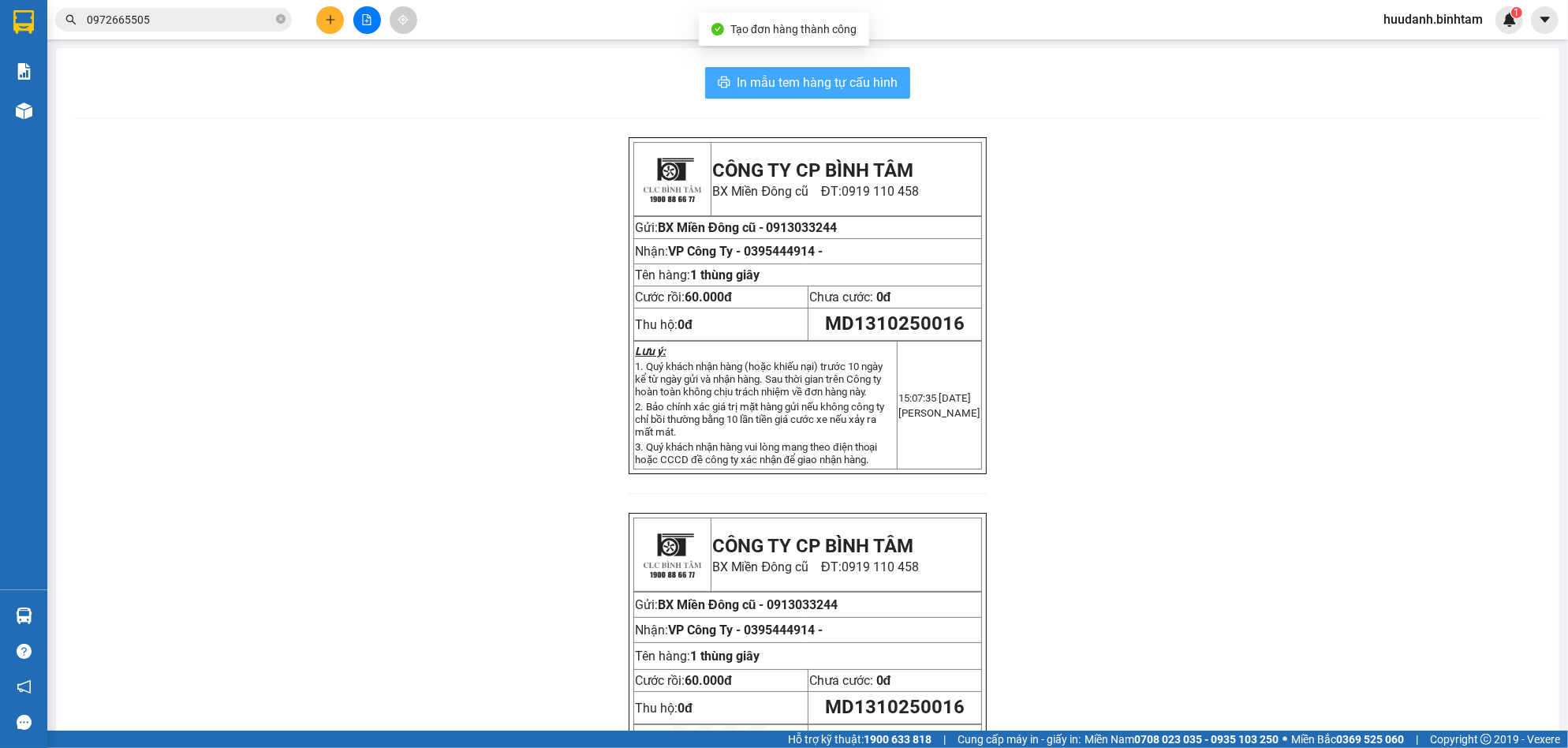
click at [880, 87] on span "In mẫu tem hàng tự cấu hình" at bounding box center [817, 82] width 161 height 20
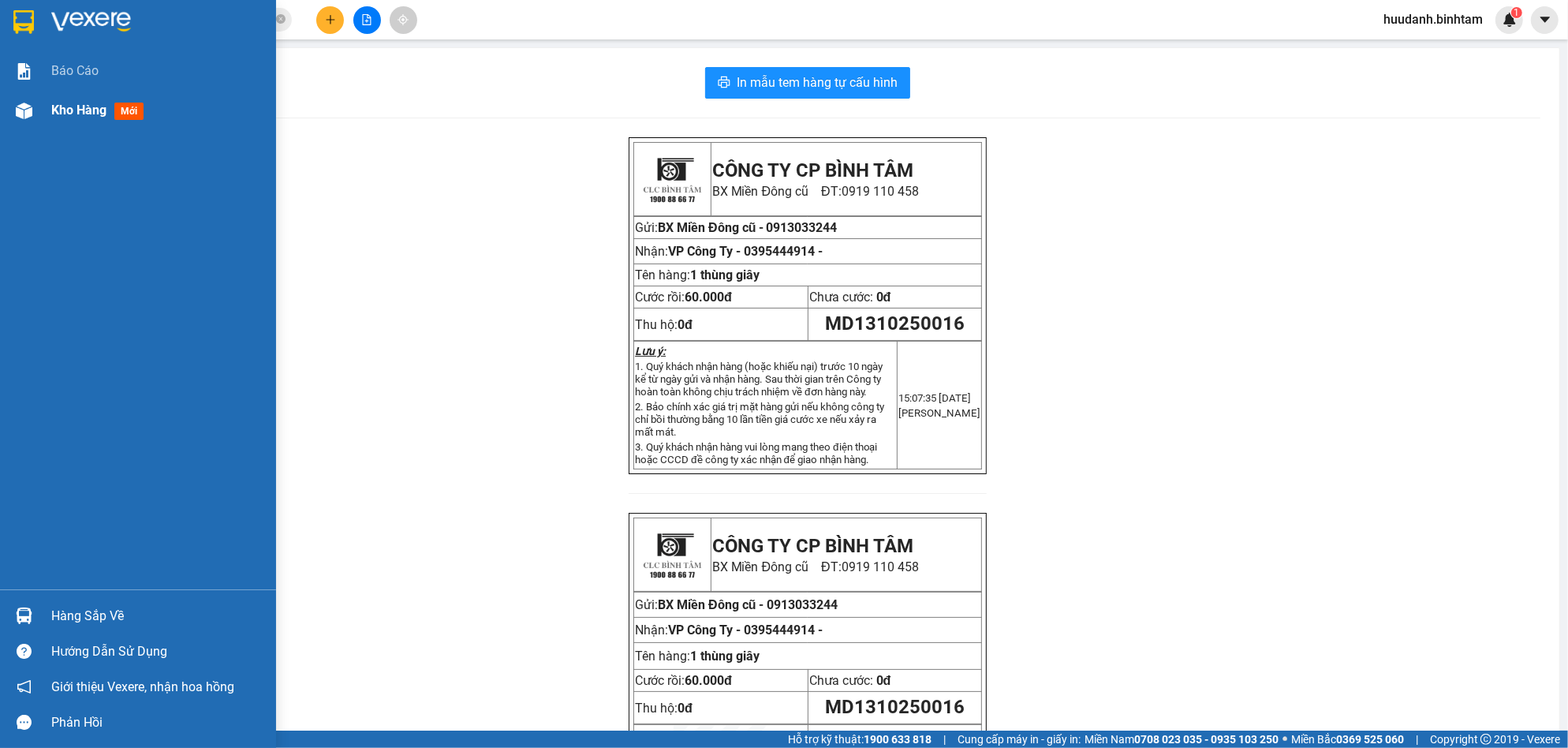
click at [58, 109] on span "Kho hàng" at bounding box center [78, 110] width 56 height 15
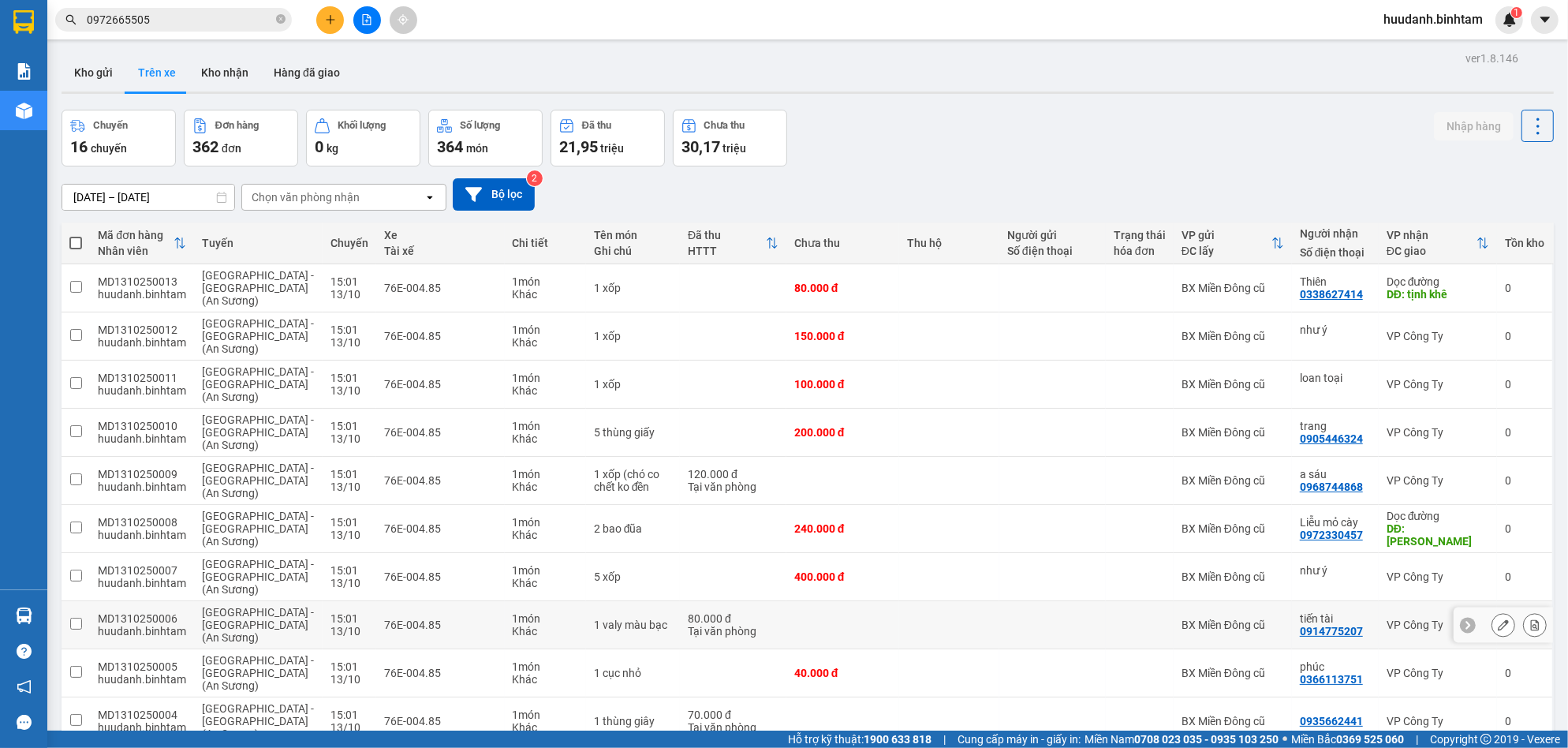
scroll to position [81, 0]
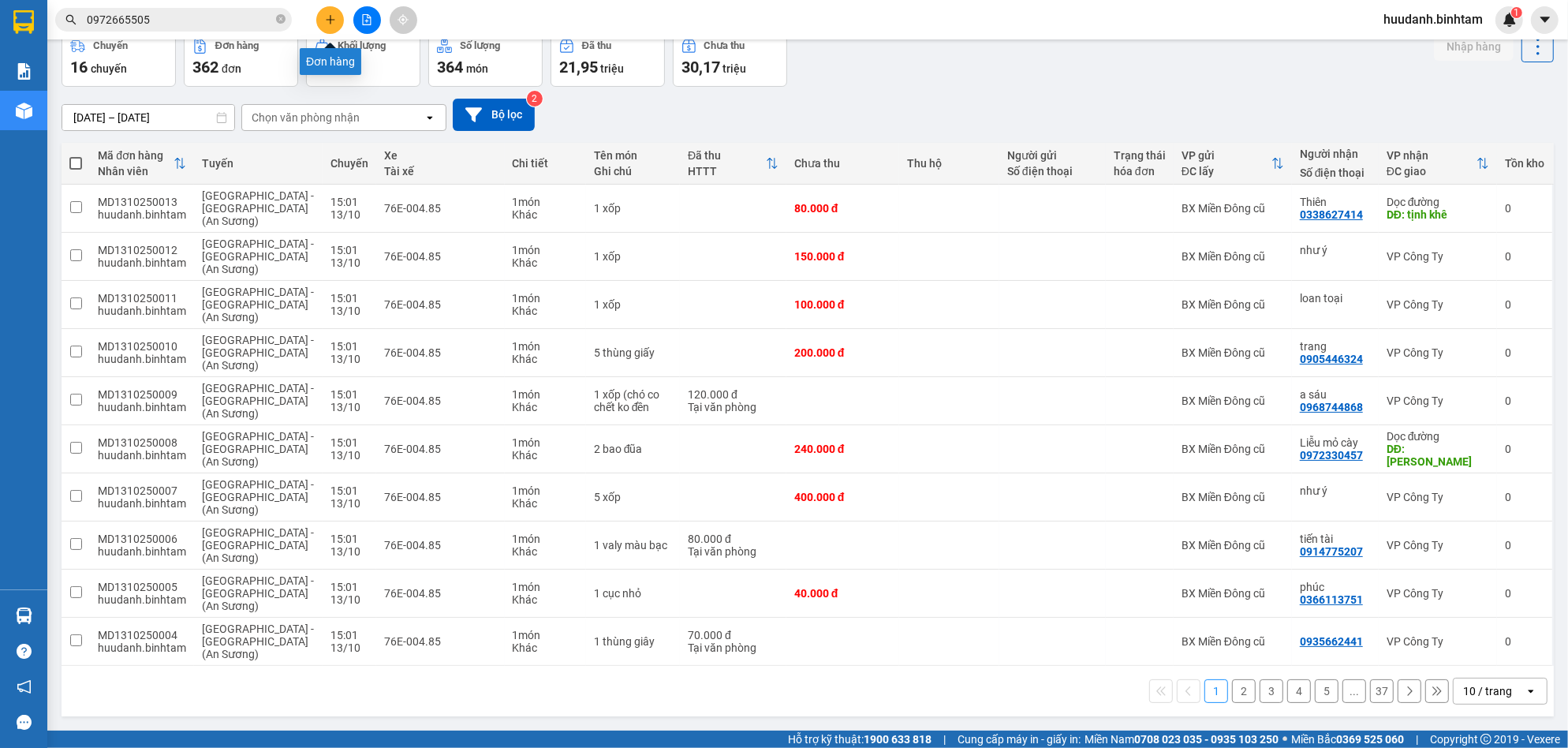
click at [332, 7] on button at bounding box center [330, 20] width 27 height 27
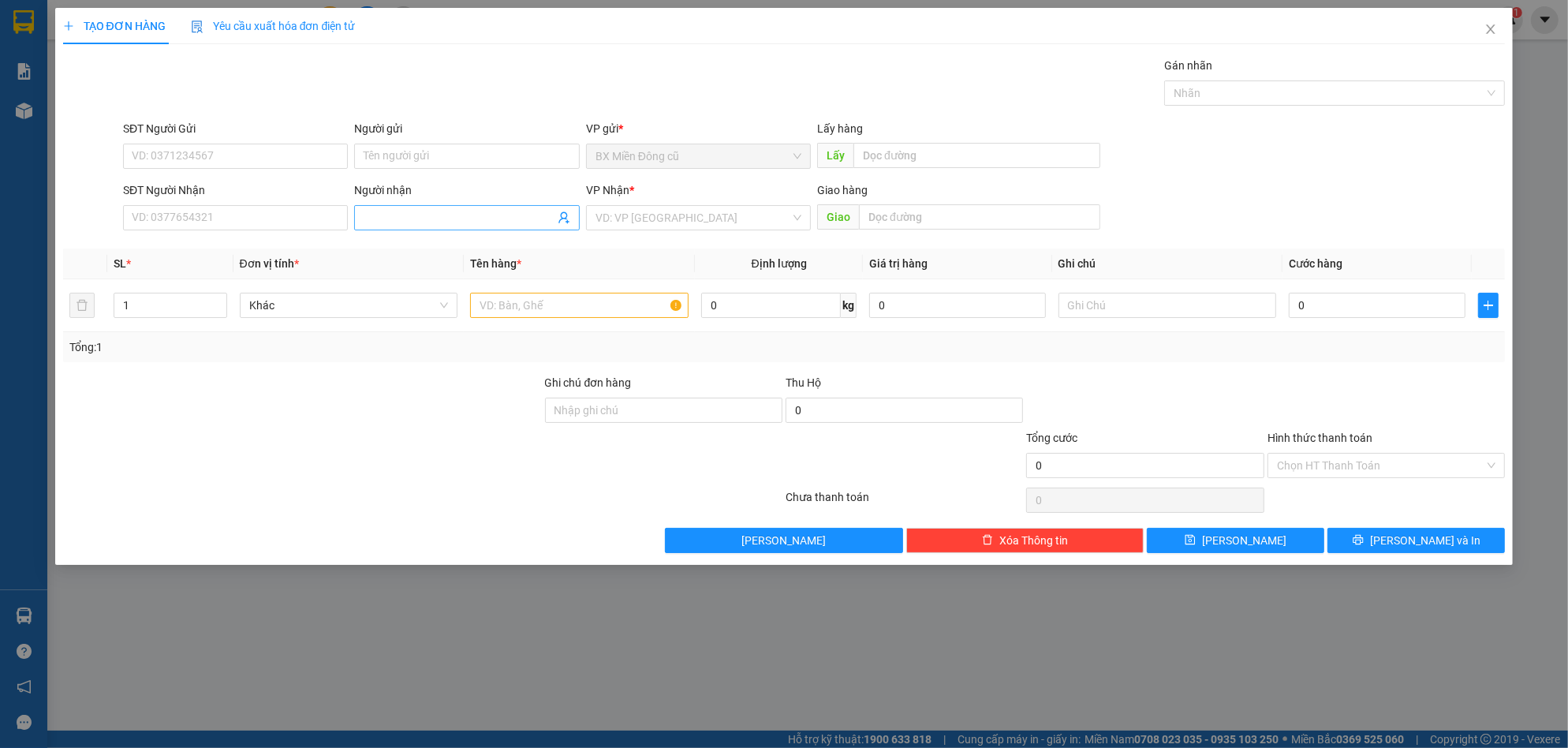
click at [406, 219] on input "Người nhận" at bounding box center [459, 218] width 190 height 17
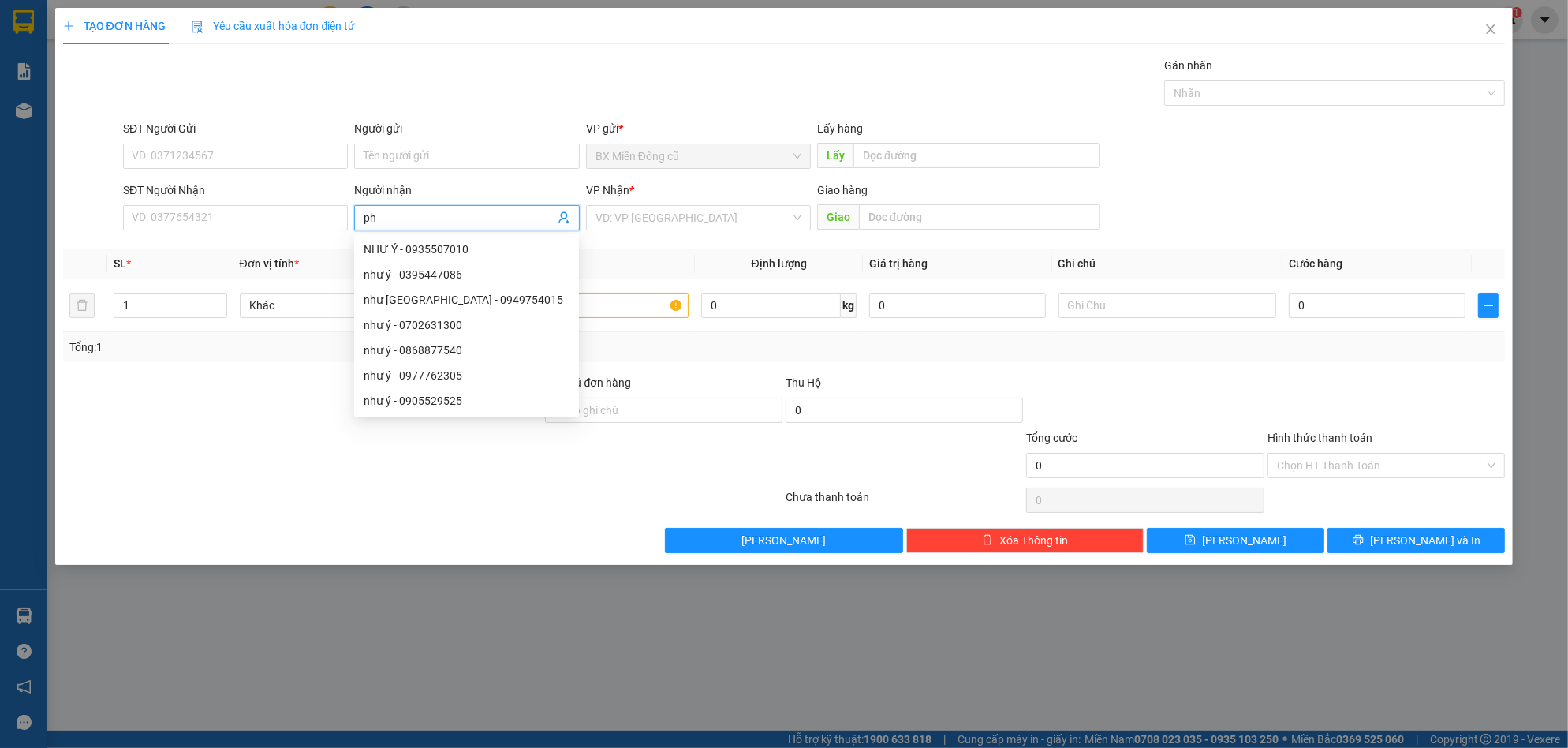
paste input "ùng"
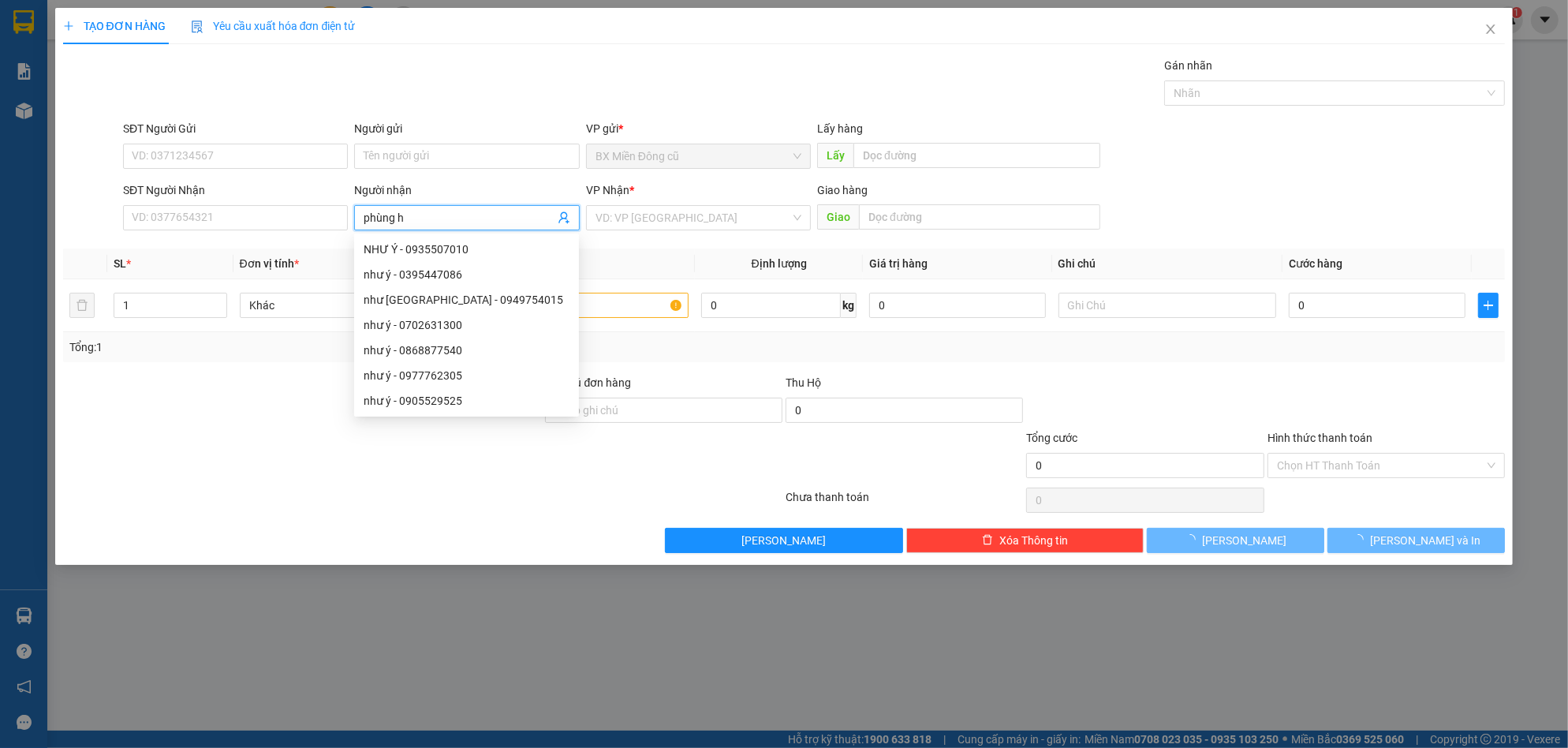
paste input "à"
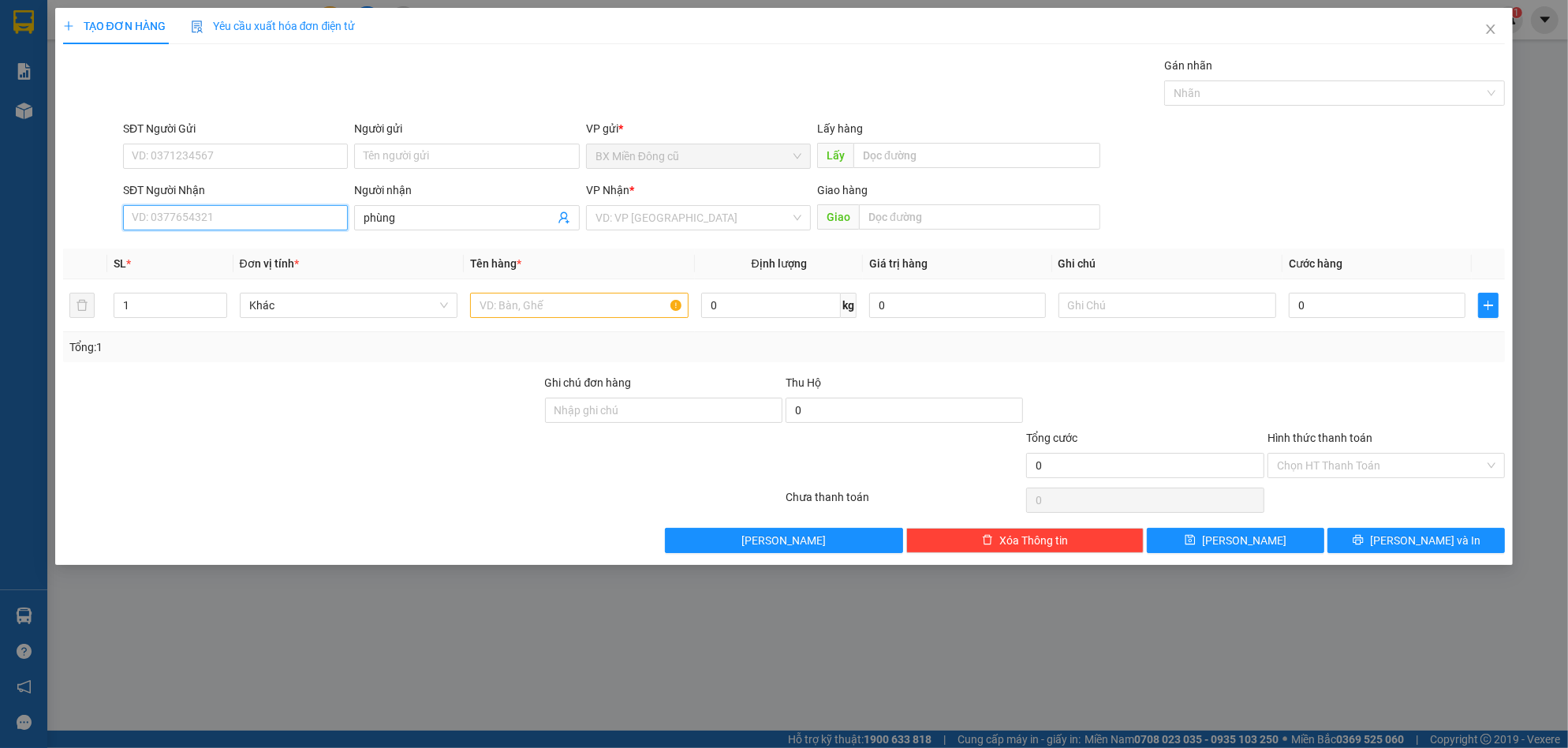
click at [265, 223] on input "SĐT Người Nhận" at bounding box center [236, 218] width 225 height 25
click at [223, 251] on div "0914226839 - ha" at bounding box center [236, 249] width 205 height 17
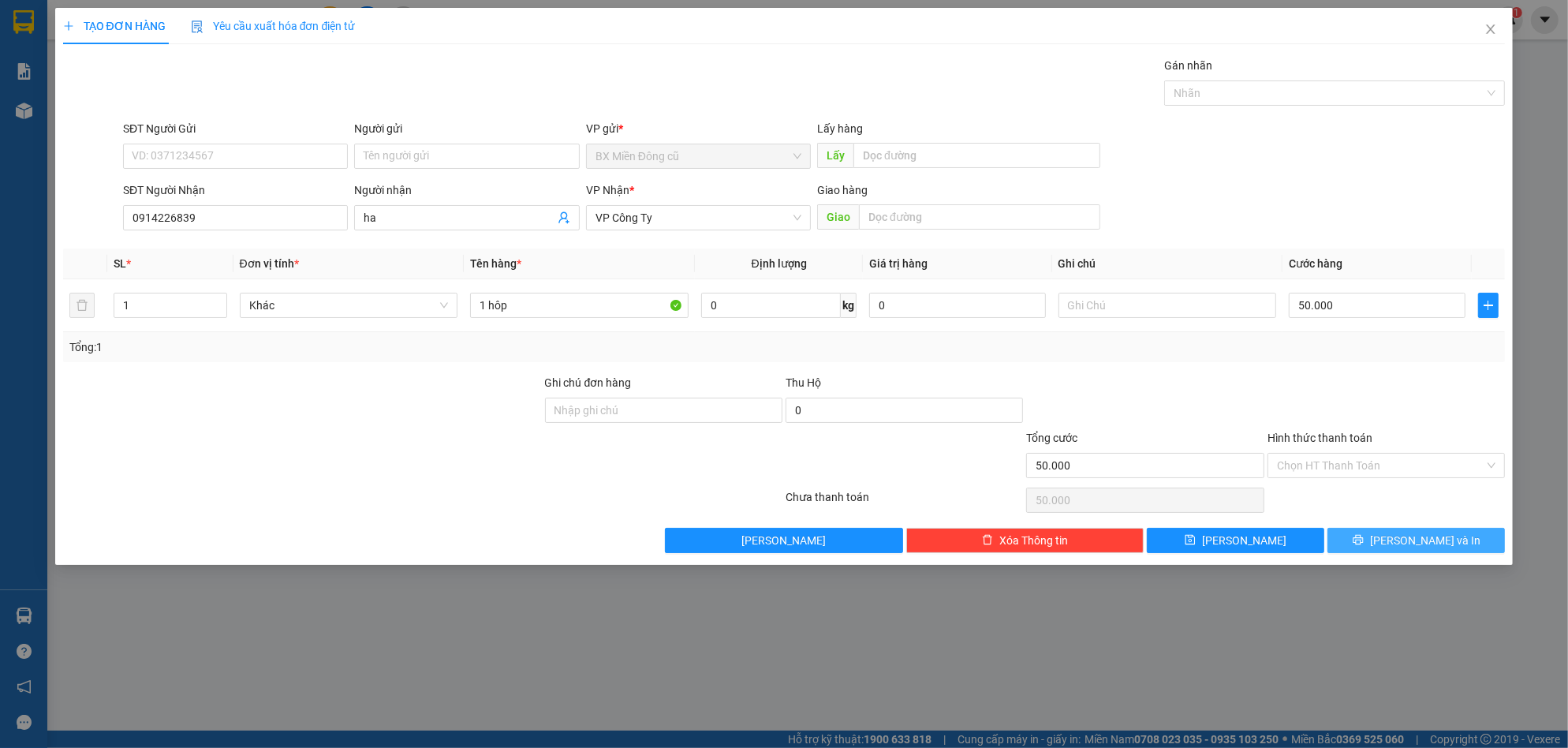
click at [1407, 533] on span "[PERSON_NAME] và In" at bounding box center [1425, 540] width 110 height 17
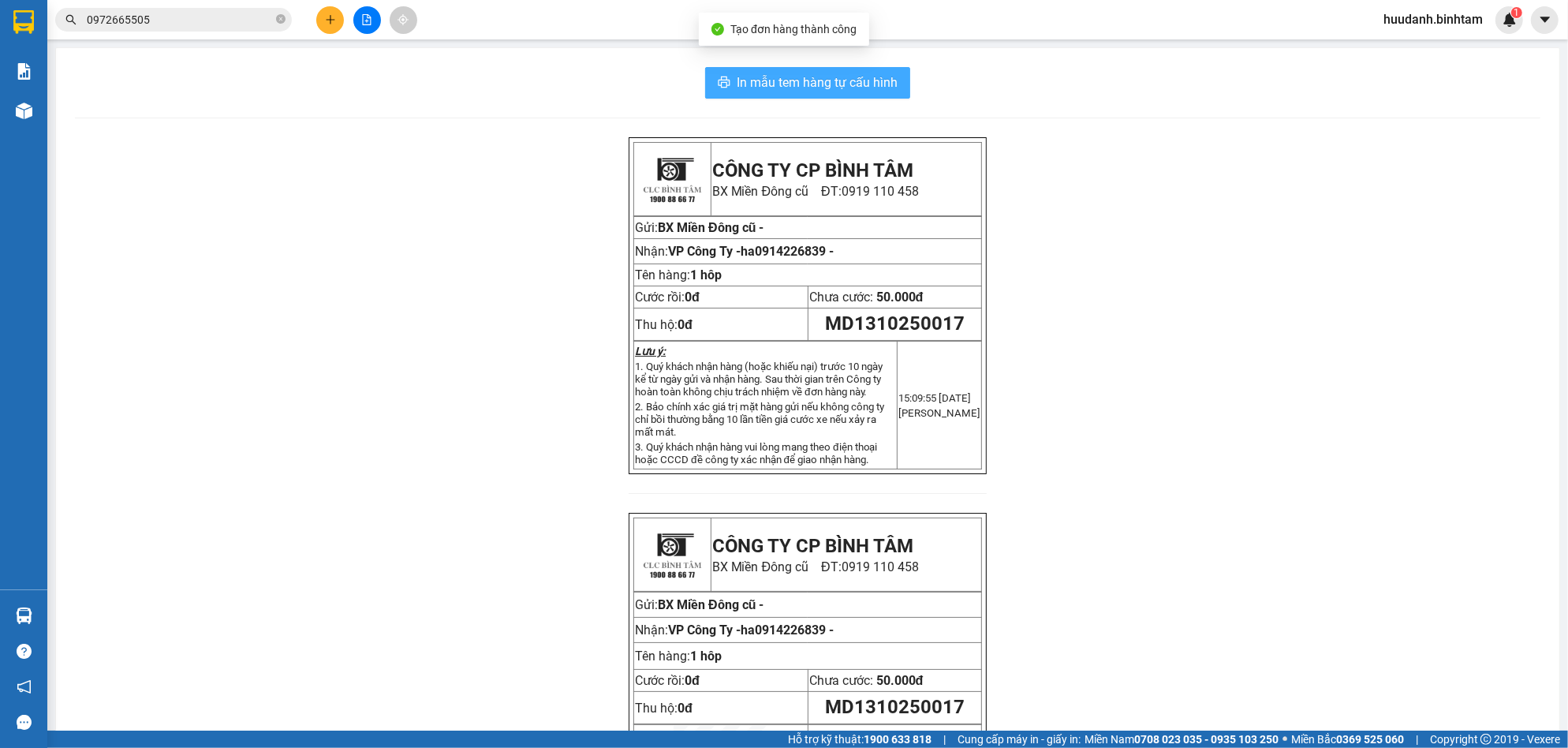
click at [866, 74] on span "In mẫu tem hàng tự cấu hình" at bounding box center [817, 82] width 161 height 20
click at [326, 16] on icon "plus" at bounding box center [331, 20] width 11 height 11
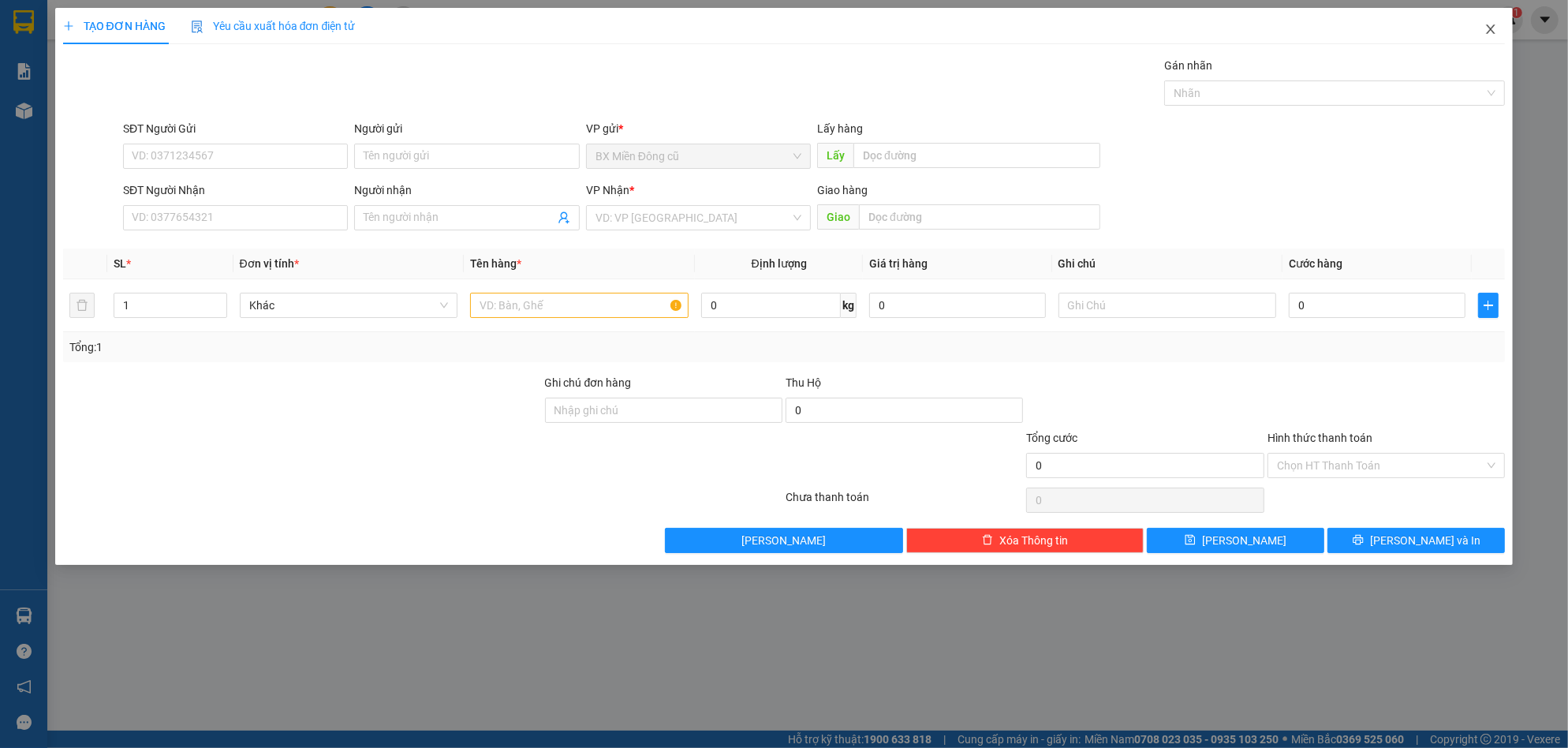
click at [1494, 17] on span "Close" at bounding box center [1491, 29] width 44 height 44
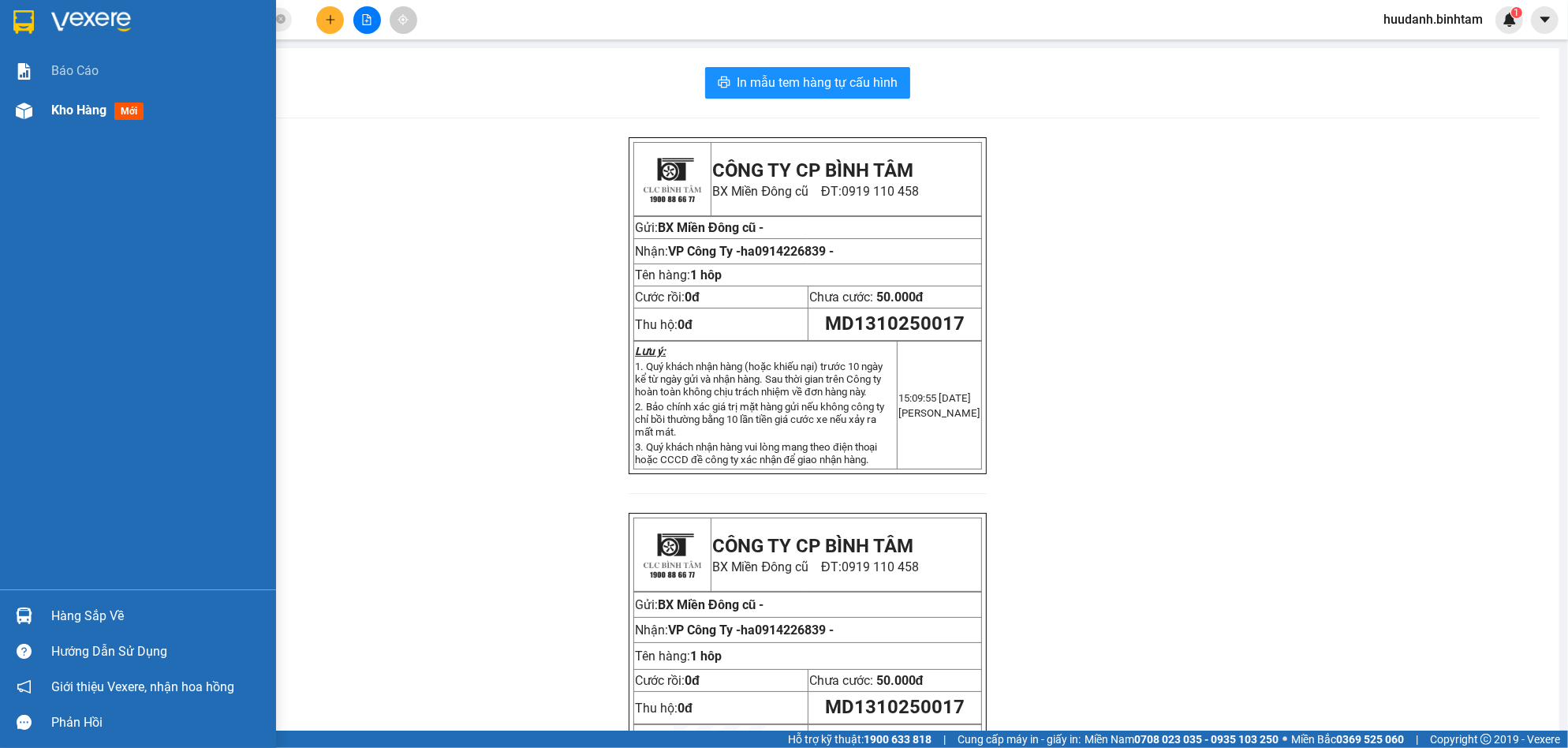
click at [92, 104] on span "Kho hàng" at bounding box center [78, 110] width 56 height 15
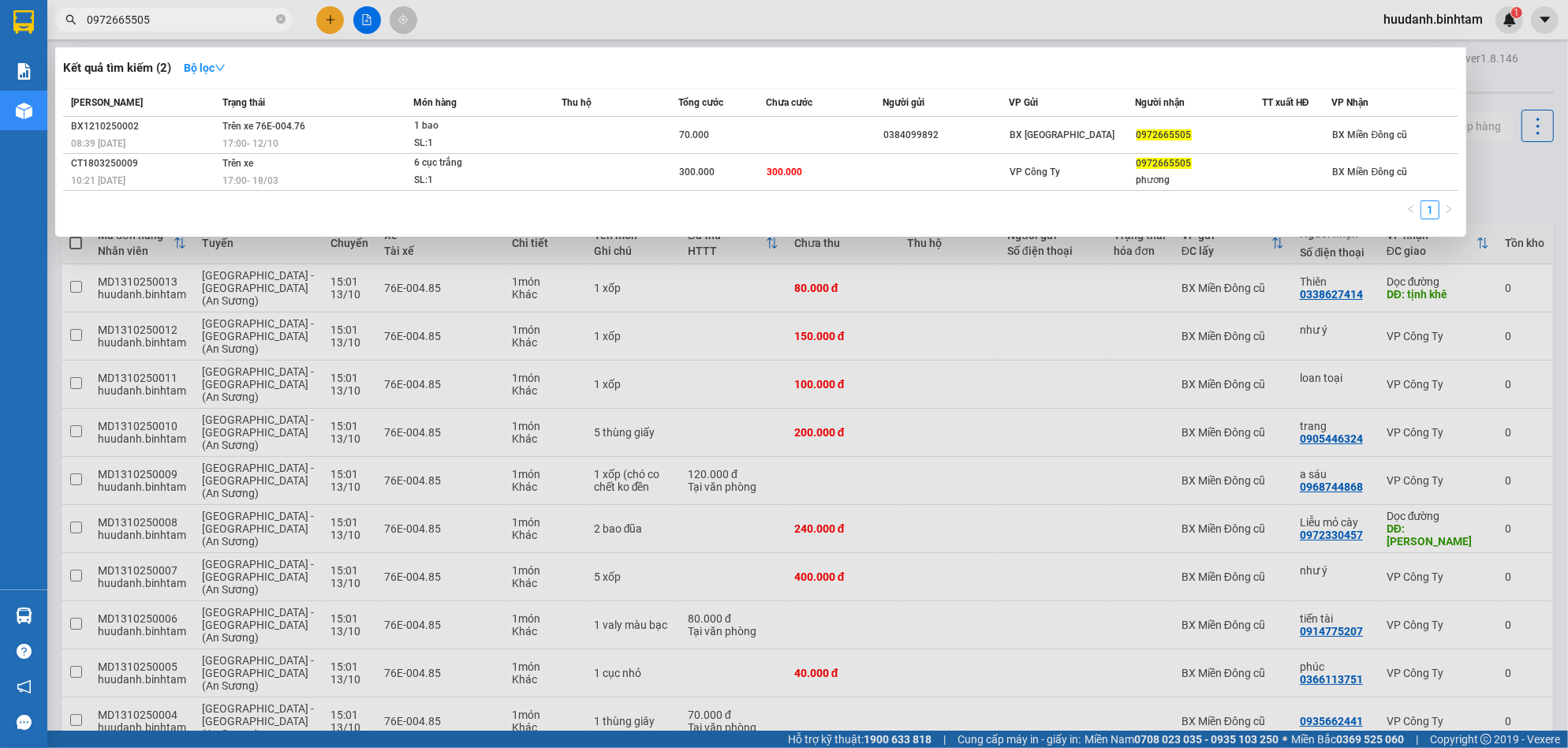
click at [177, 21] on input "0972665505" at bounding box center [180, 20] width 187 height 17
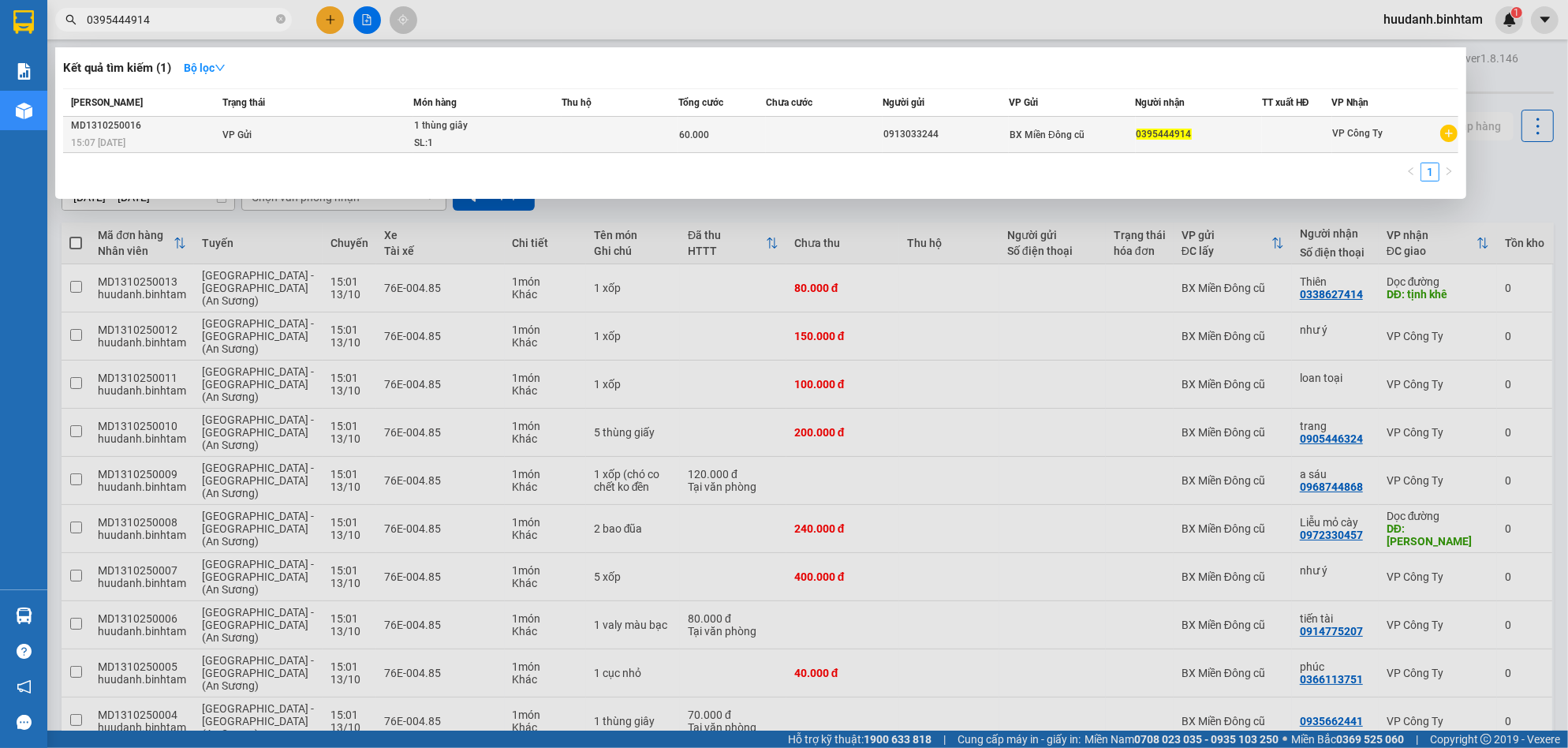
click at [1104, 126] on div "BX Miền Đông cũ" at bounding box center [1071, 135] width 124 height 17
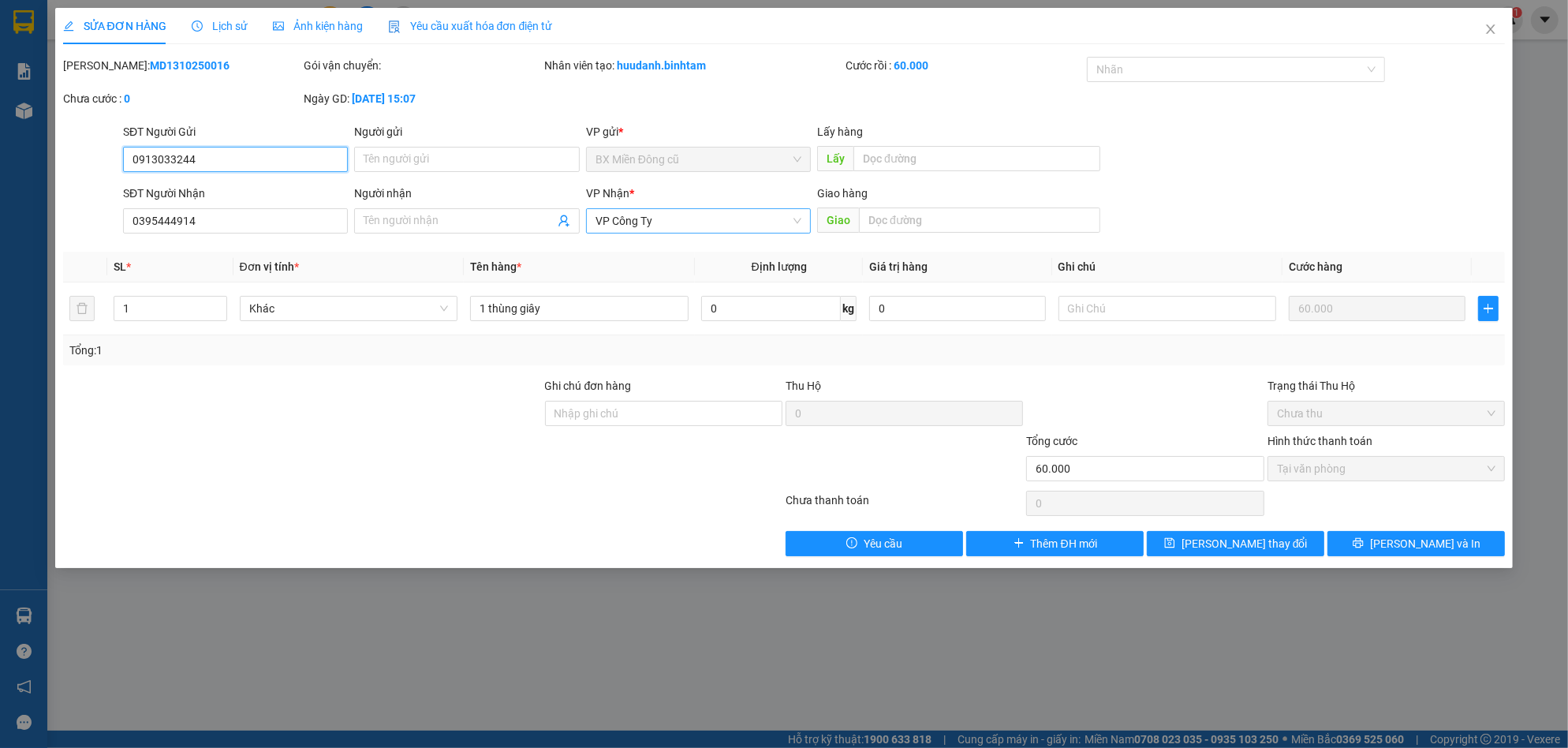
click at [673, 230] on span "VP Công Ty" at bounding box center [698, 220] width 205 height 24
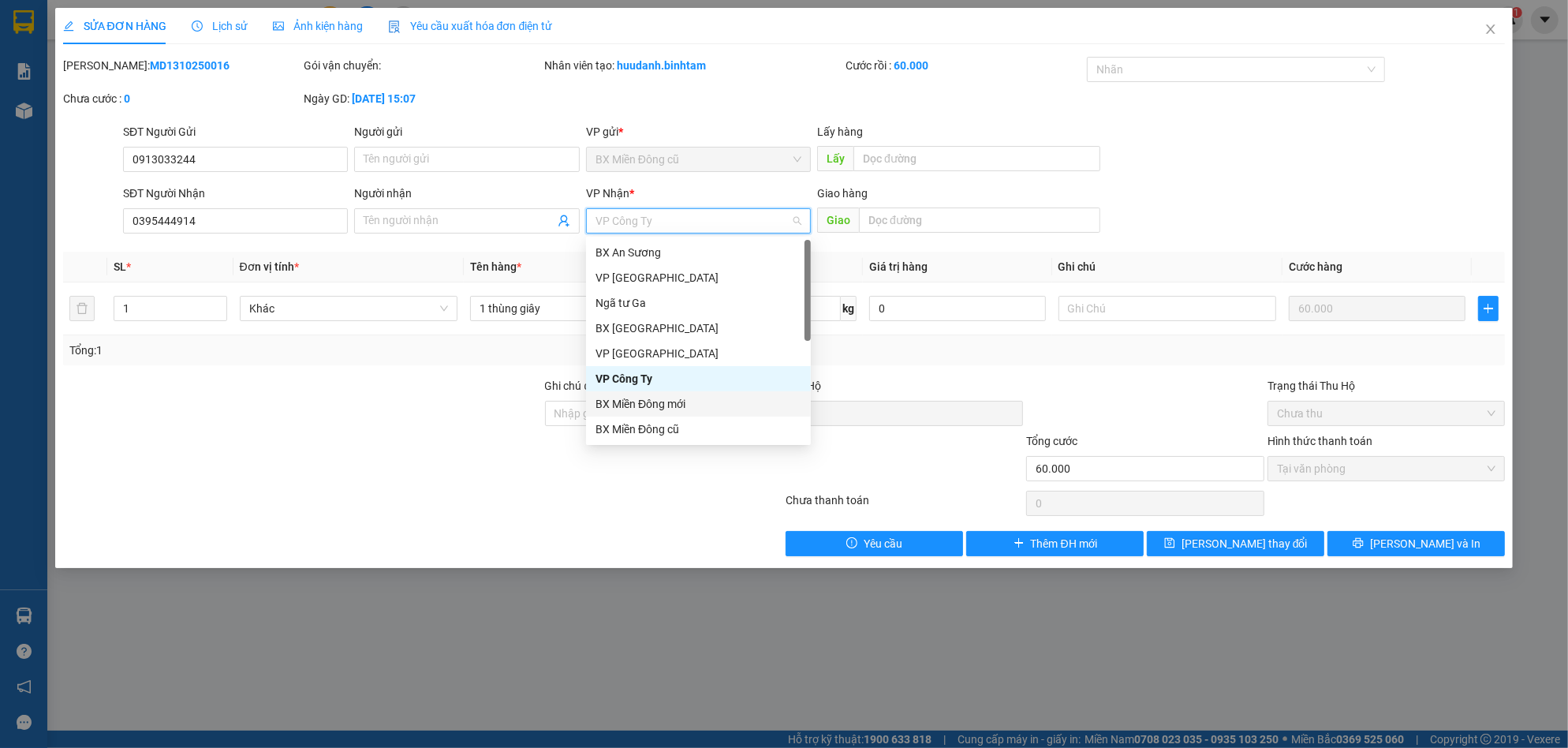
scroll to position [51, 0]
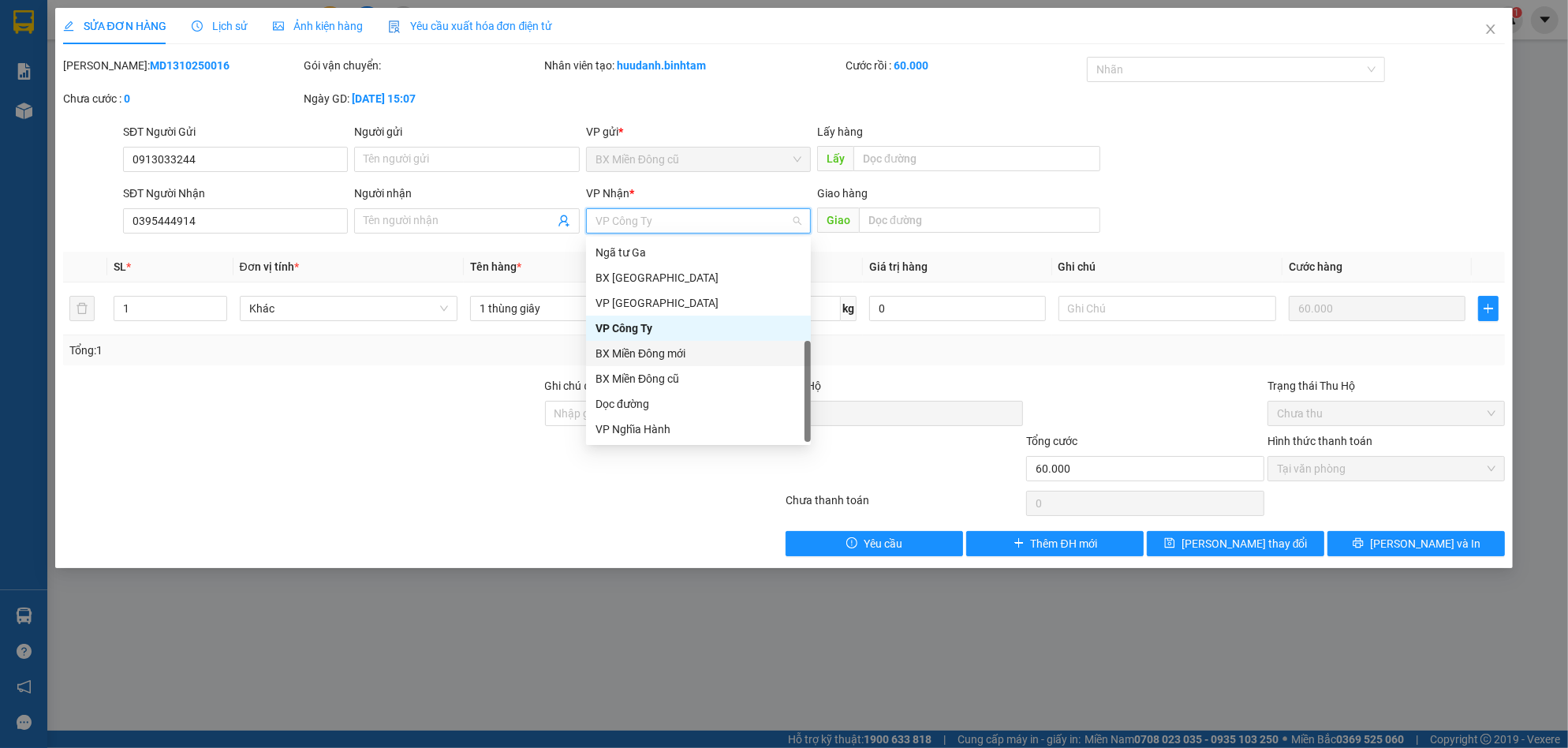
click at [651, 399] on div "Dọc đường" at bounding box center [698, 403] width 205 height 17
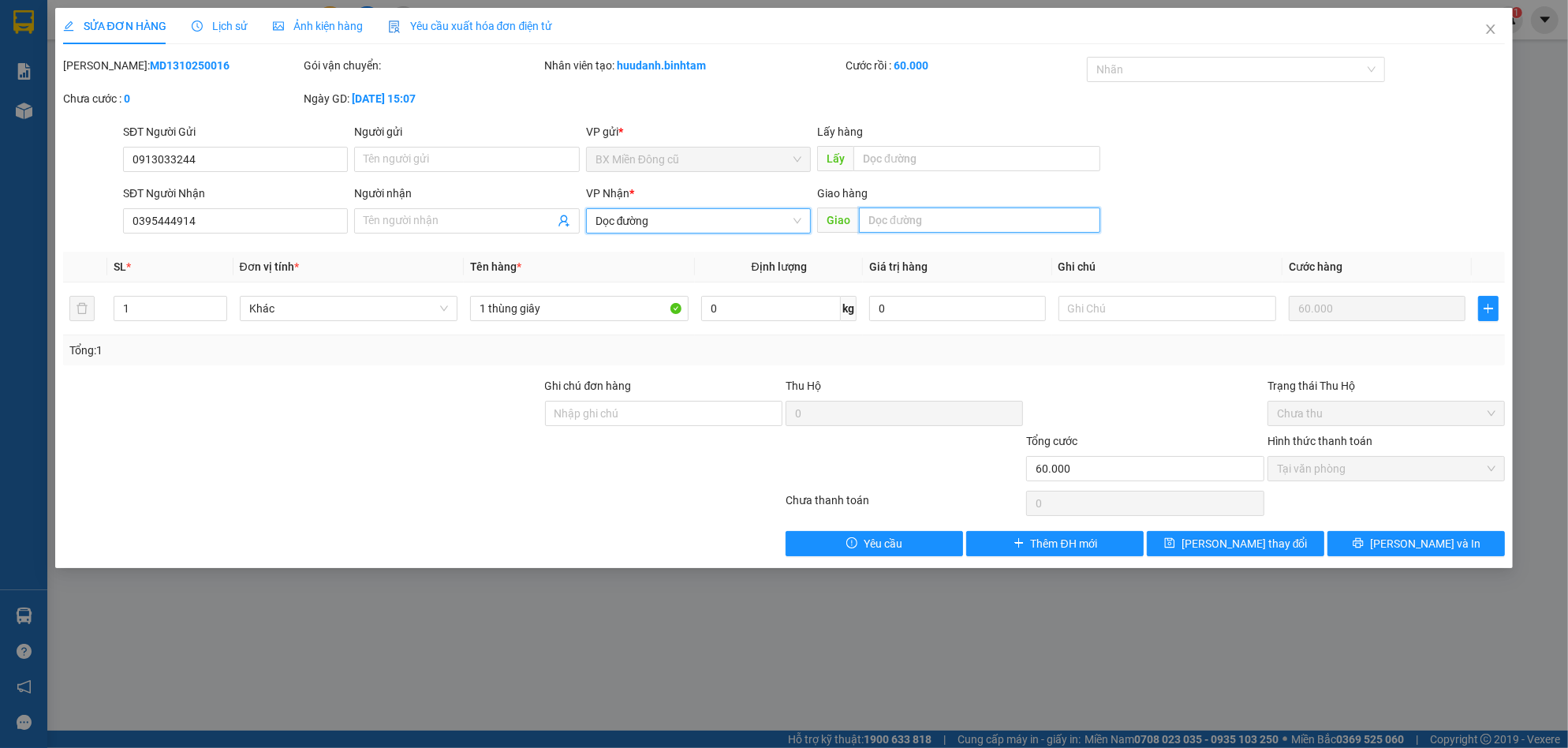
click at [903, 219] on input "text" at bounding box center [980, 220] width 241 height 25
paste input "à"
paste input "đ"
paste input "ạt"
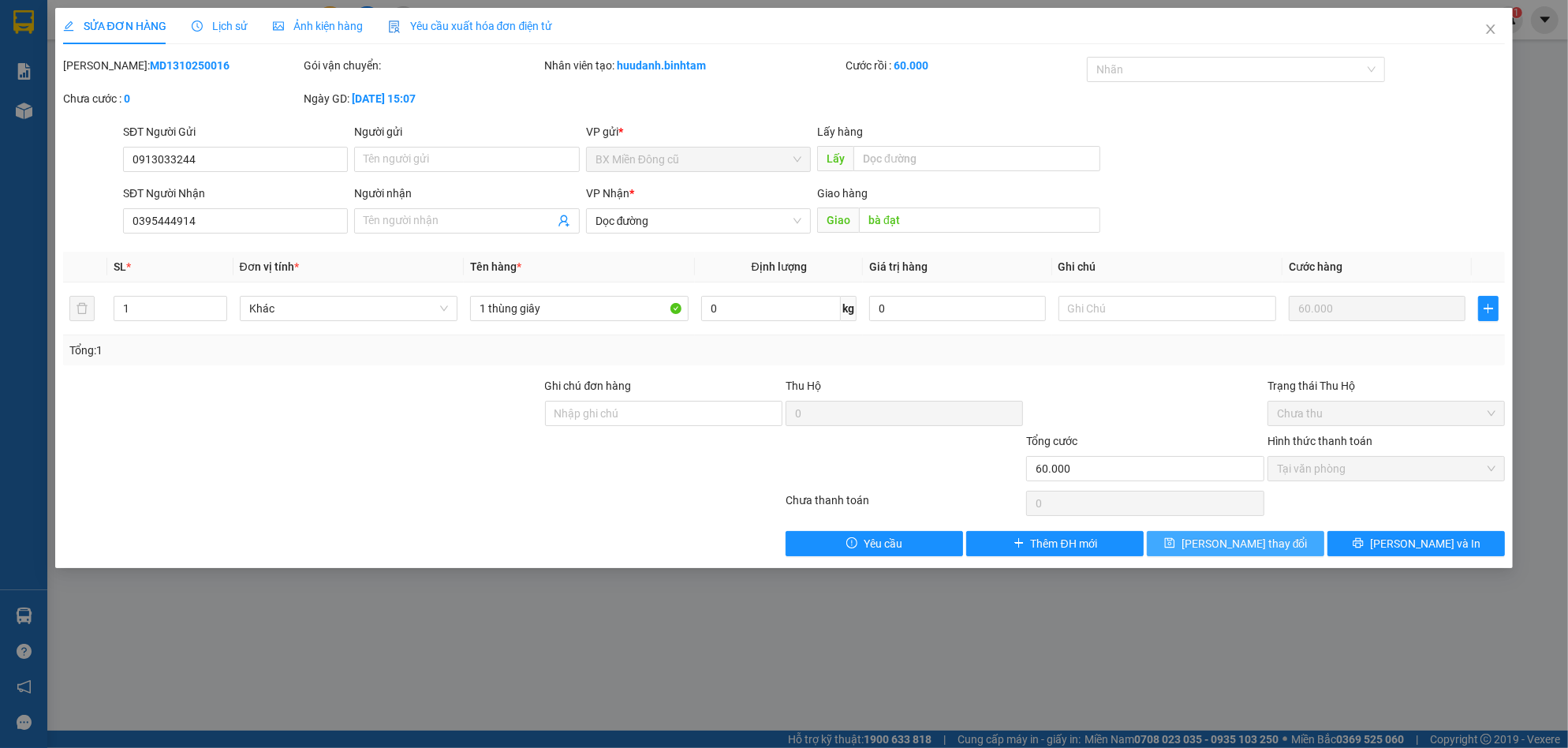
click at [1269, 535] on span "[PERSON_NAME] thay đổi" at bounding box center [1245, 544] width 126 height 17
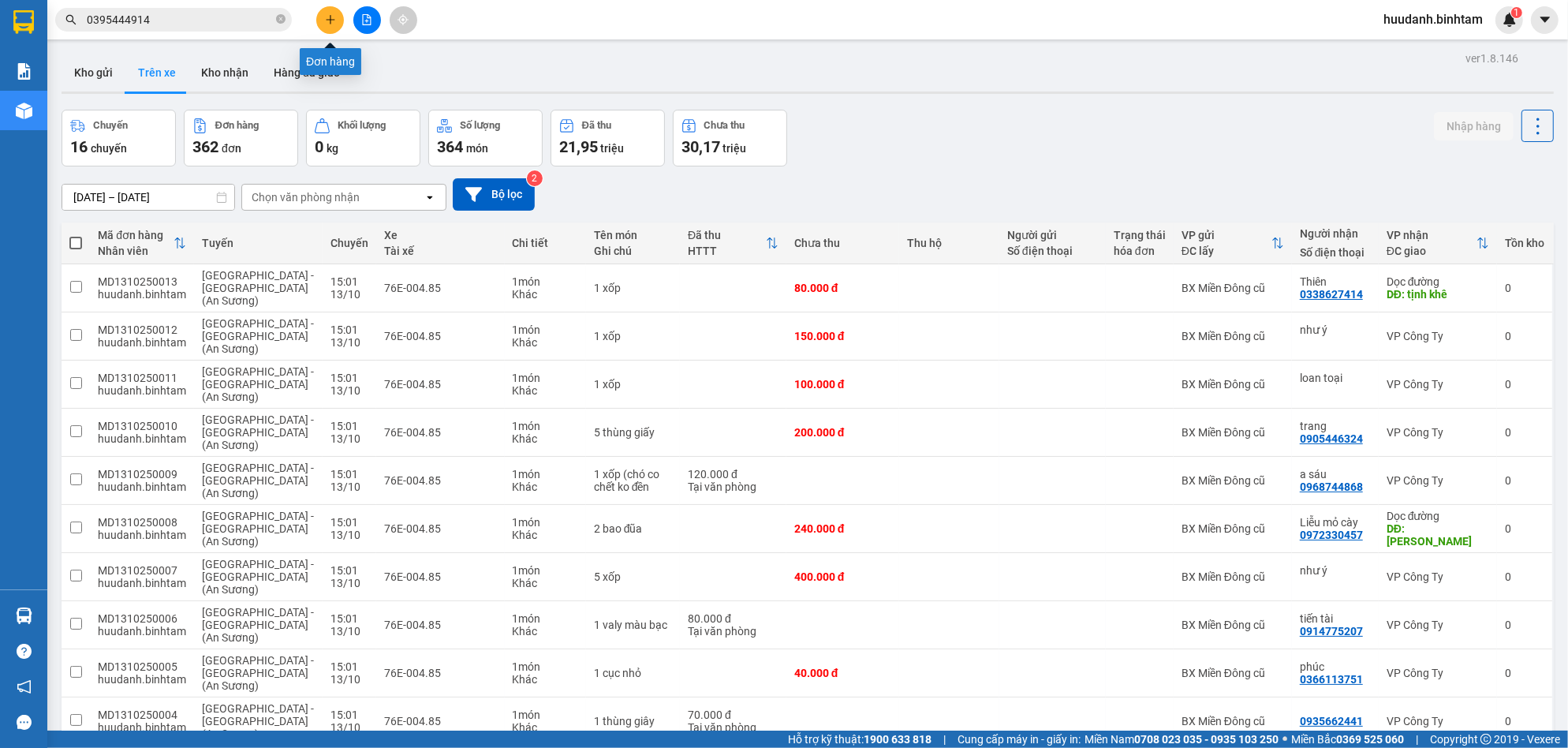
click at [332, 12] on button at bounding box center [330, 20] width 27 height 27
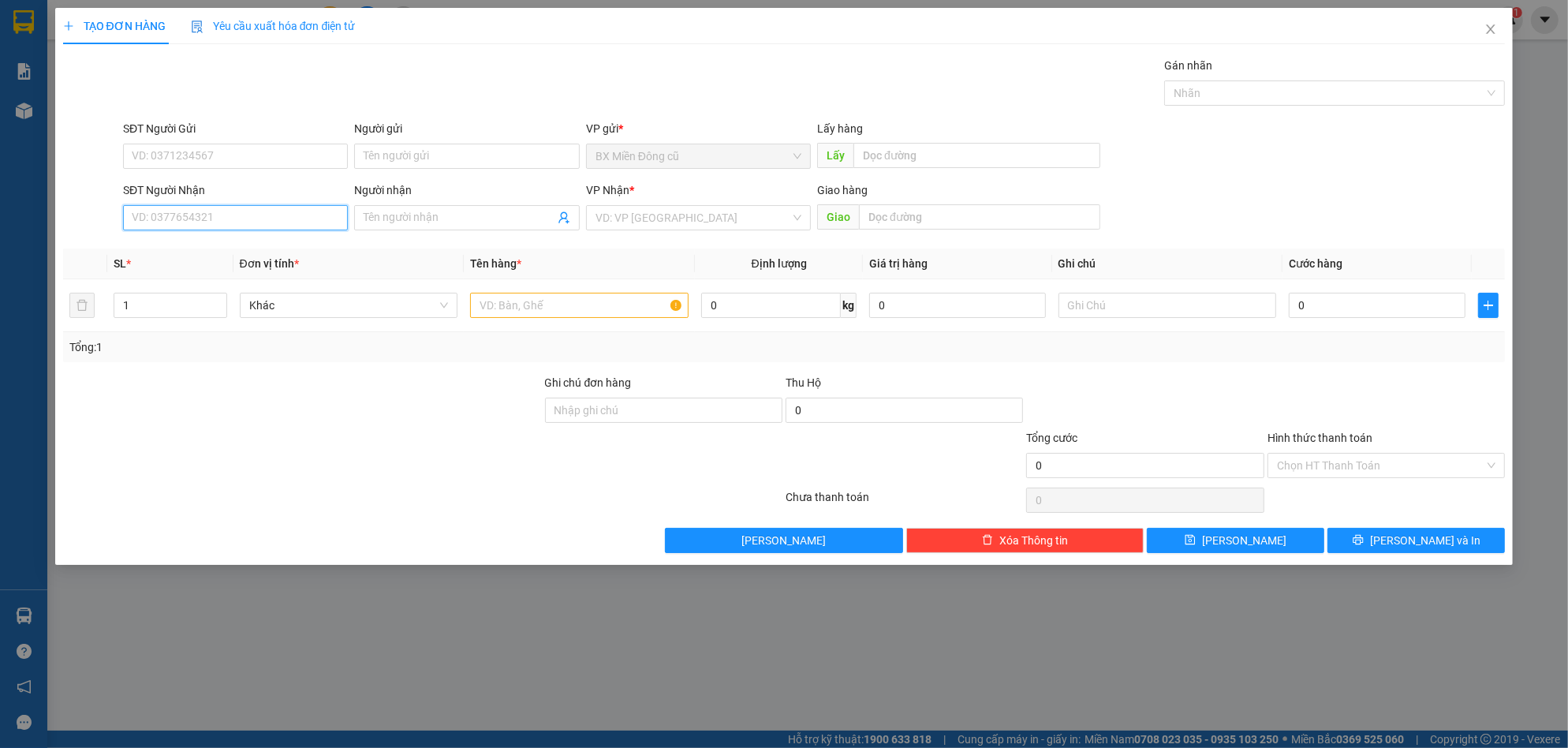
click at [258, 220] on input "SĐT Người Nhận" at bounding box center [236, 218] width 225 height 25
click at [159, 245] on div "0943153039 - đạt" at bounding box center [236, 249] width 205 height 17
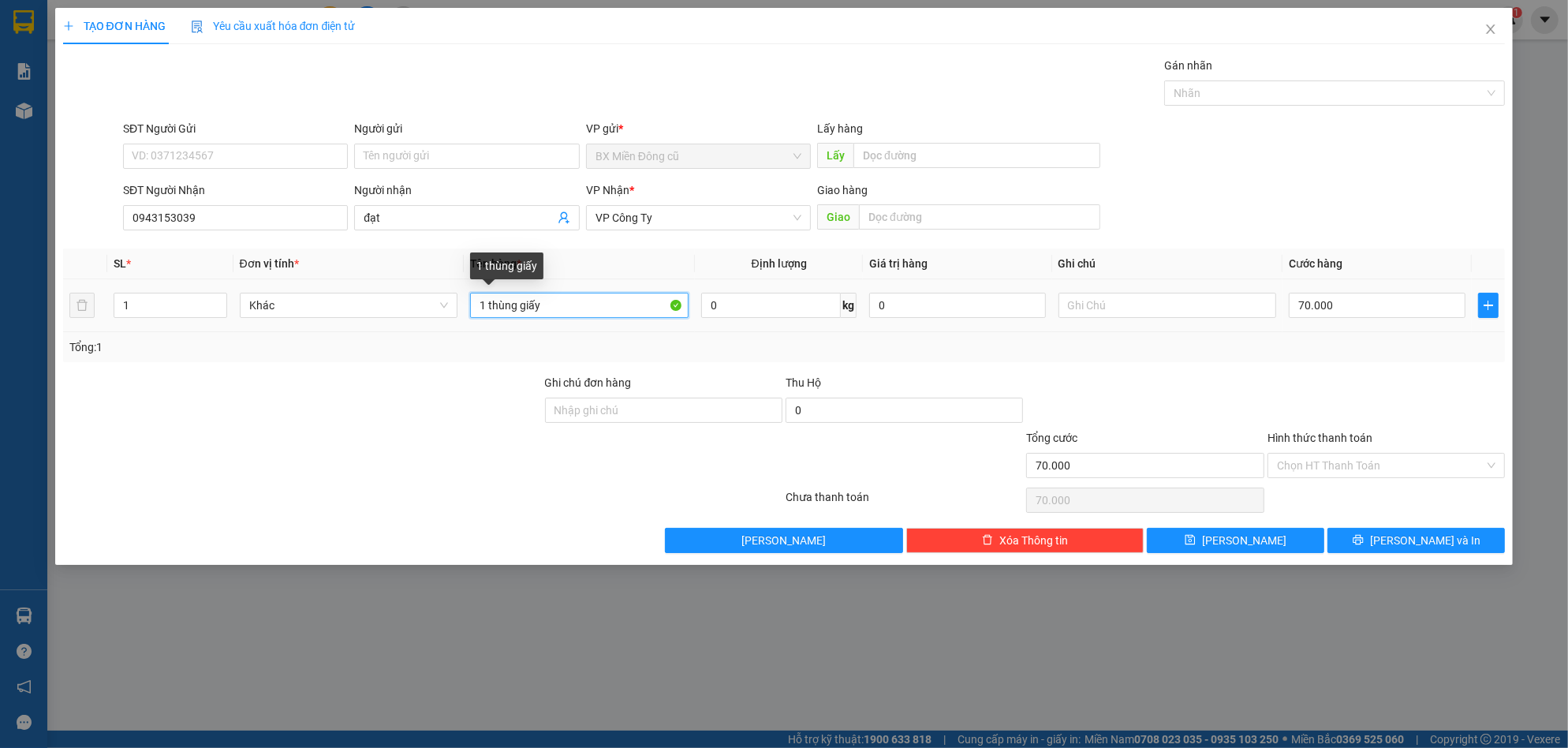
click at [583, 303] on input "1 thùng giấy" at bounding box center [580, 305] width 219 height 25
paste input "ô"
paste input "â"
click at [1345, 304] on input "70.000" at bounding box center [1378, 305] width 177 height 25
click at [1410, 533] on span "[PERSON_NAME] và In" at bounding box center [1425, 540] width 110 height 17
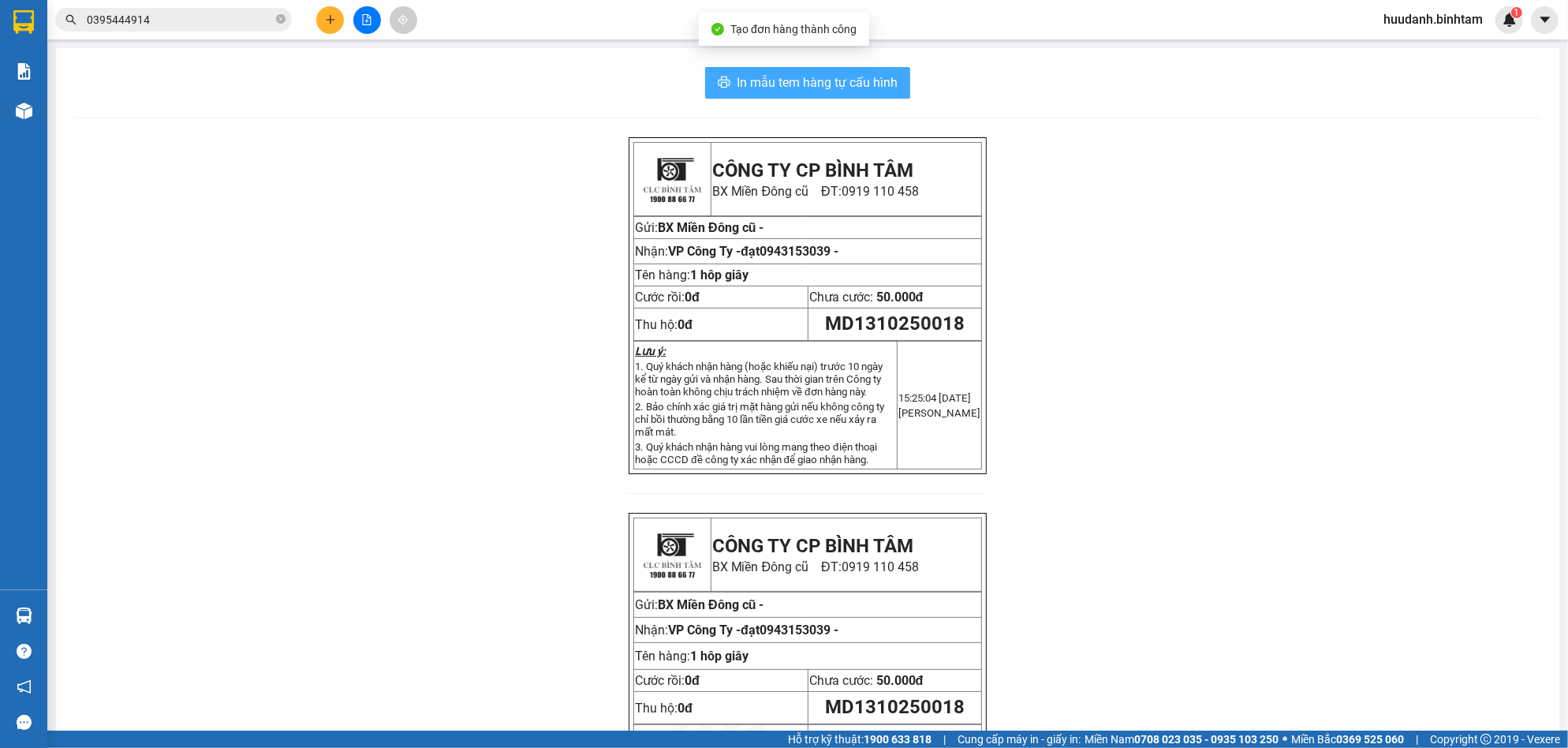
click at [829, 74] on span "In mẫu tem hàng tự cấu hình" at bounding box center [817, 82] width 161 height 20
click at [321, 19] on button at bounding box center [330, 20] width 27 height 27
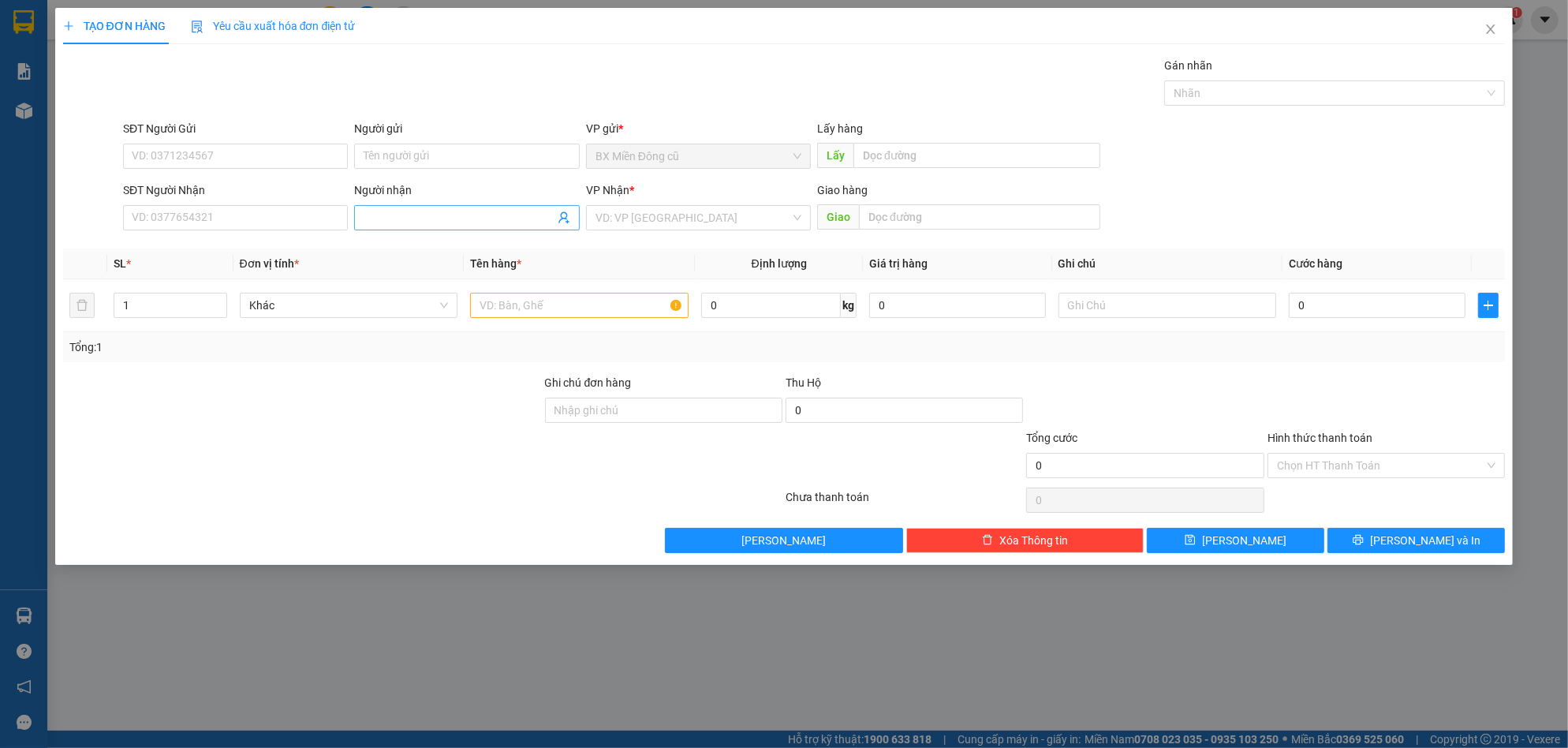
click at [388, 210] on input "Người nhận" at bounding box center [459, 218] width 190 height 17
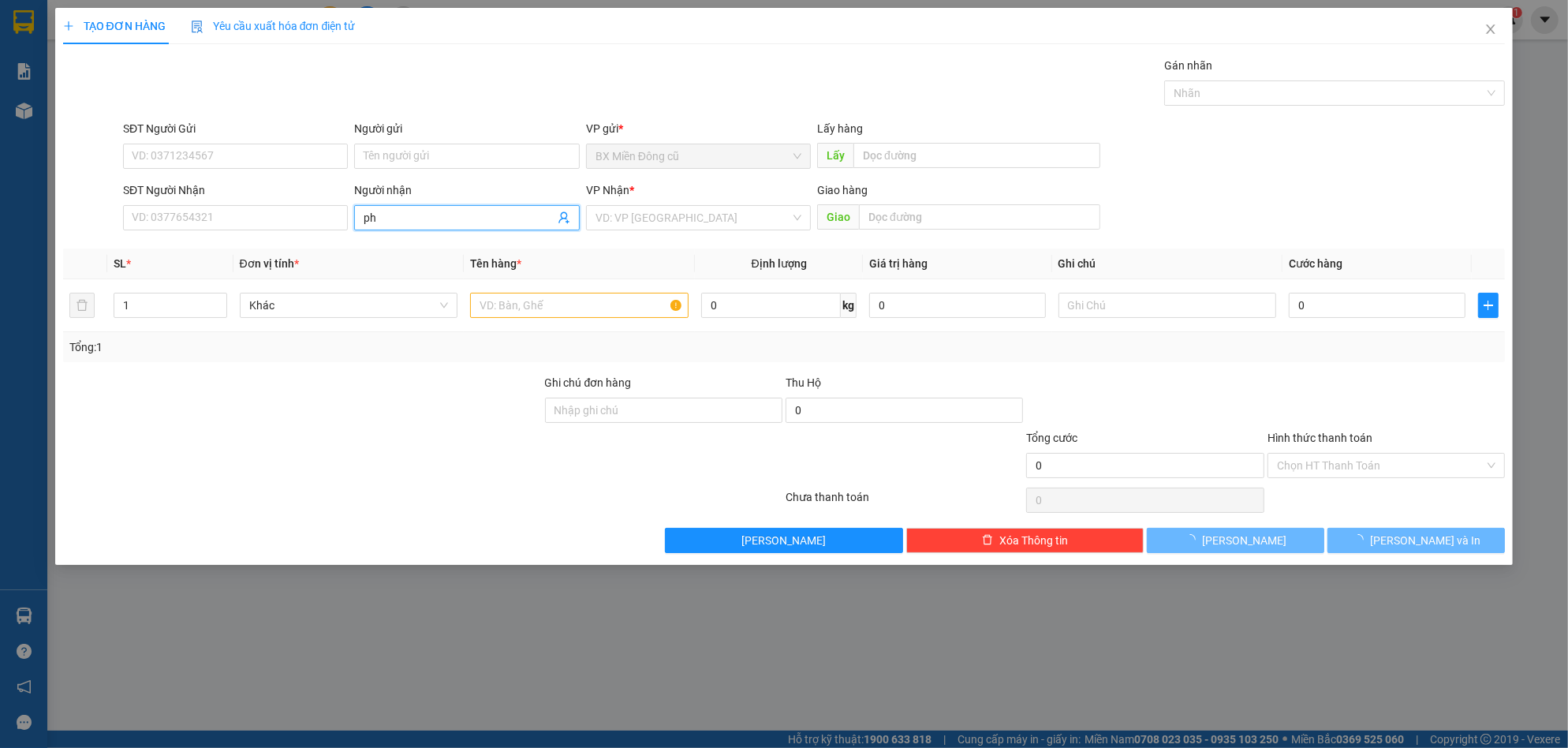
paste input "úc"
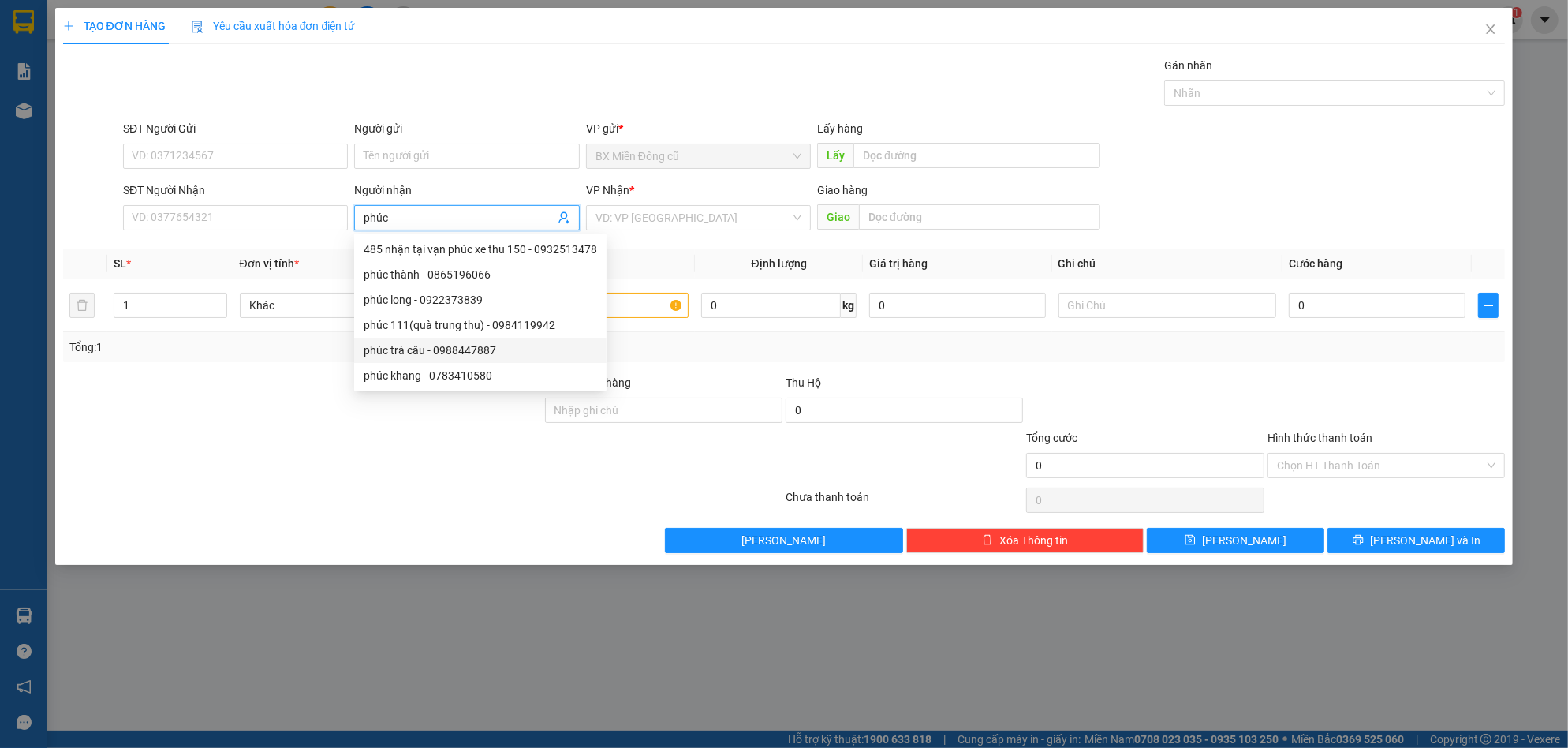
click at [436, 355] on div "phúc trà câu - 0988447887" at bounding box center [481, 350] width 234 height 17
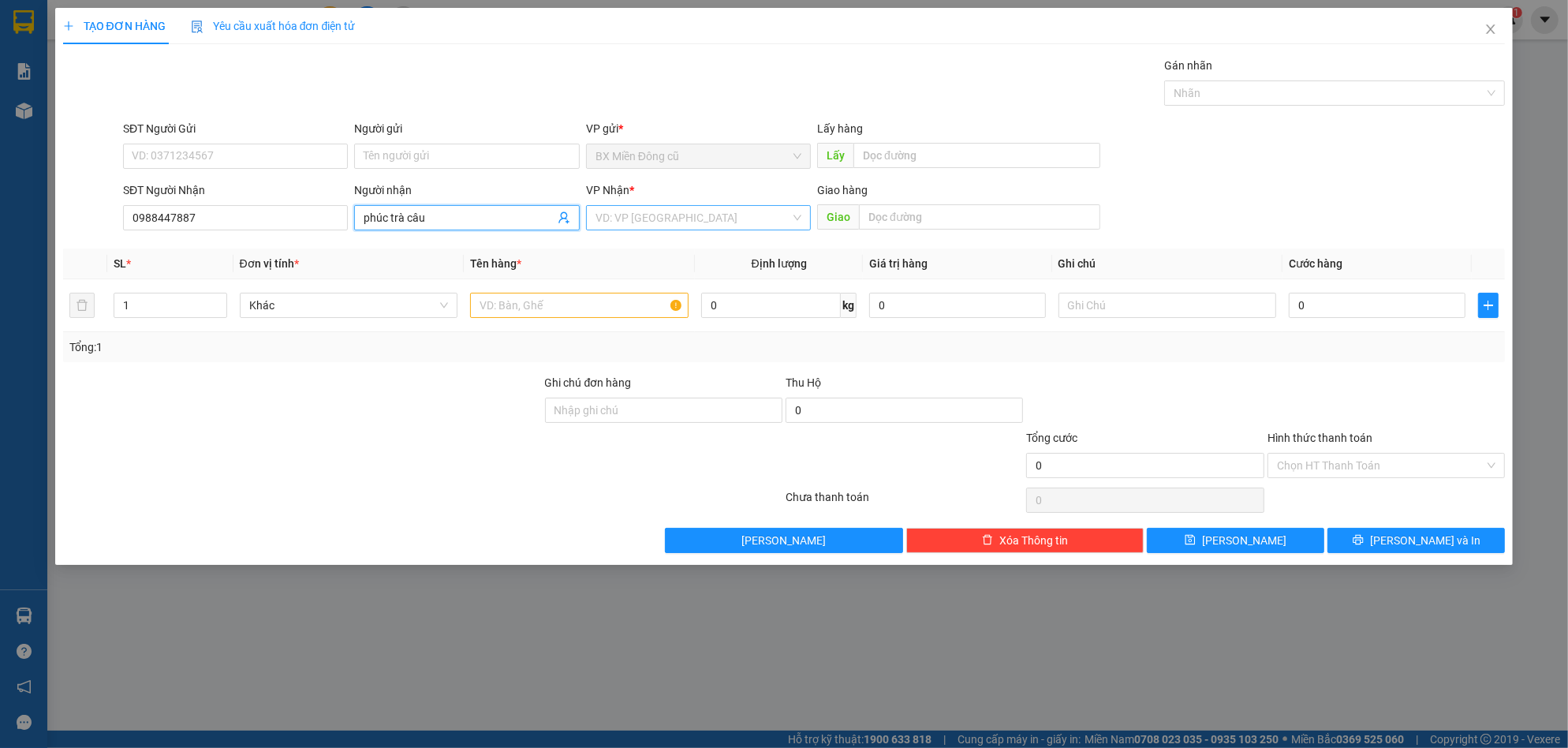
click at [658, 224] on input "search" at bounding box center [693, 217] width 195 height 24
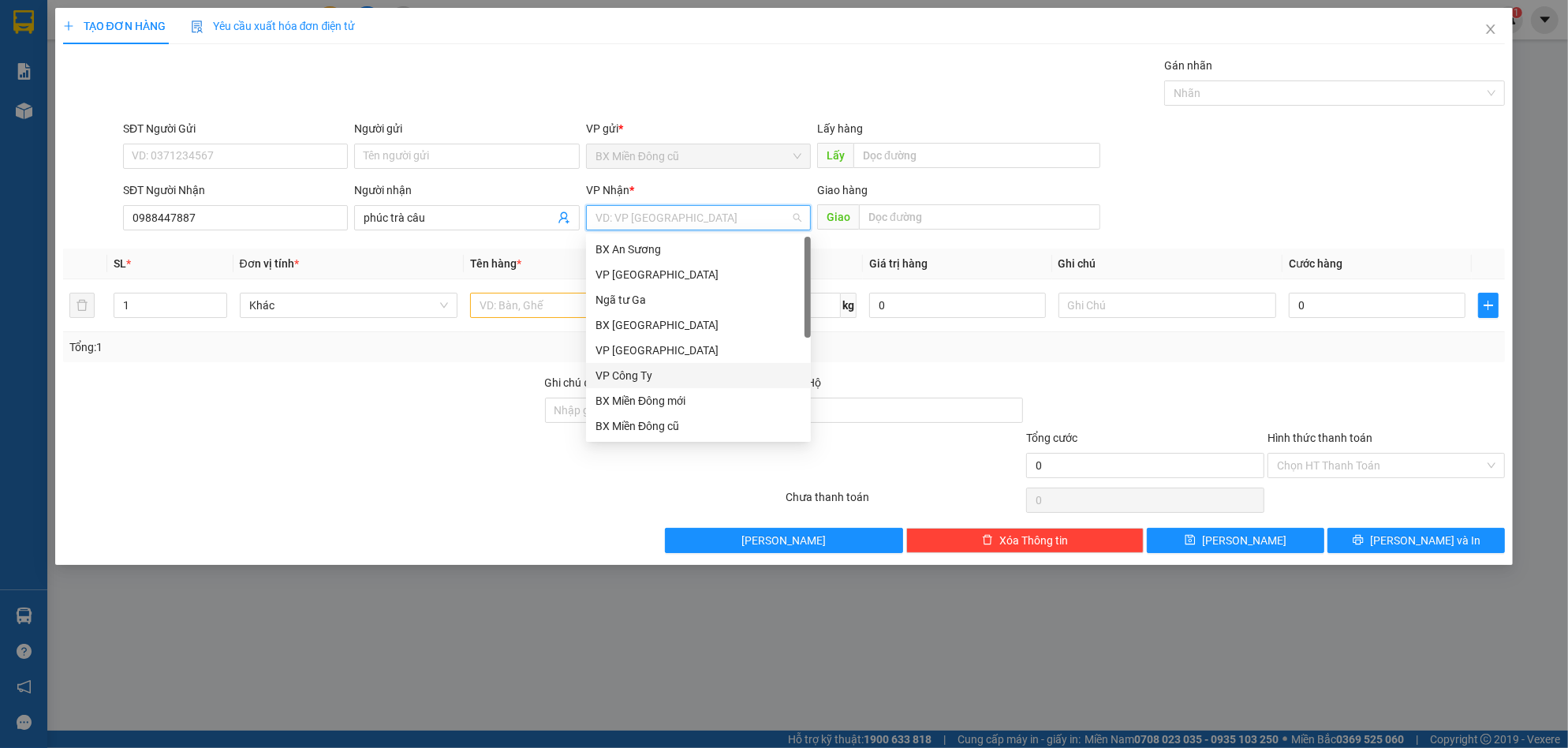
click at [645, 371] on div "VP Công Ty" at bounding box center [698, 375] width 205 height 17
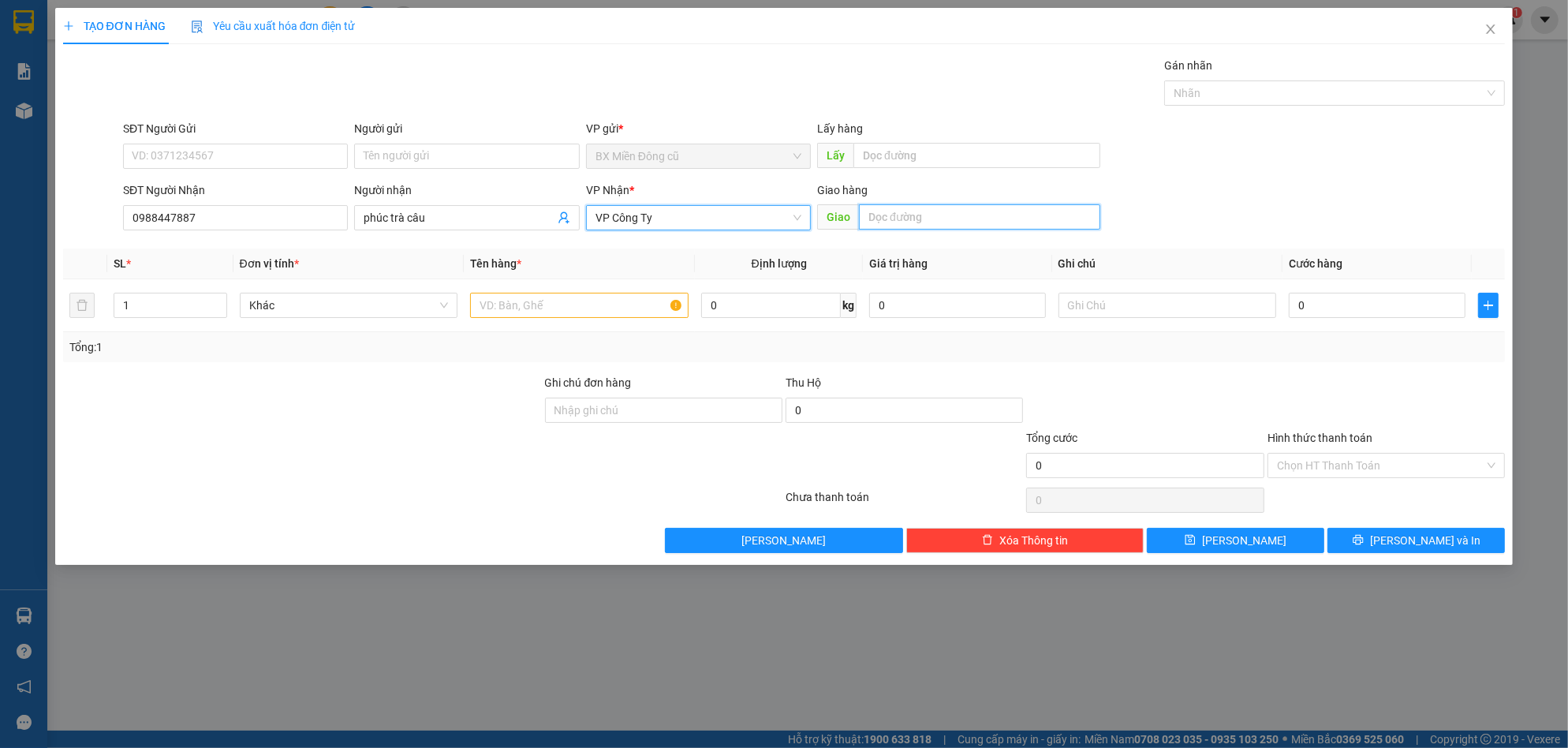
click at [874, 220] on input "text" at bounding box center [980, 217] width 241 height 25
paste input "à"
paste input "â"
click at [596, 304] on input "text" at bounding box center [580, 305] width 219 height 25
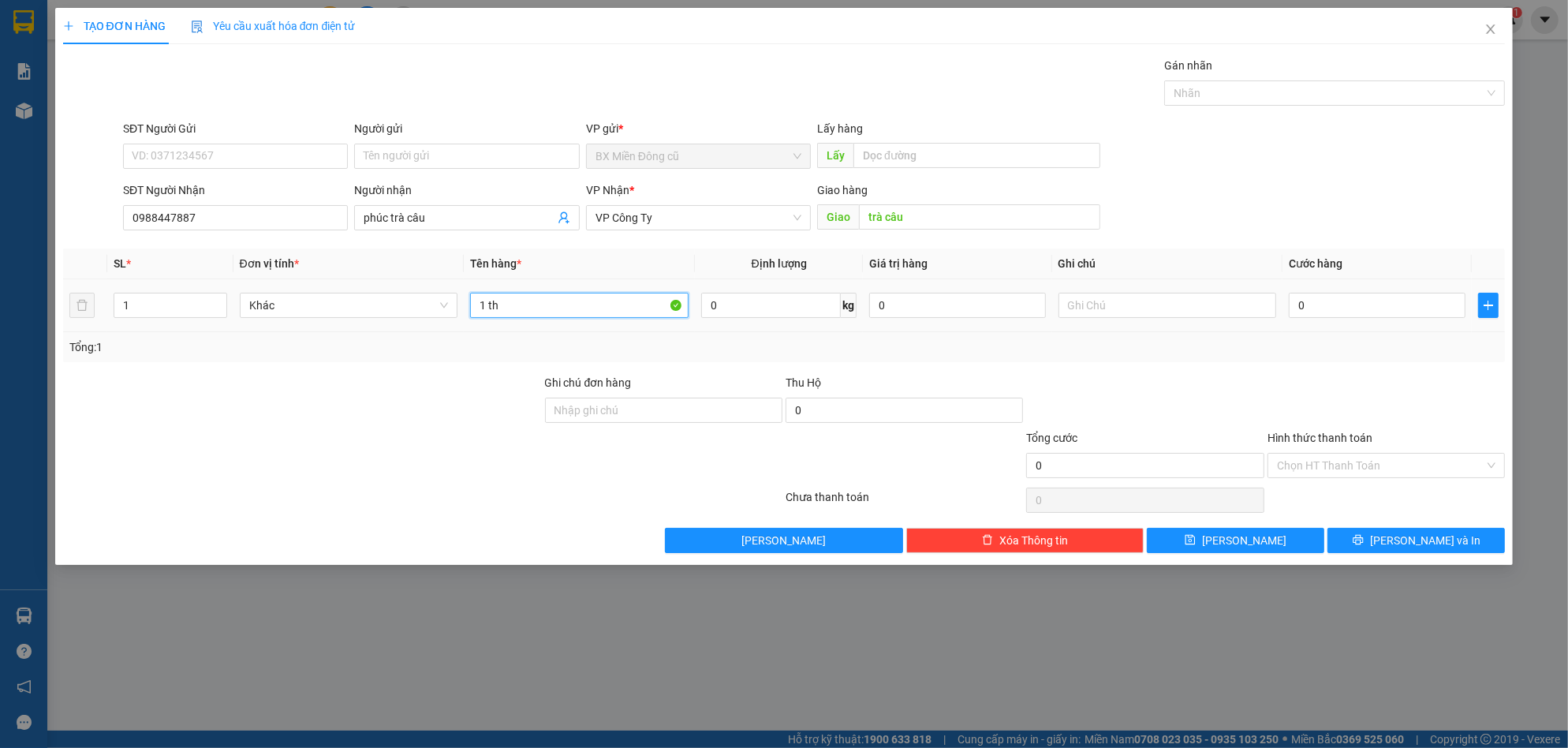
paste input "ùng"
paste input "â"
click at [1333, 304] on input "0" at bounding box center [1378, 305] width 177 height 25
drag, startPoint x: 1430, startPoint y: 528, endPoint x: 1410, endPoint y: 511, distance: 26.2
click at [1428, 528] on button "[PERSON_NAME] và In" at bounding box center [1416, 540] width 177 height 25
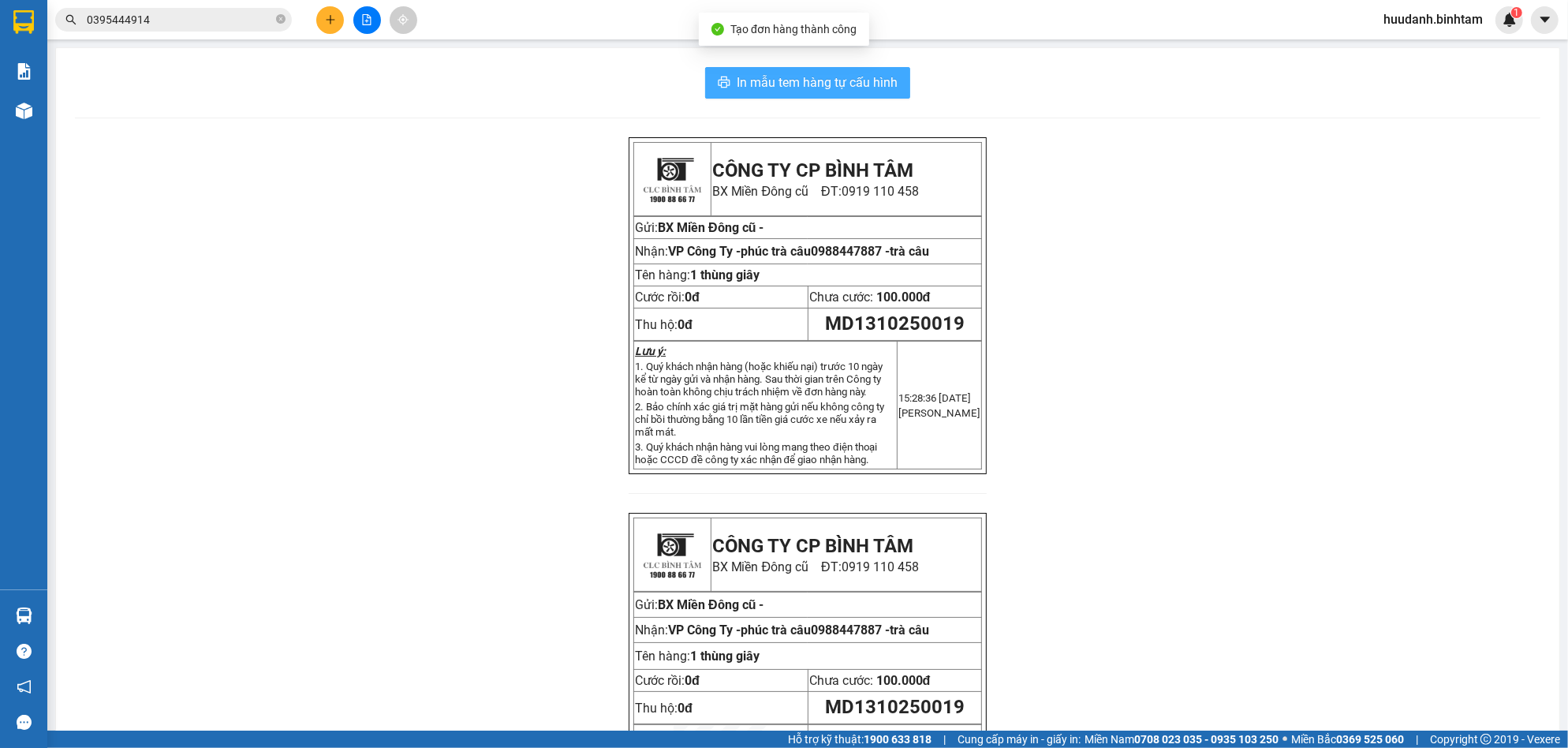
click at [889, 87] on span "In mẫu tem hàng tự cấu hình" at bounding box center [817, 82] width 161 height 20
click at [335, 17] on icon "plus" at bounding box center [331, 20] width 11 height 11
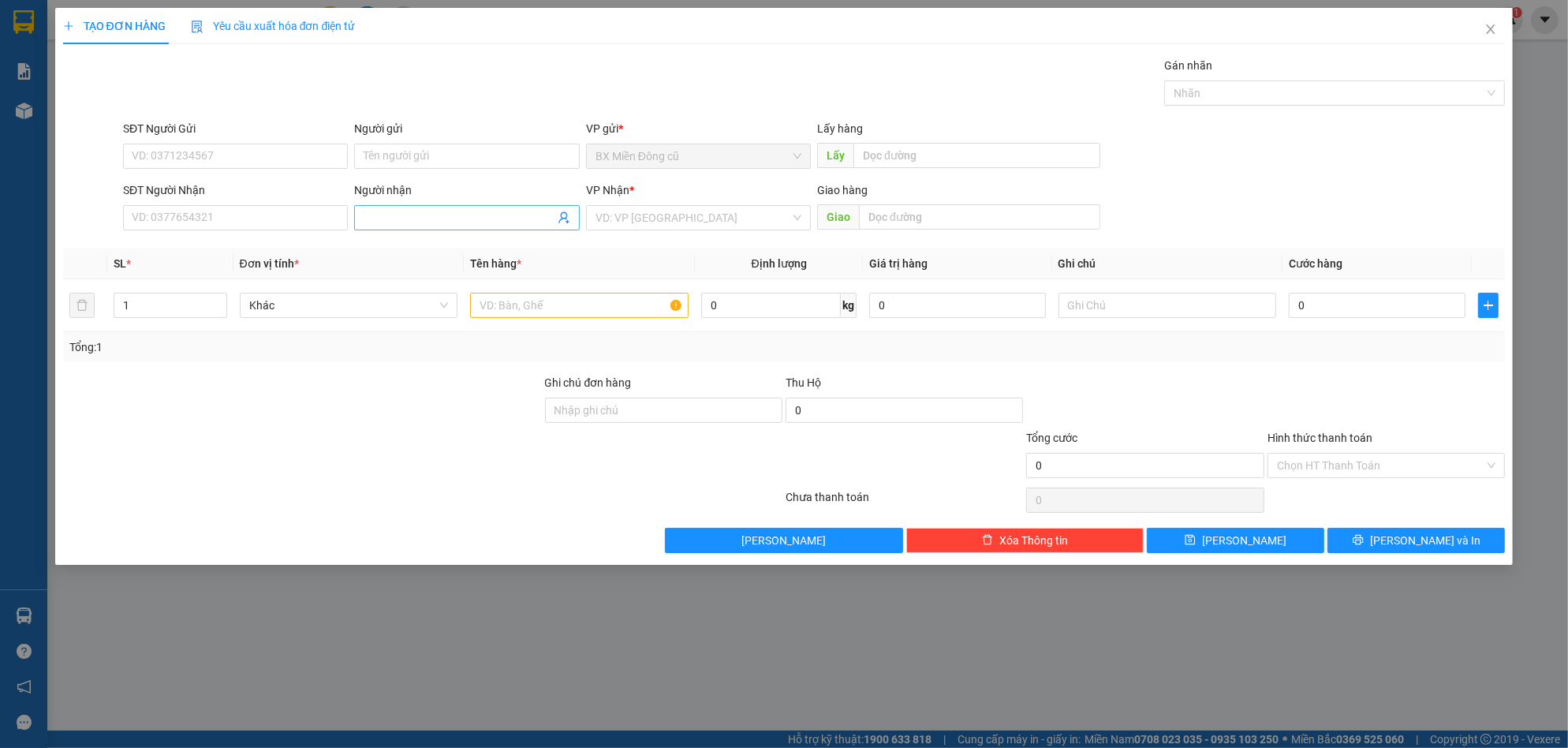
click at [389, 220] on input "Người nhận" at bounding box center [459, 218] width 190 height 17
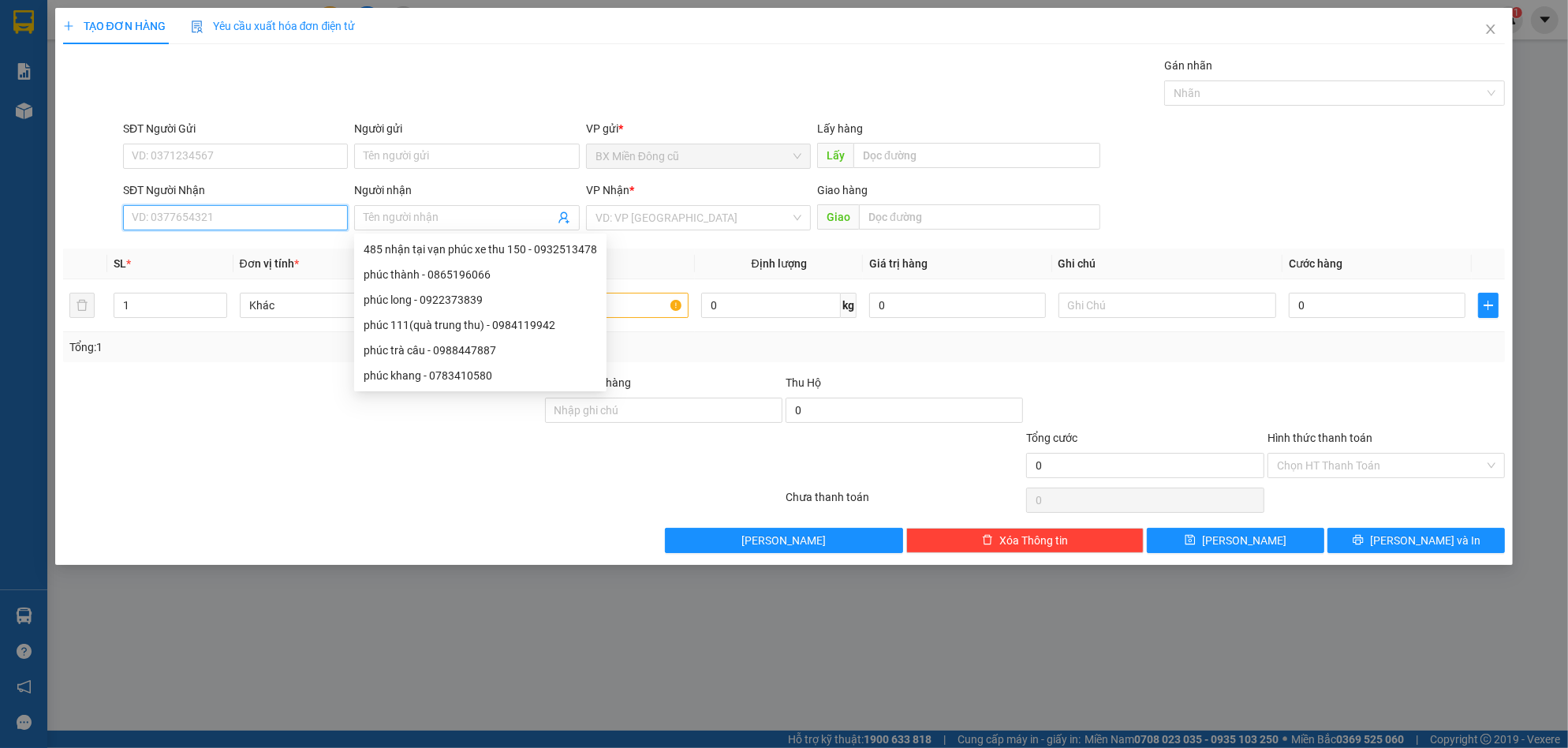
click at [259, 210] on input "SĐT Người Nhận" at bounding box center [236, 218] width 225 height 25
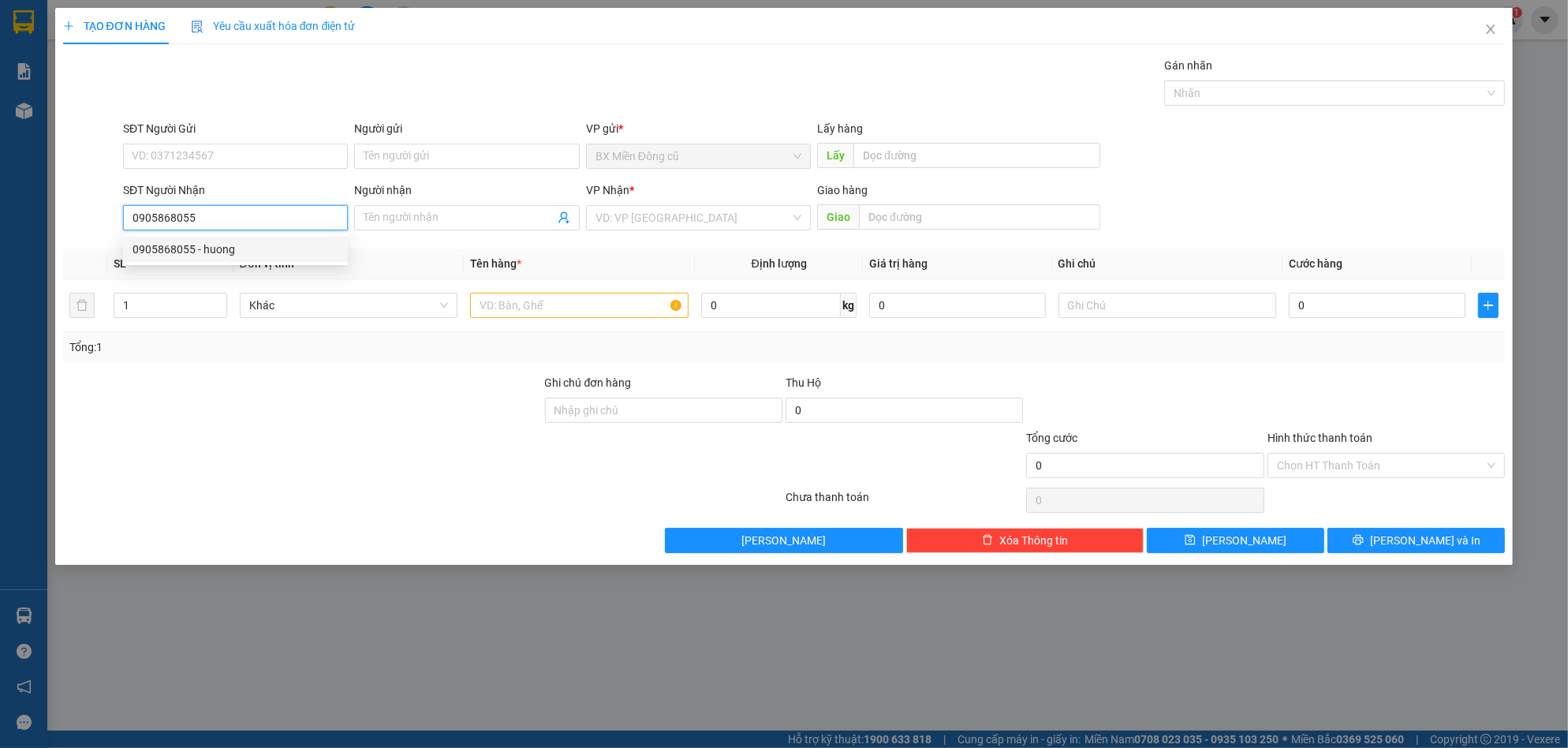
click at [246, 244] on div "0905868055 - huong" at bounding box center [236, 249] width 205 height 17
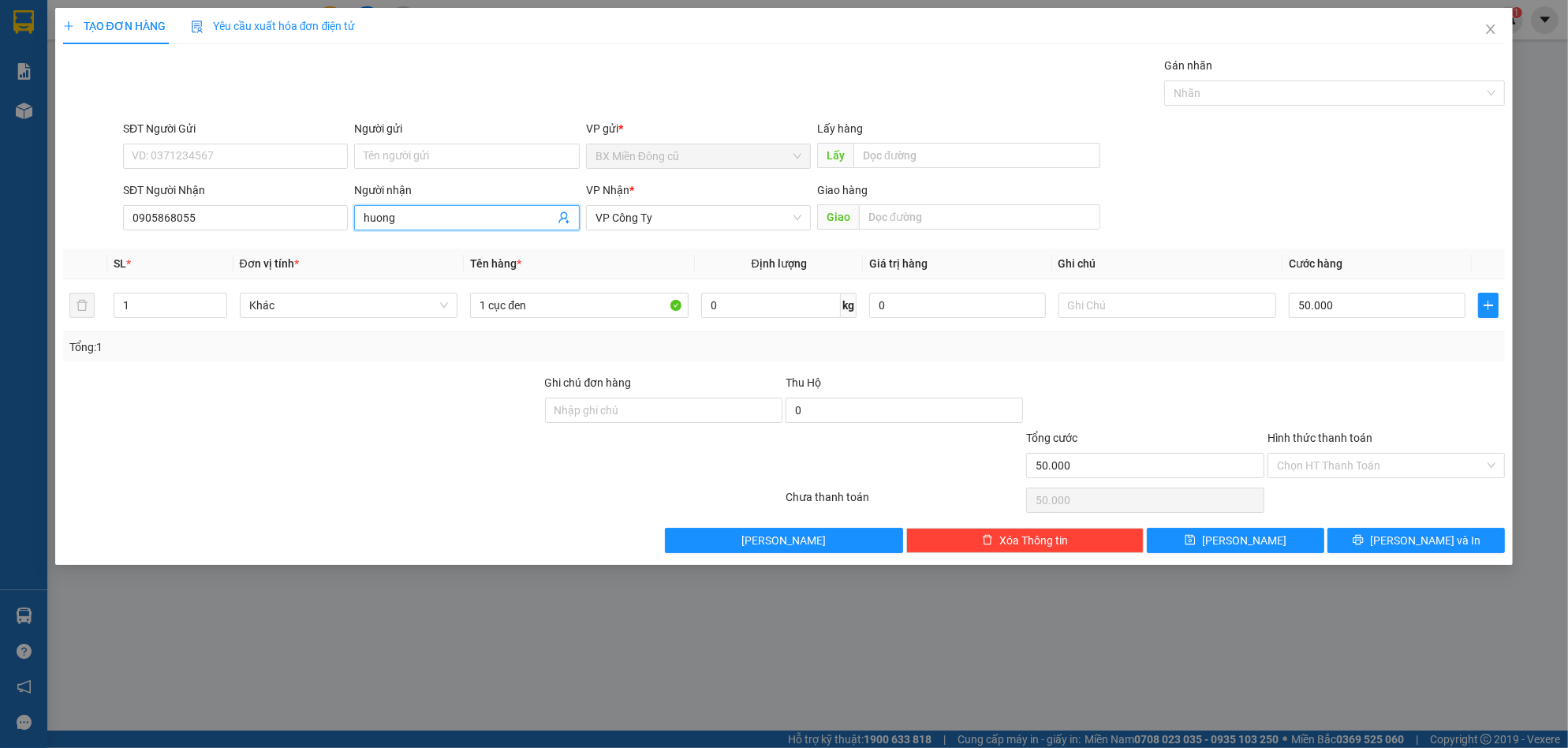
click at [418, 220] on input "huong" at bounding box center [459, 218] width 190 height 17
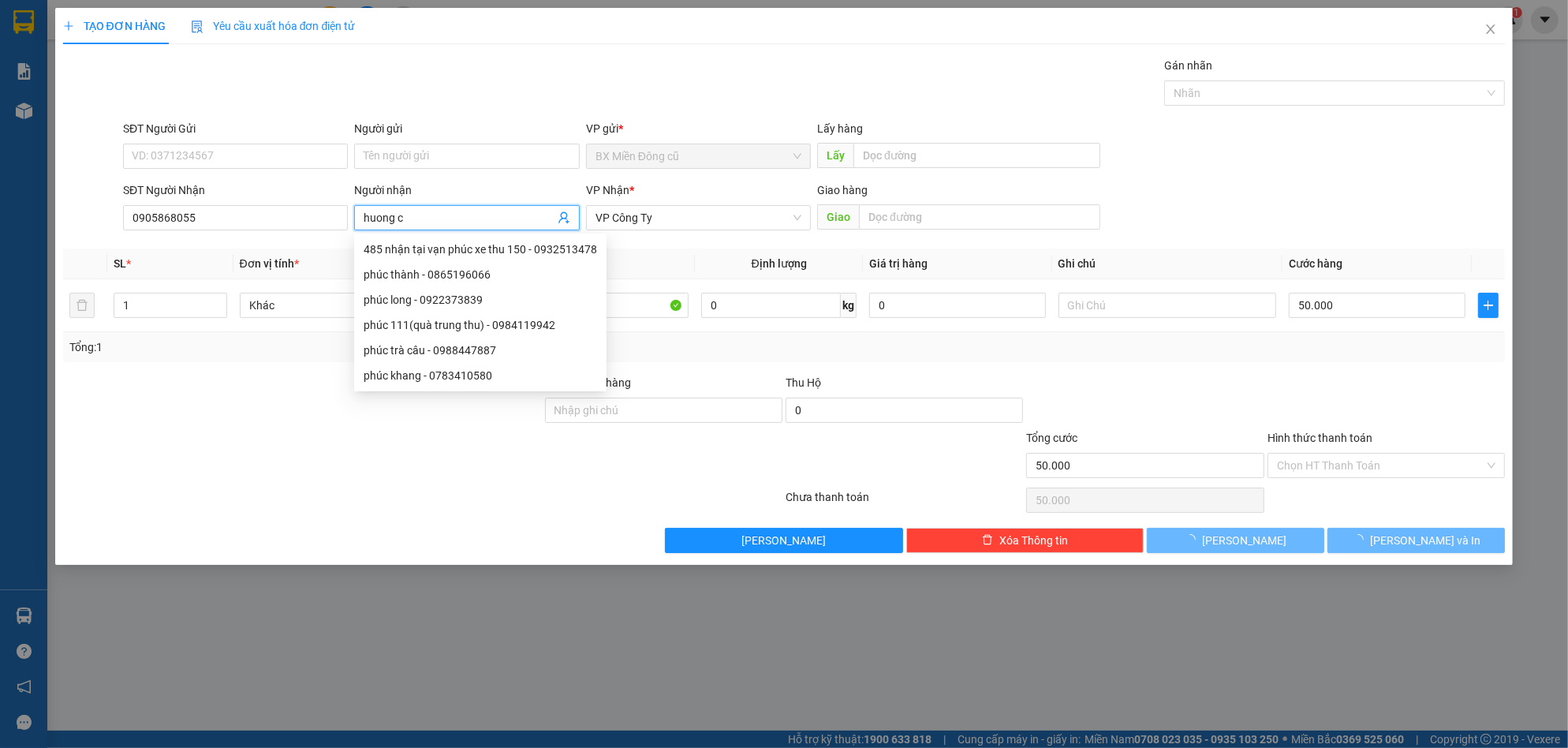
paste input "ụ"
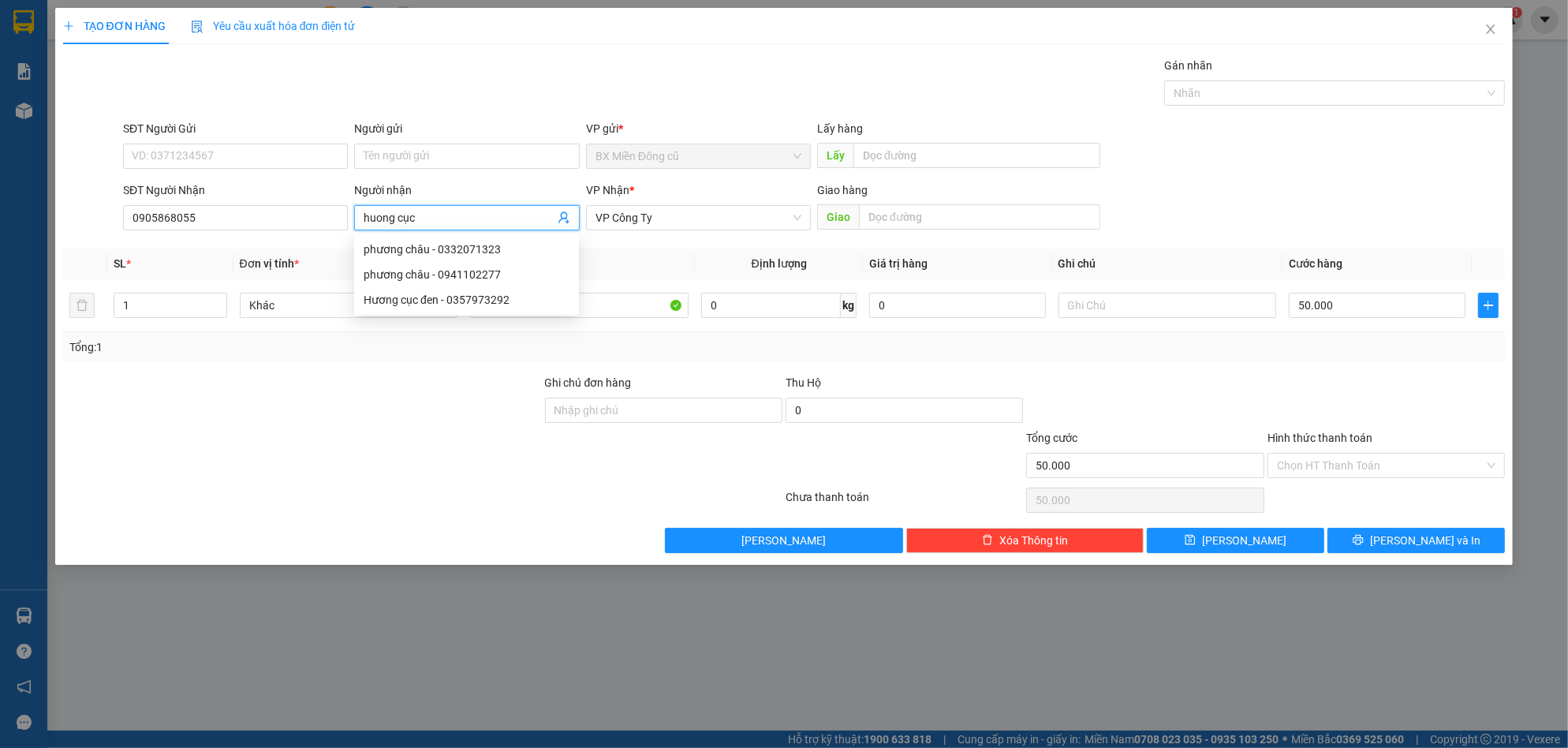
paste input "đ"
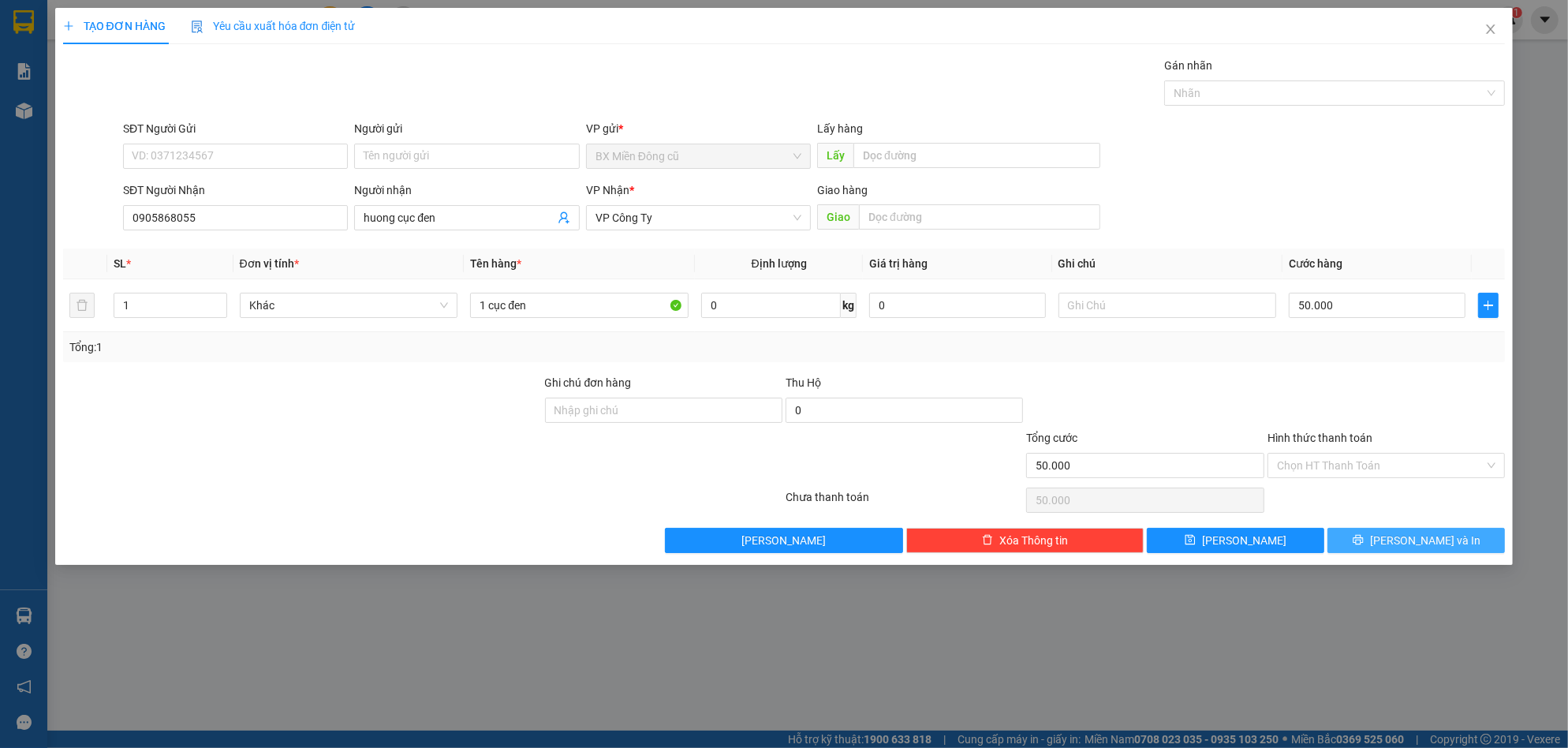
click at [1399, 535] on button "[PERSON_NAME] và In" at bounding box center [1416, 540] width 177 height 25
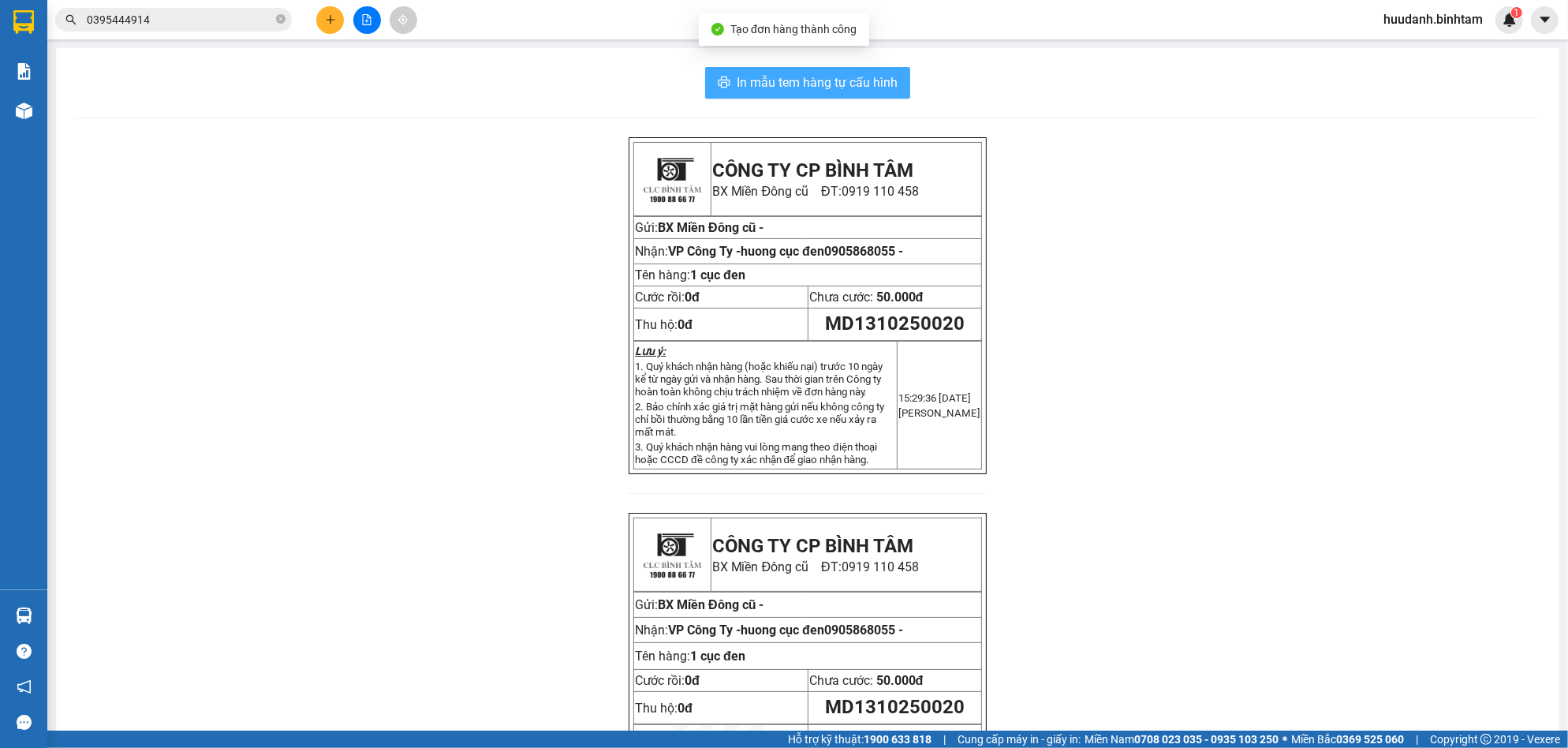
click at [850, 72] on button "In mẫu tem hàng tự cấu hình" at bounding box center [808, 82] width 205 height 31
click at [325, 17] on icon "plus" at bounding box center [331, 20] width 11 height 11
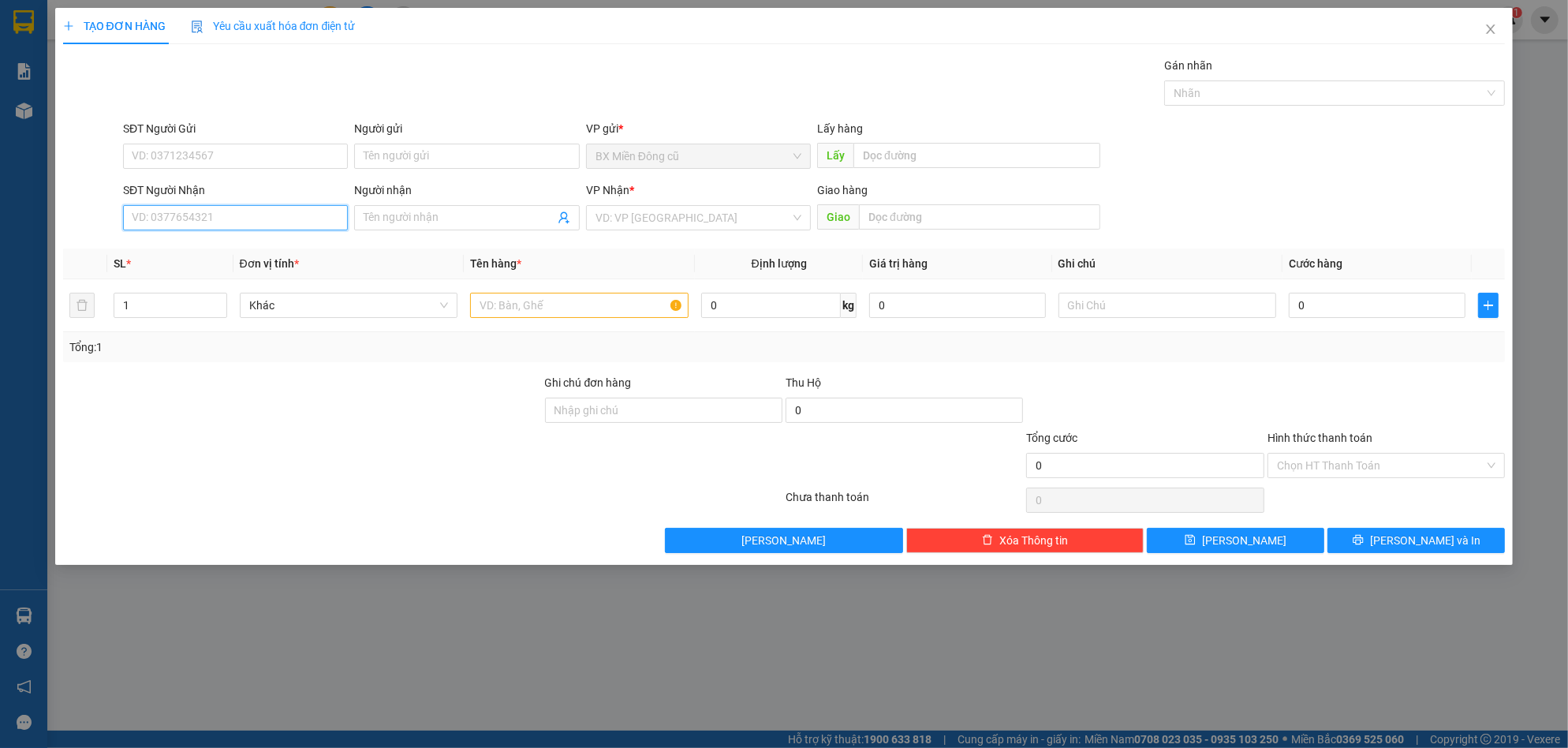
click at [246, 220] on input "SĐT Người Nhận" at bounding box center [236, 218] width 225 height 25
click at [244, 246] on div "0935498785 - [GEOGRAPHIC_DATA]" at bounding box center [236, 249] width 205 height 17
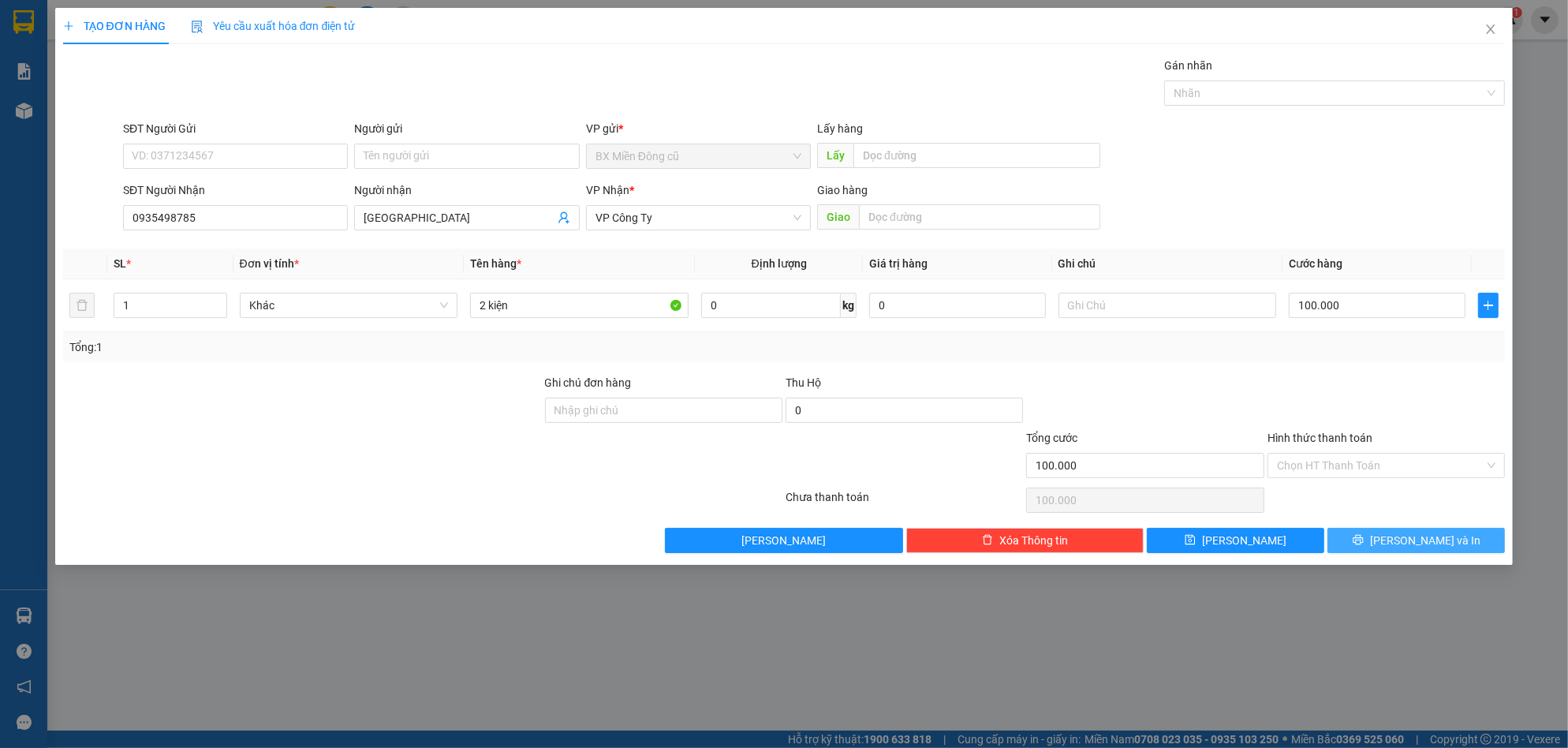
click at [1397, 541] on button "[PERSON_NAME] và In" at bounding box center [1416, 540] width 177 height 25
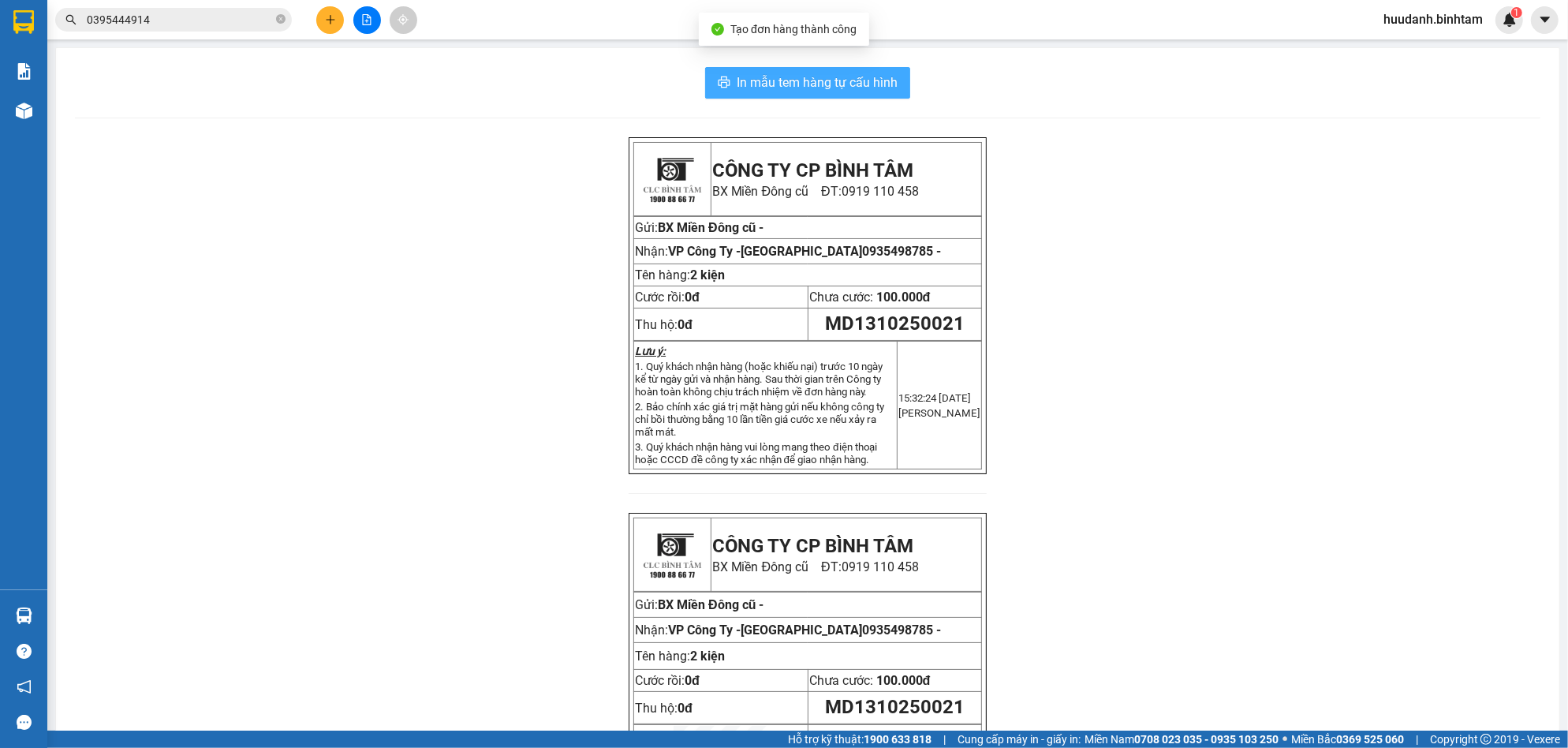
click at [885, 89] on span "In mẫu tem hàng tự cấu hình" at bounding box center [817, 82] width 161 height 20
click at [333, 17] on icon "plus" at bounding box center [331, 20] width 11 height 11
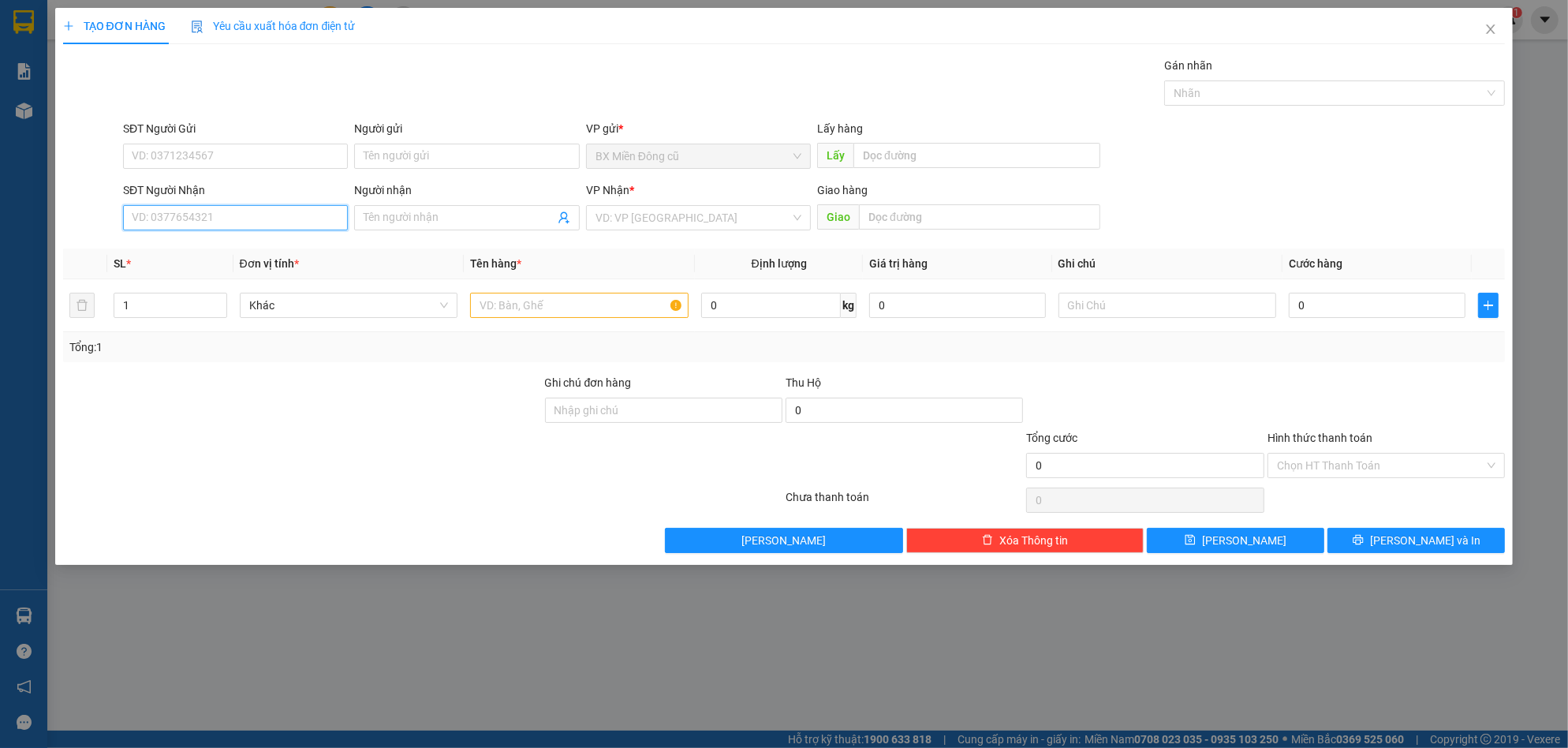
click at [268, 220] on input "SĐT Người Nhận" at bounding box center [236, 218] width 225 height 25
click at [198, 263] on div "0974725934 0974725934 - Lệ" at bounding box center [236, 249] width 225 height 31
drag, startPoint x: 202, startPoint y: 205, endPoint x: 216, endPoint y: 209, distance: 14.6
click at [203, 205] on input "0974725934" at bounding box center [236, 218] width 225 height 25
click at [211, 250] on div "0974725934 - Lệ" at bounding box center [236, 249] width 205 height 17
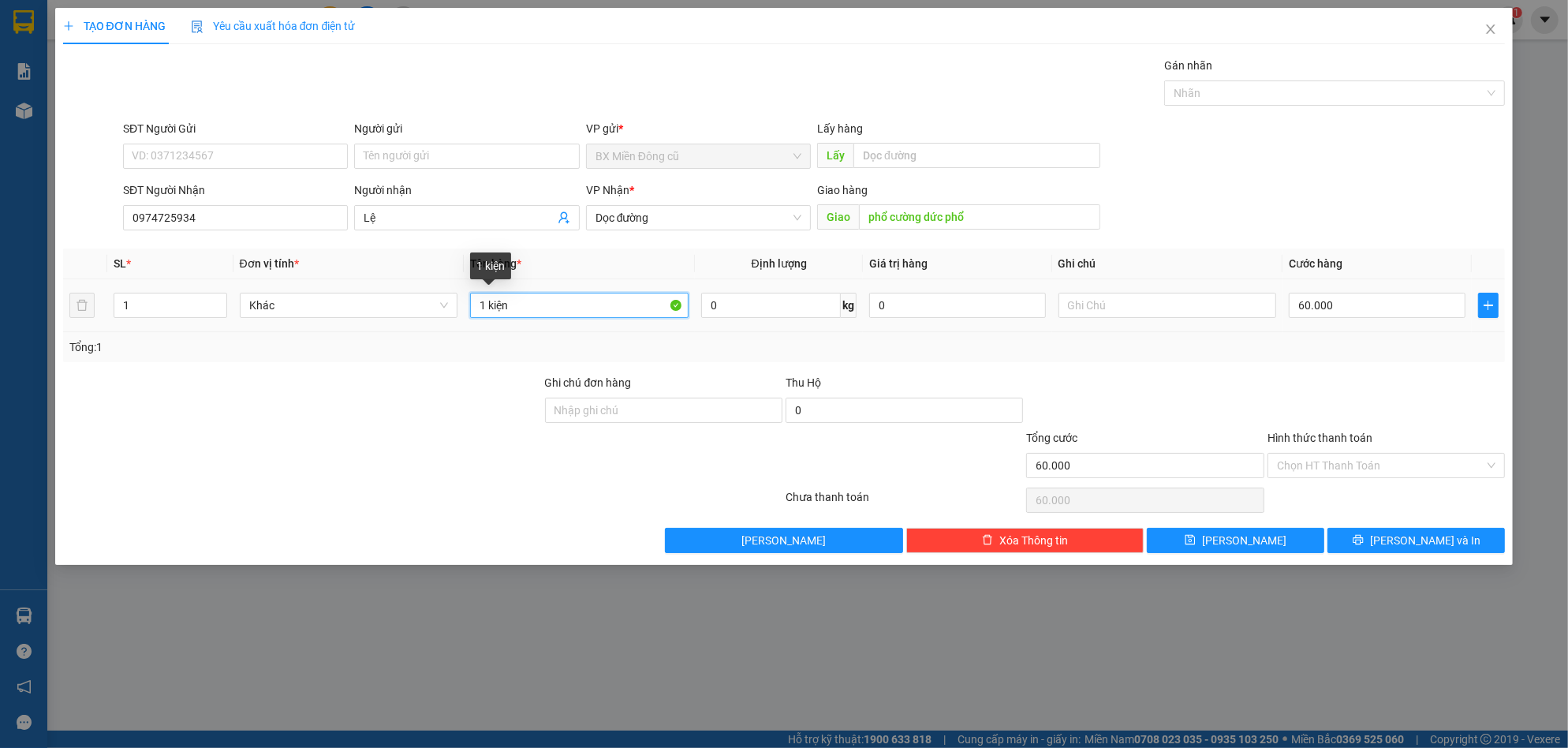
click at [537, 307] on input "1 kiện" at bounding box center [580, 305] width 219 height 25
paste input "ô"
click at [1371, 298] on input "60.000" at bounding box center [1378, 305] width 177 height 25
click at [1366, 459] on input "Hình thức thanh toán" at bounding box center [1380, 464] width 207 height 24
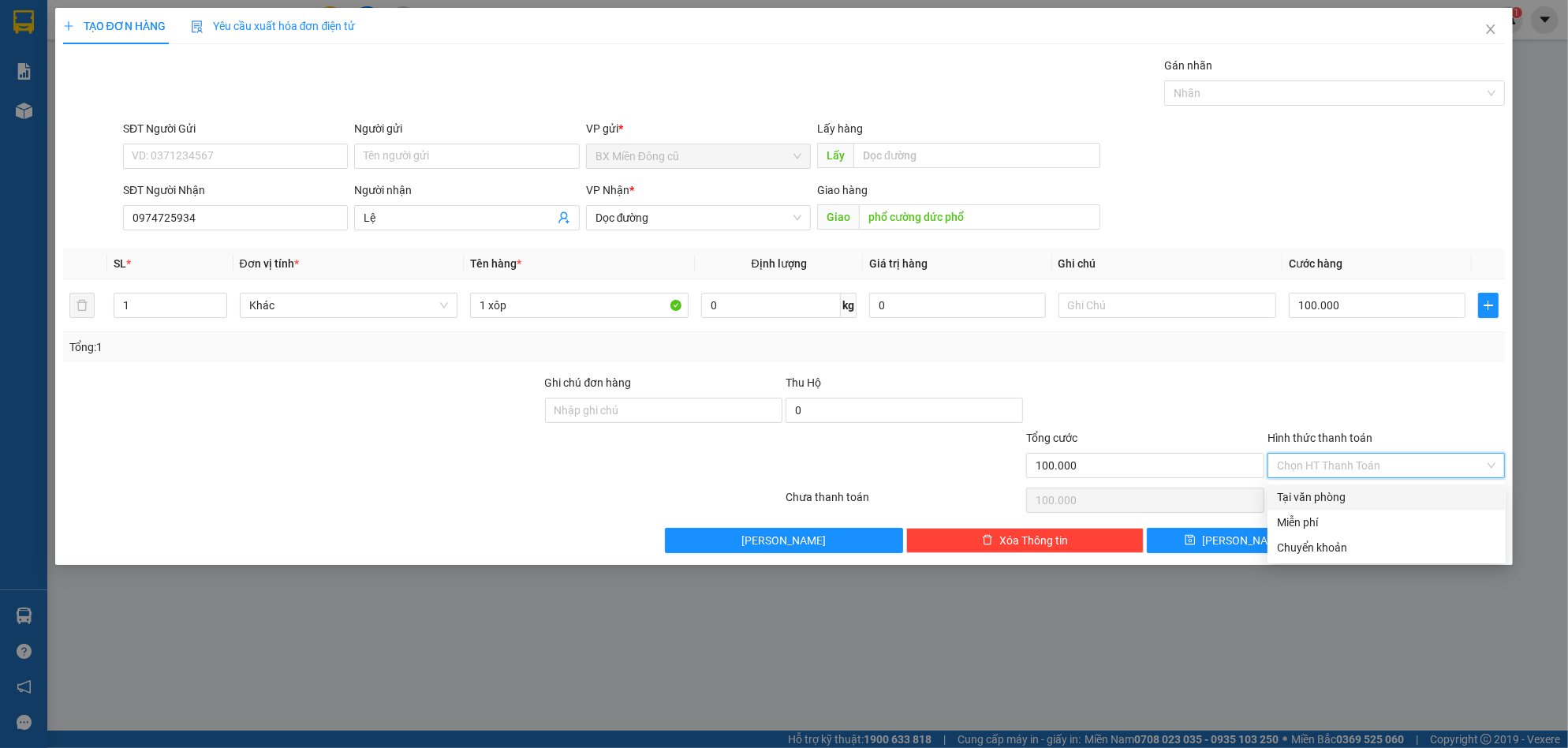
click at [1332, 496] on div "Tại văn phòng" at bounding box center [1386, 496] width 220 height 17
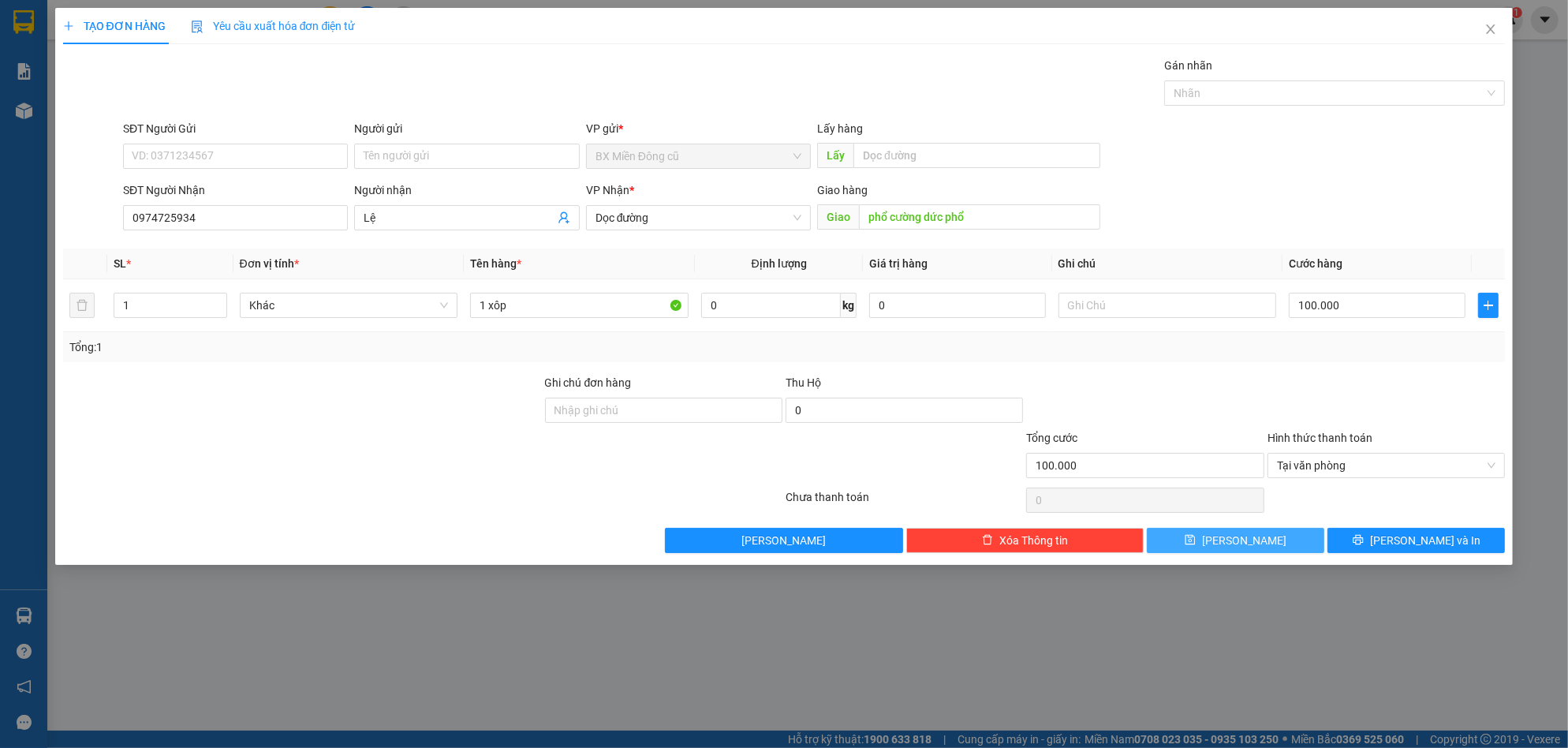
click at [1253, 534] on button "[PERSON_NAME]" at bounding box center [1235, 540] width 177 height 25
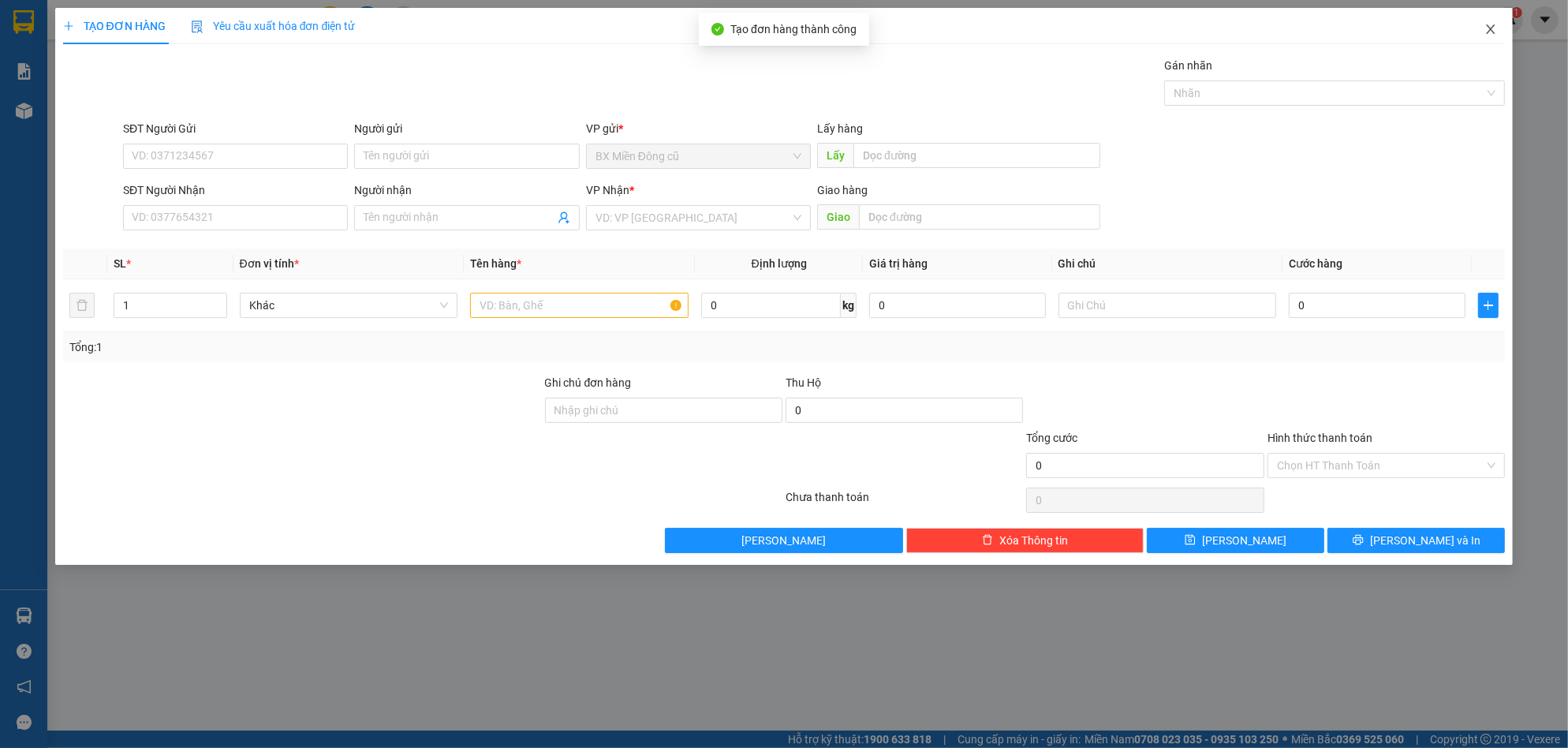
click at [1487, 26] on icon "close" at bounding box center [1490, 28] width 12 height 12
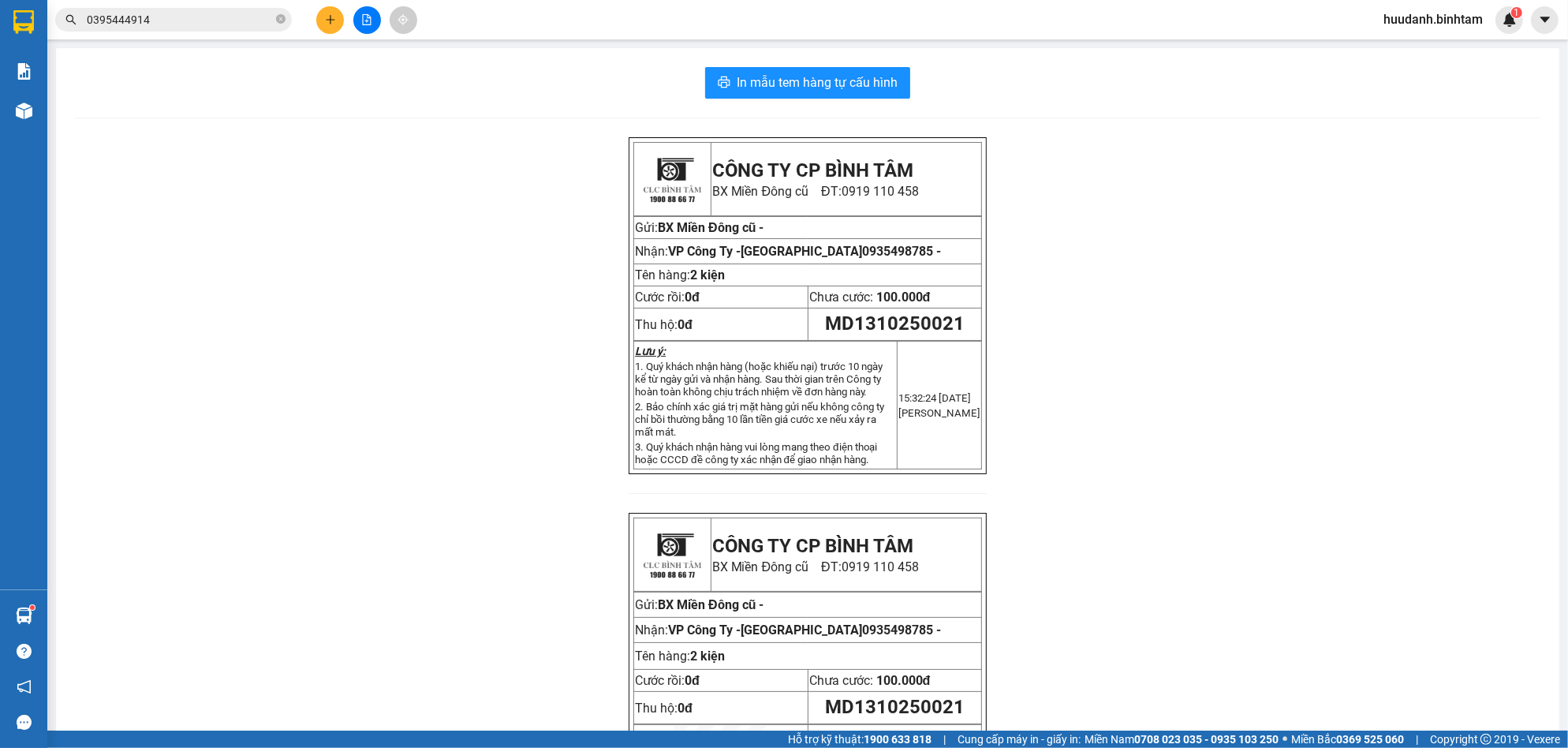
drag, startPoint x: 341, startPoint y: 460, endPoint x: 376, endPoint y: 605, distance: 149.2
click at [376, 605] on div "CÔNG TY CP BÌNH TÂM BX [GEOGRAPHIC_DATA] cũ ĐT: 0919 110 458 Gửi: [GEOGRAPHIC_D…" at bounding box center [808, 501] width 1465 height 728
click at [341, 17] on button at bounding box center [330, 20] width 27 height 27
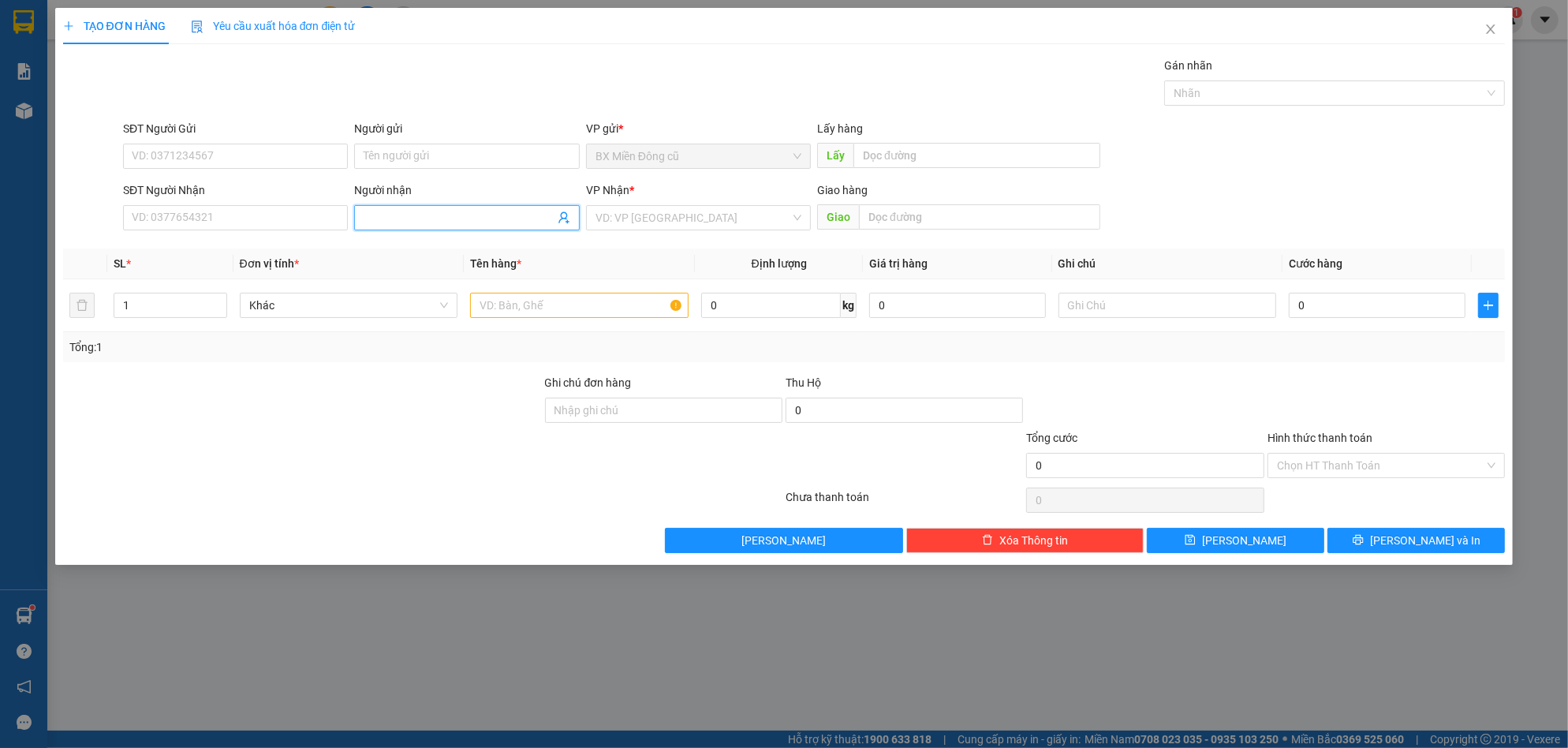
click at [380, 214] on input "Người nhận" at bounding box center [459, 218] width 190 height 17
paste input "đ"
paste input "ông"
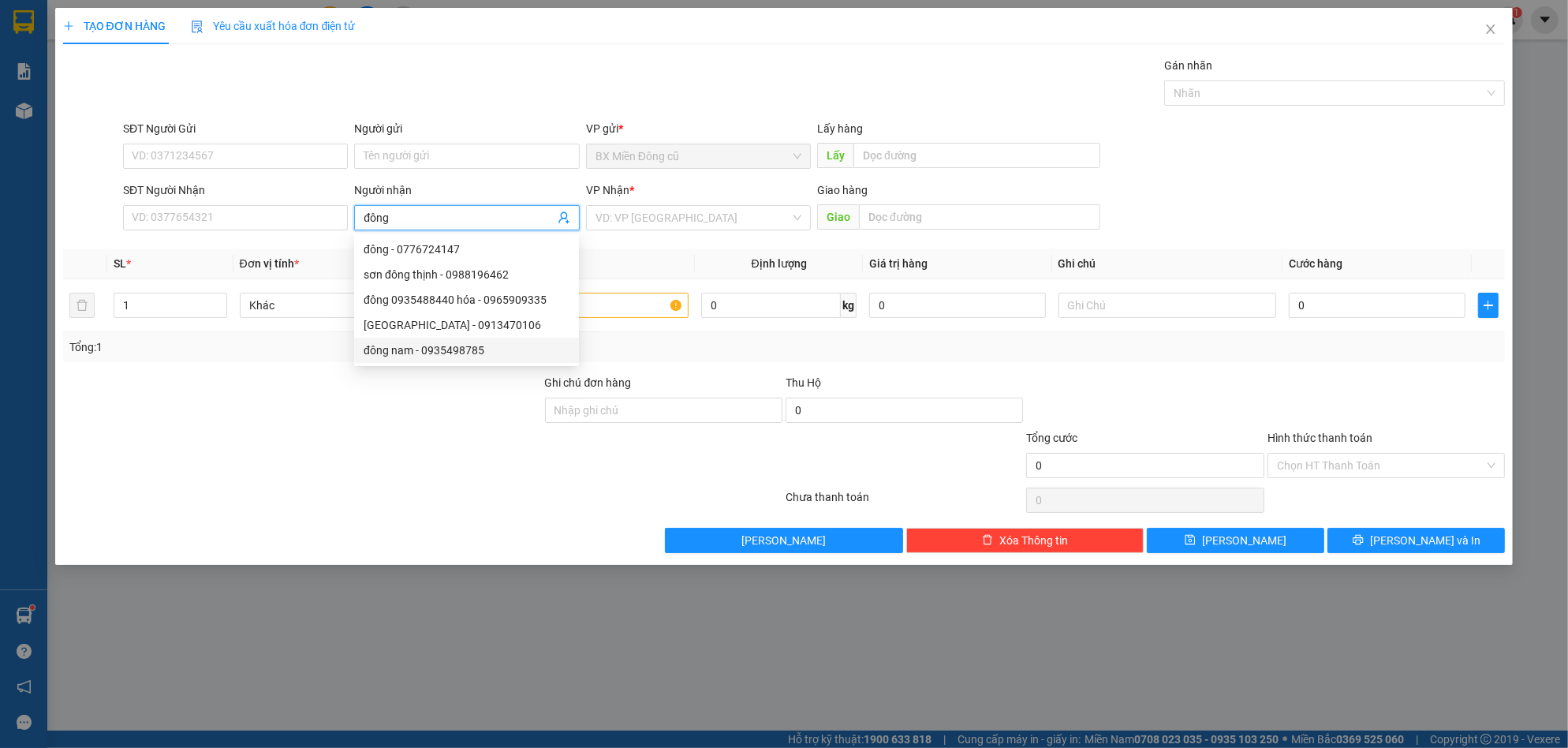
click at [425, 346] on div "đông nam - 0935498785" at bounding box center [466, 350] width 205 height 17
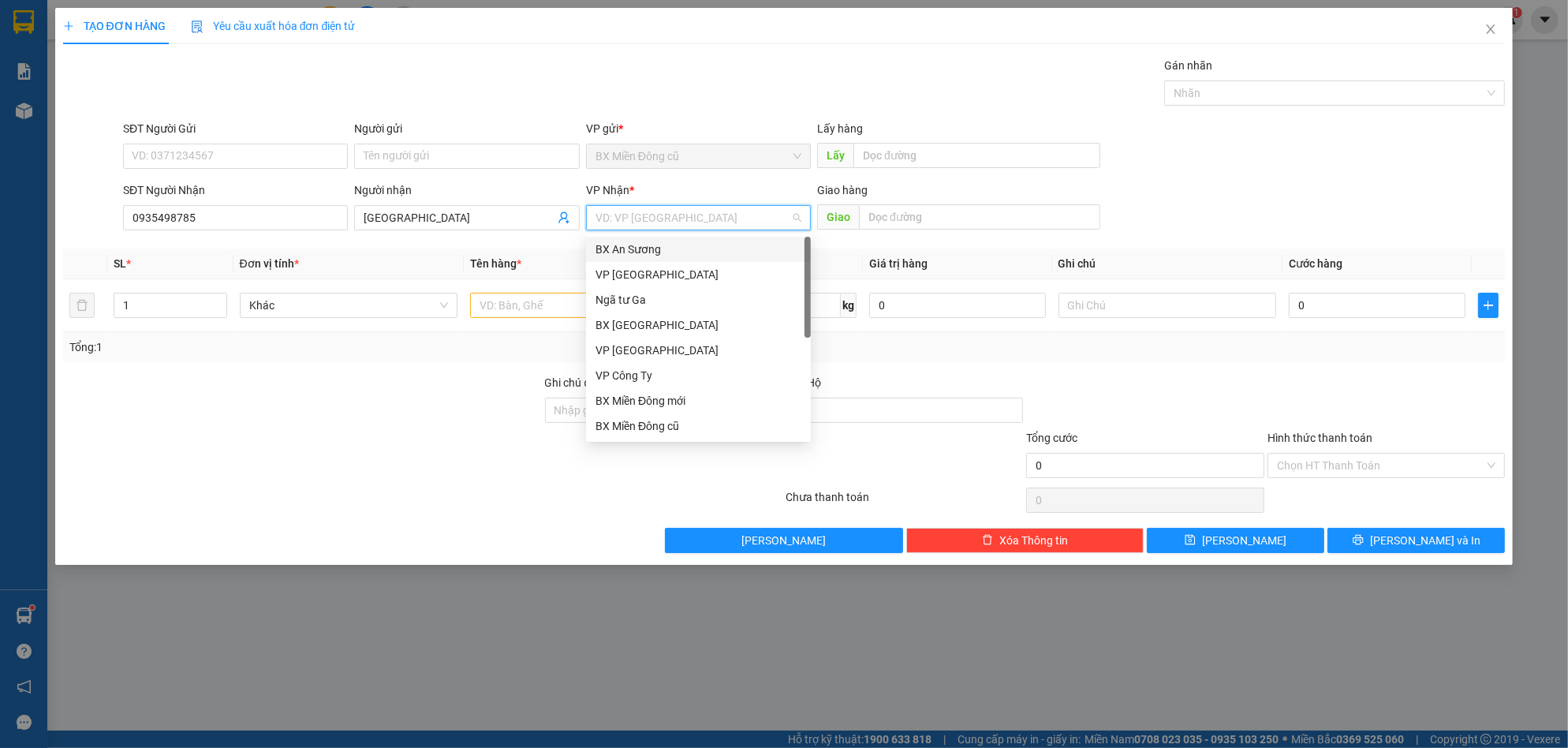
click at [642, 205] on input "search" at bounding box center [693, 217] width 195 height 24
click at [622, 366] on div "VP Công Ty" at bounding box center [698, 375] width 205 height 17
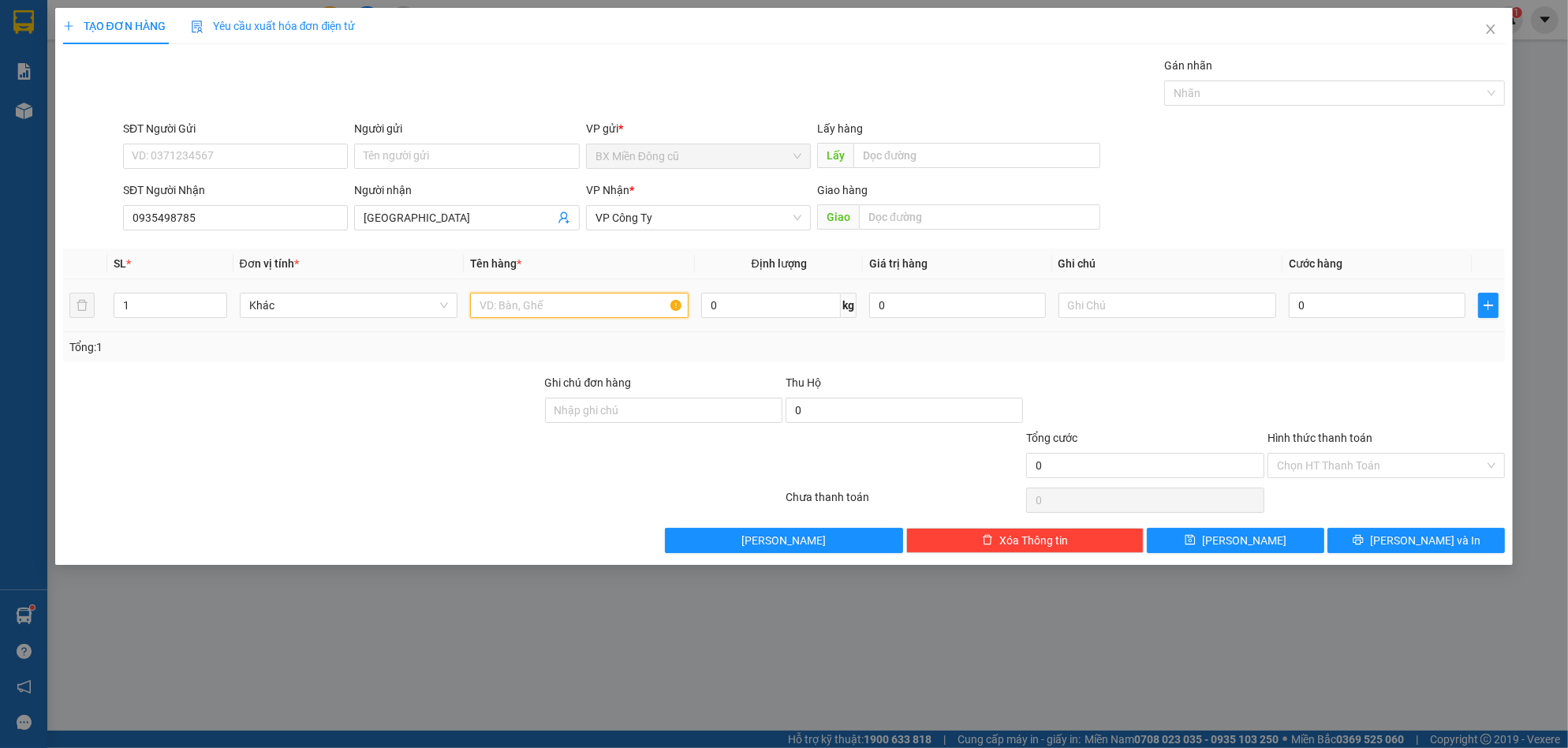
click at [588, 307] on input "text" at bounding box center [580, 305] width 219 height 25
paste input "ê"
paste input "ệ"
click at [1333, 313] on input "0" at bounding box center [1378, 305] width 177 height 25
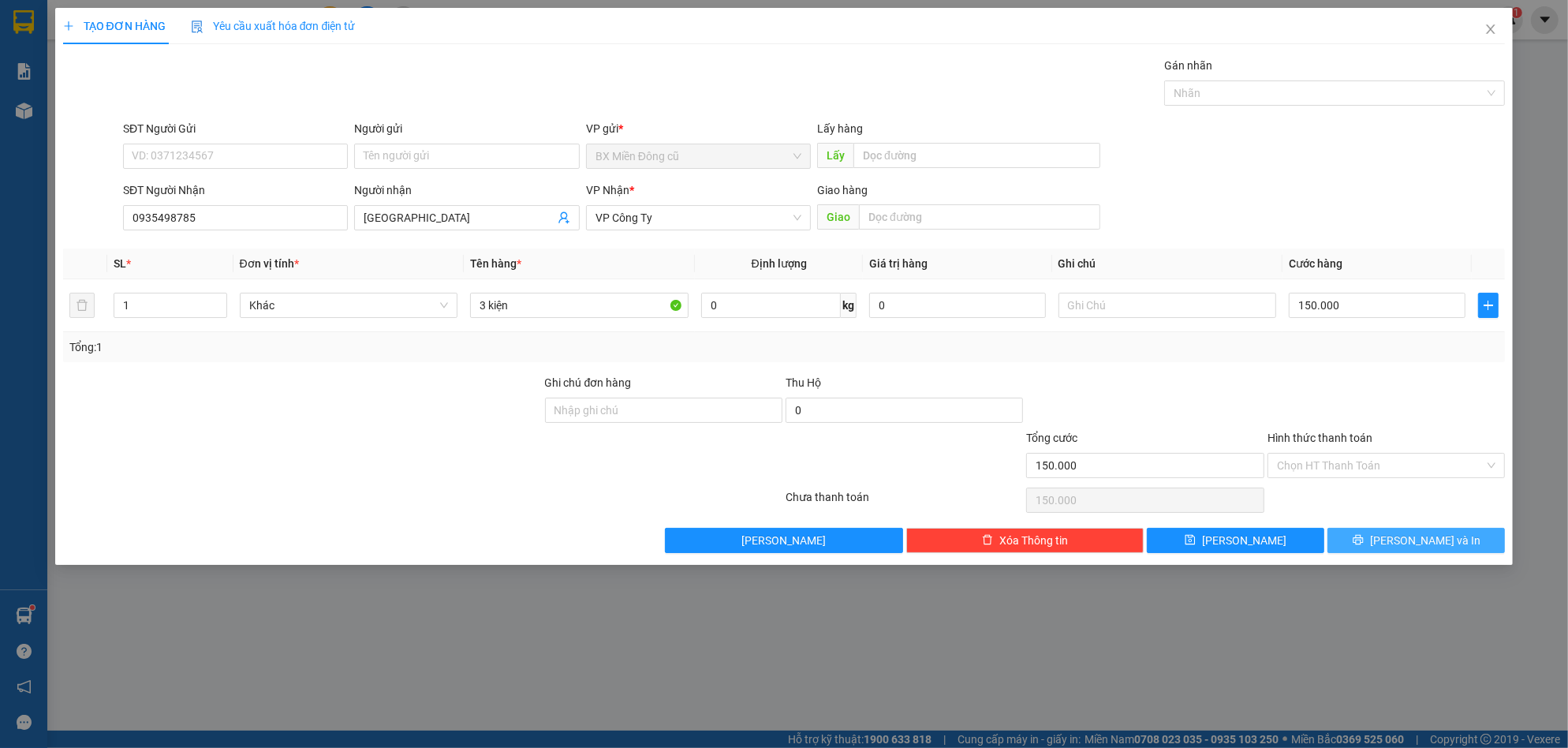
click at [1442, 531] on span "[PERSON_NAME] và In" at bounding box center [1425, 540] width 110 height 17
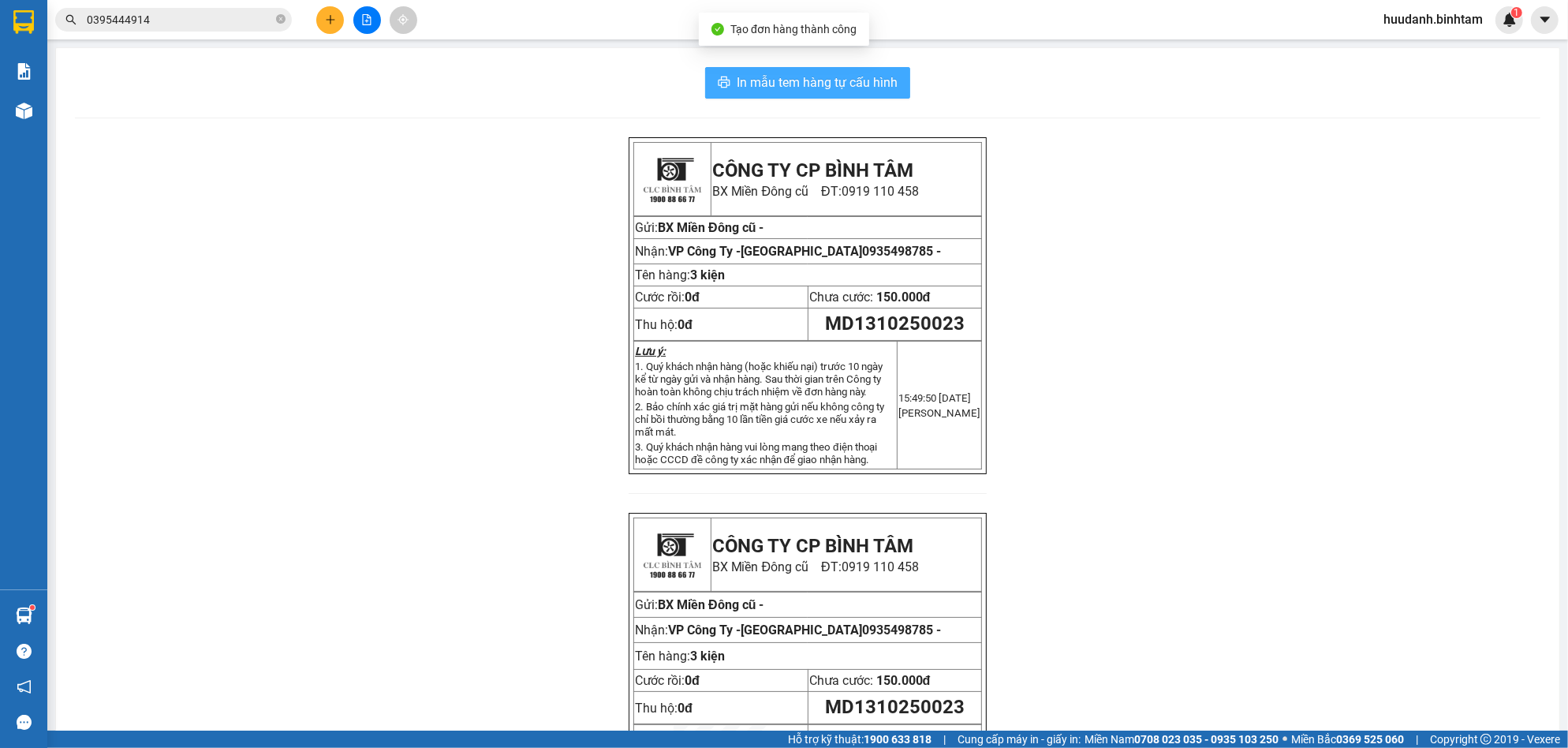
click at [814, 88] on span "In mẫu tem hàng tự cấu hình" at bounding box center [817, 82] width 161 height 20
click at [327, 17] on icon "plus" at bounding box center [331, 20] width 11 height 11
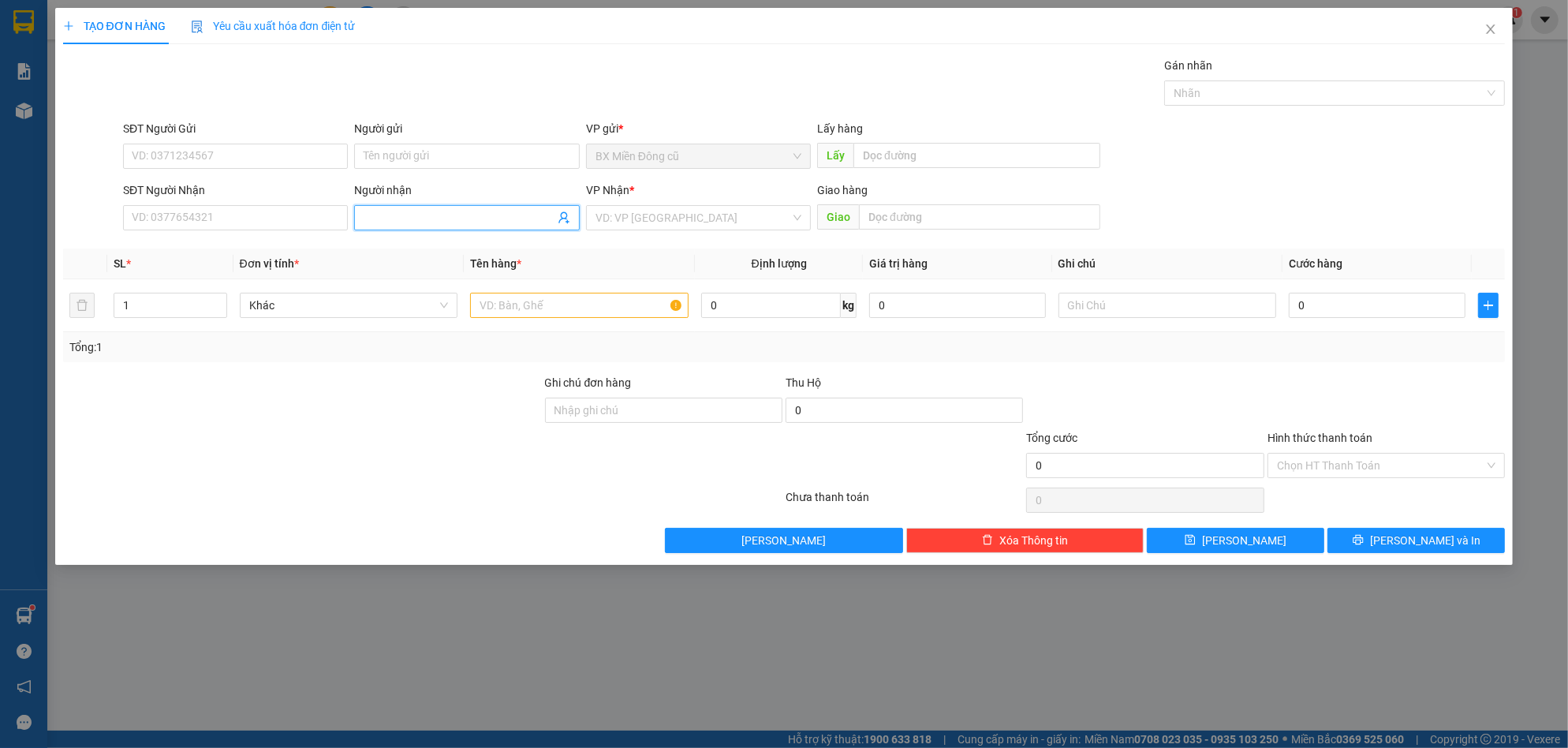
click at [451, 219] on input "Người nhận" at bounding box center [459, 218] width 190 height 17
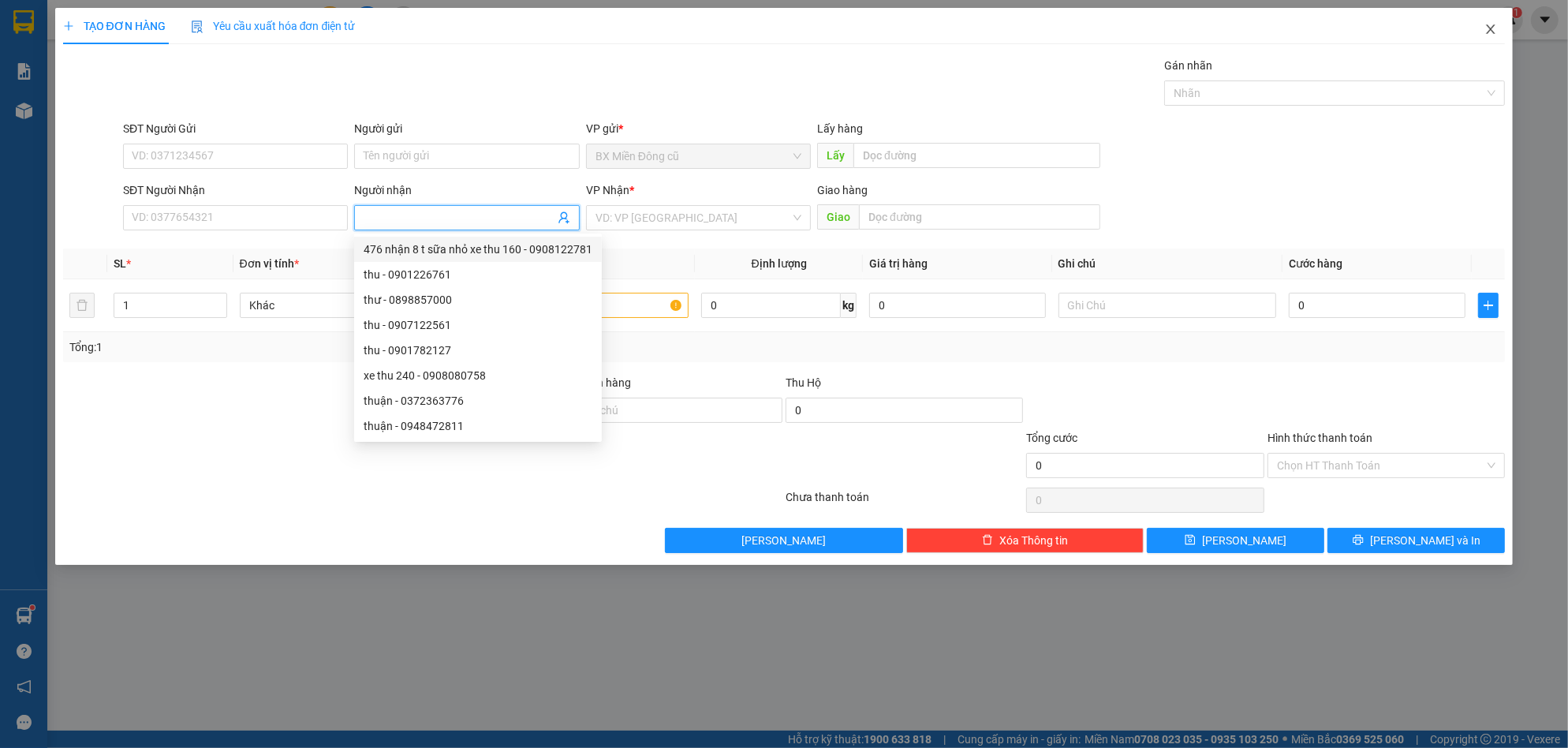
click at [1490, 22] on span "Close" at bounding box center [1491, 29] width 44 height 44
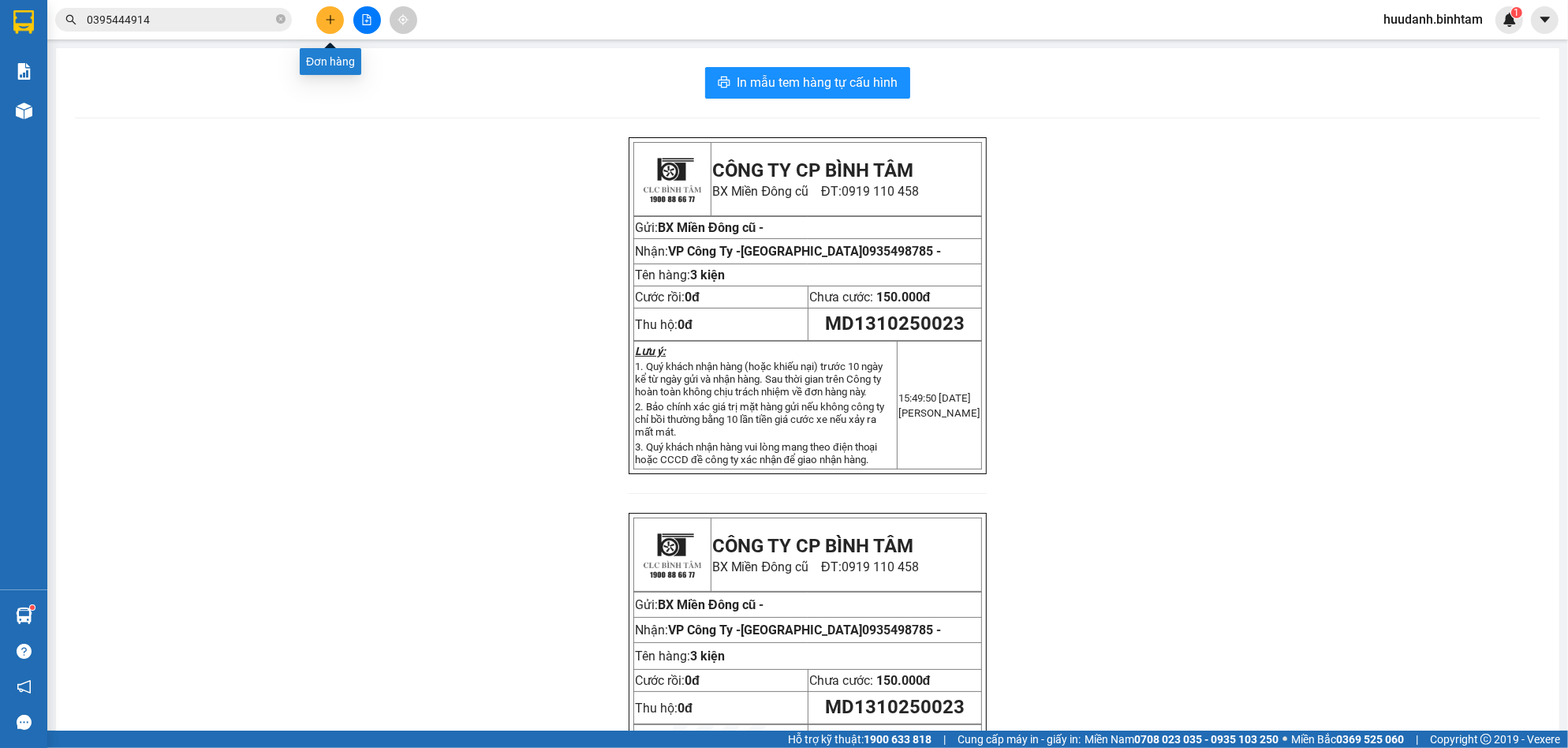
click at [335, 16] on icon "plus" at bounding box center [331, 20] width 11 height 11
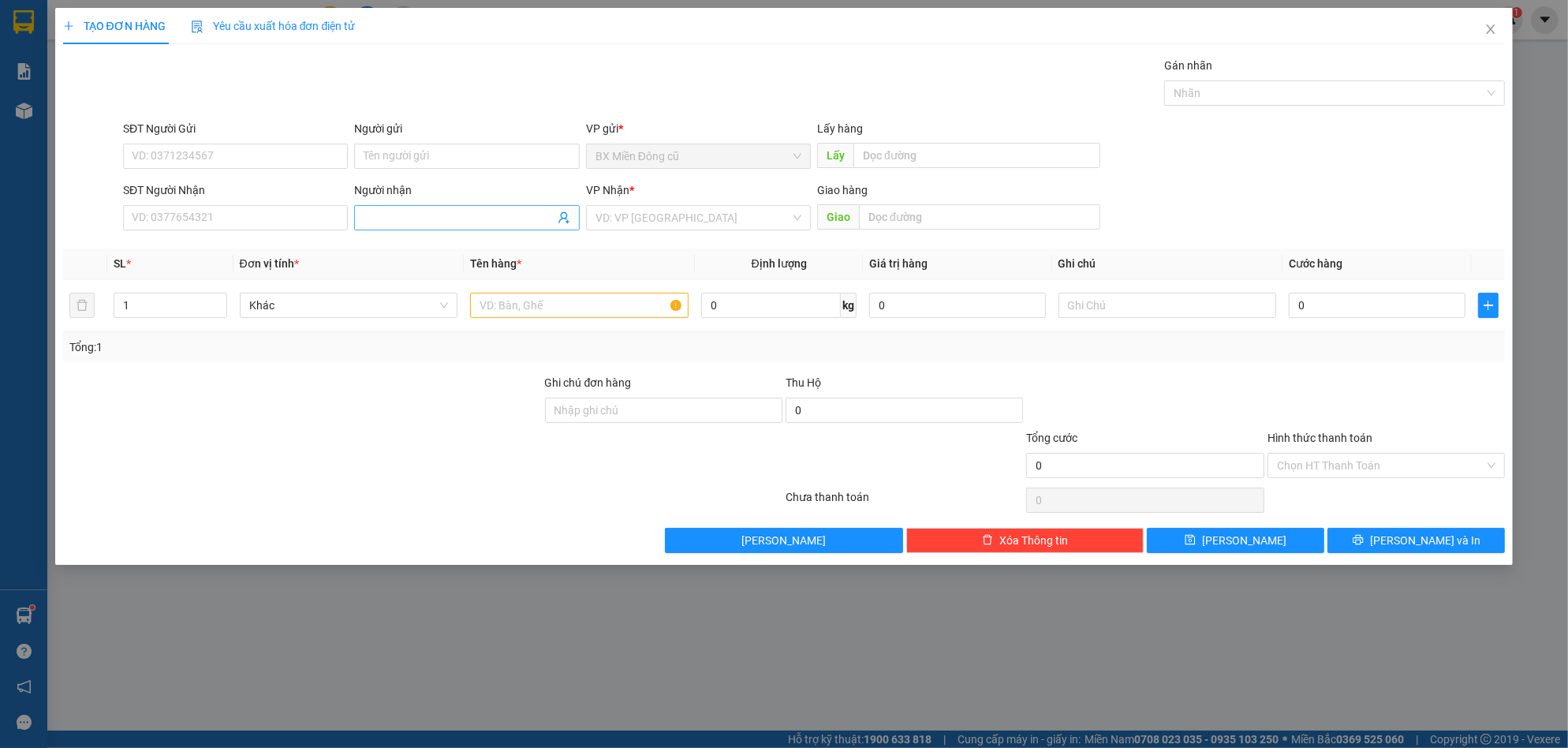
click at [433, 220] on input "Người nhận" at bounding box center [459, 218] width 190 height 17
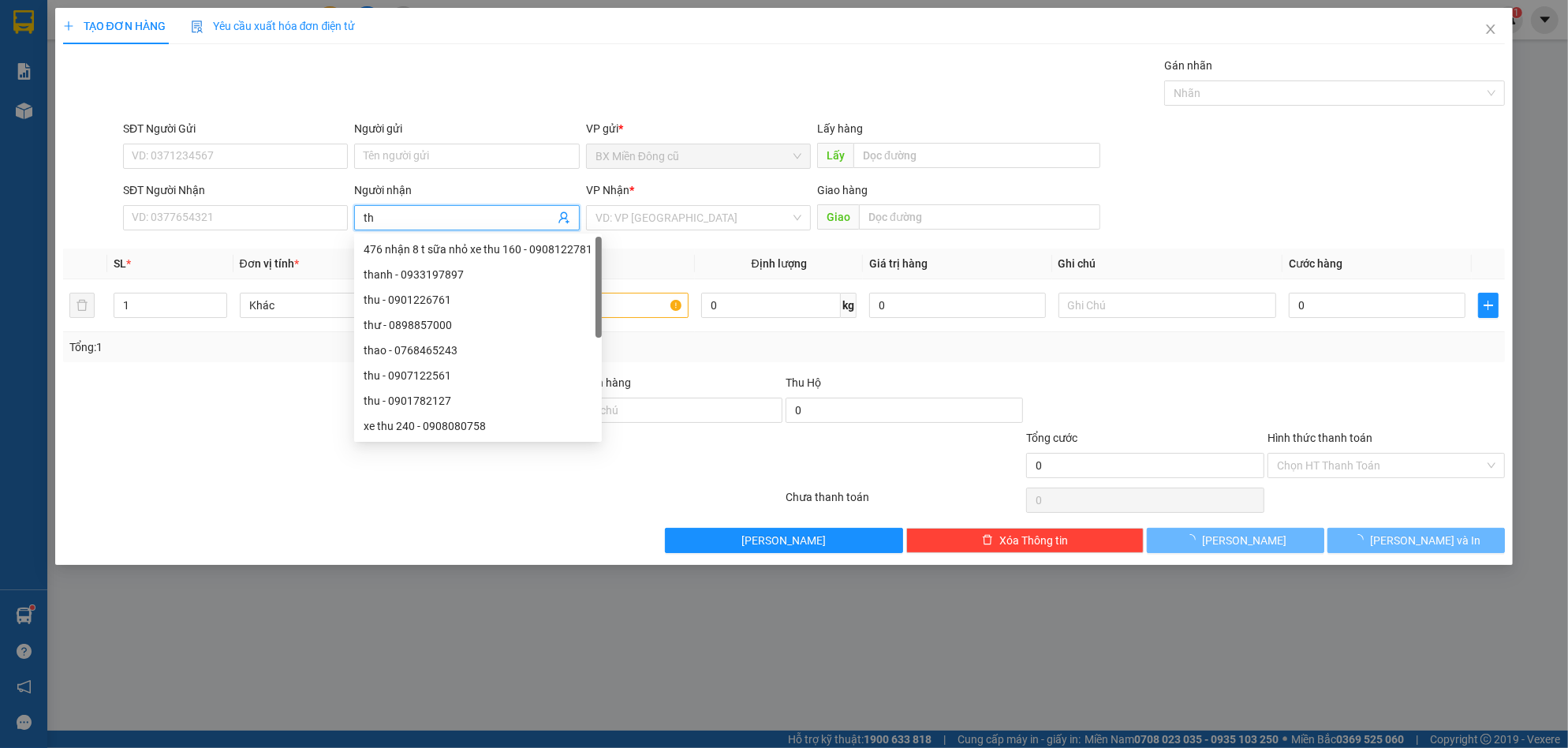
paste input "ơm"
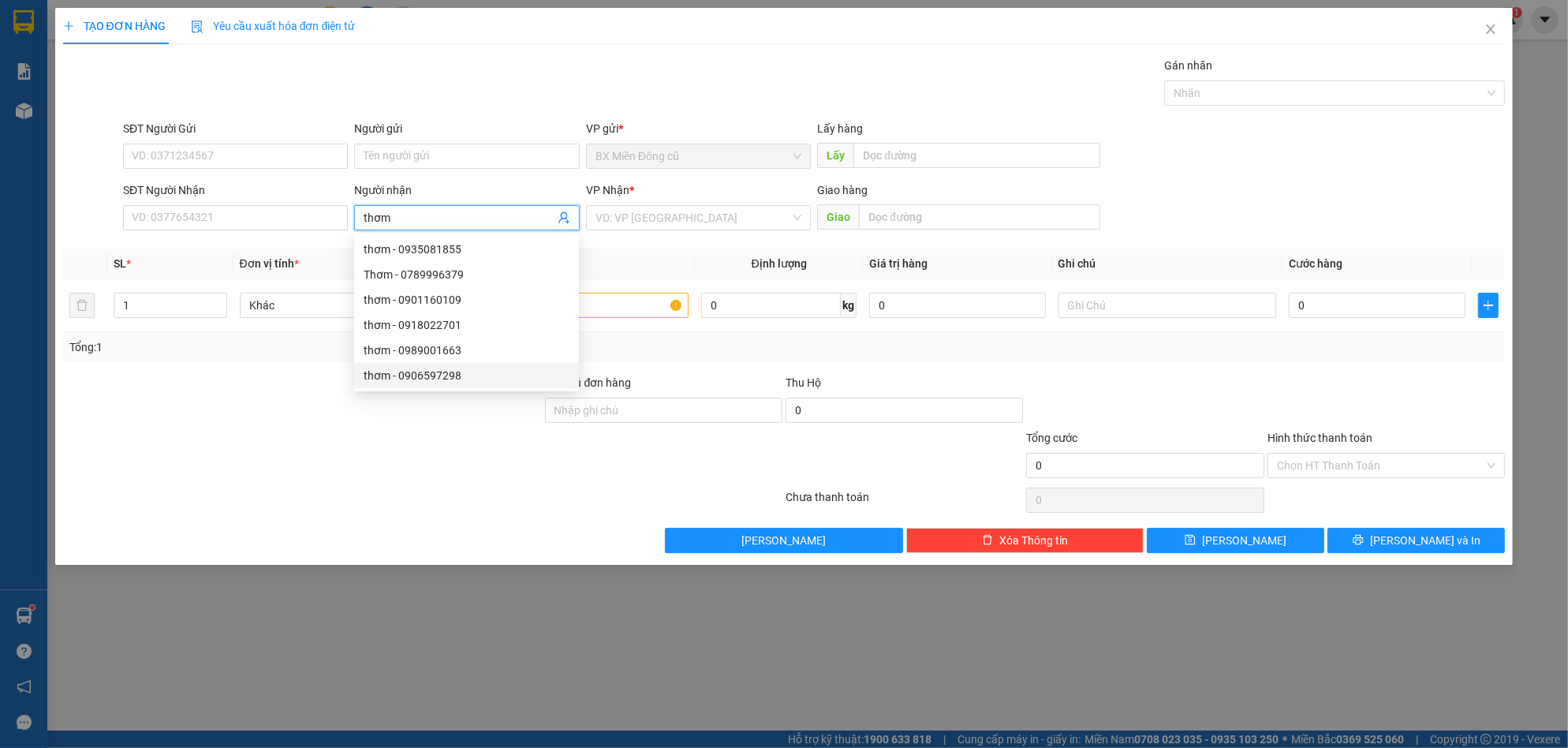
click at [461, 370] on div "thơm - 0906597298" at bounding box center [466, 375] width 205 height 17
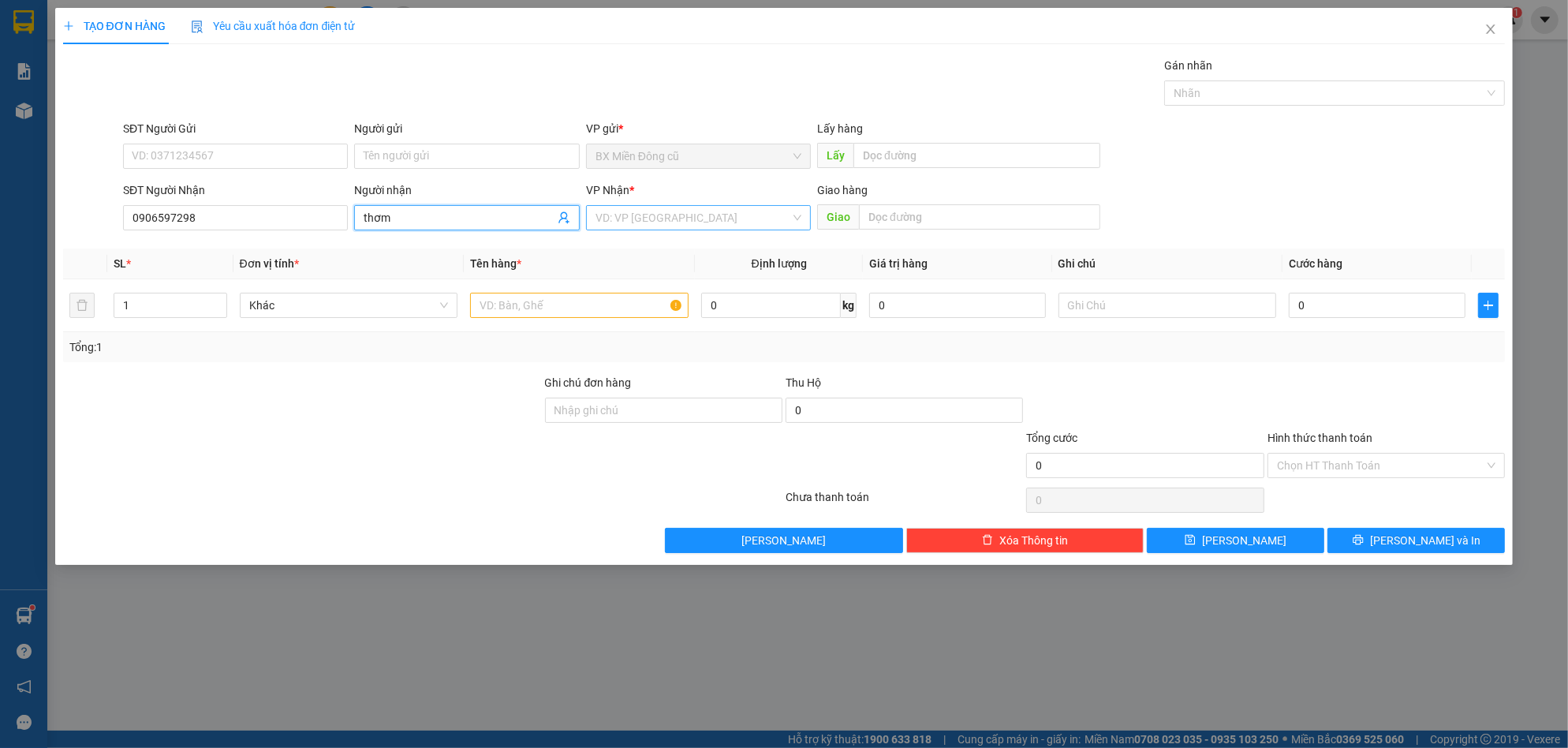
click at [645, 219] on input "search" at bounding box center [693, 217] width 195 height 24
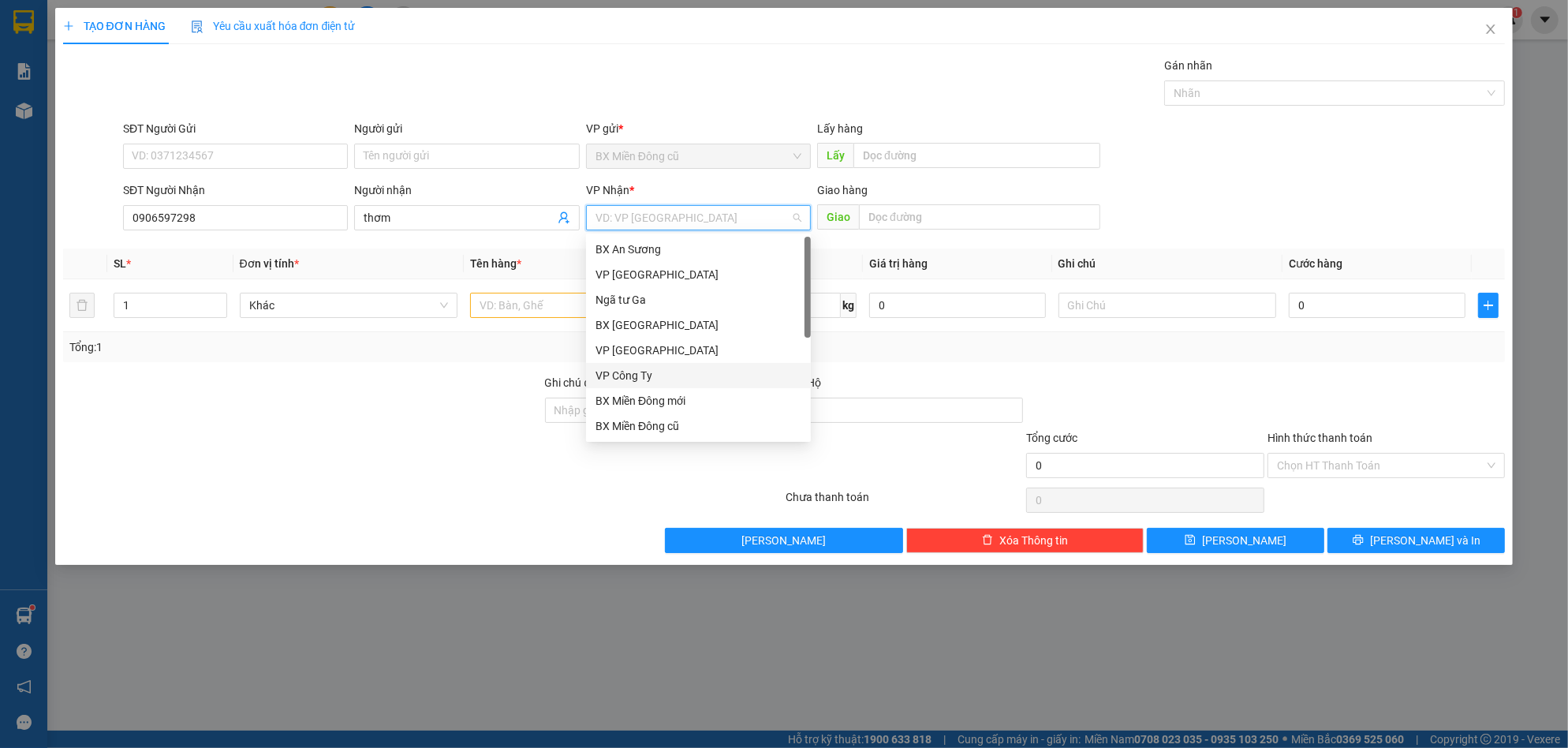
click at [609, 367] on div "VP Công Ty" at bounding box center [698, 375] width 205 height 17
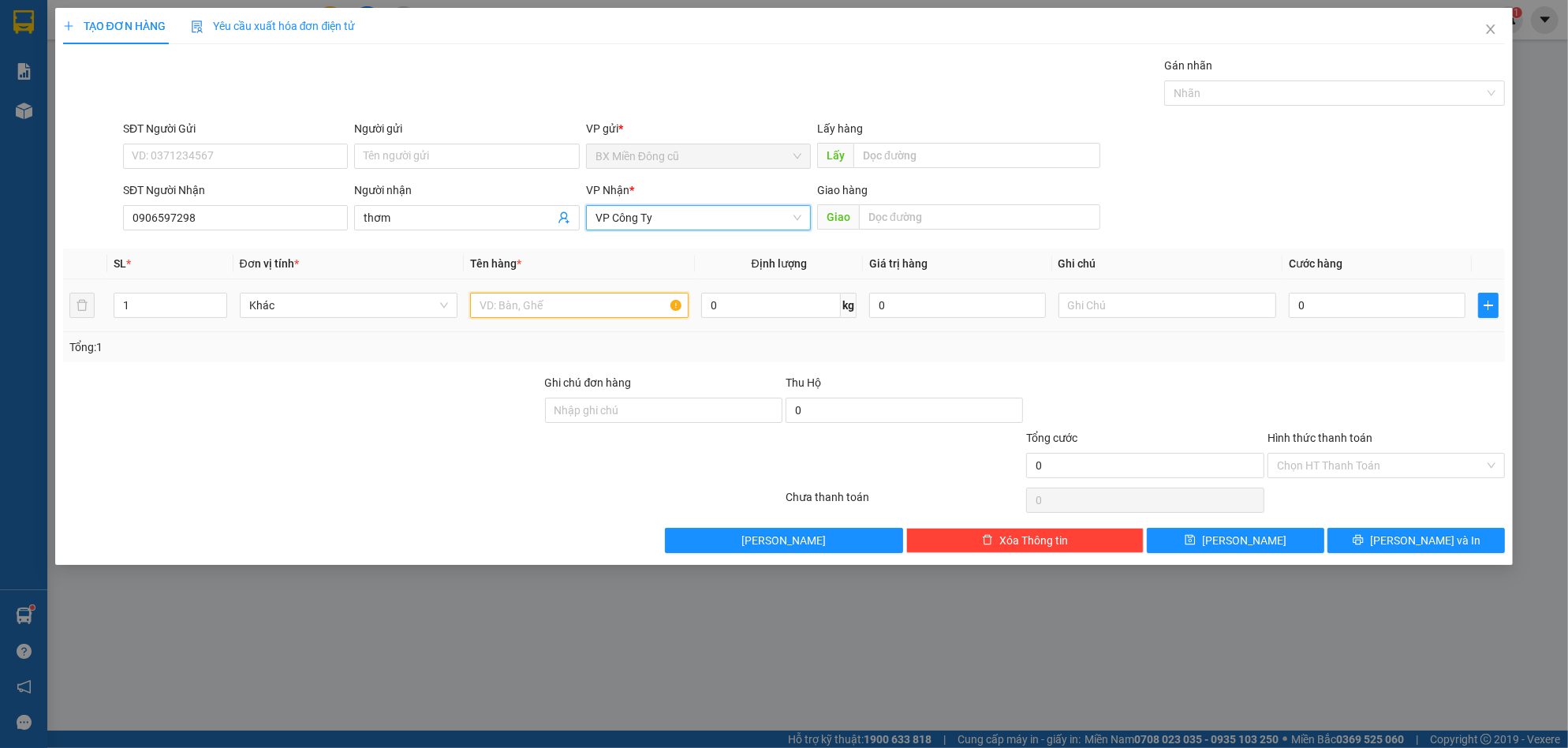
click at [554, 308] on input "text" at bounding box center [580, 305] width 219 height 25
paste input "ụ"
paste input "đ"
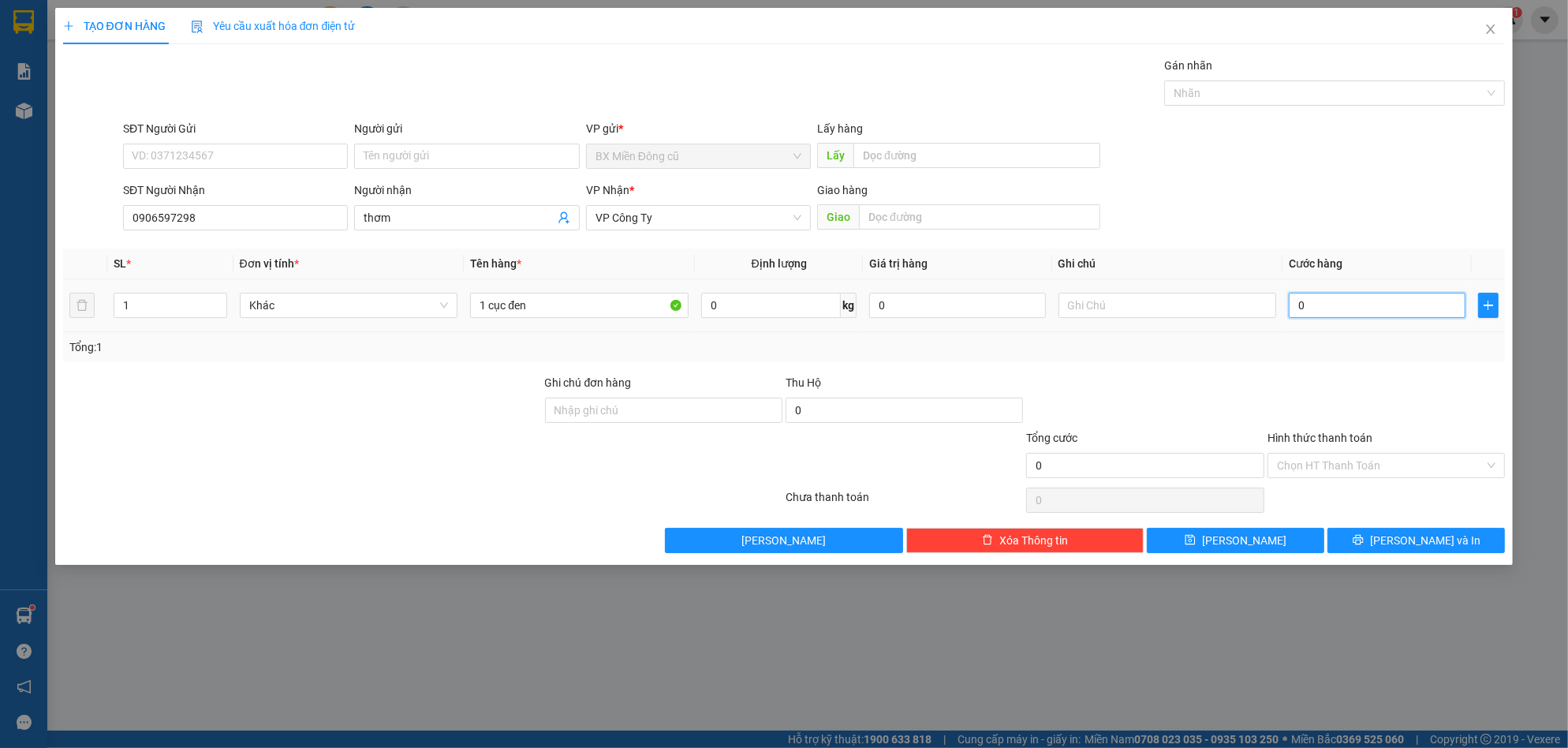
click at [1369, 298] on input "0" at bounding box center [1378, 305] width 177 height 25
click at [1396, 533] on button "[PERSON_NAME] và In" at bounding box center [1416, 540] width 177 height 25
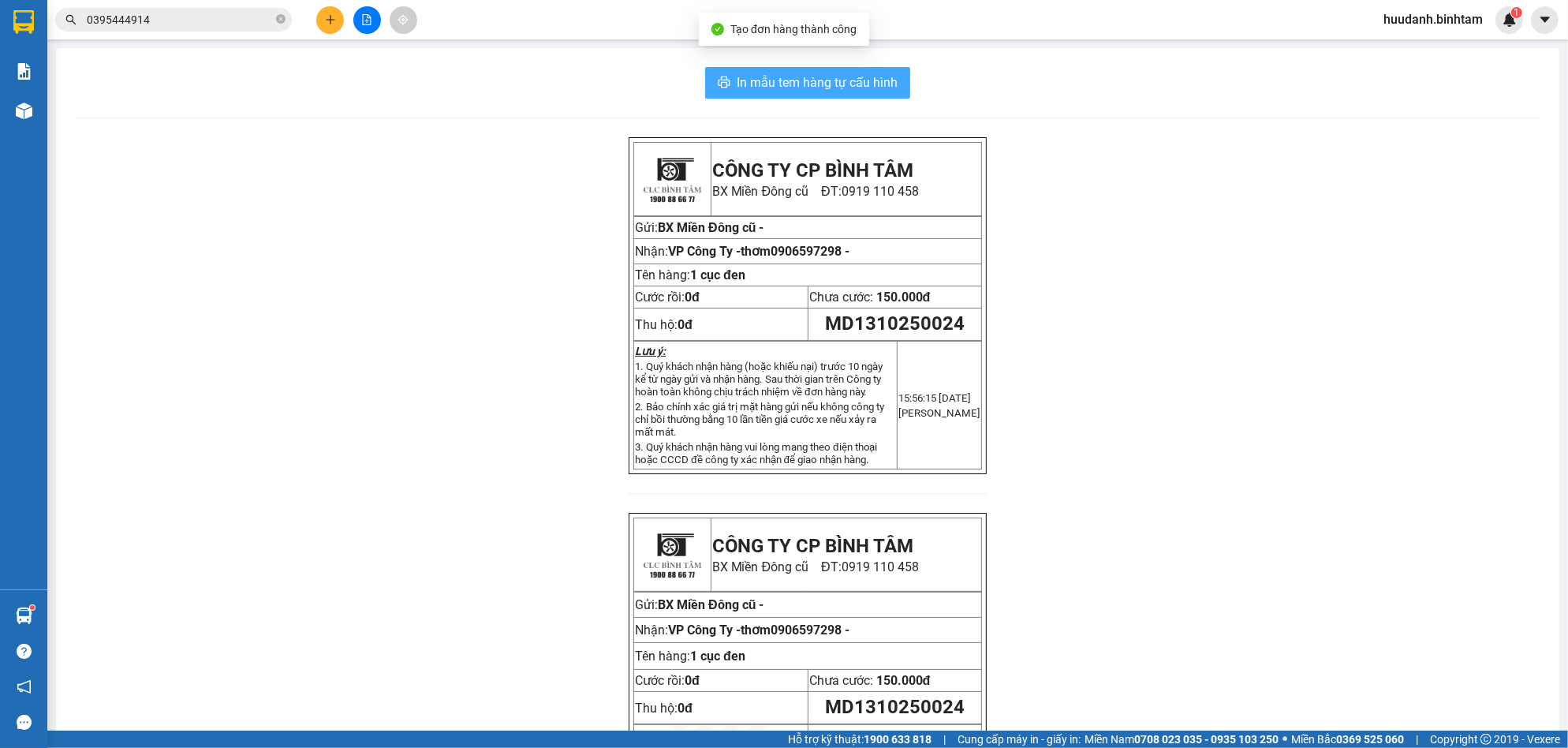
click at [853, 81] on span "In mẫu tem hàng tự cấu hình" at bounding box center [817, 82] width 161 height 20
click at [318, 13] on button at bounding box center [330, 20] width 27 height 27
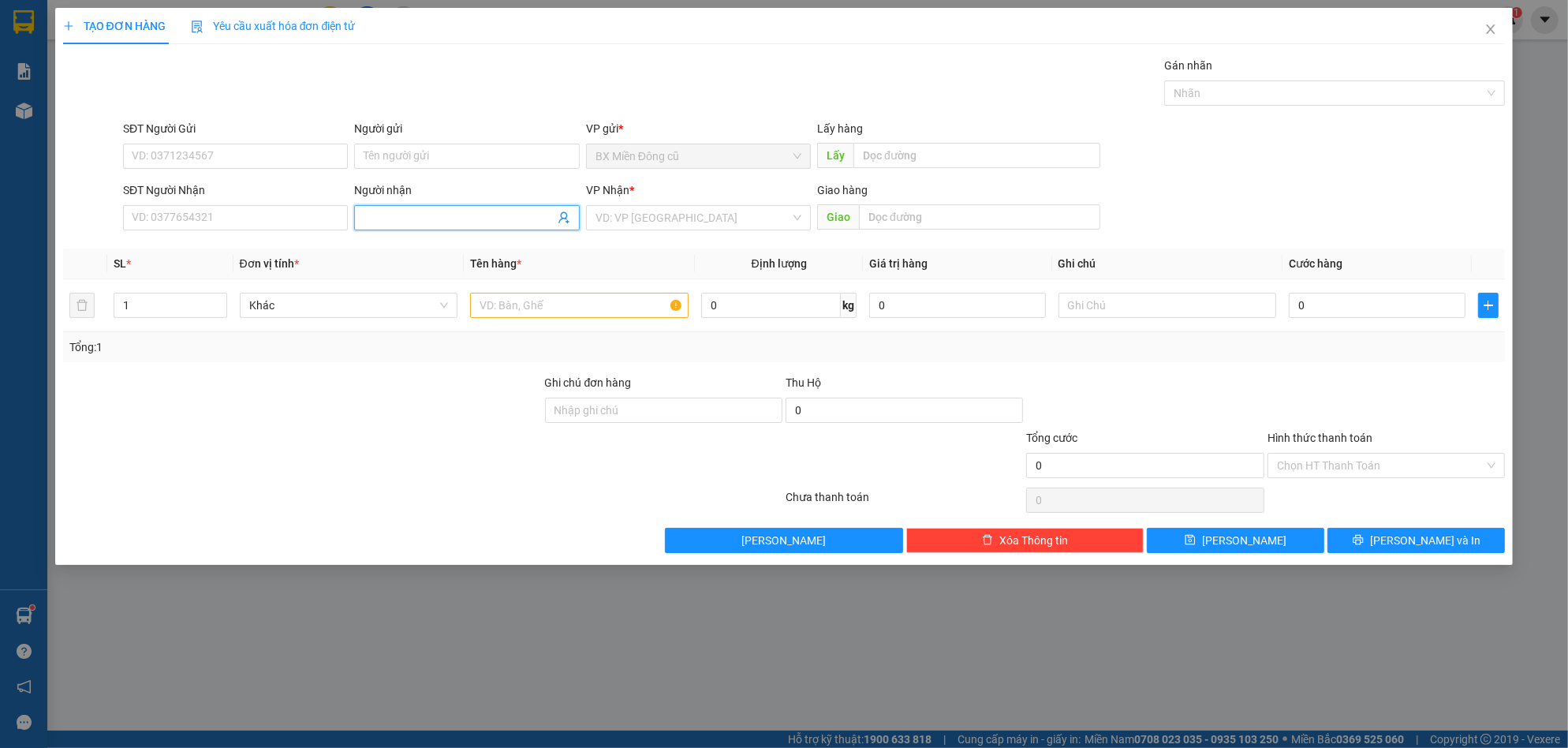
click at [400, 214] on input "Người nhận" at bounding box center [459, 218] width 190 height 17
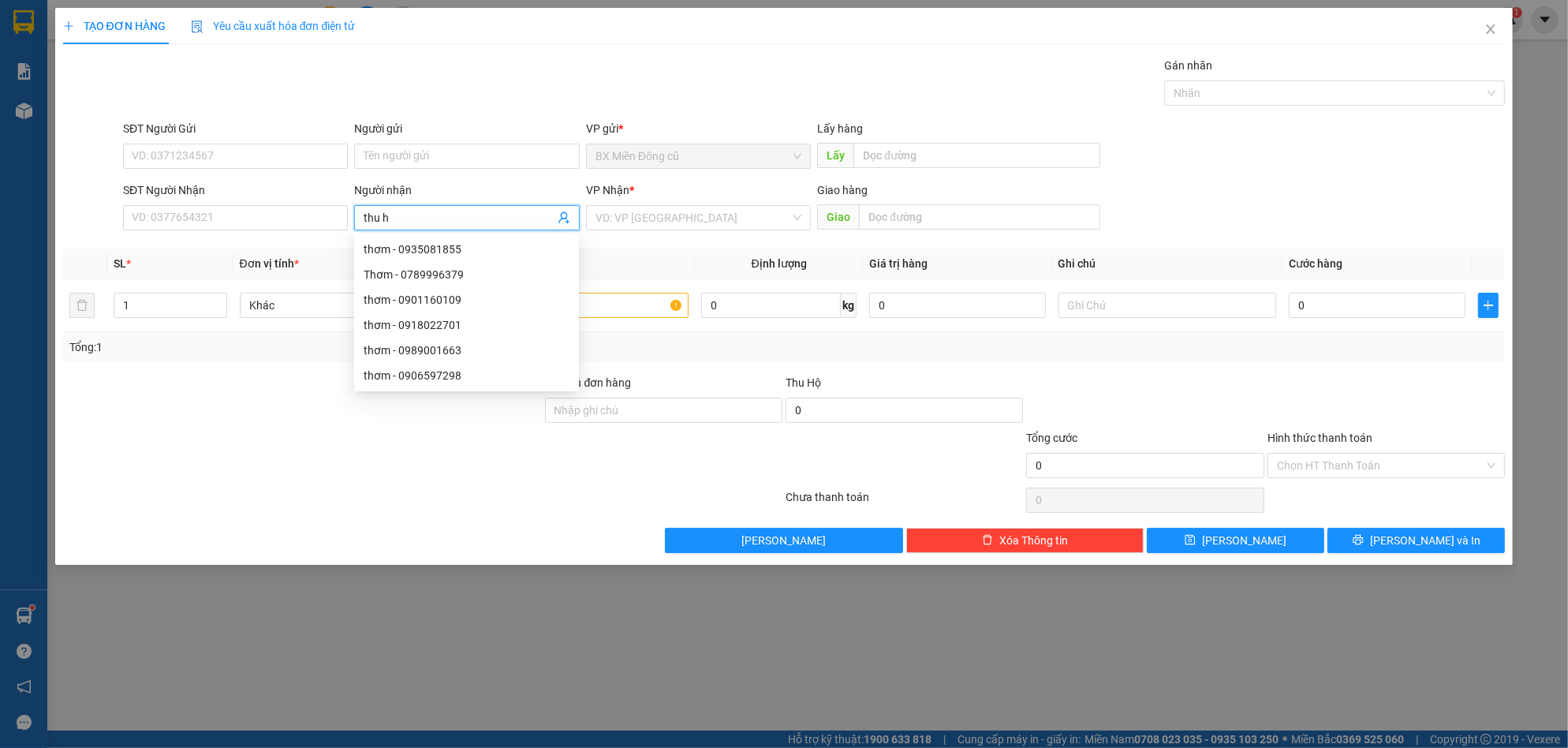
paste input "ô"
paste input "ồng"
click at [444, 317] on div "thu hông - 0941120994" at bounding box center [466, 325] width 205 height 17
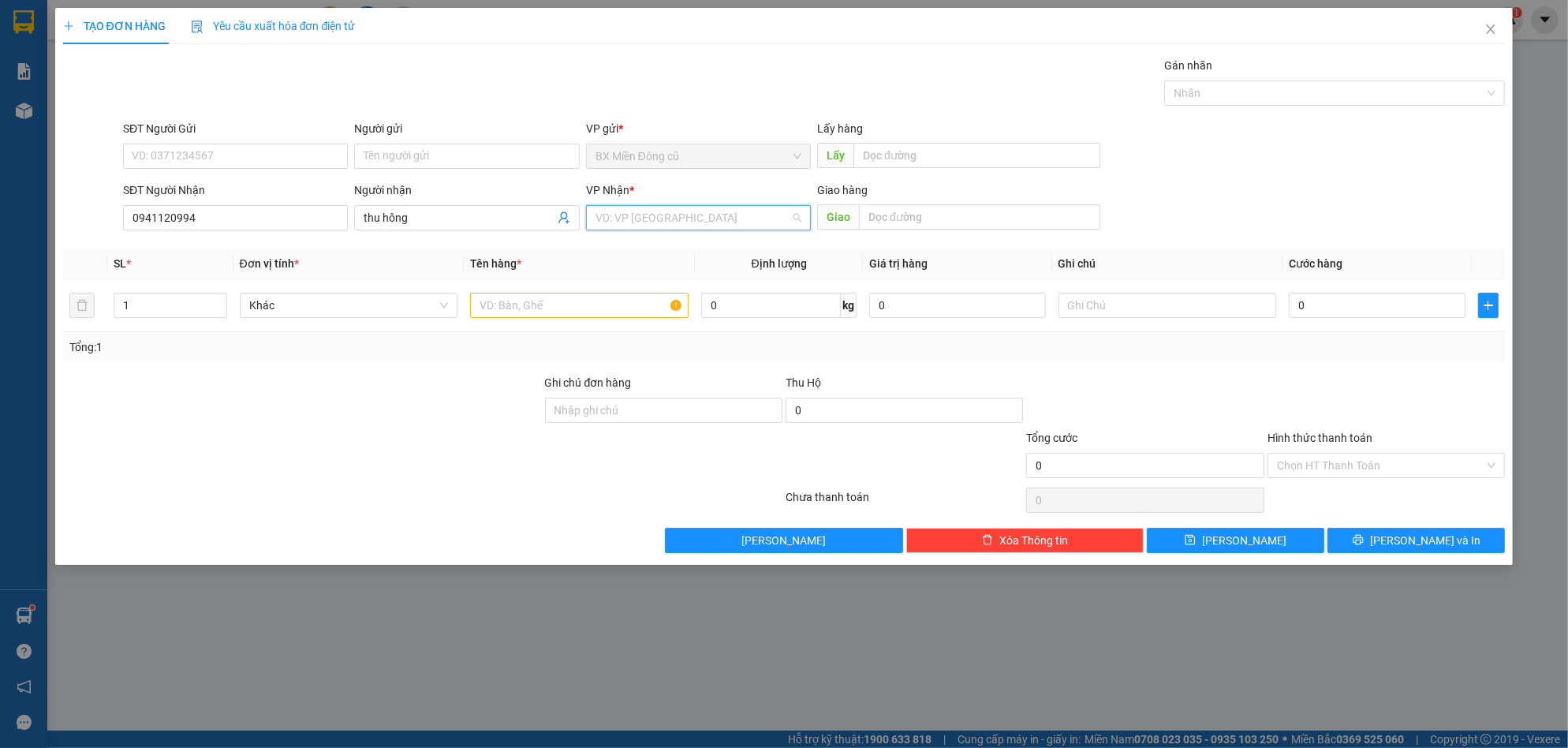
click at [625, 209] on input "search" at bounding box center [693, 217] width 195 height 24
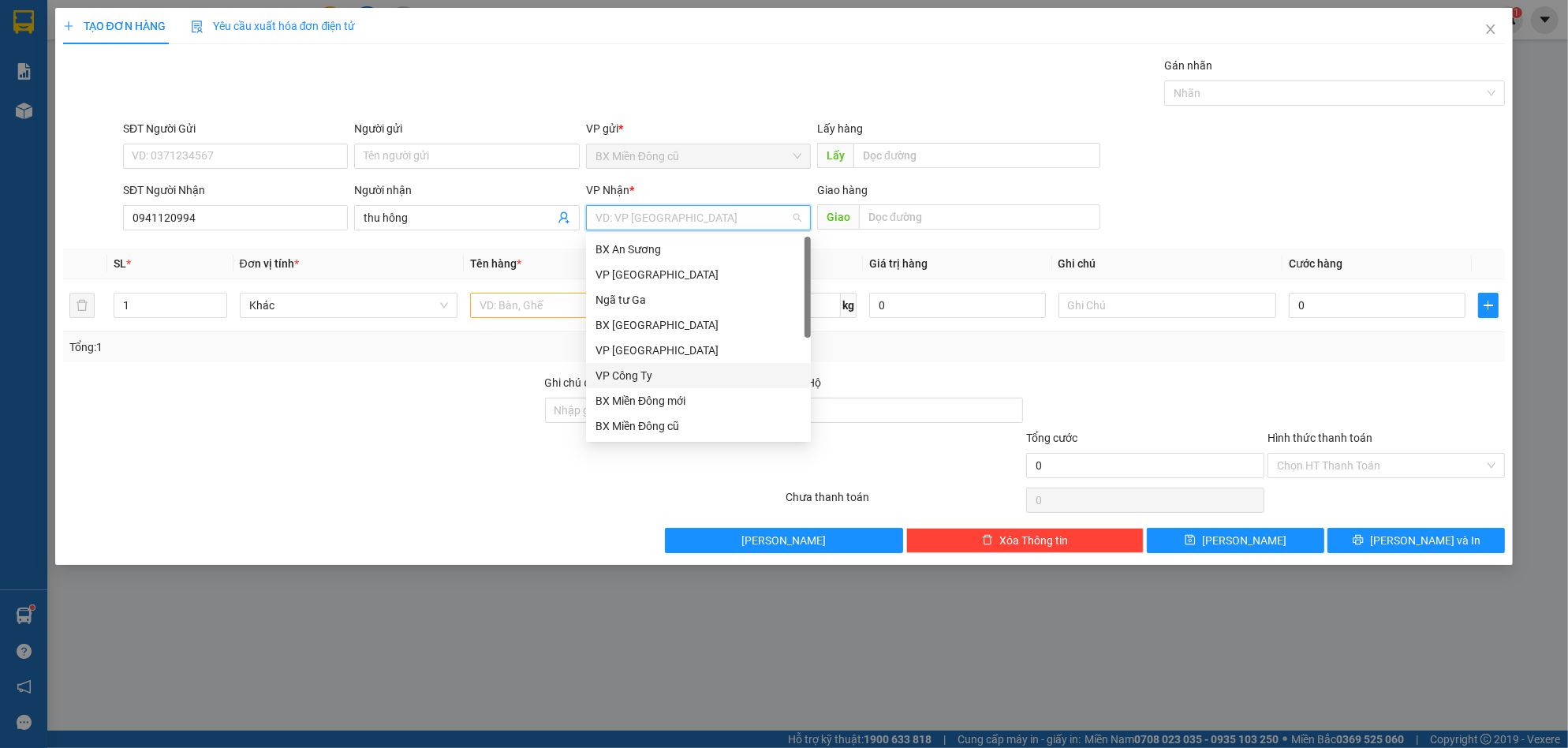
click at [648, 376] on div "VP Công Ty" at bounding box center [698, 375] width 205 height 17
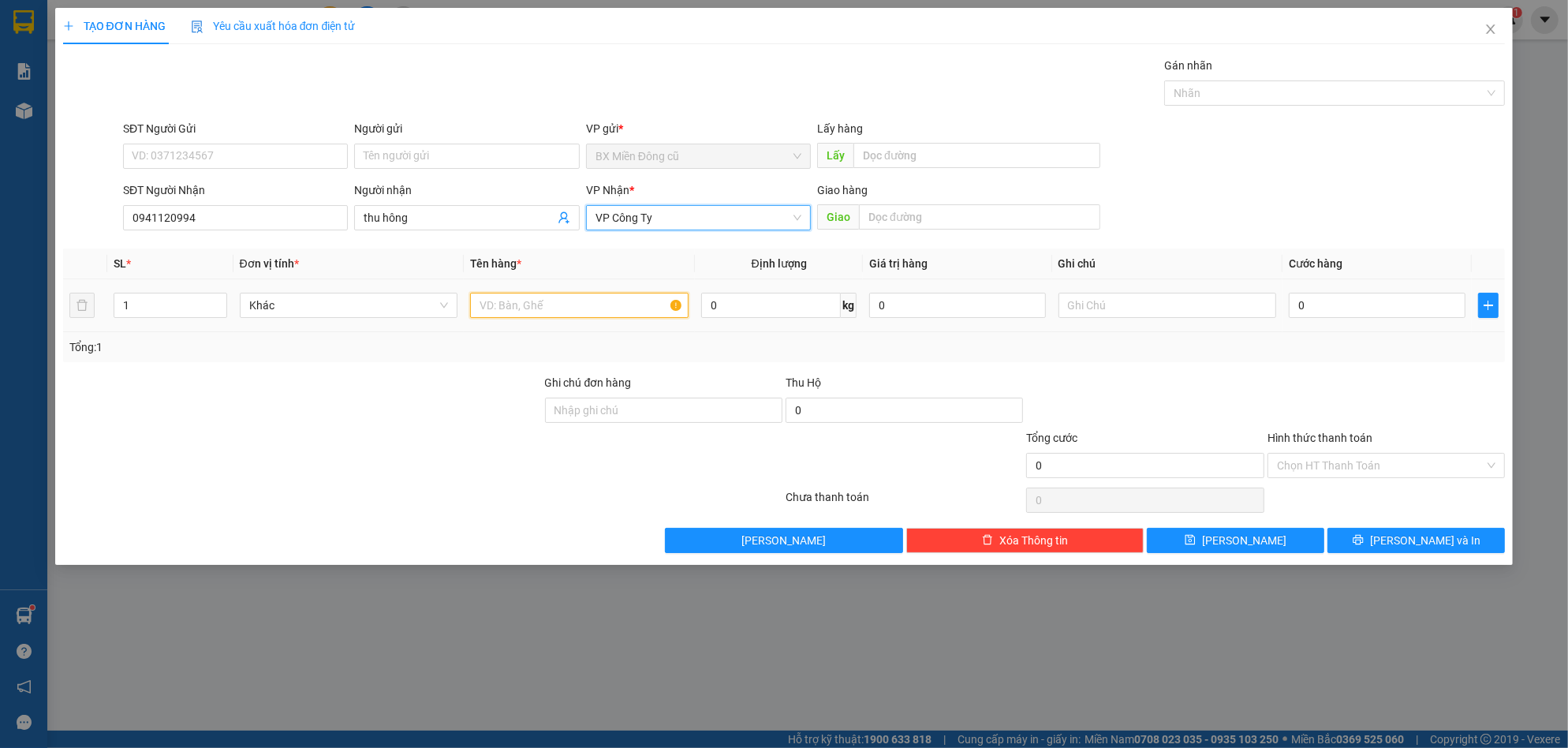
click at [568, 304] on input "text" at bounding box center [580, 305] width 219 height 25
paste input "ê"
paste input "ệ"
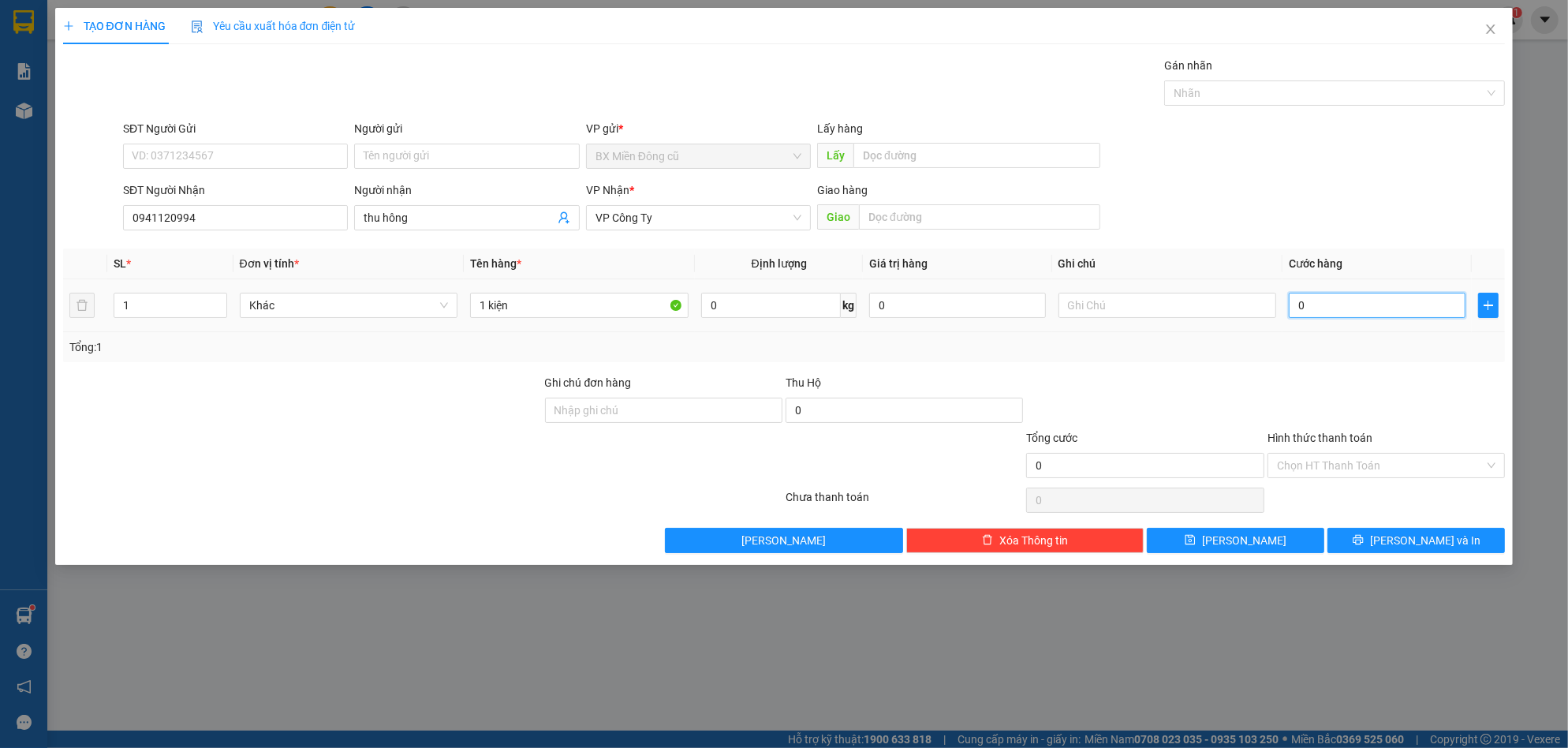
click at [1348, 299] on input "0" at bounding box center [1378, 305] width 177 height 25
click at [1405, 537] on span "[PERSON_NAME] và In" at bounding box center [1425, 540] width 110 height 17
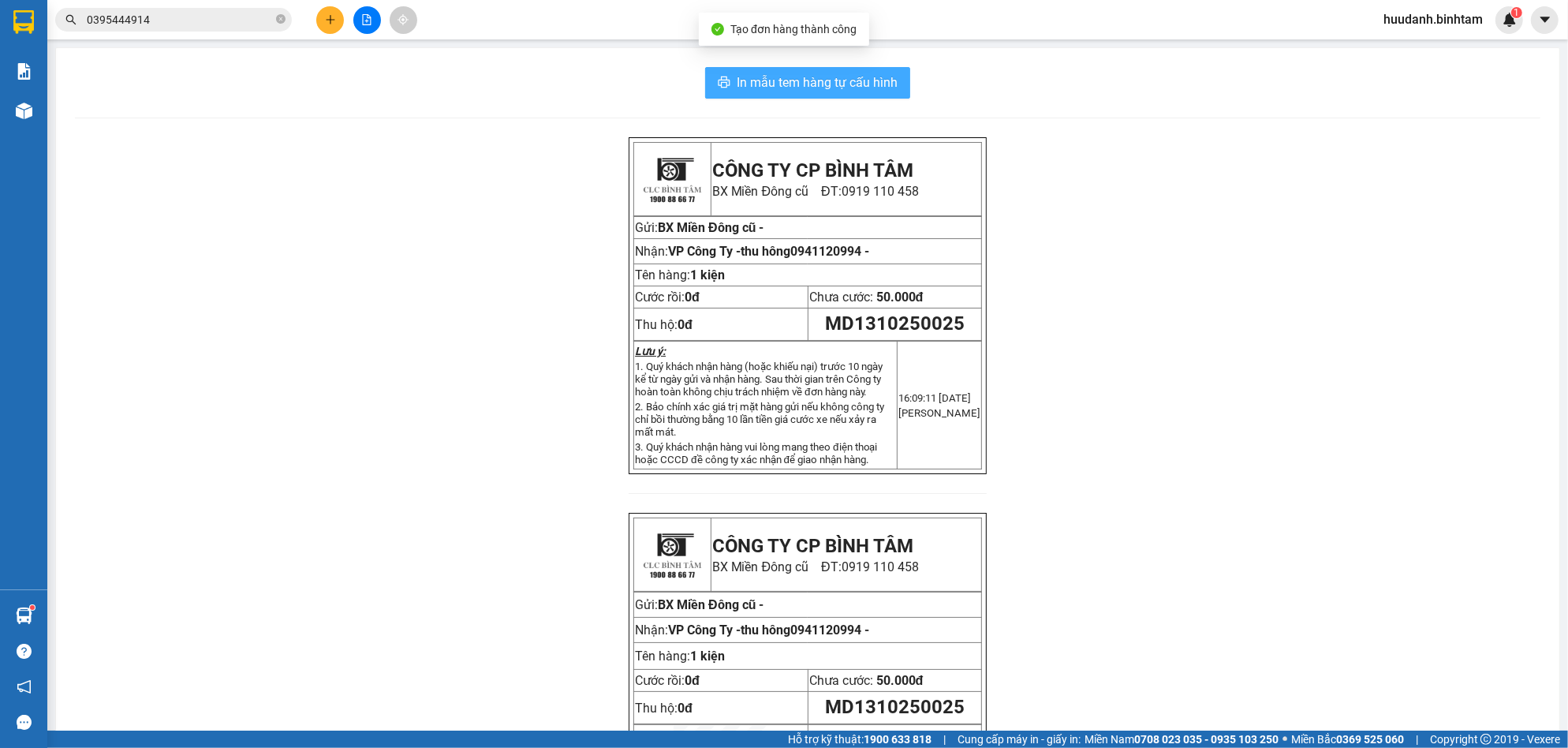
click at [839, 73] on span "In mẫu tem hàng tự cấu hình" at bounding box center [817, 82] width 161 height 20
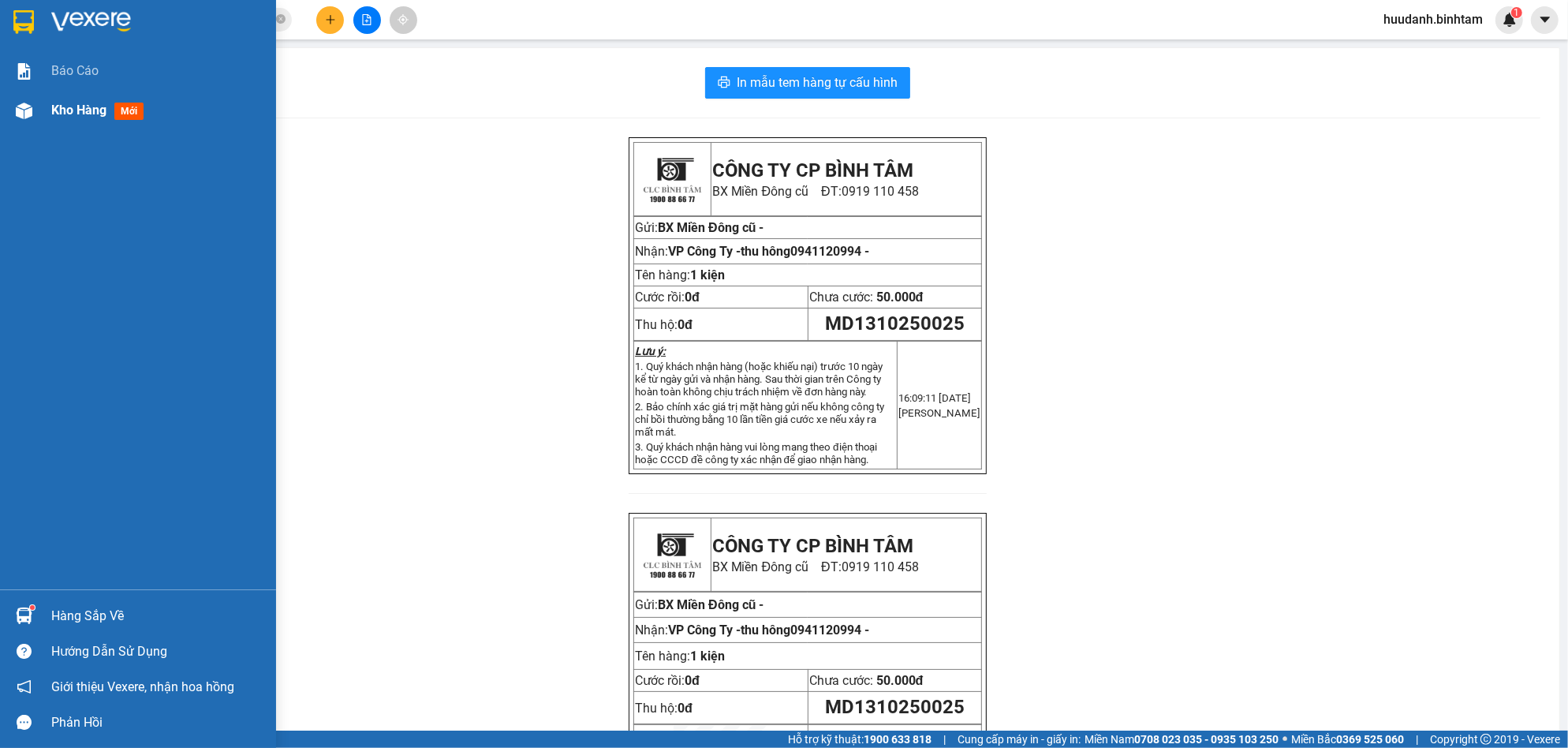
click at [70, 115] on span "Kho hàng" at bounding box center [78, 110] width 56 height 15
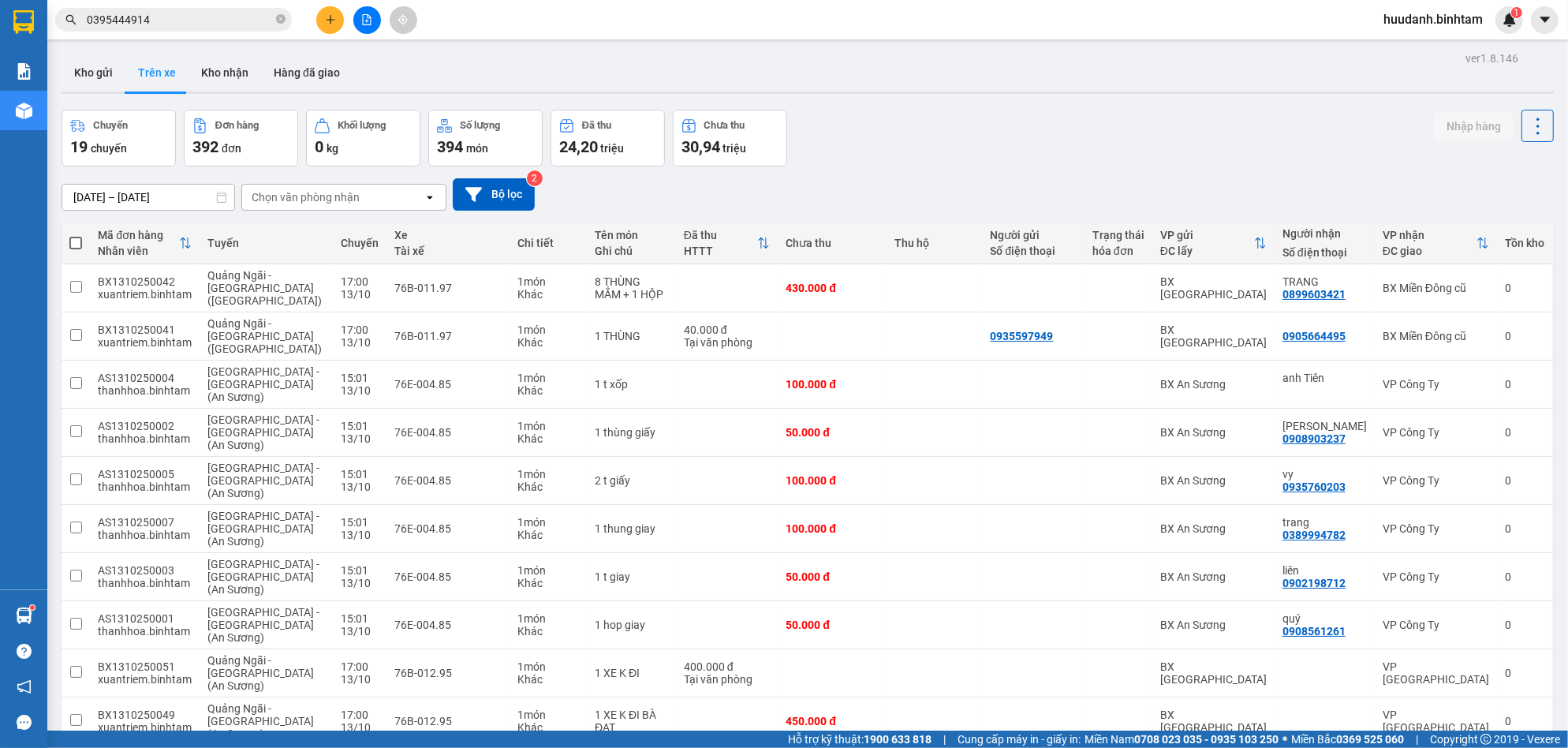
click at [75, 241] on span at bounding box center [75, 242] width 12 height 12
click at [75, 235] on input "checkbox" at bounding box center [75, 235] width 0 height 0
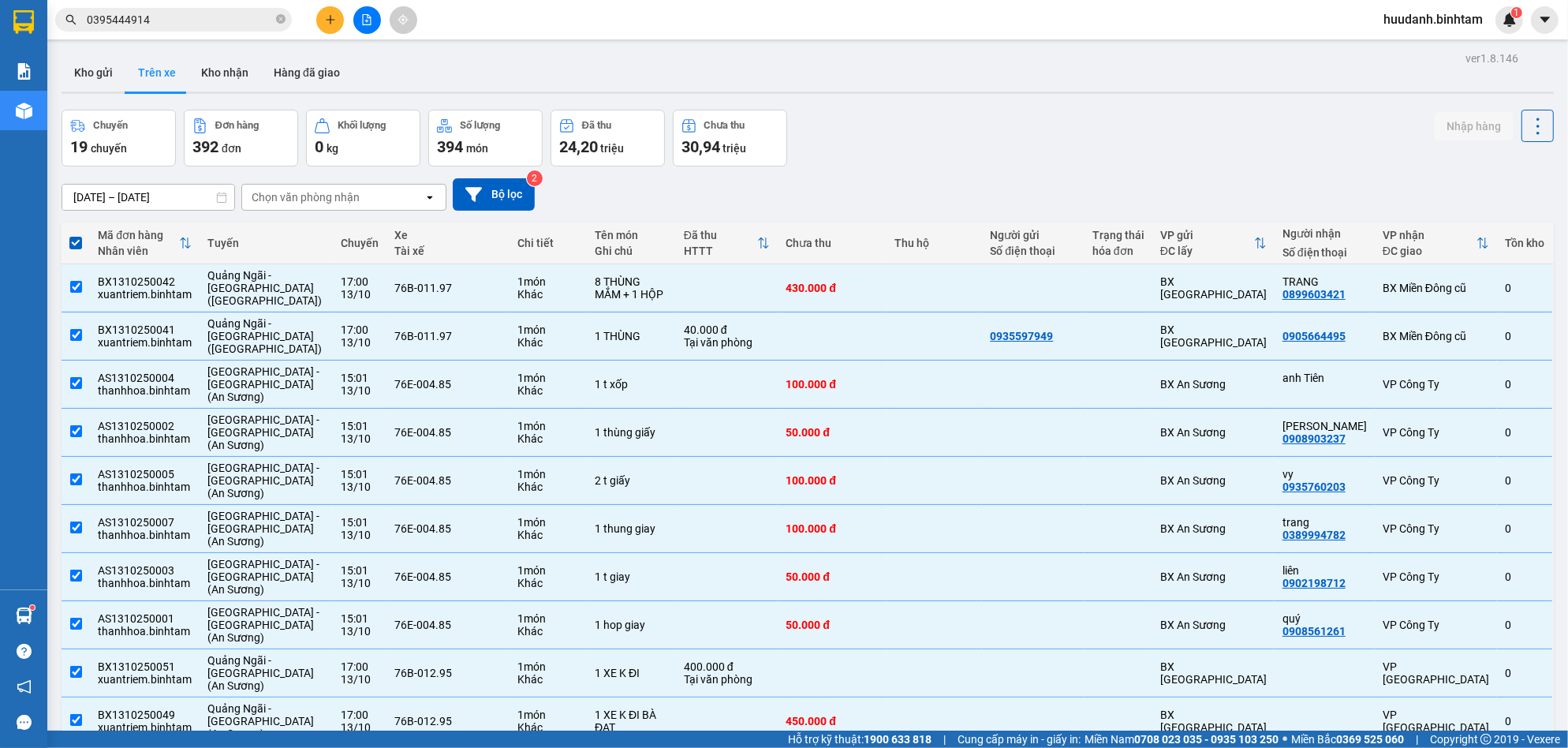
click at [72, 245] on span at bounding box center [75, 242] width 12 height 12
click at [75, 235] on input "checkbox" at bounding box center [75, 235] width 0 height 0
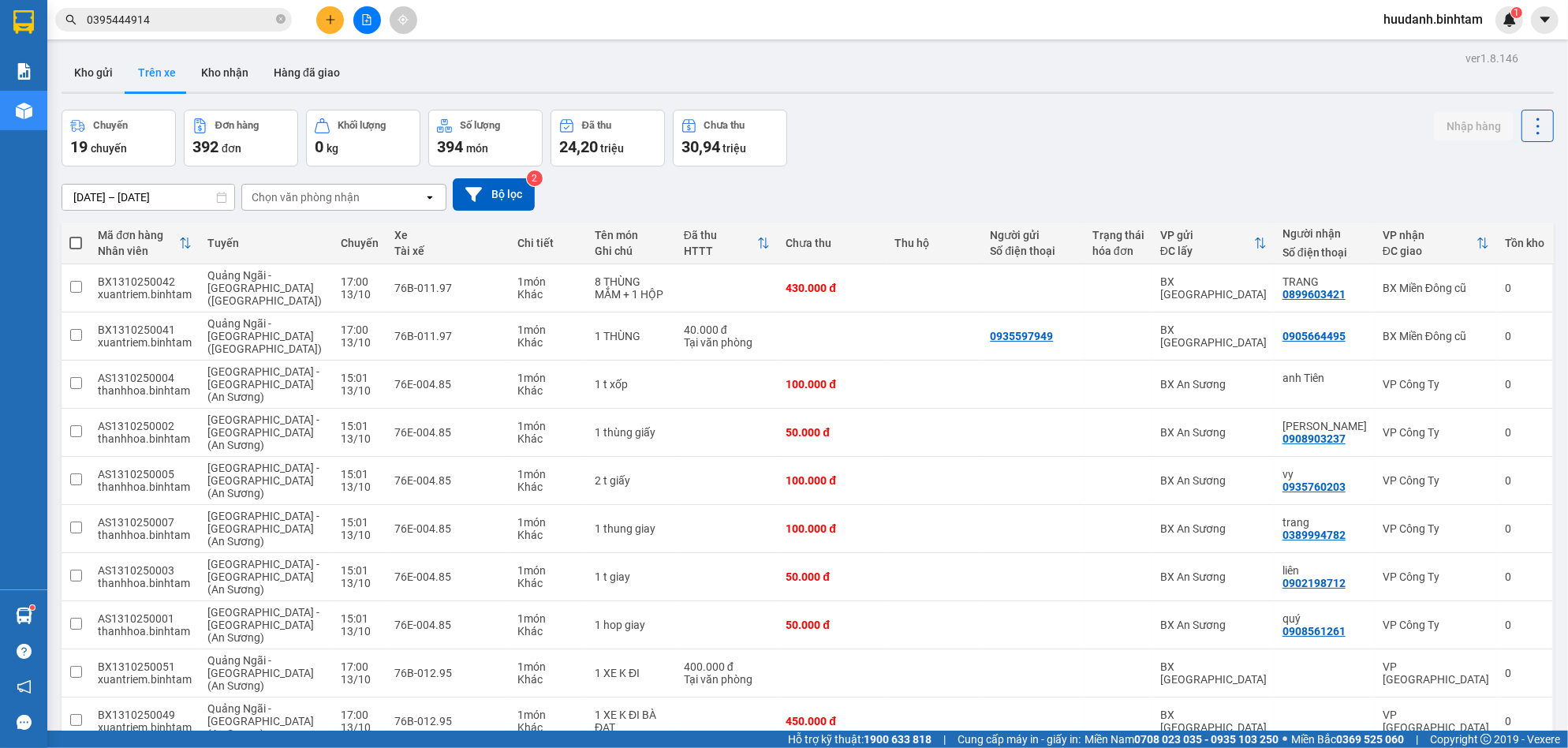
click at [72, 245] on span at bounding box center [75, 242] width 12 height 12
click at [75, 235] on input "checkbox" at bounding box center [75, 235] width 0 height 0
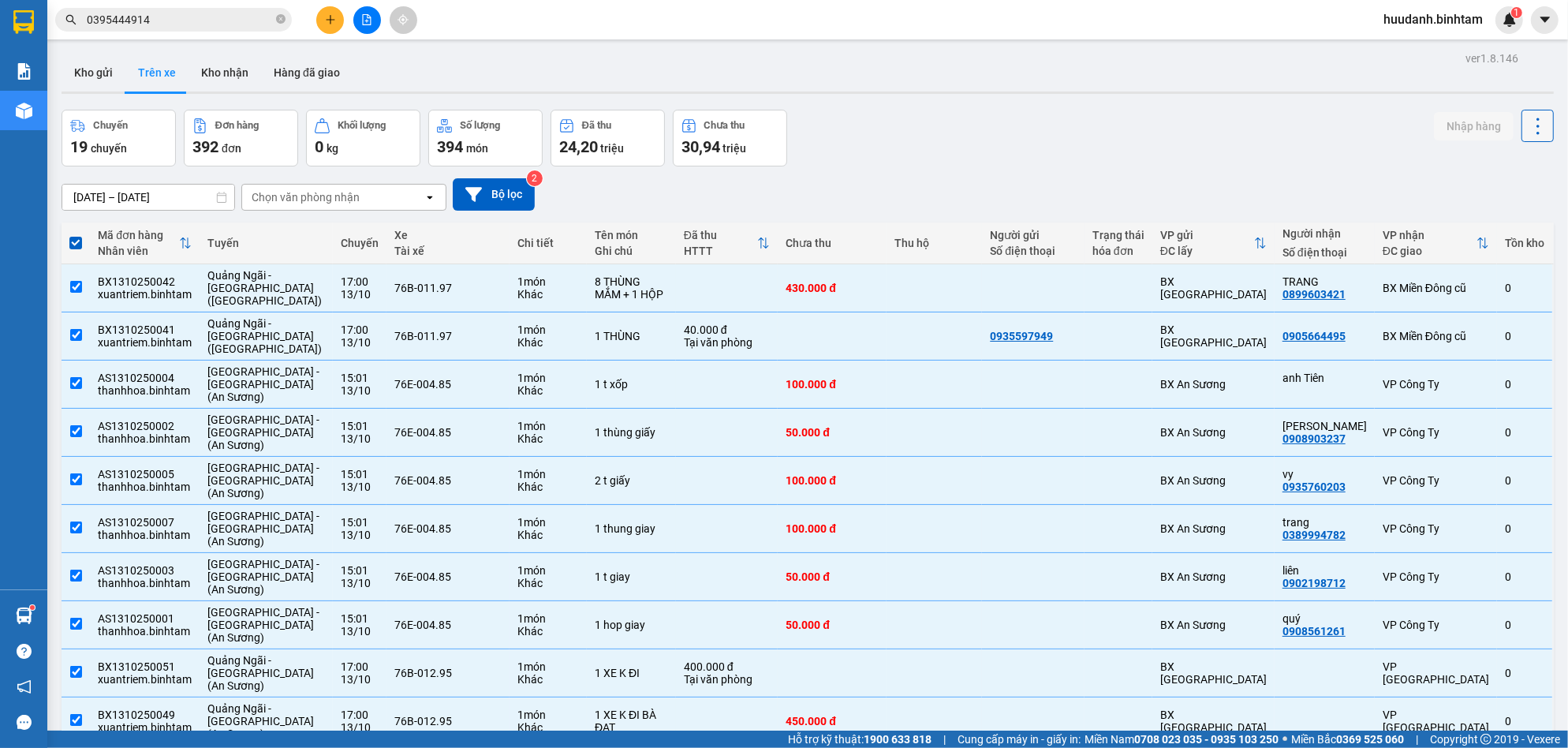
click at [1527, 123] on icon at bounding box center [1538, 125] width 22 height 22
click at [1318, 149] on div "Chuyến 19 chuyến Đơn hàng 392 đơn Khối lượng 0 kg Số lượng 394 món Đã thu 24,20…" at bounding box center [808, 138] width 1493 height 57
click at [363, 16] on icon "file-add" at bounding box center [367, 20] width 11 height 11
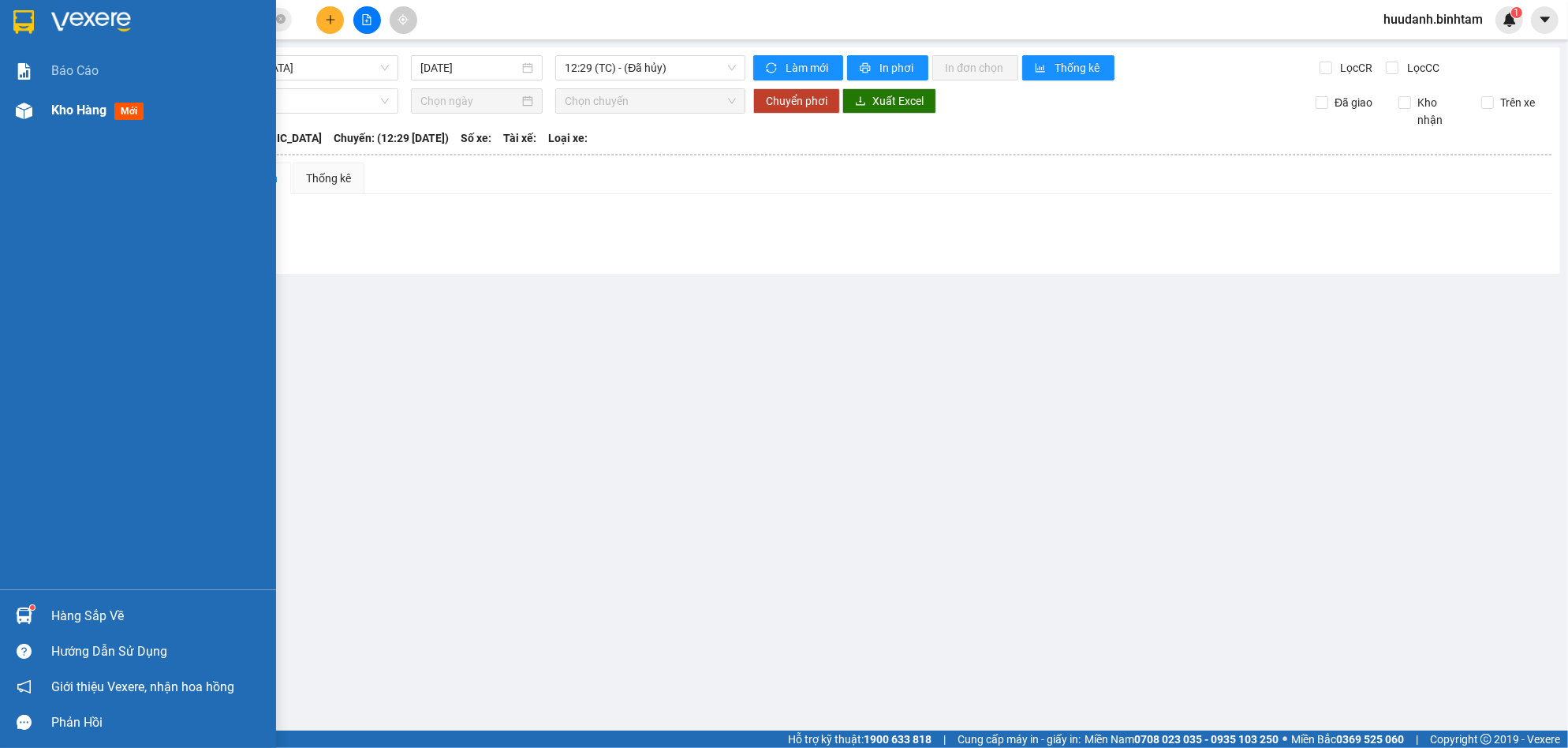
click at [69, 106] on span "Kho hàng" at bounding box center [78, 110] width 56 height 15
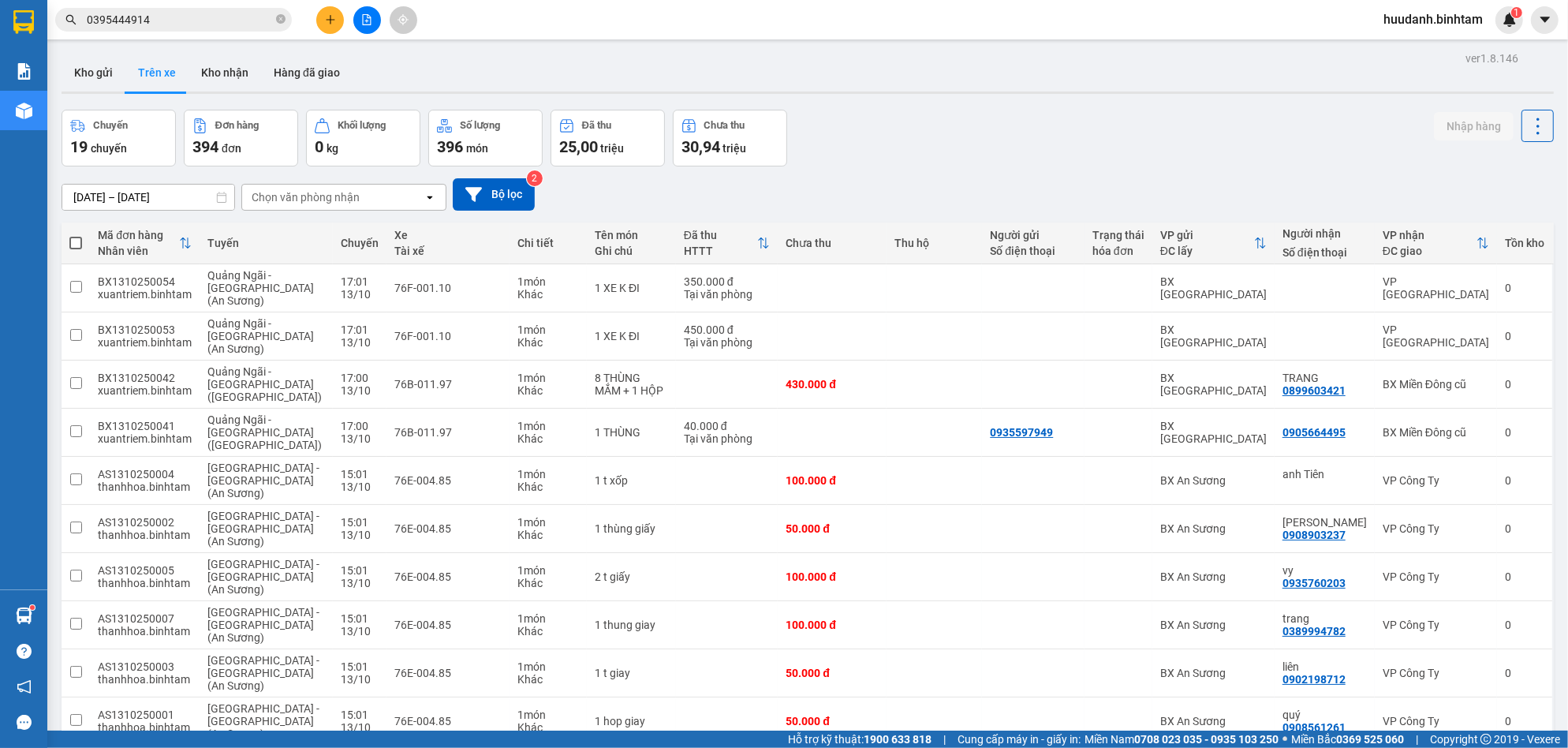
click at [77, 243] on span at bounding box center [75, 242] width 12 height 12
click at [75, 235] on input "checkbox" at bounding box center [75, 235] width 0 height 0
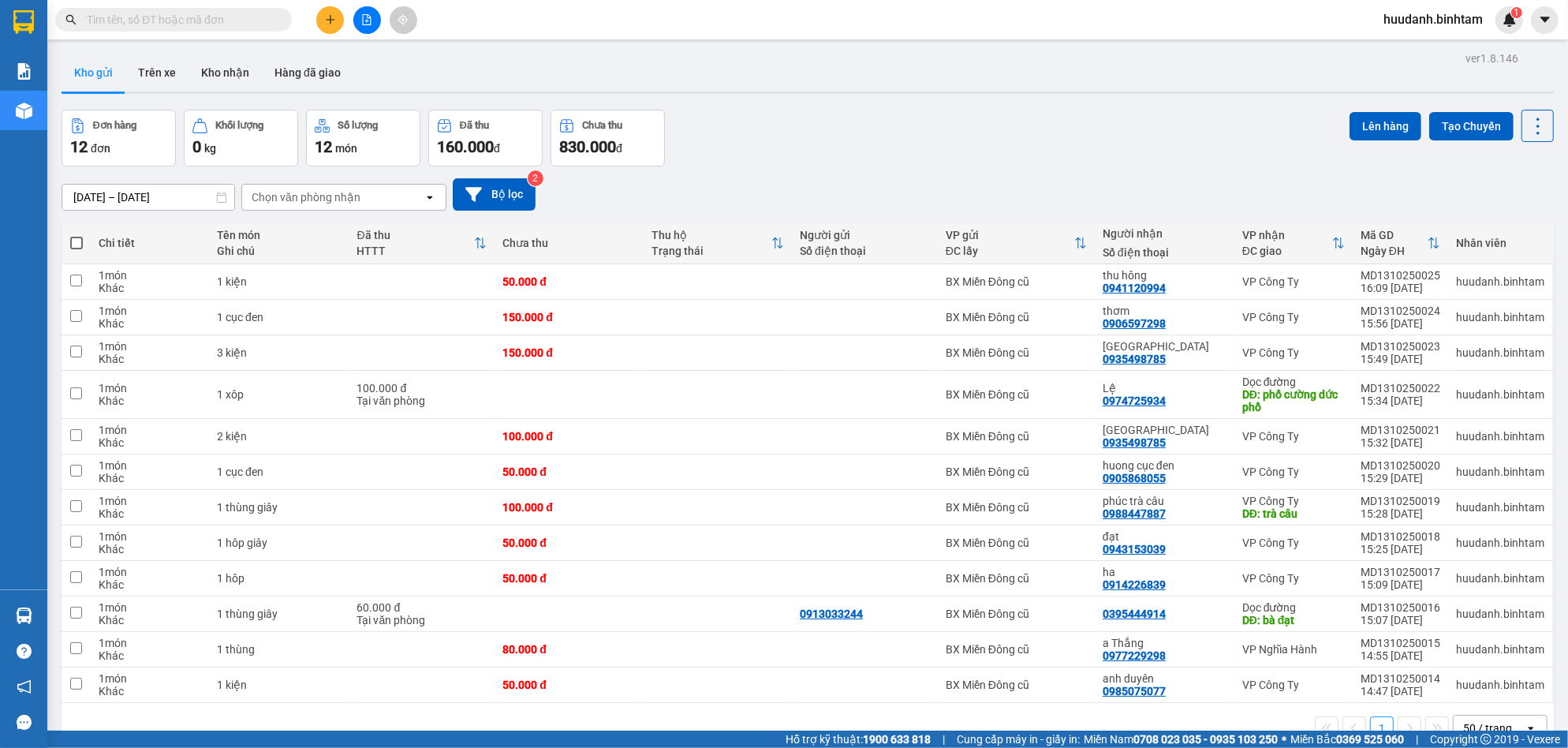
click at [79, 246] on span at bounding box center [75, 242] width 12 height 12
click at [76, 235] on input "checkbox" at bounding box center [76, 235] width 0 height 0
checkbox input "true"
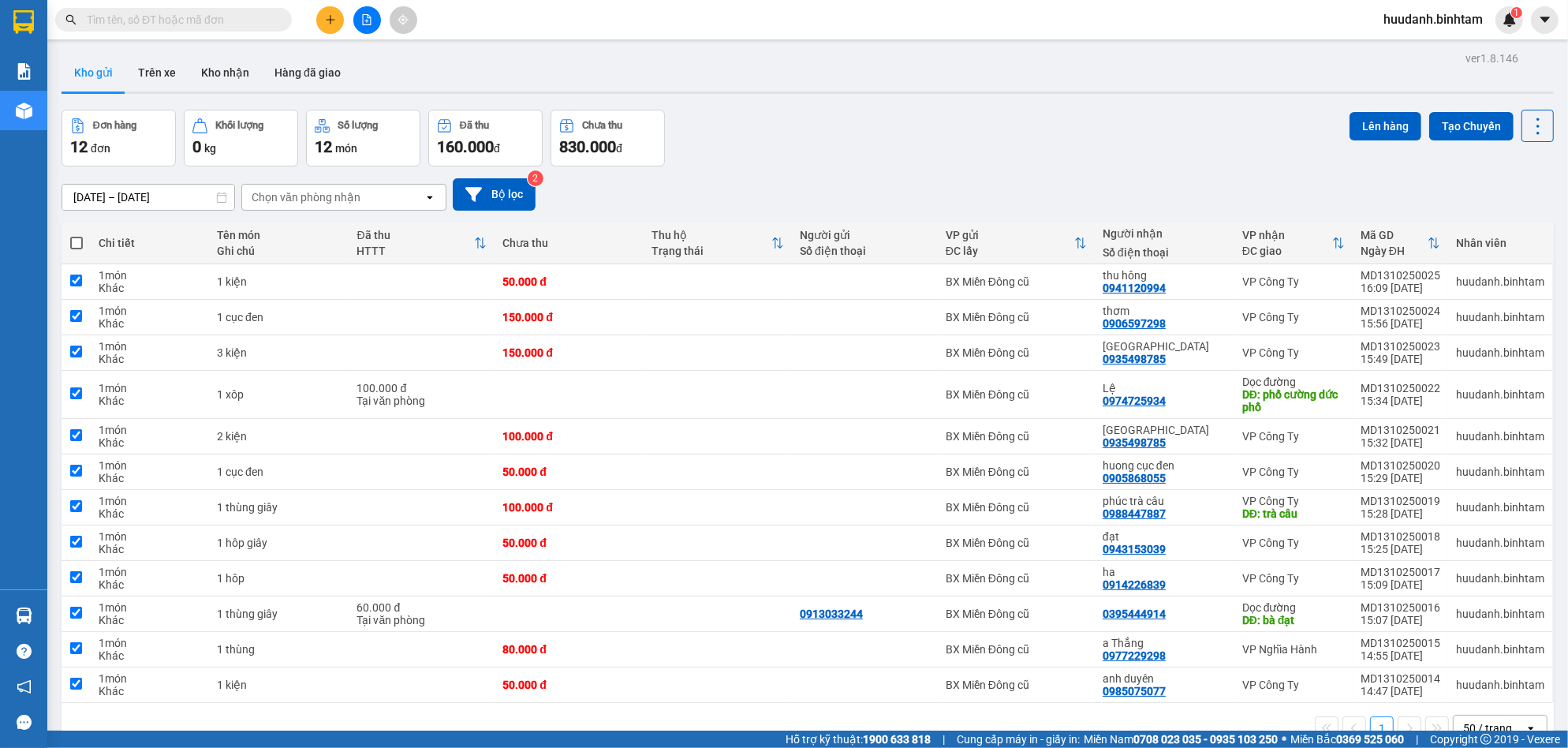
checkbox input "true"
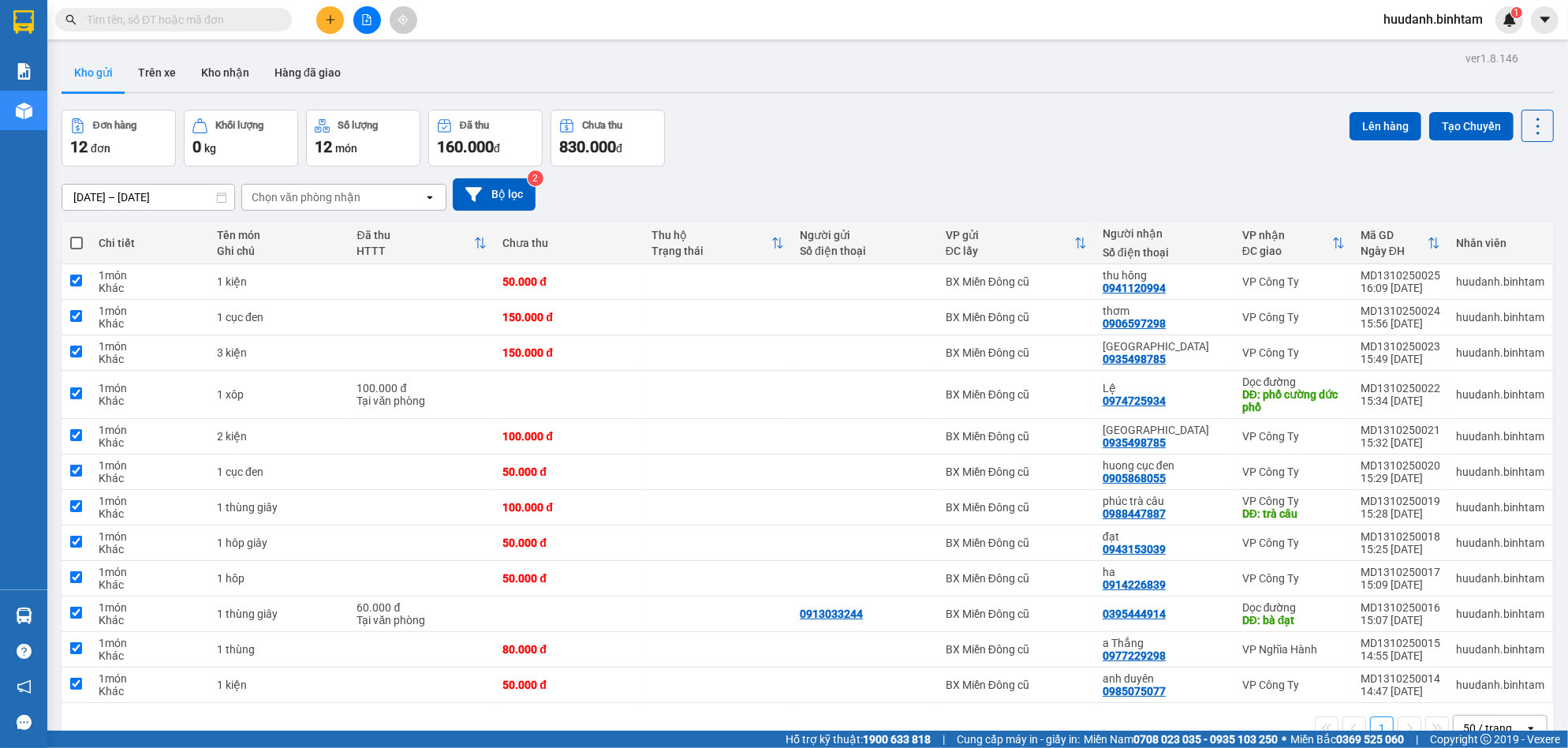
checkbox input "true"
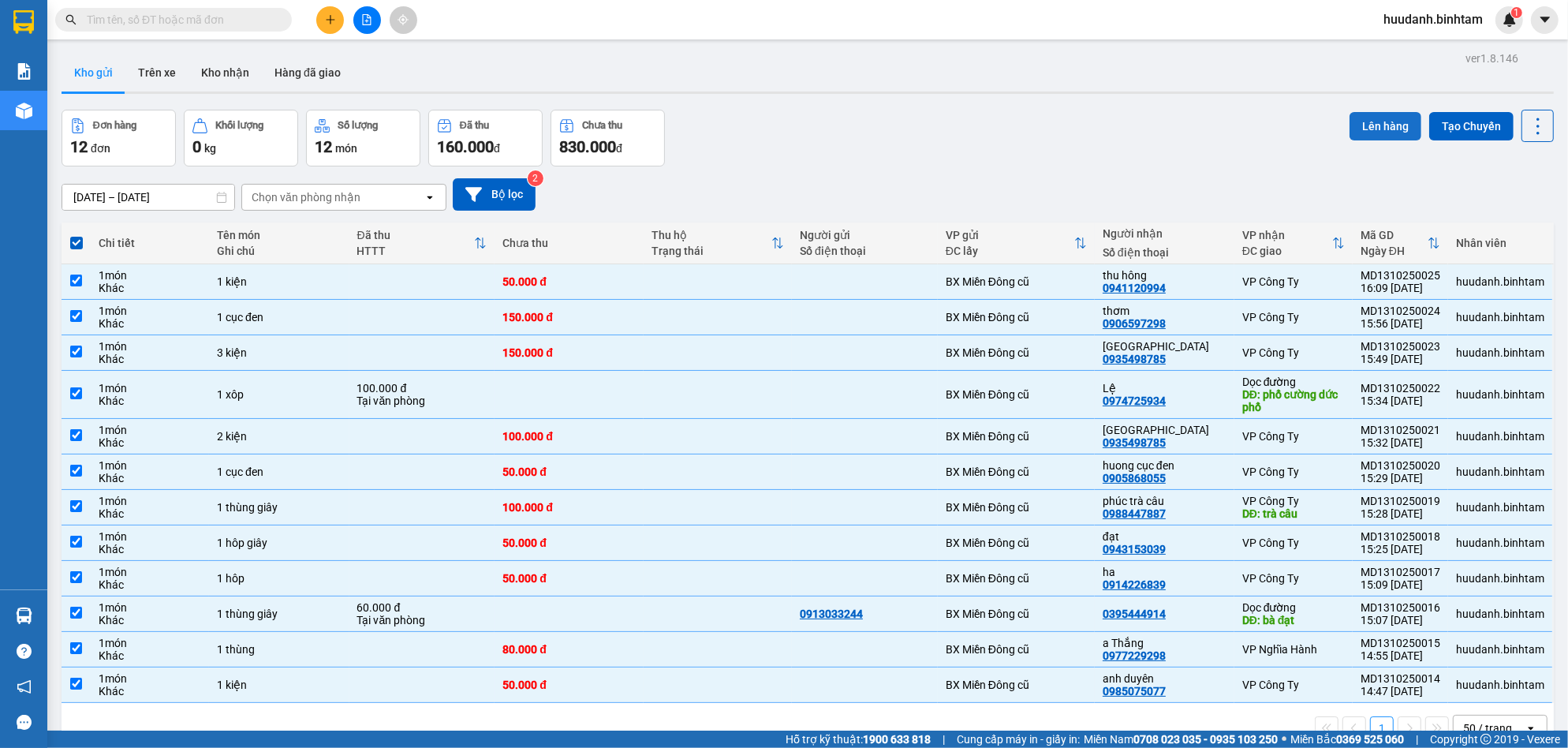
click at [1349, 117] on button "Lên hàng" at bounding box center [1385, 126] width 72 height 28
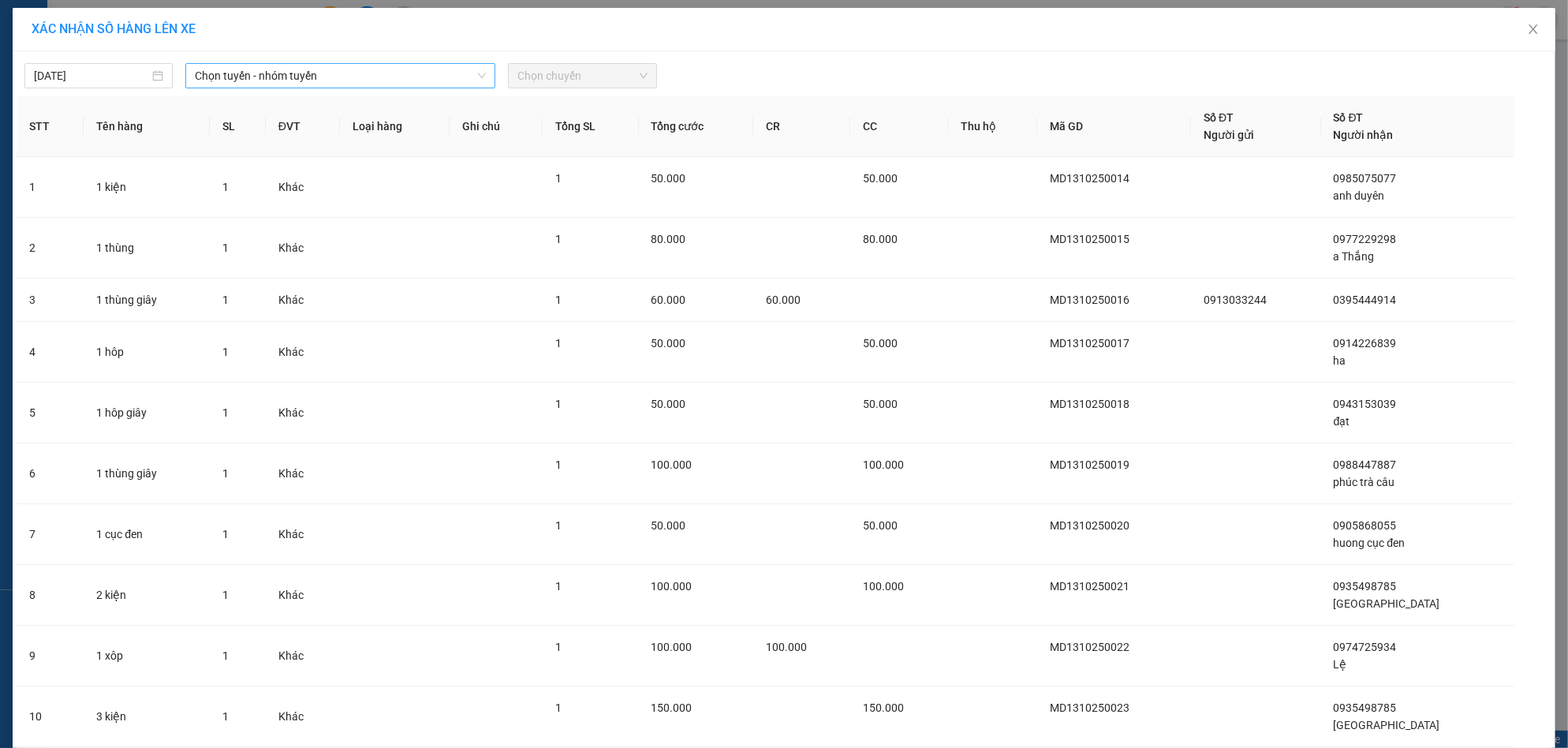
click at [271, 81] on span "Chọn tuyến - nhóm tuyến" at bounding box center [340, 75] width 291 height 24
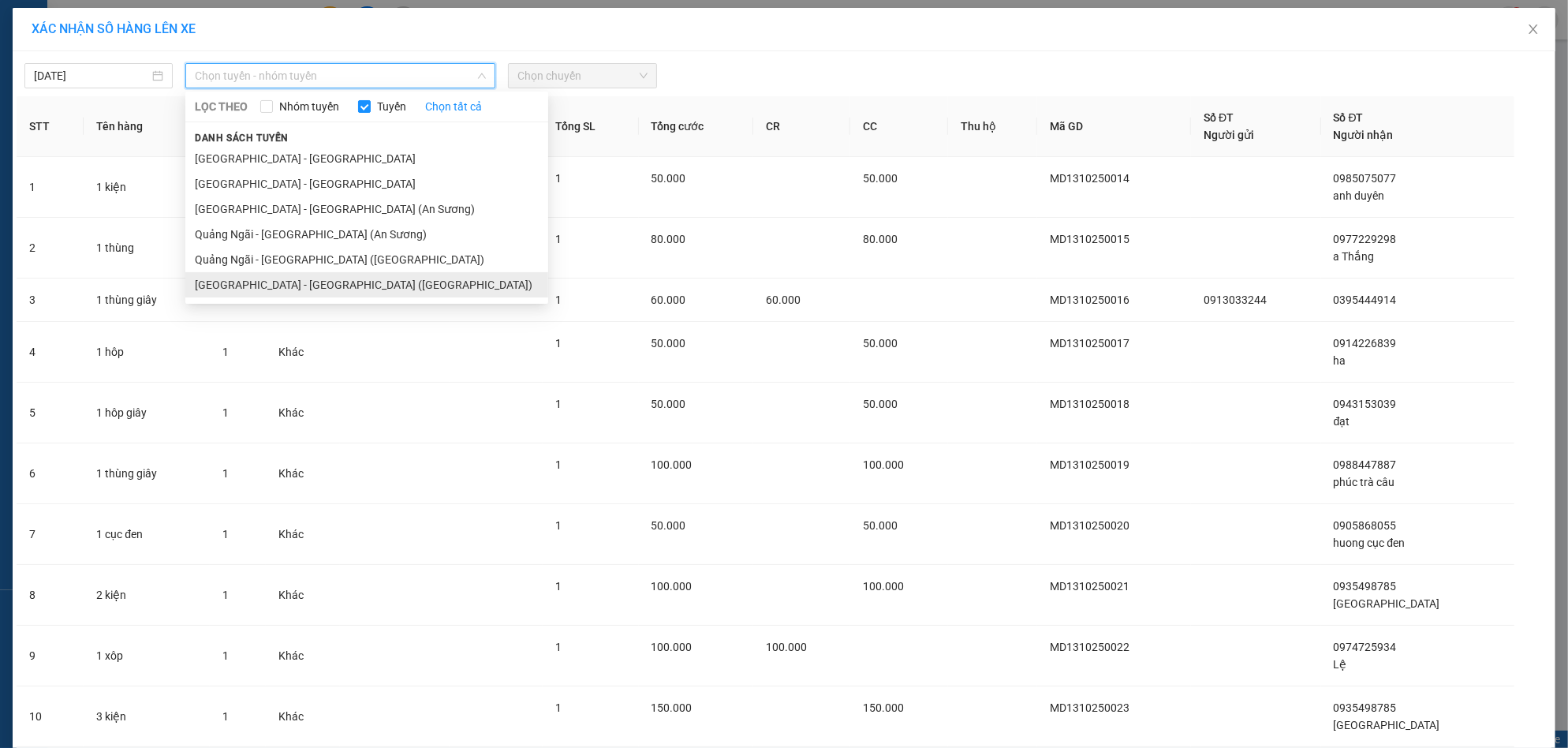
click at [270, 278] on li "[GEOGRAPHIC_DATA] - [GEOGRAPHIC_DATA] ([GEOGRAPHIC_DATA])" at bounding box center [367, 285] width 363 height 25
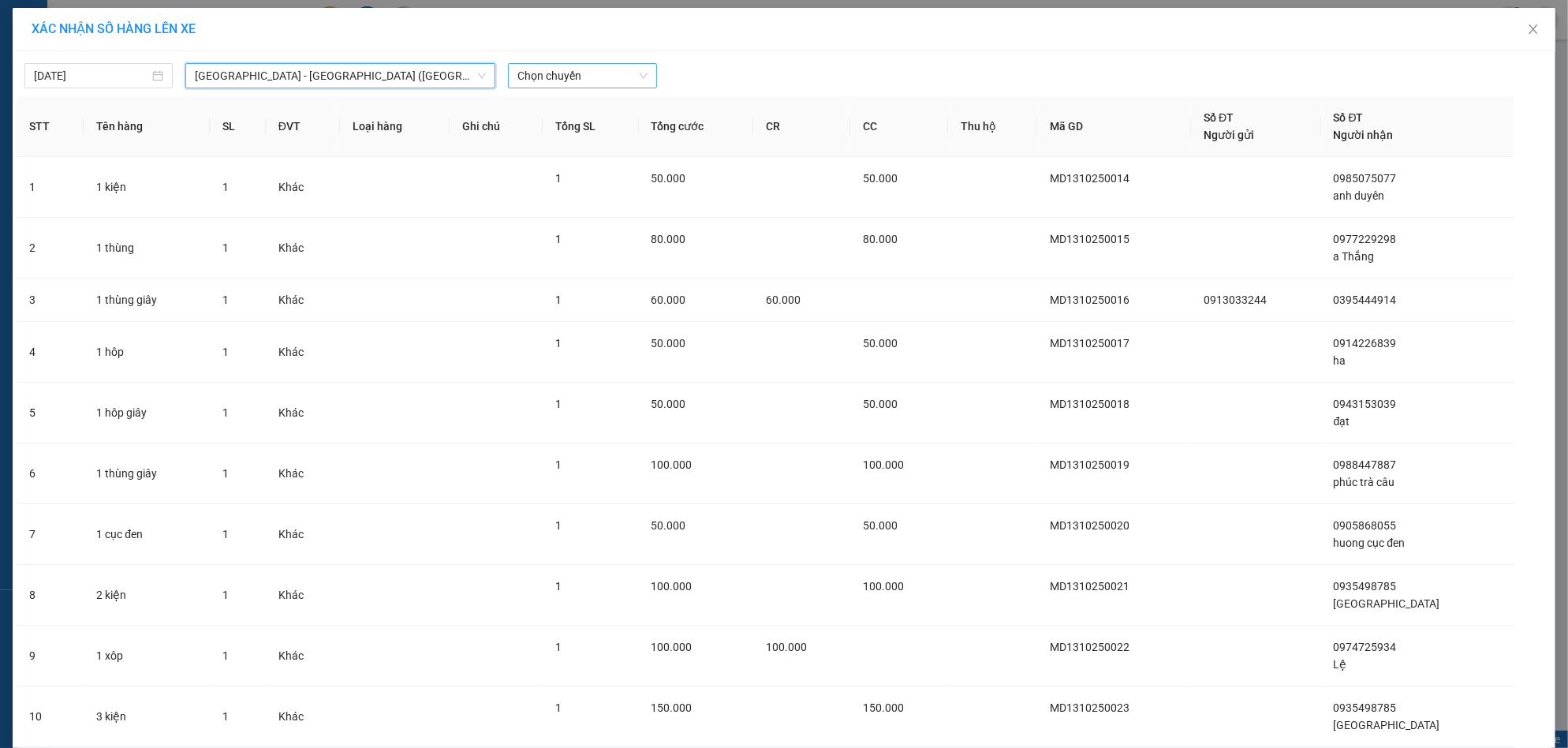
click at [566, 74] on span "Chọn chuyến" at bounding box center [581, 75] width 129 height 24
click at [579, 150] on div "17:30 (TC)" at bounding box center [572, 157] width 123 height 17
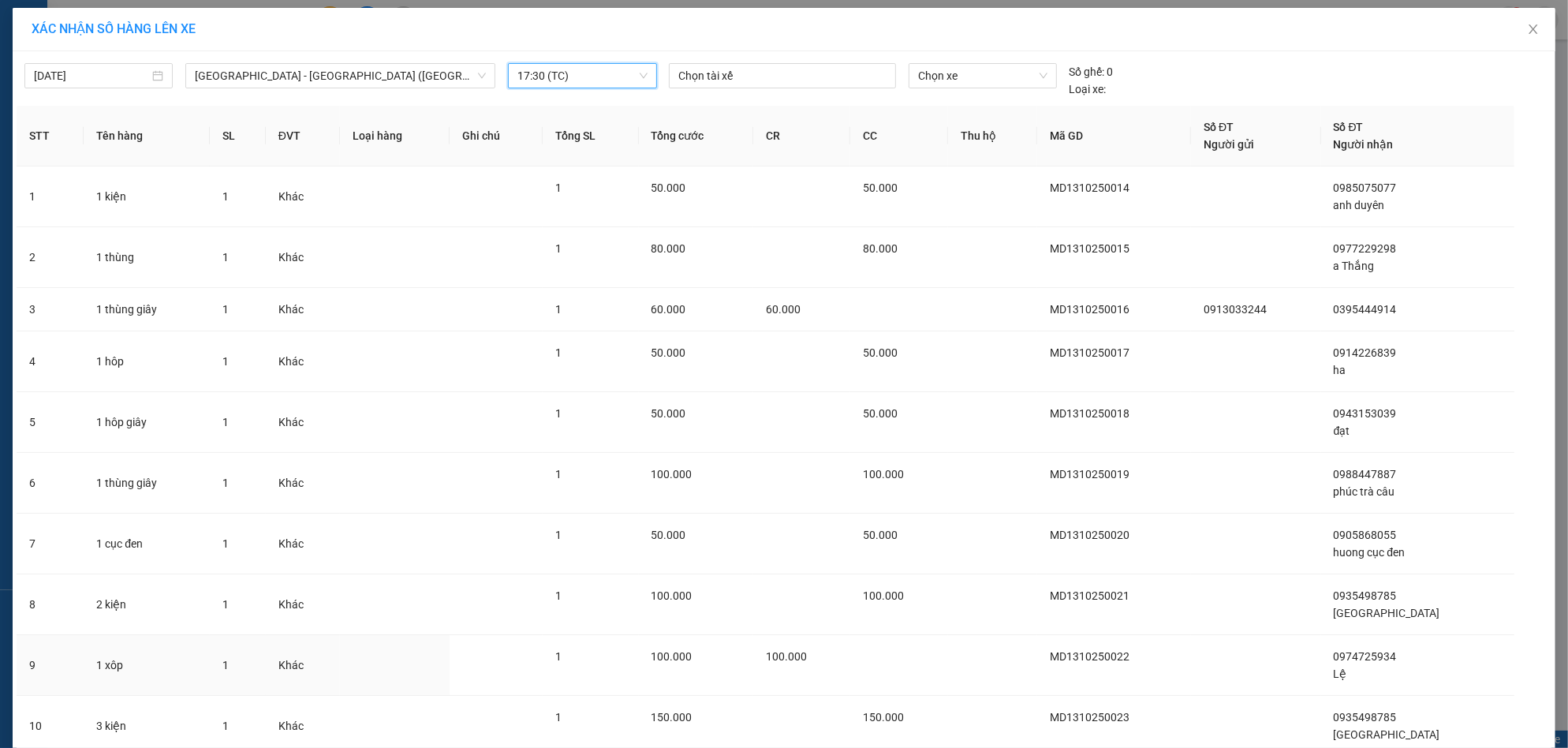
scroll to position [245, 0]
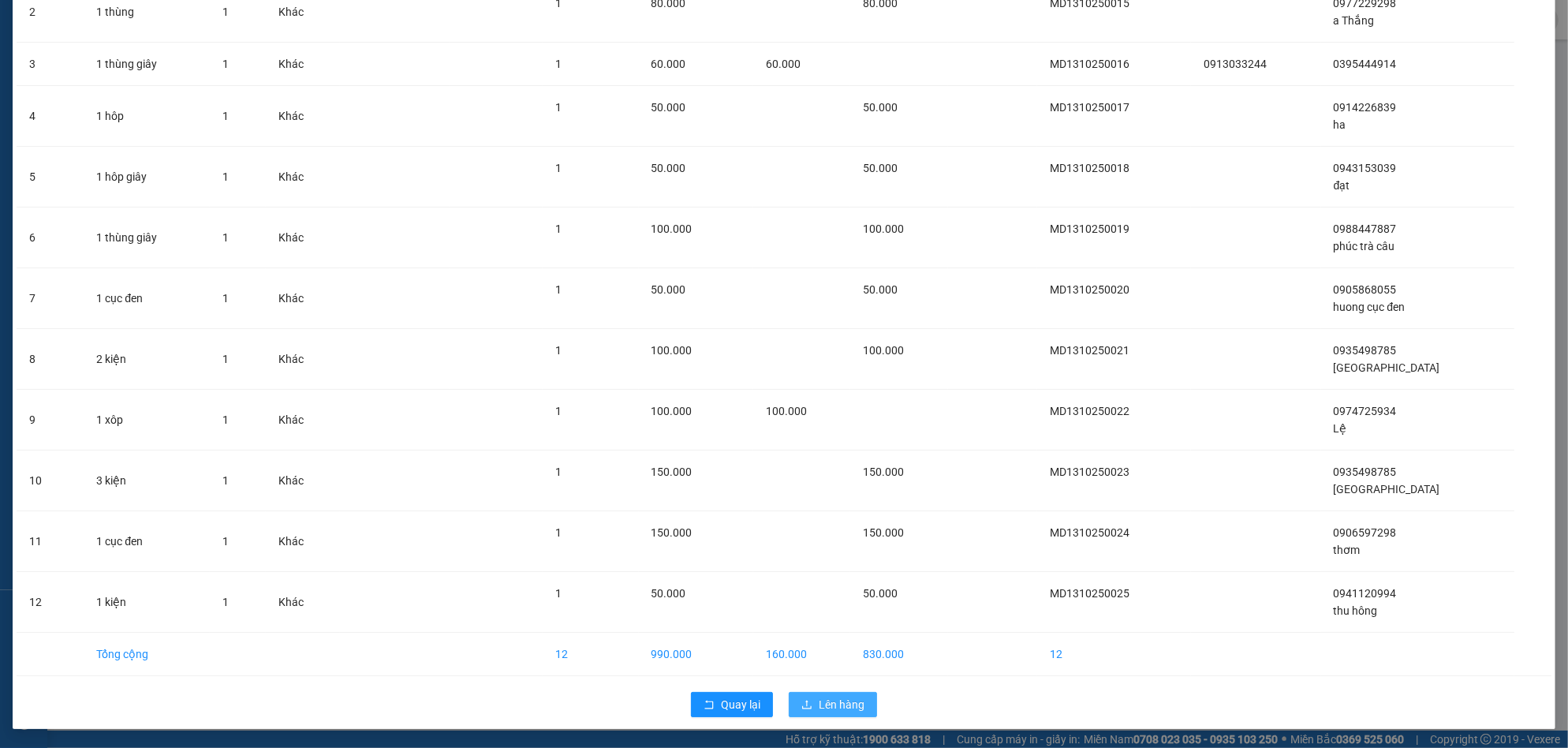
click at [838, 695] on span "Lên hàng" at bounding box center [841, 704] width 46 height 17
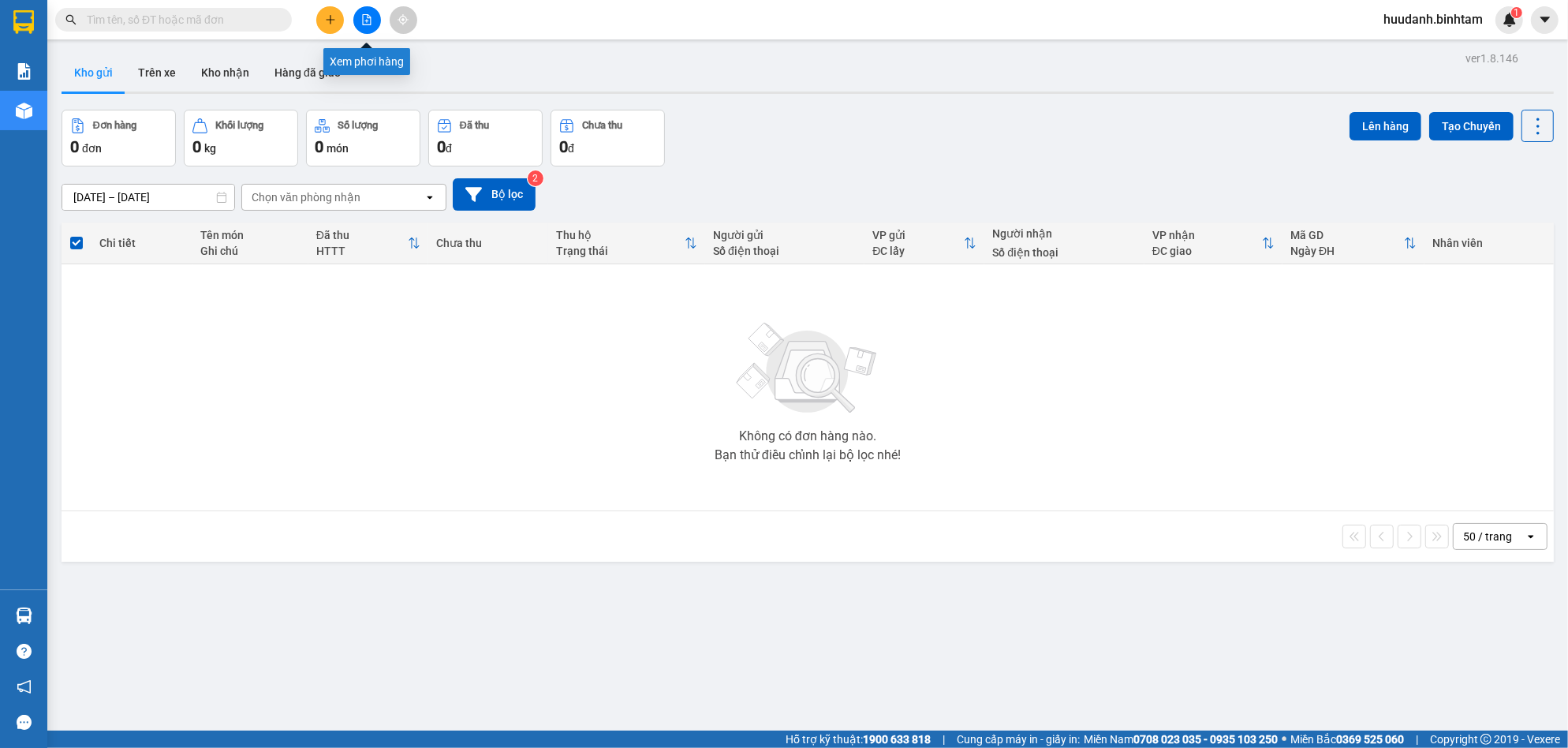
click at [368, 18] on icon "file-add" at bounding box center [367, 20] width 11 height 11
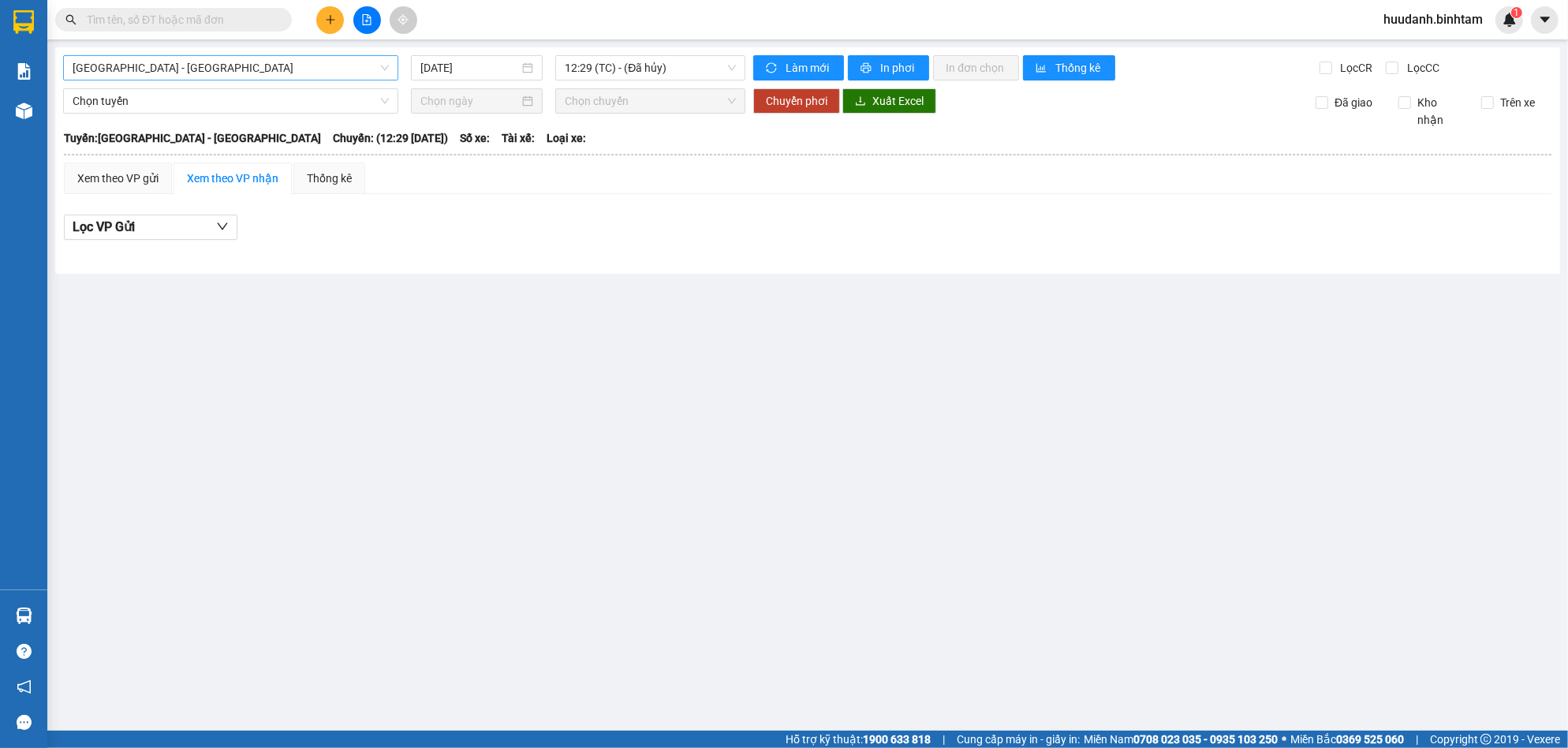
click at [335, 69] on span "[GEOGRAPHIC_DATA] - [GEOGRAPHIC_DATA]" at bounding box center [231, 67] width 317 height 24
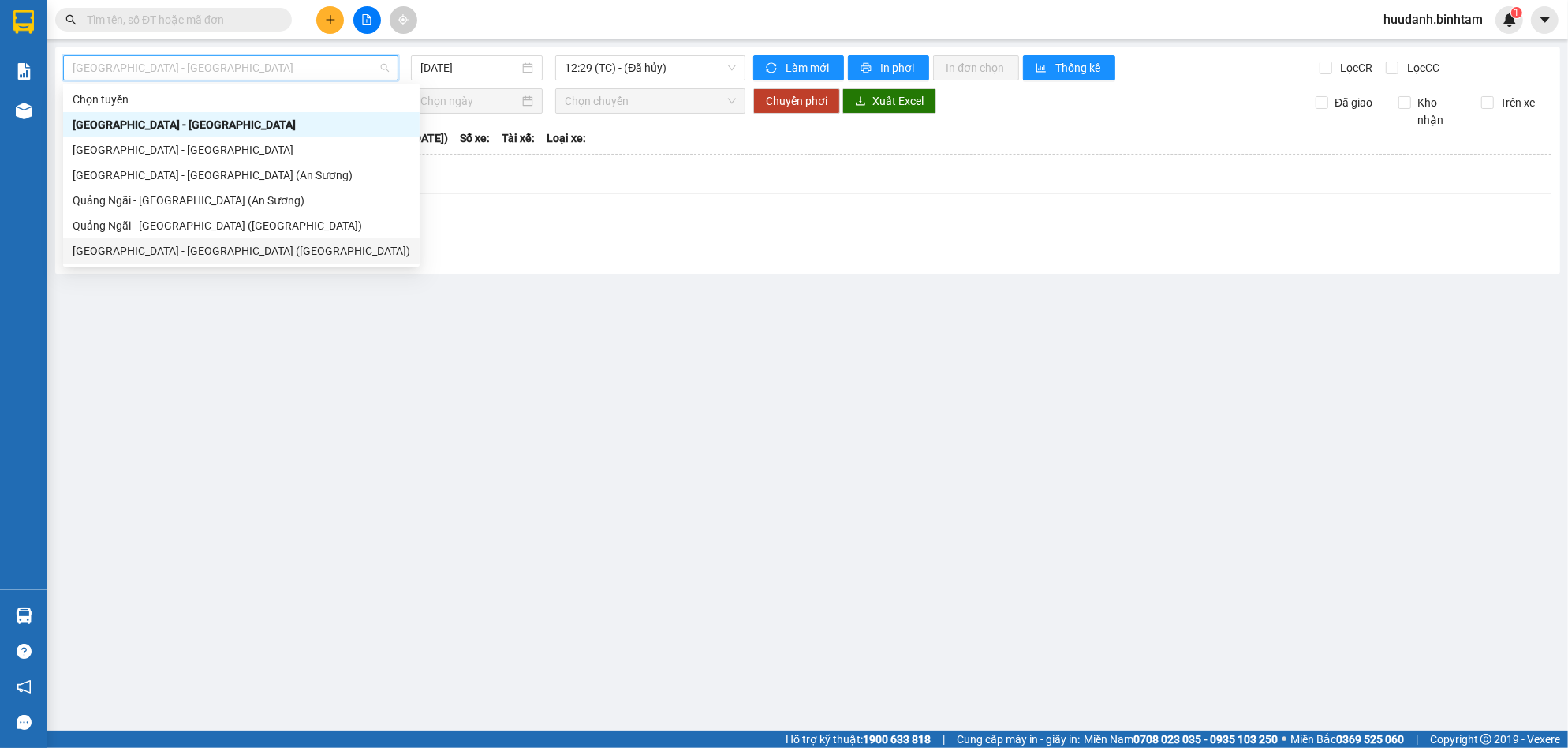
click at [188, 254] on div "[GEOGRAPHIC_DATA] - [GEOGRAPHIC_DATA] ([GEOGRAPHIC_DATA])" at bounding box center [241, 251] width 337 height 17
type input "[DATE]"
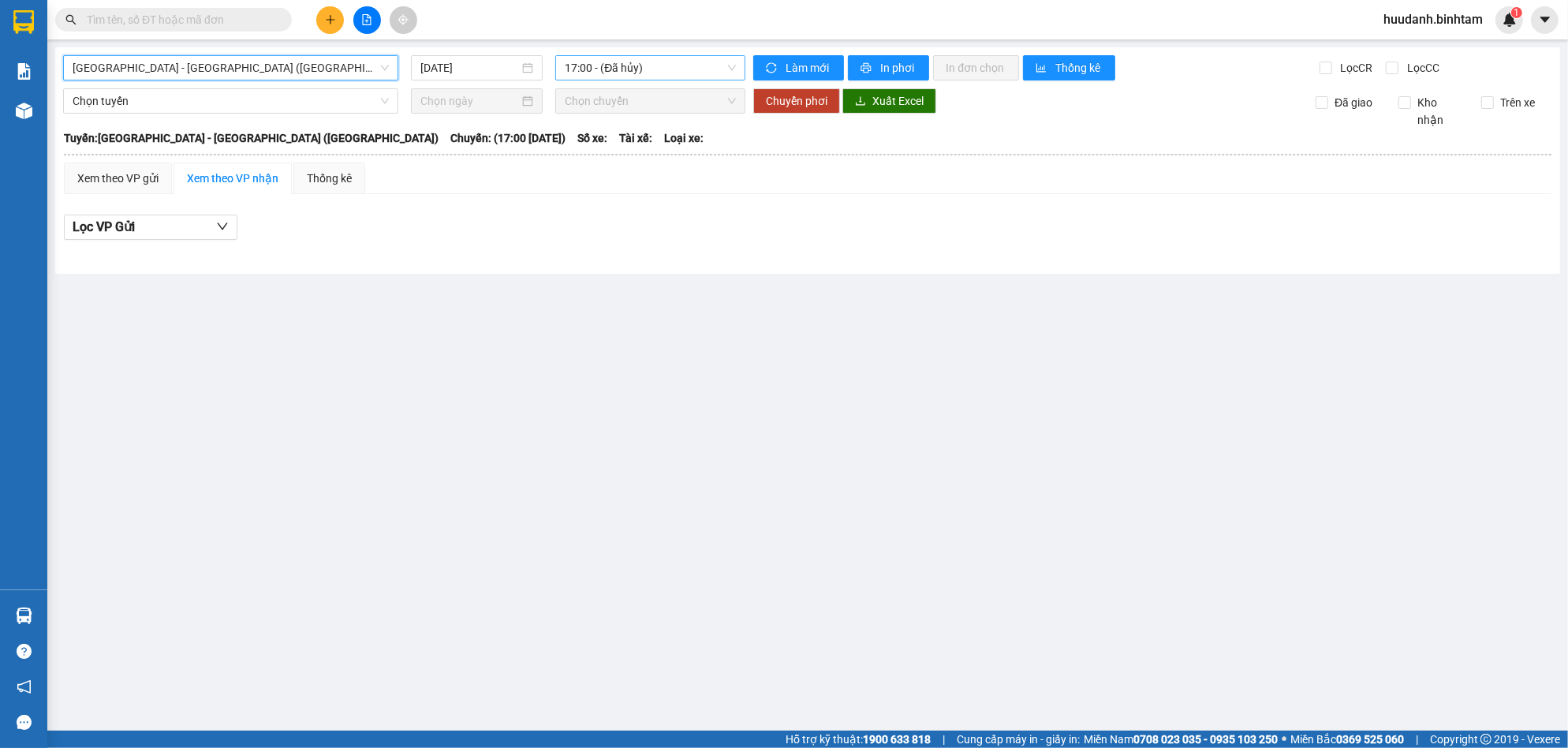
click at [625, 71] on span "17:00 - (Đã hủy)" at bounding box center [650, 67] width 172 height 24
click at [621, 139] on div "17:30 (TC)" at bounding box center [626, 150] width 142 height 25
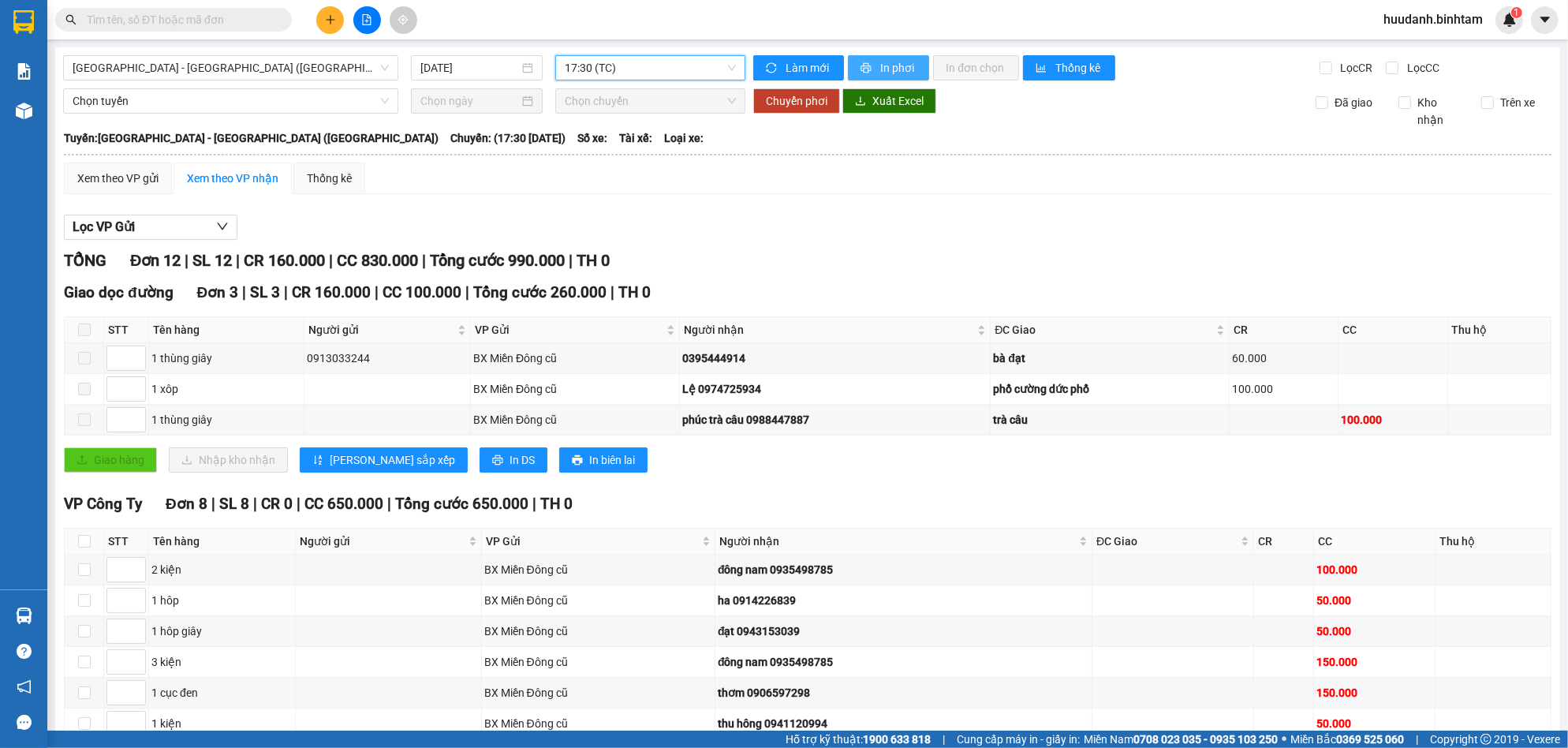
click at [880, 59] on span "In phơi" at bounding box center [898, 68] width 37 height 17
